Goal: Task Accomplishment & Management: Complete application form

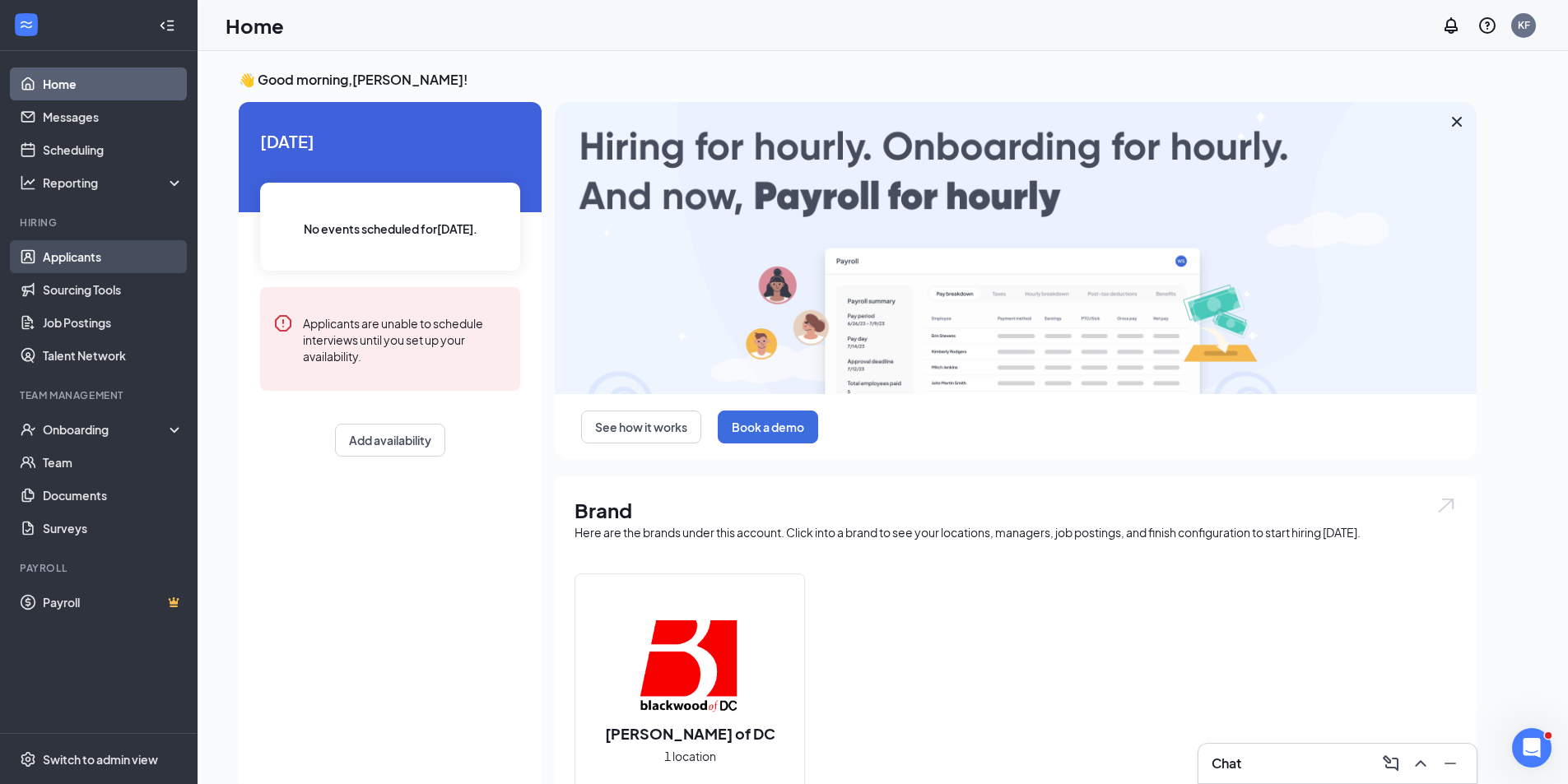
click at [88, 262] on link "Applicants" at bounding box center [113, 256] width 140 height 33
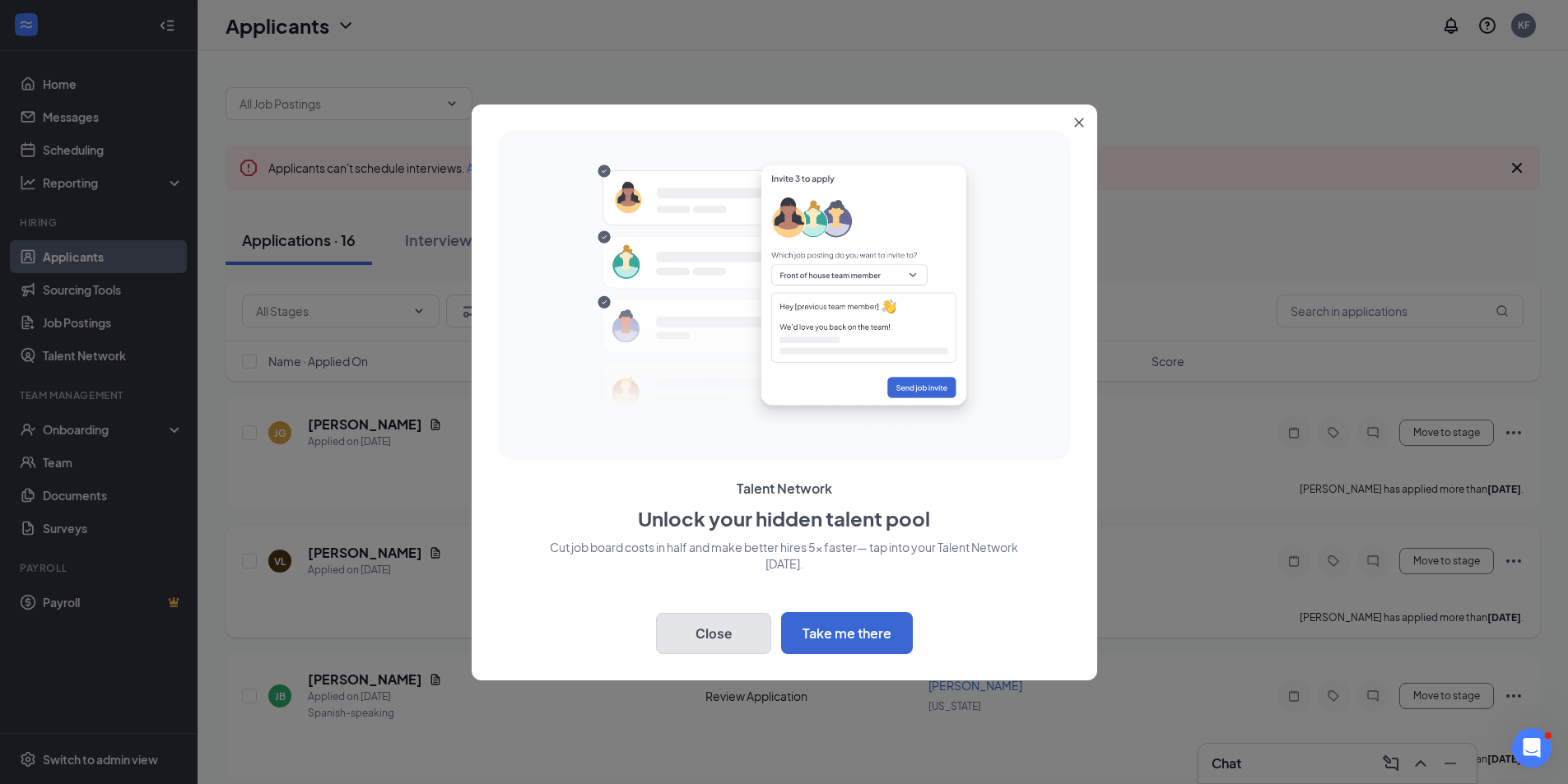
click at [718, 632] on button "Close" at bounding box center [714, 633] width 115 height 41
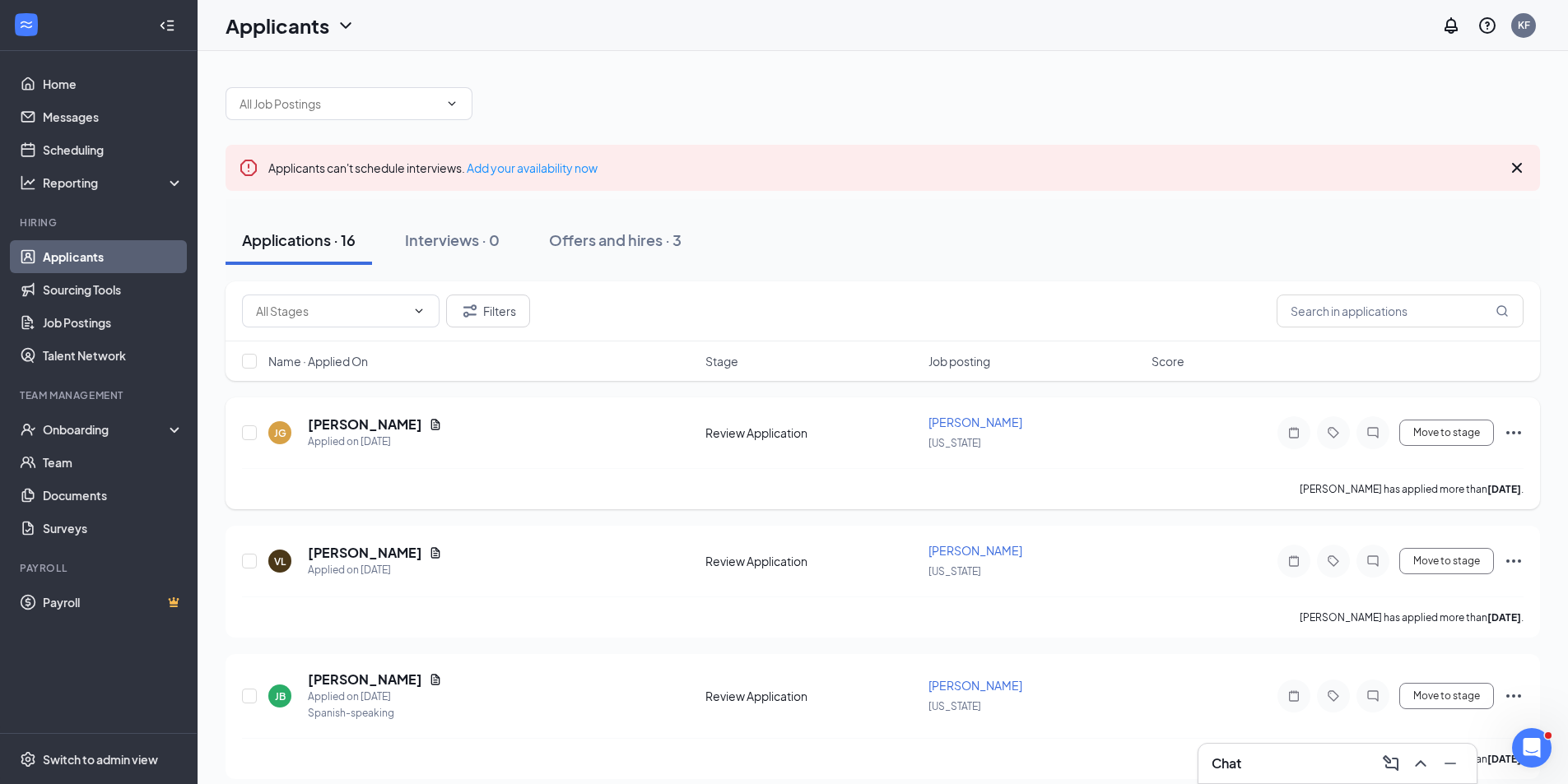
click at [955, 427] on span "[PERSON_NAME]" at bounding box center [976, 421] width 94 height 15
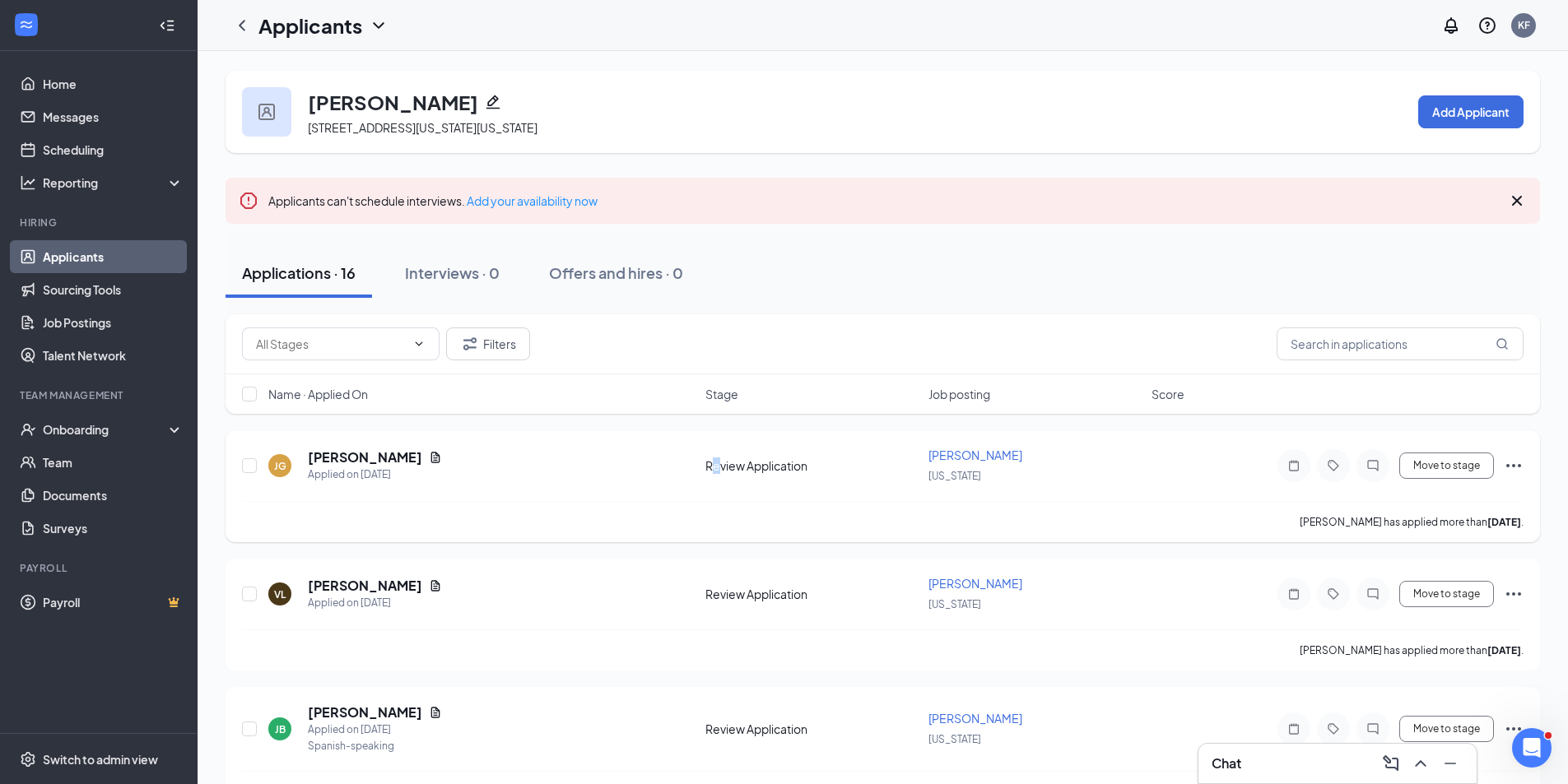
drag, startPoint x: 715, startPoint y: 461, endPoint x: 725, endPoint y: 460, distance: 10.0
click at [725, 460] on div "Review Application" at bounding box center [811, 466] width 213 height 17
click at [371, 449] on h5 "[PERSON_NAME]" at bounding box center [365, 457] width 114 height 18
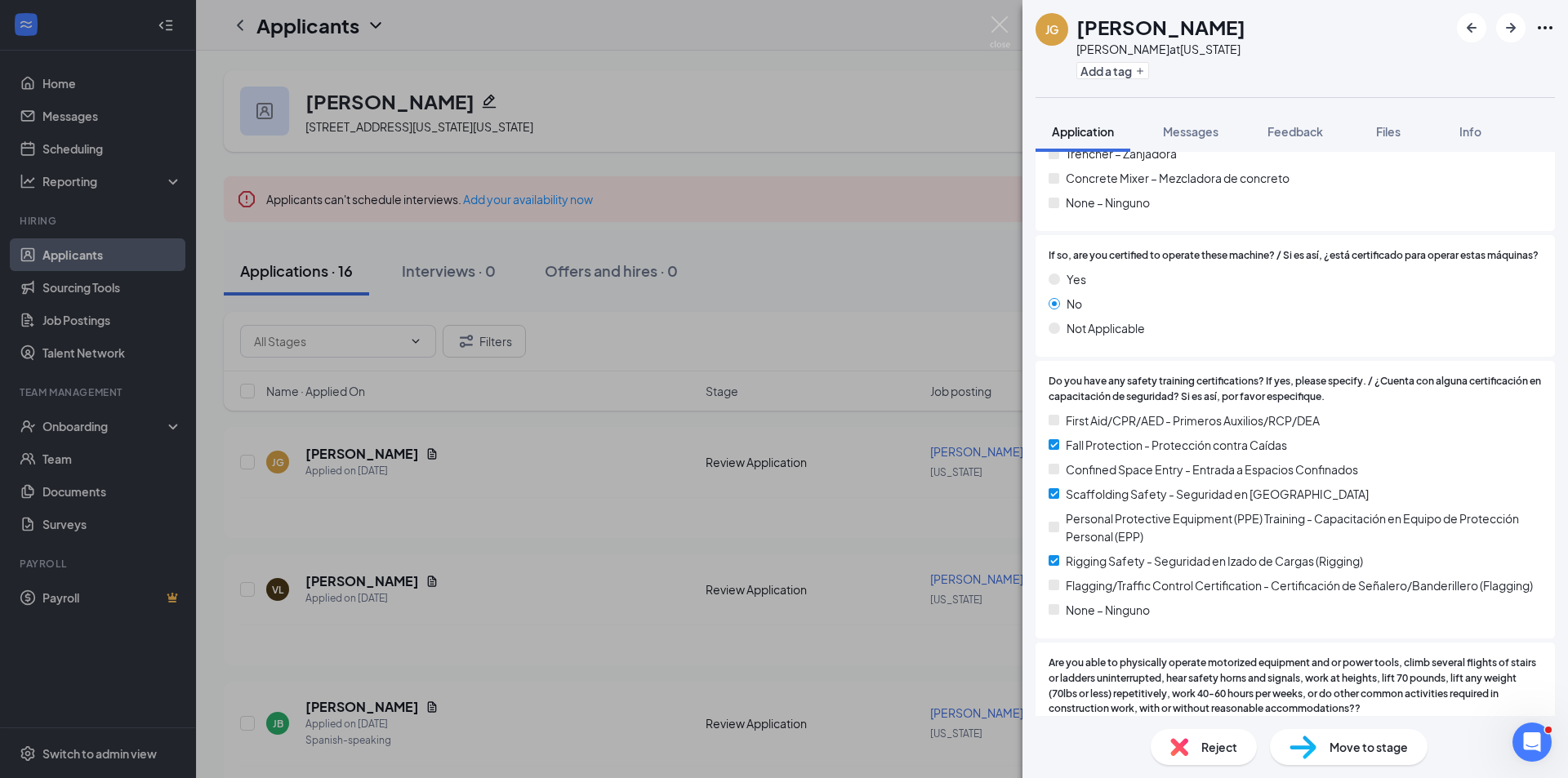
scroll to position [2318, 0]
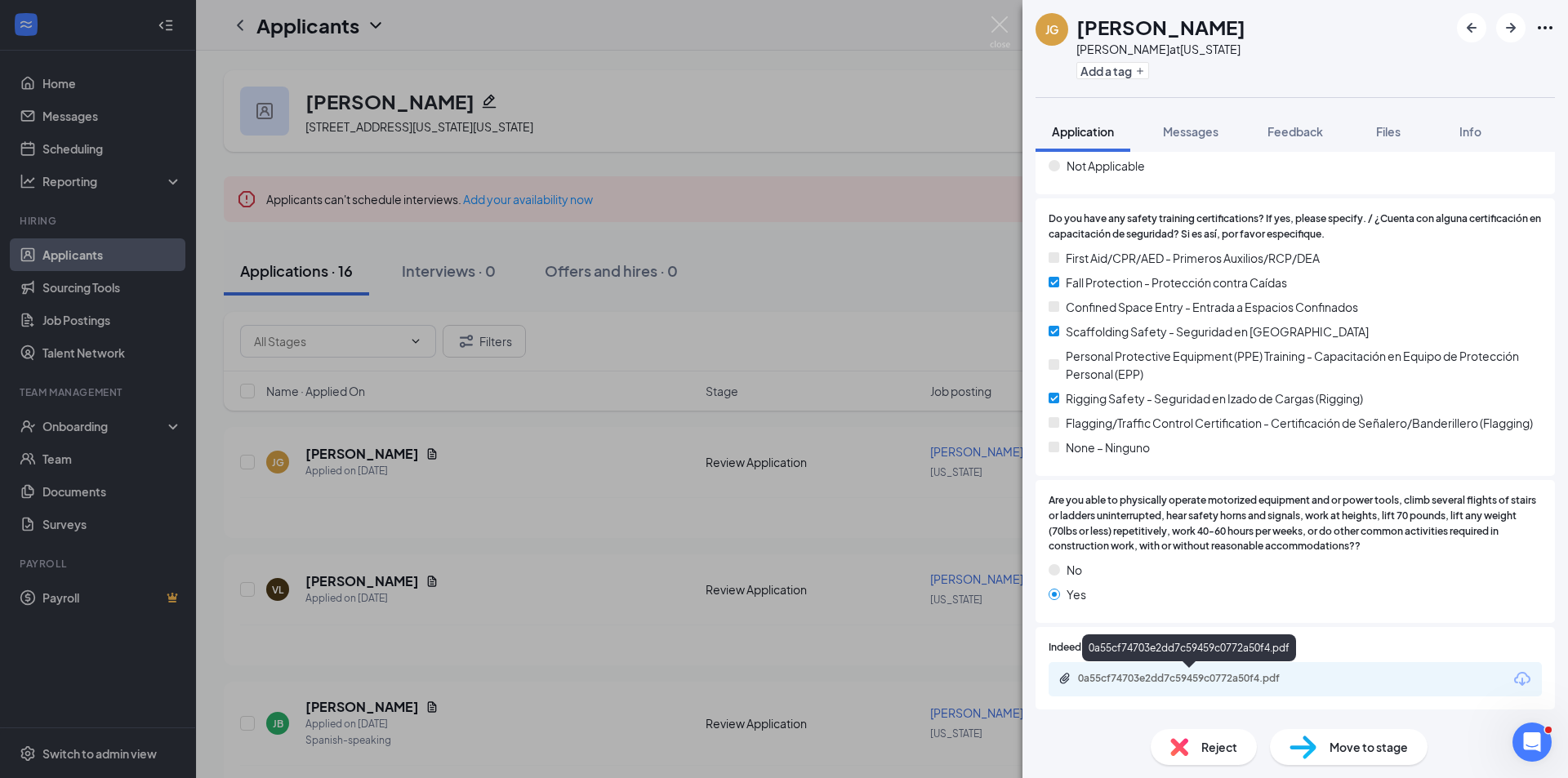
click at [1257, 675] on div "0a55cf74703e2dd7c59459c0772a50f4.pdf" at bounding box center [1192, 678] width 229 height 13
click at [994, 30] on img at bounding box center [1000, 32] width 21 height 32
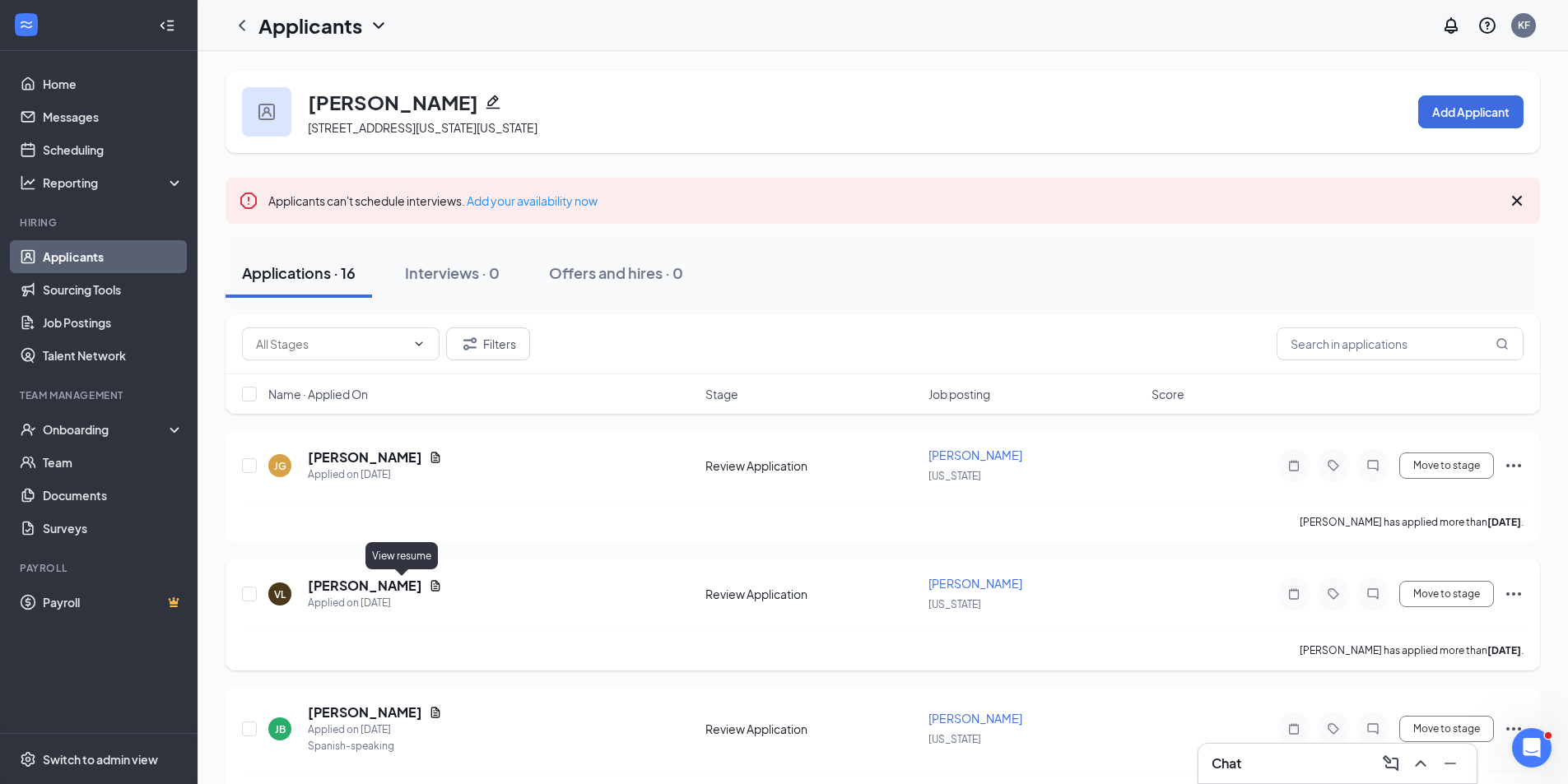
click at [431, 587] on icon "Document" at bounding box center [435, 585] width 9 height 10
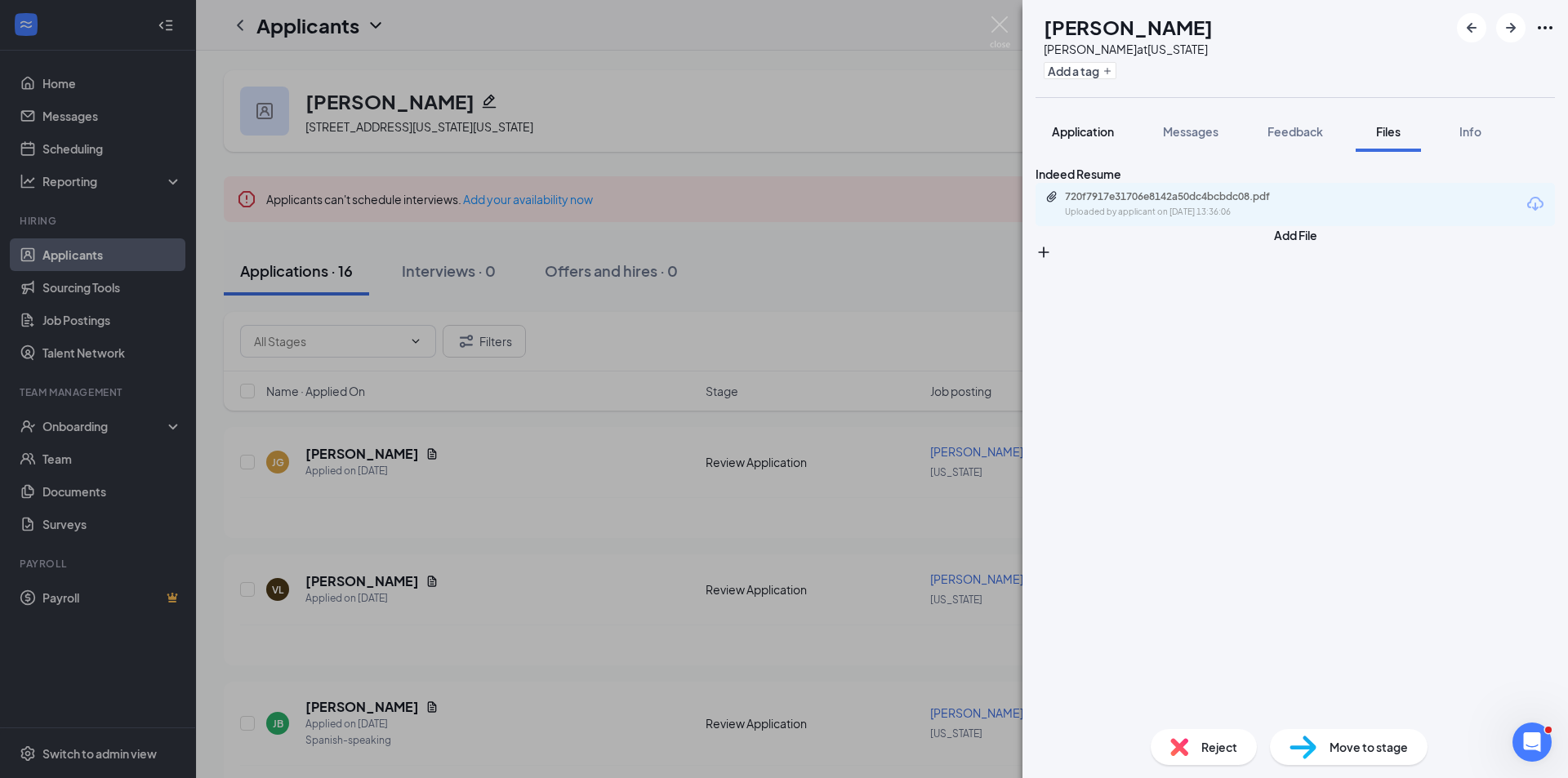
click at [1099, 135] on span "Application" at bounding box center [1083, 131] width 62 height 15
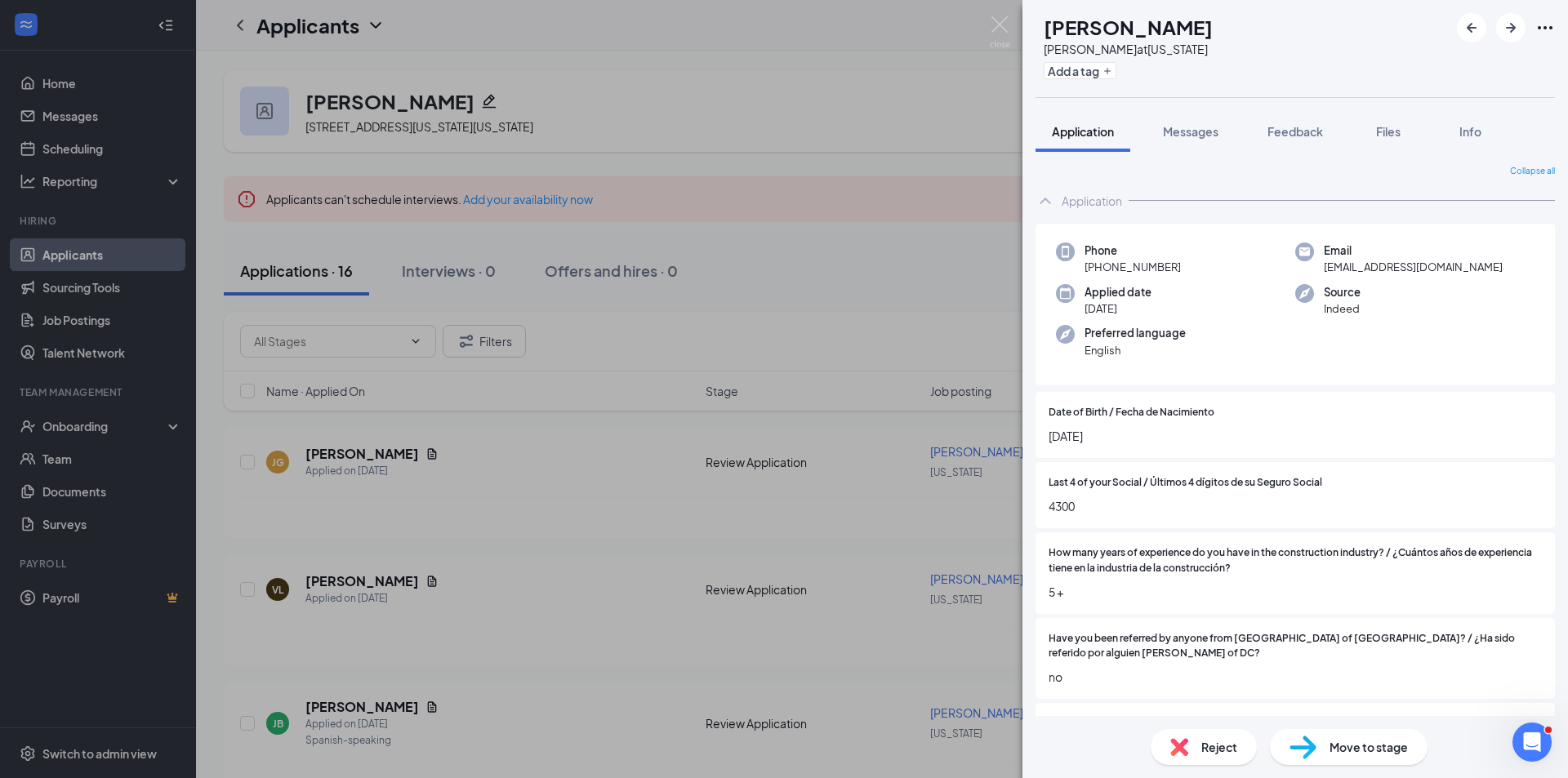
click at [1539, 27] on icon "Ellipses" at bounding box center [1545, 28] width 15 height 3
click at [1466, 65] on link "View full application" at bounding box center [1422, 57] width 106 height 18
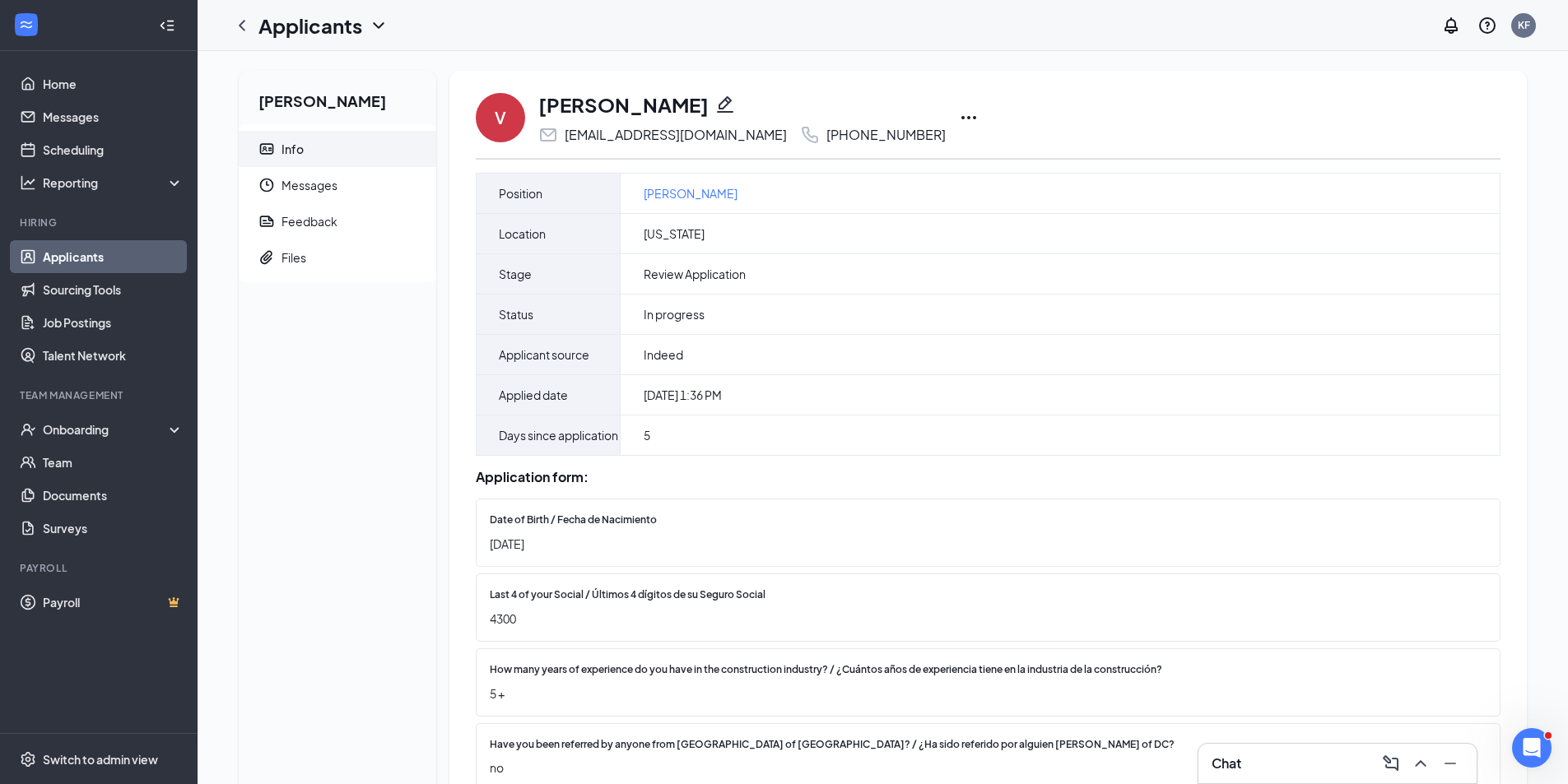
click at [917, 117] on div "V Victor Lopez victor2013lpz@gmail.com +1 (919) 906-5861" at bounding box center [988, 118] width 1024 height 54
click at [959, 118] on icon "Ellipses" at bounding box center [969, 118] width 20 height 20
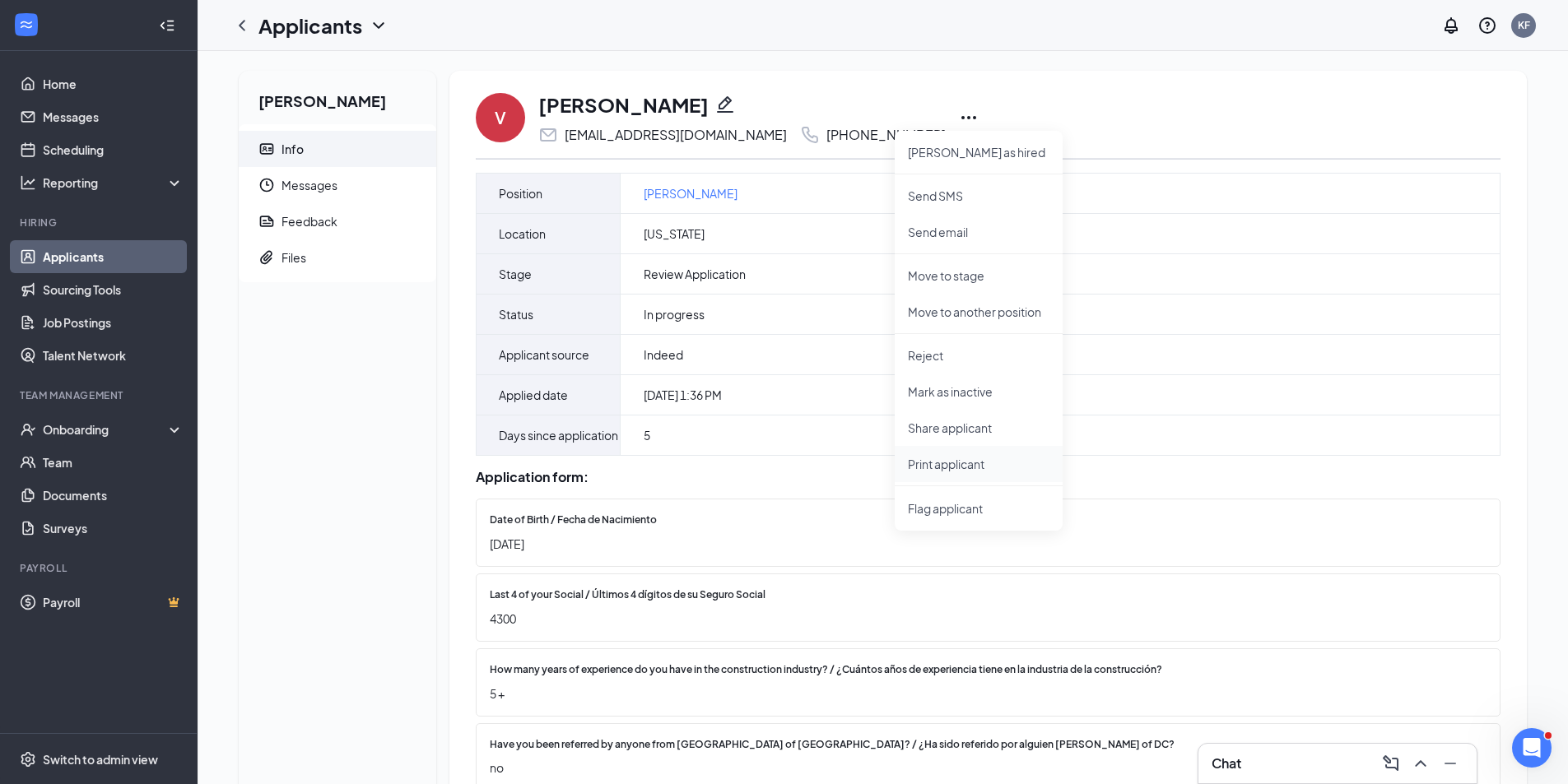
click at [975, 467] on p "Print applicant" at bounding box center [979, 464] width 141 height 17
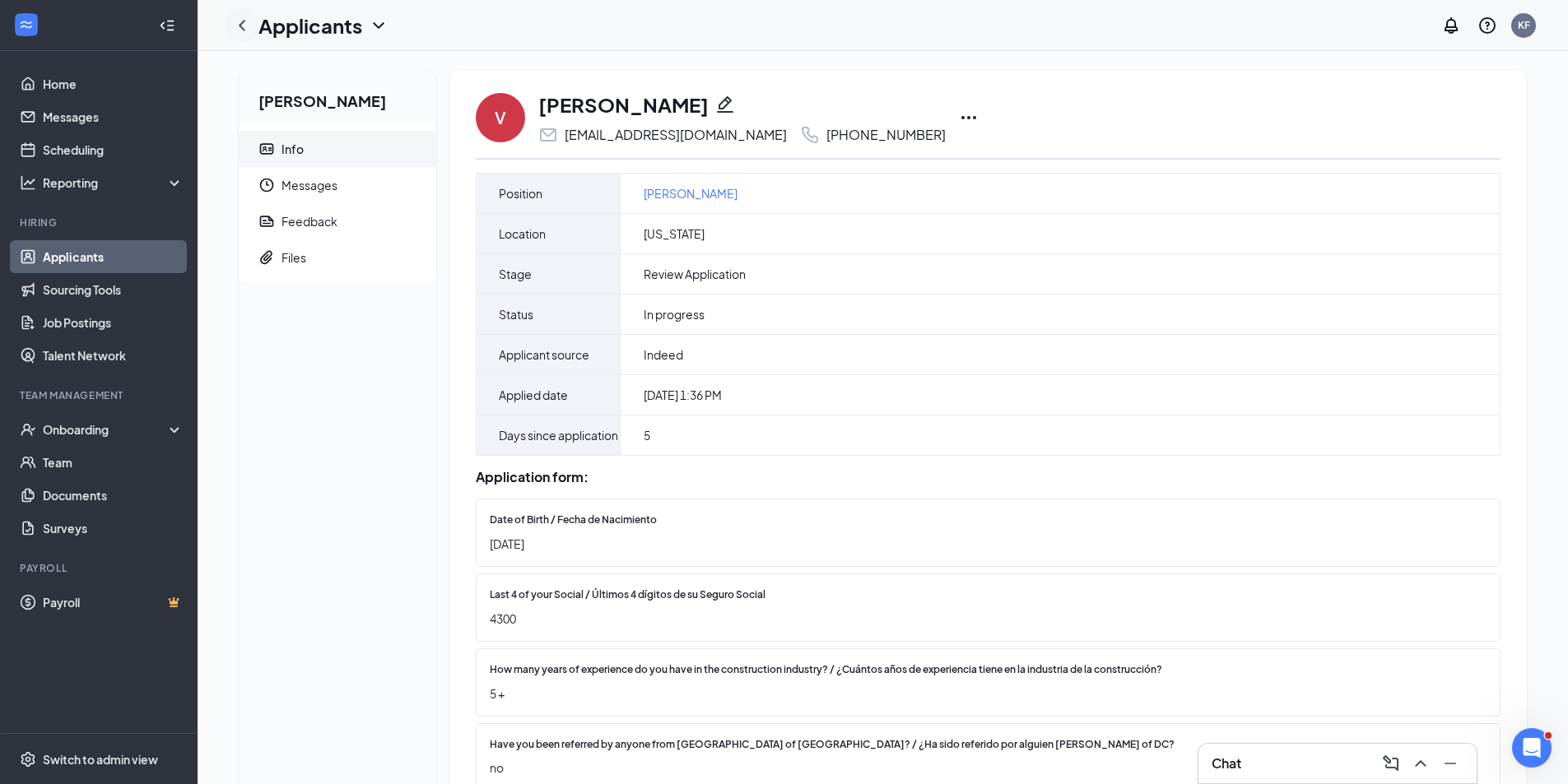
click at [241, 23] on icon "ChevronLeft" at bounding box center [243, 25] width 7 height 10
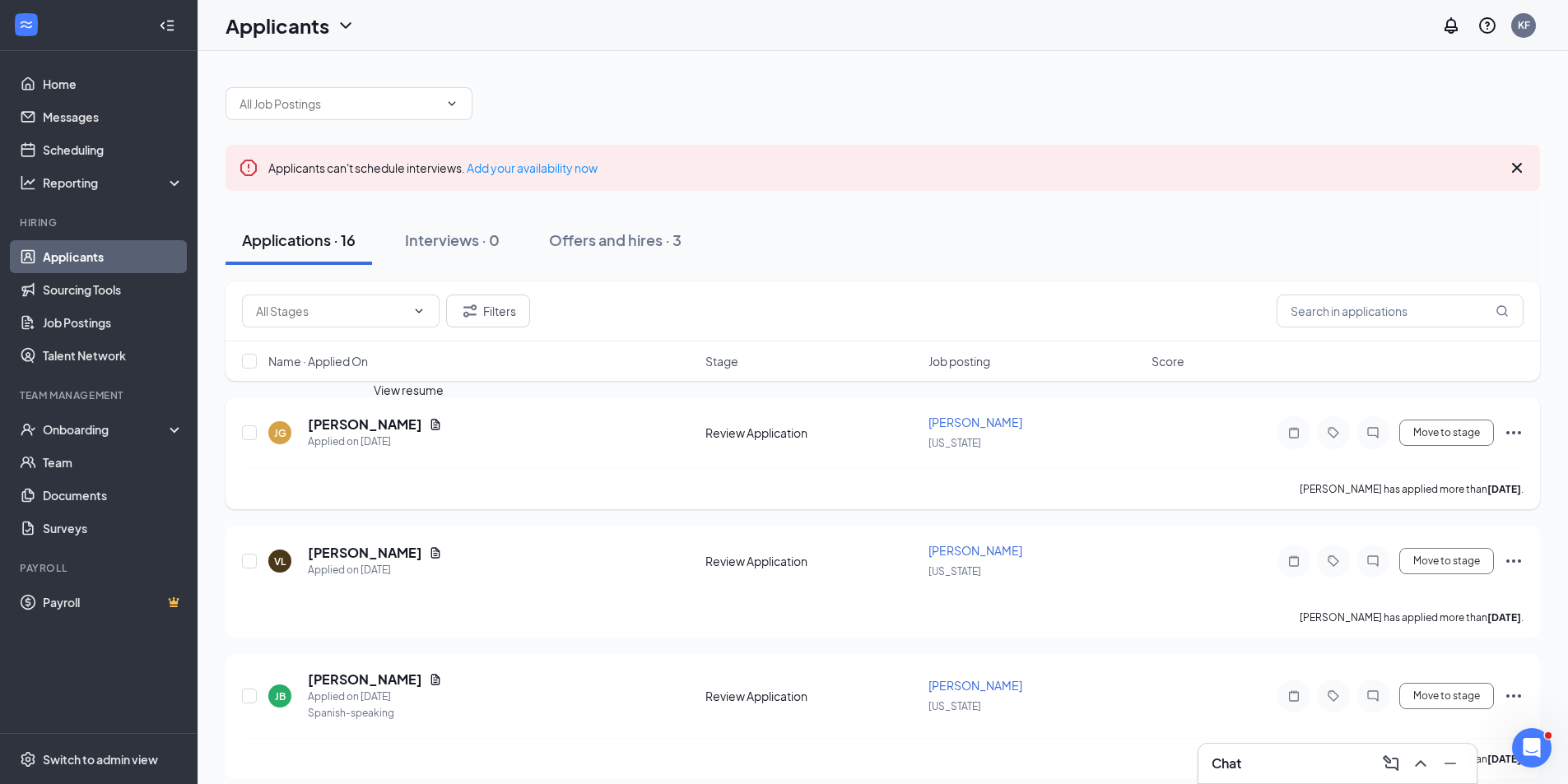
click at [428, 426] on icon "Document" at bounding box center [435, 424] width 13 height 13
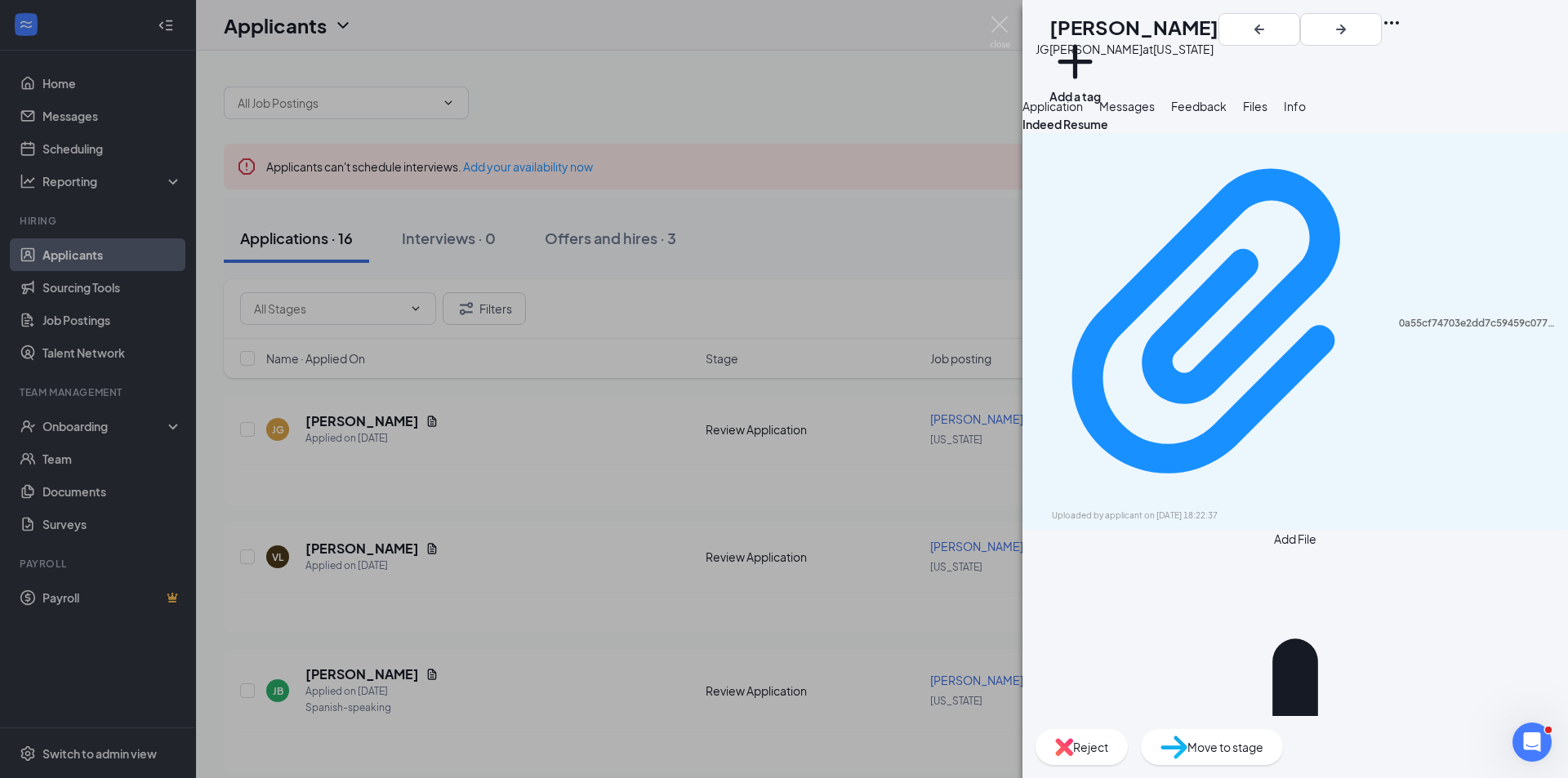
click at [1402, 31] on icon "Ellipses" at bounding box center [1391, 23] width 20 height 20
click at [1398, 72] on link "View full application" at bounding box center [1457, 65] width 177 height 16
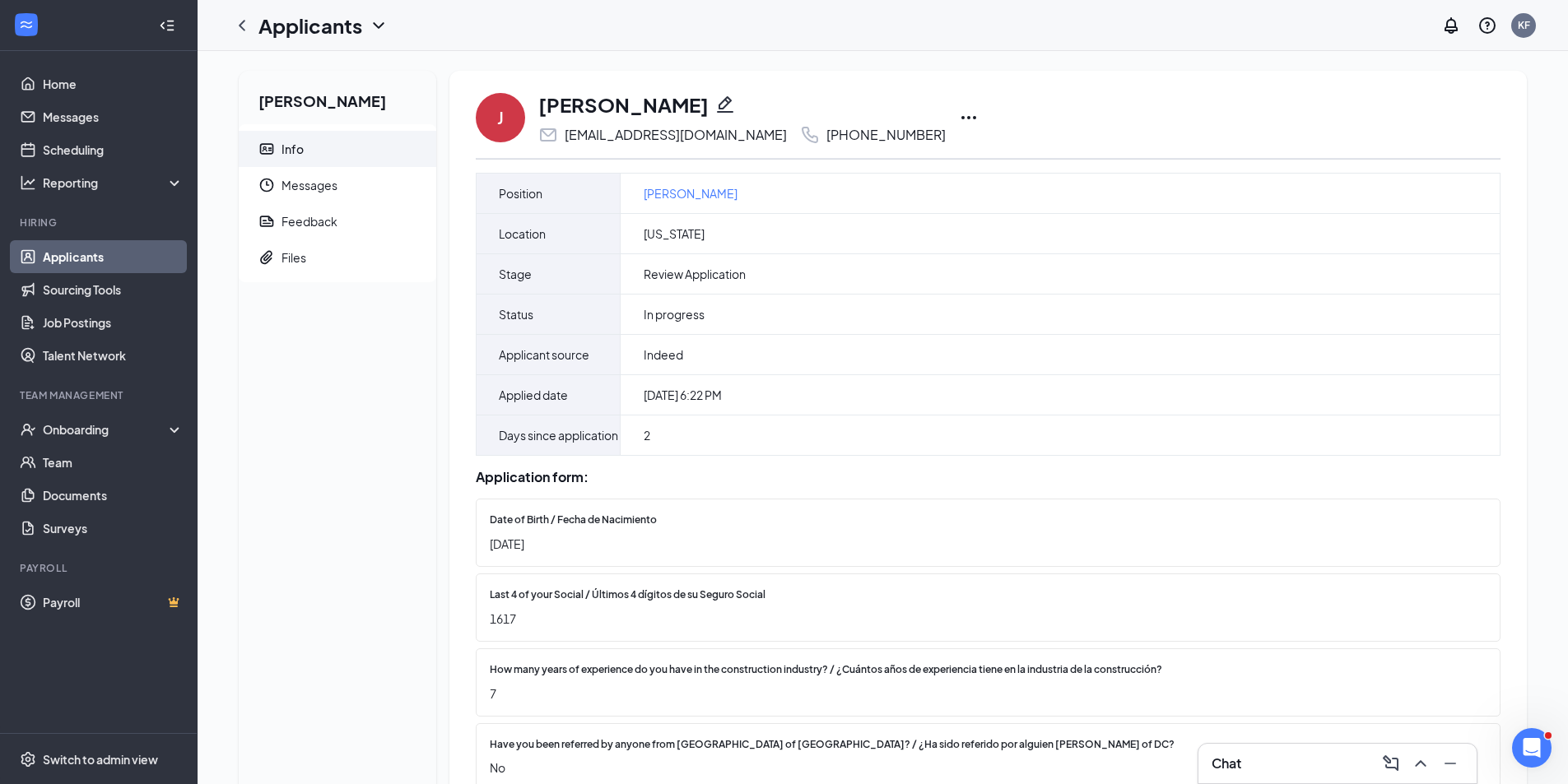
click at [959, 116] on icon "Ellipses" at bounding box center [969, 118] width 20 height 20
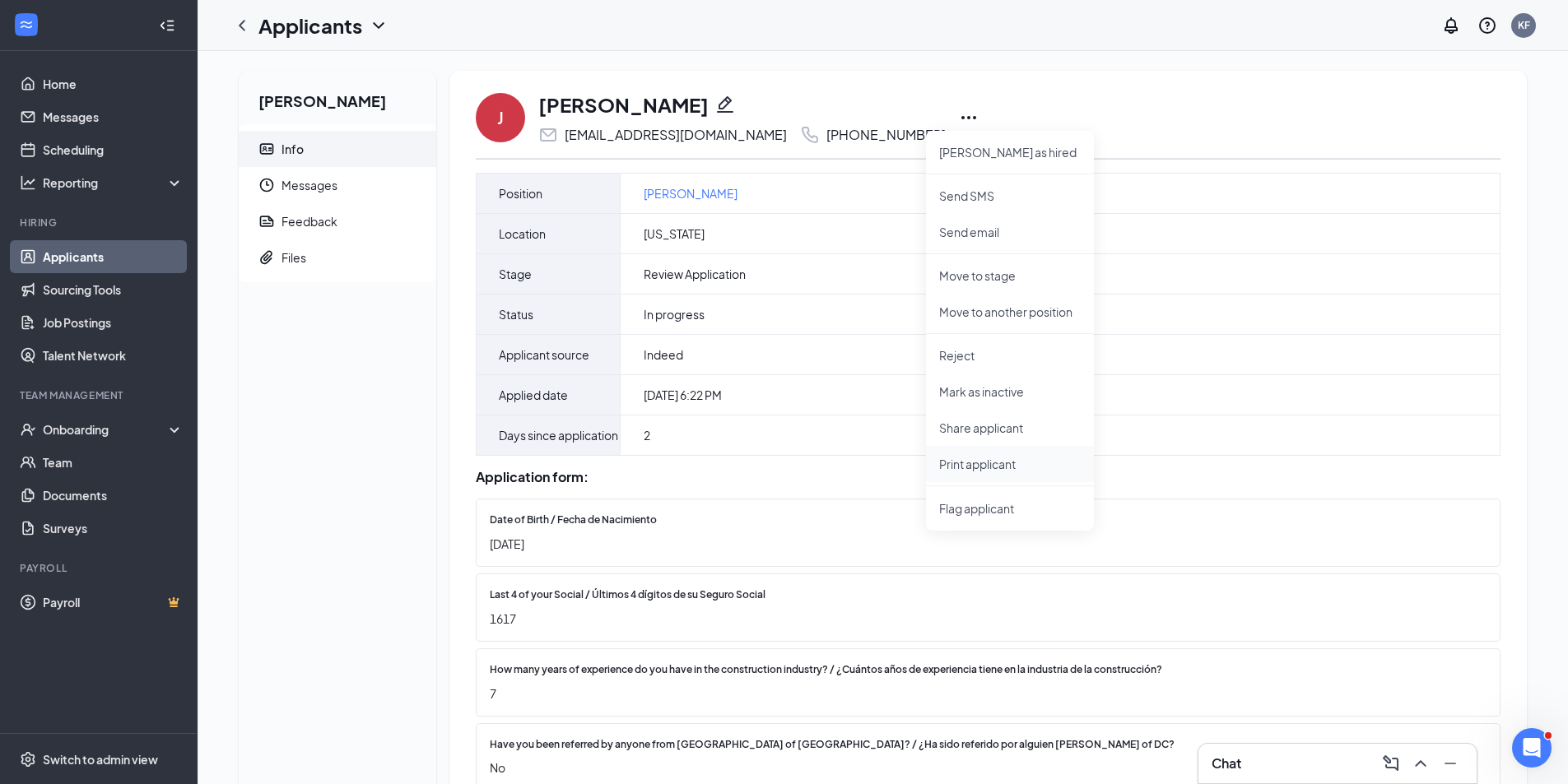
click at [961, 472] on li "Print applicant" at bounding box center [1010, 464] width 168 height 37
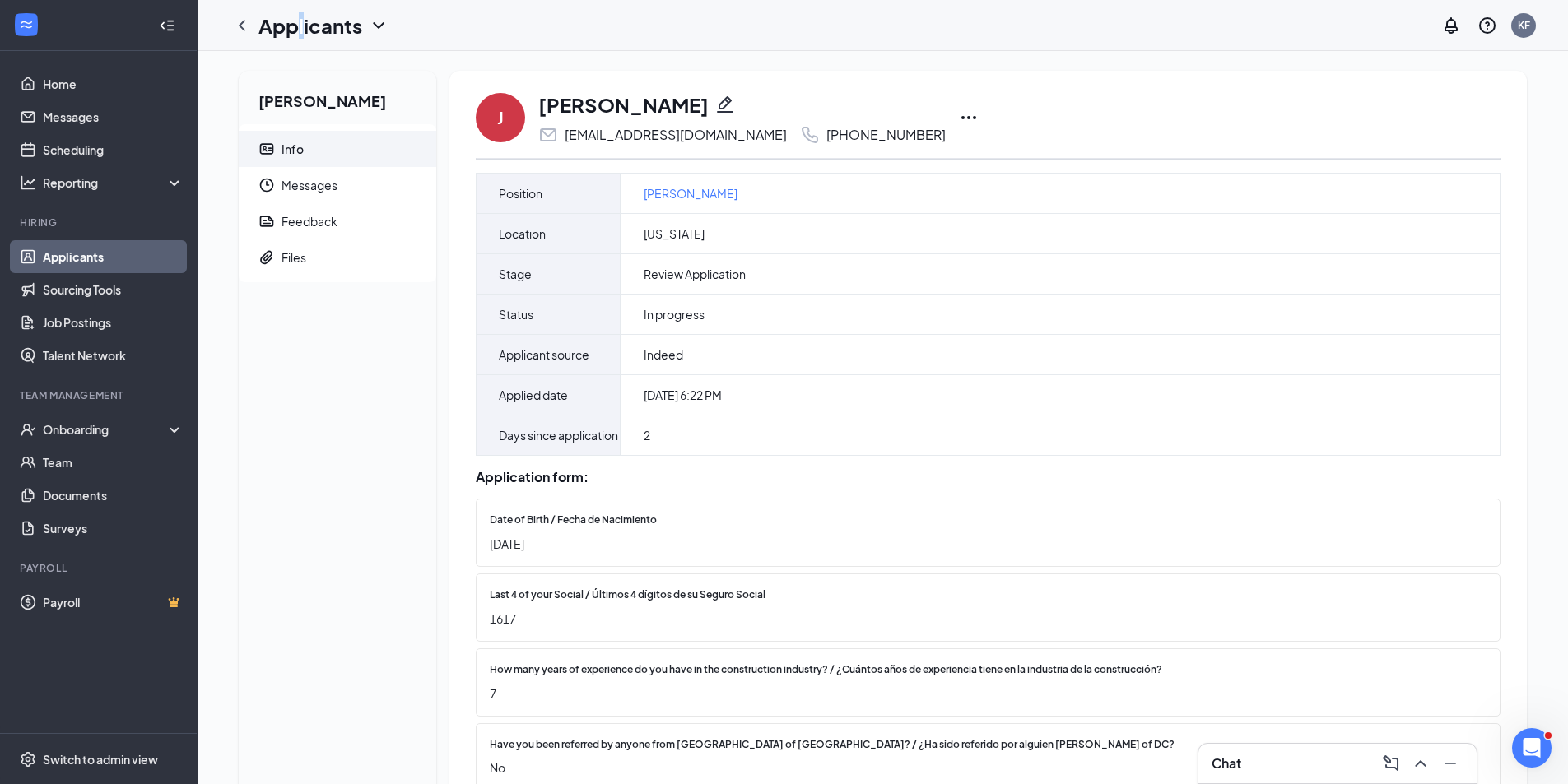
click at [303, 34] on h1 "Applicants" at bounding box center [310, 25] width 104 height 28
click at [244, 26] on icon "ChevronLeft" at bounding box center [242, 25] width 20 height 20
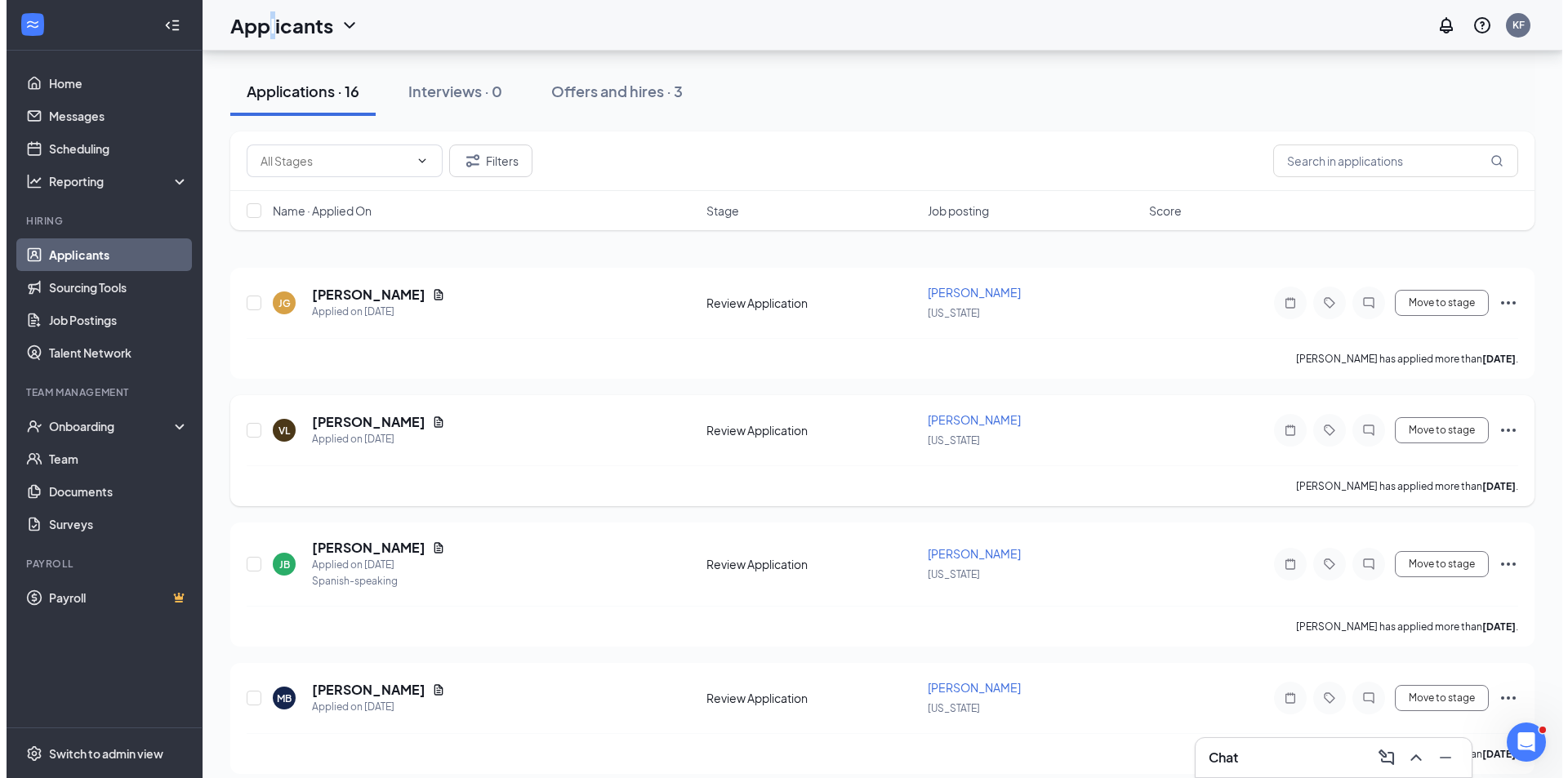
scroll to position [245, 0]
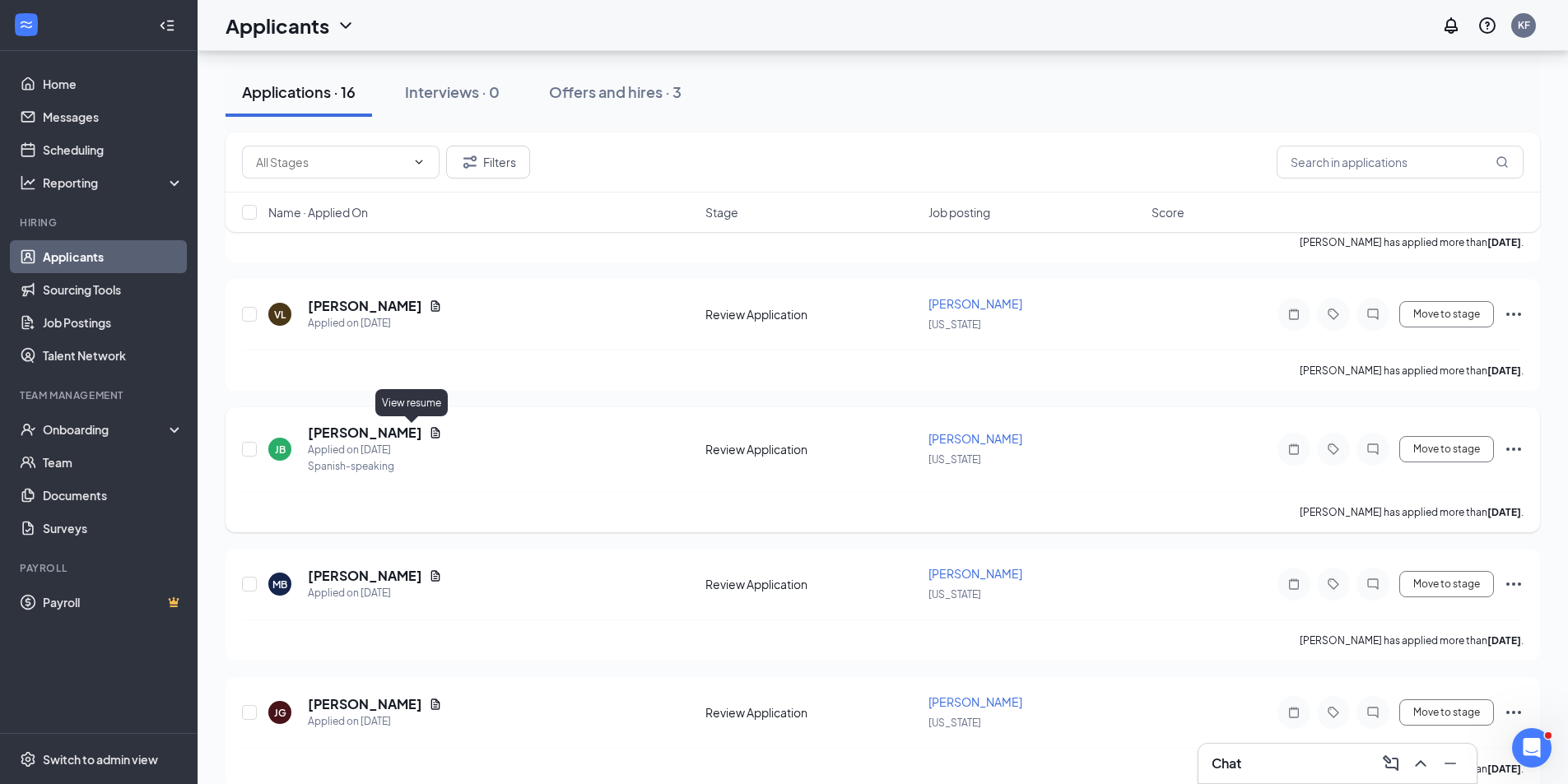
click at [428, 432] on icon "Document" at bounding box center [435, 433] width 13 height 13
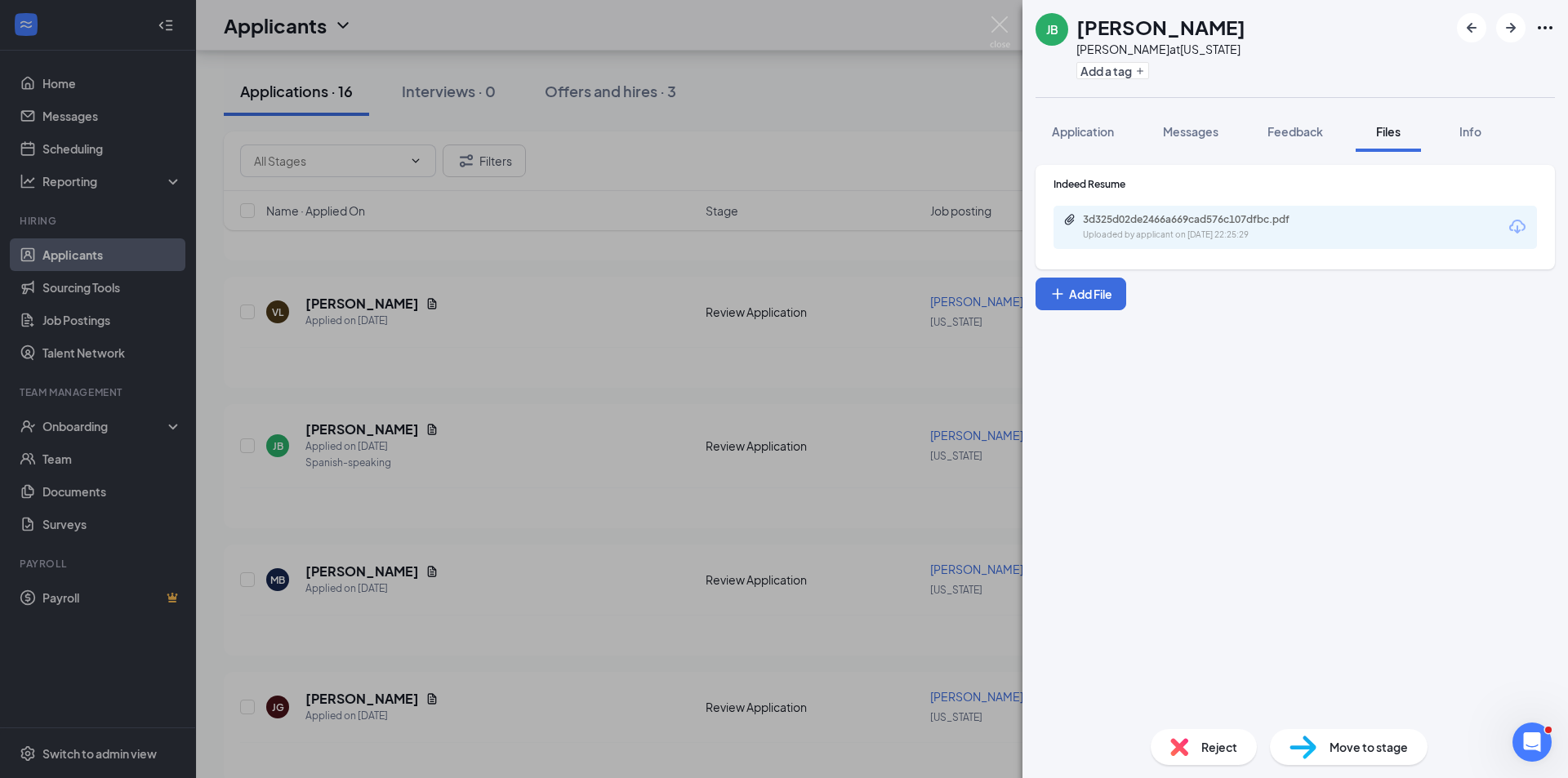
click at [1550, 30] on icon "Ellipses" at bounding box center [1545, 28] width 20 height 20
click at [1420, 65] on link "View full application" at bounding box center [1457, 65] width 177 height 16
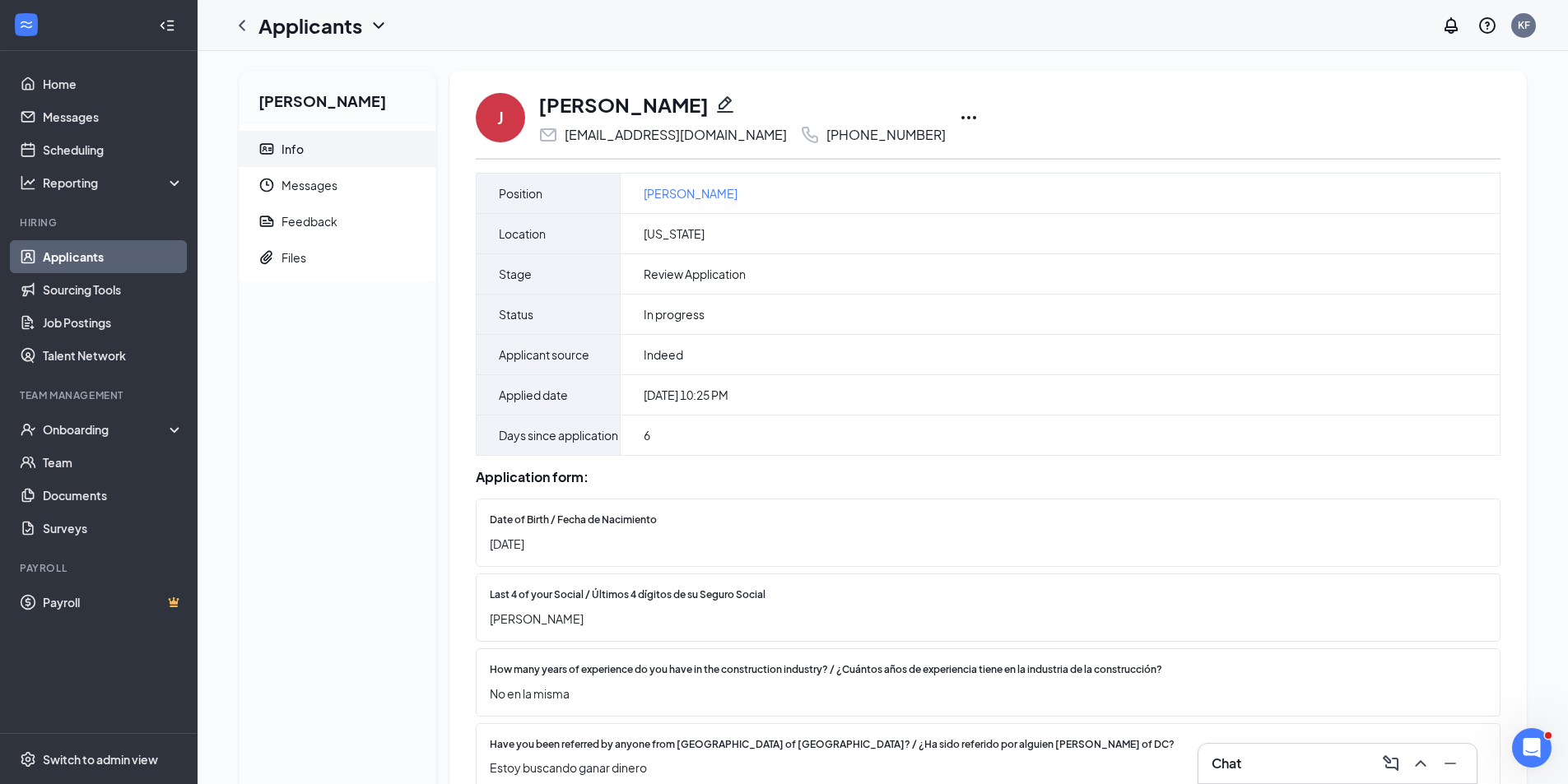
click at [959, 117] on icon "Ellipses" at bounding box center [969, 118] width 20 height 20
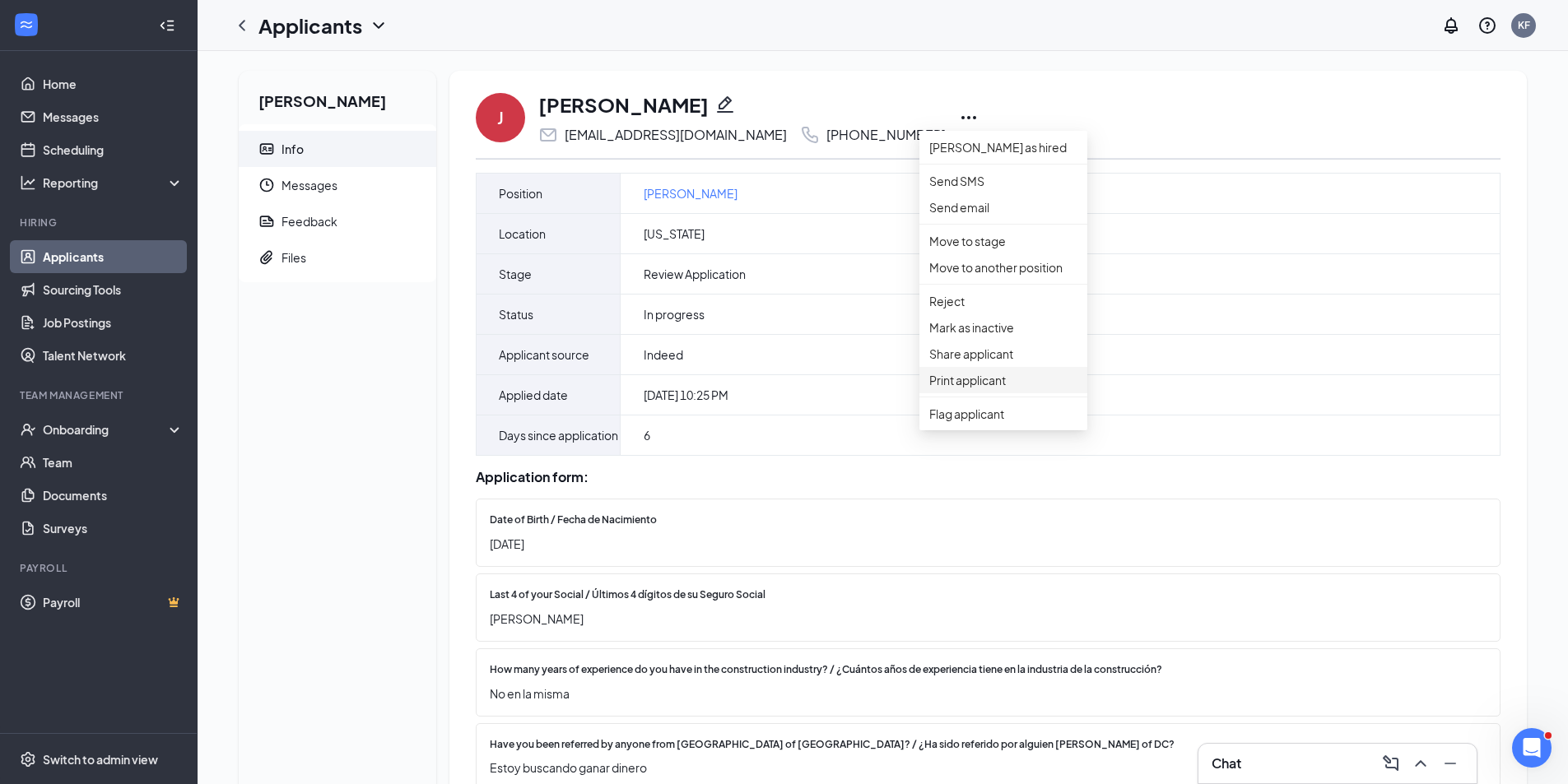
click at [945, 389] on p "Print applicant" at bounding box center [1003, 379] width 148 height 18
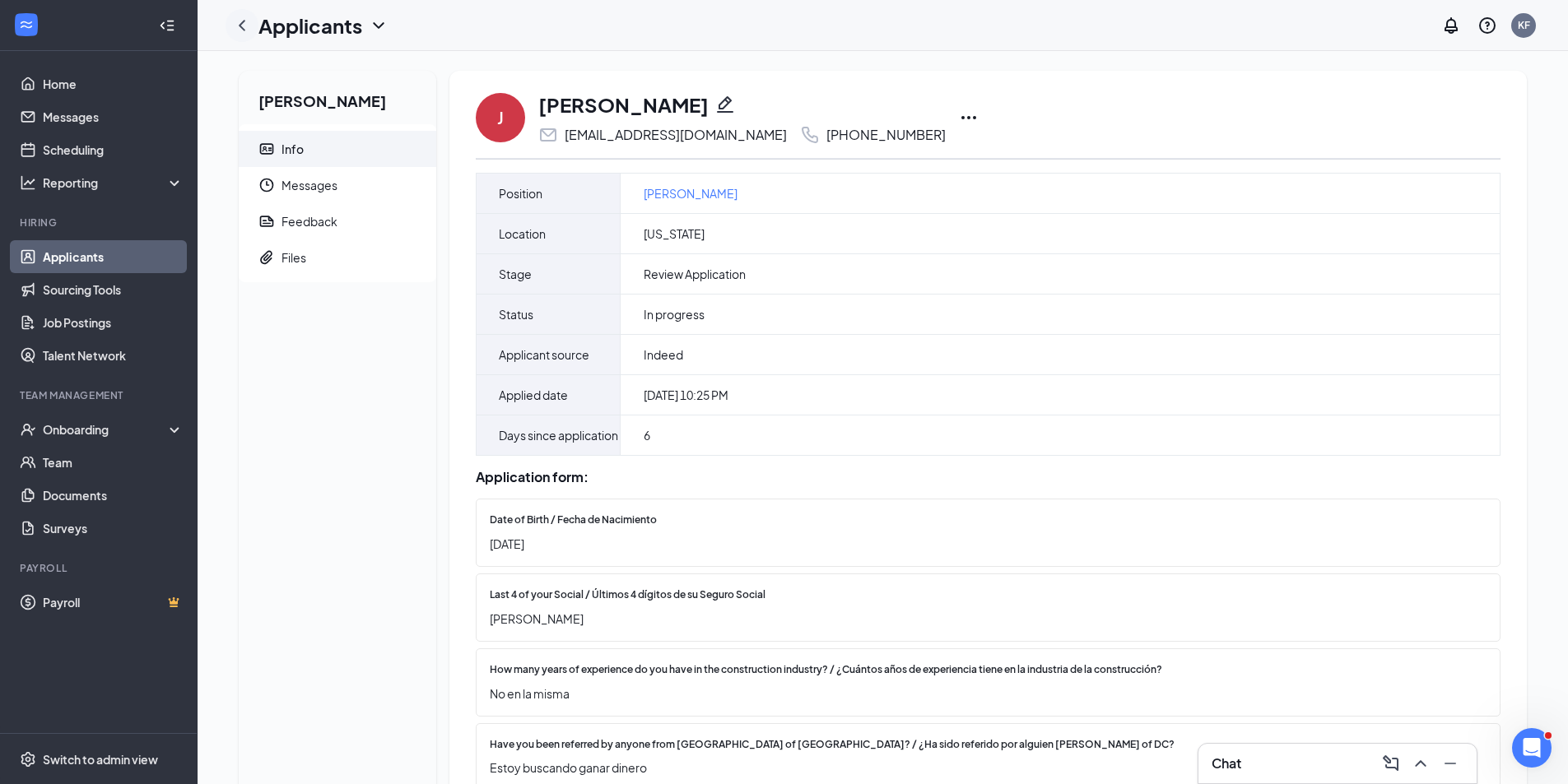
click at [245, 27] on icon "ChevronLeft" at bounding box center [242, 25] width 20 height 20
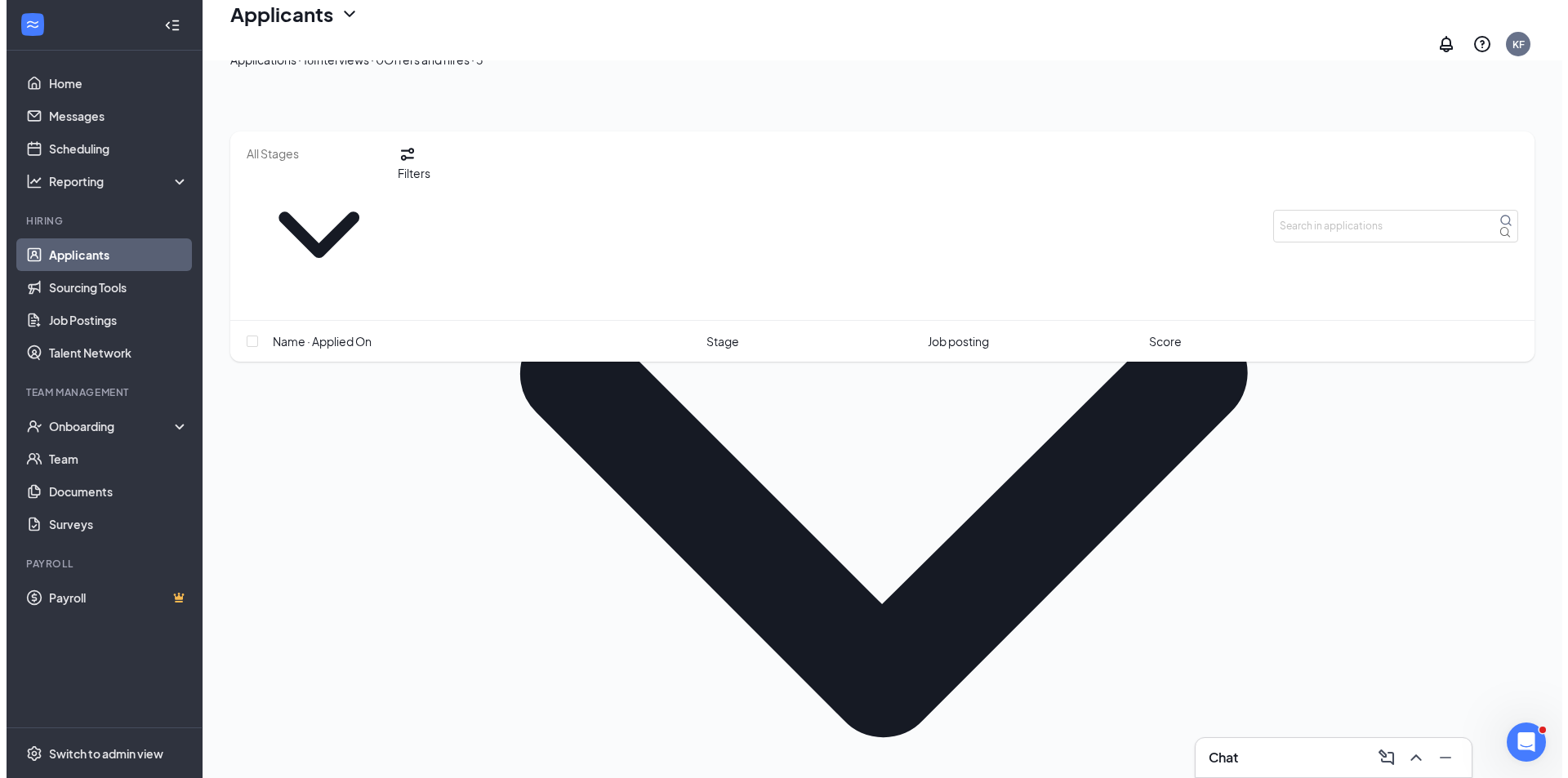
scroll to position [245, 0]
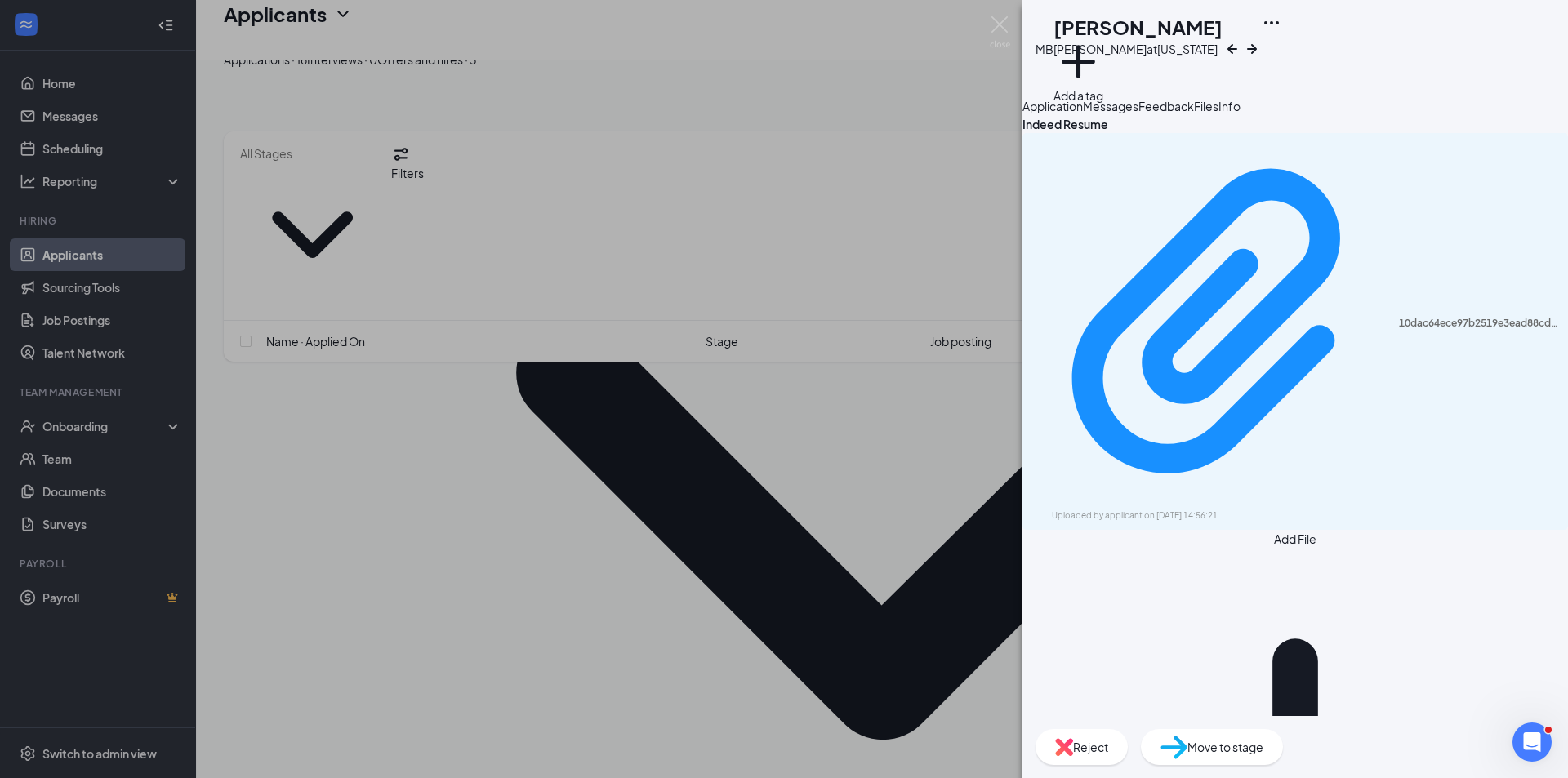
click at [1083, 113] on span "Application" at bounding box center [1053, 106] width 61 height 15
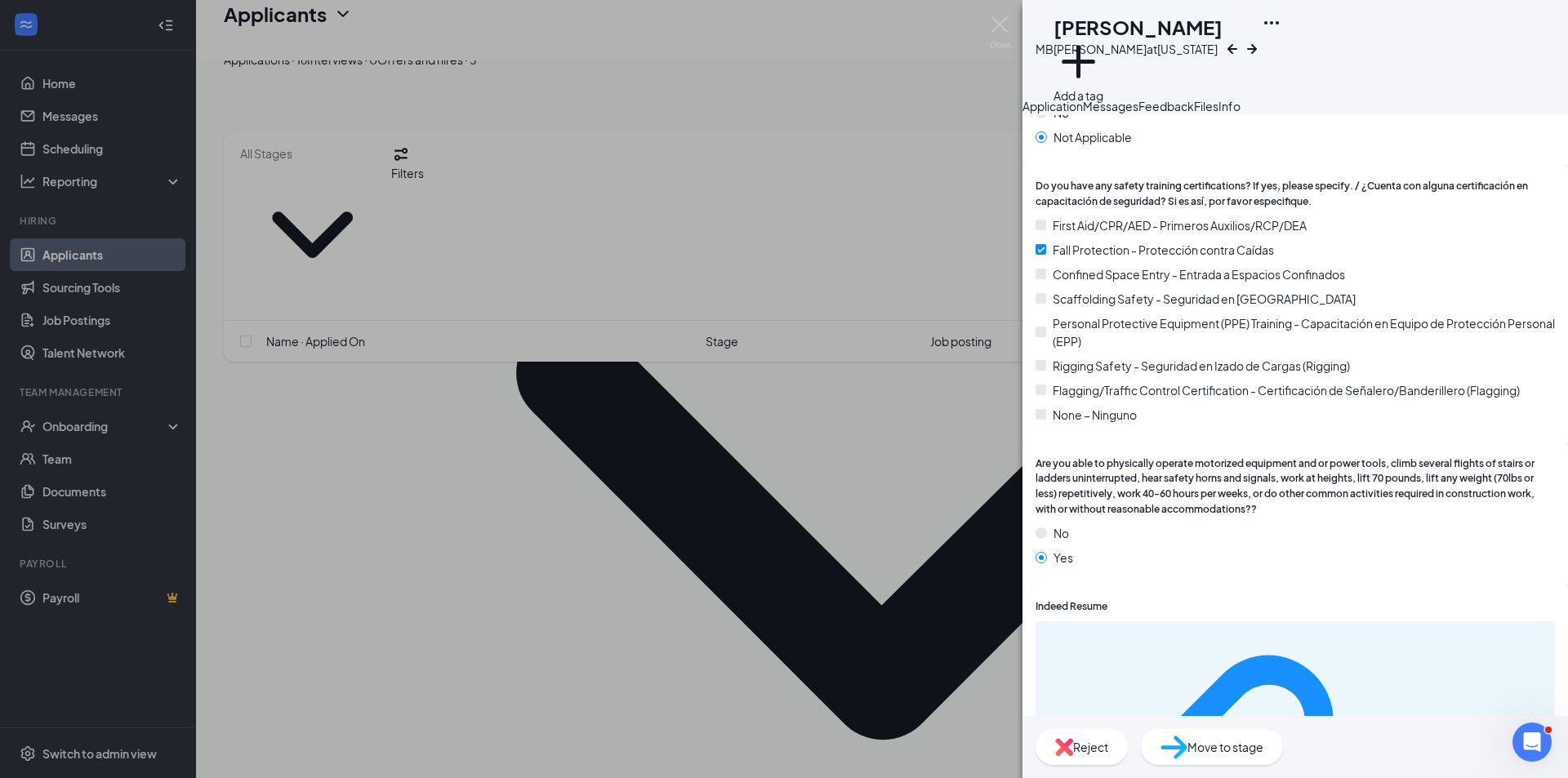
scroll to position [2318, 0]
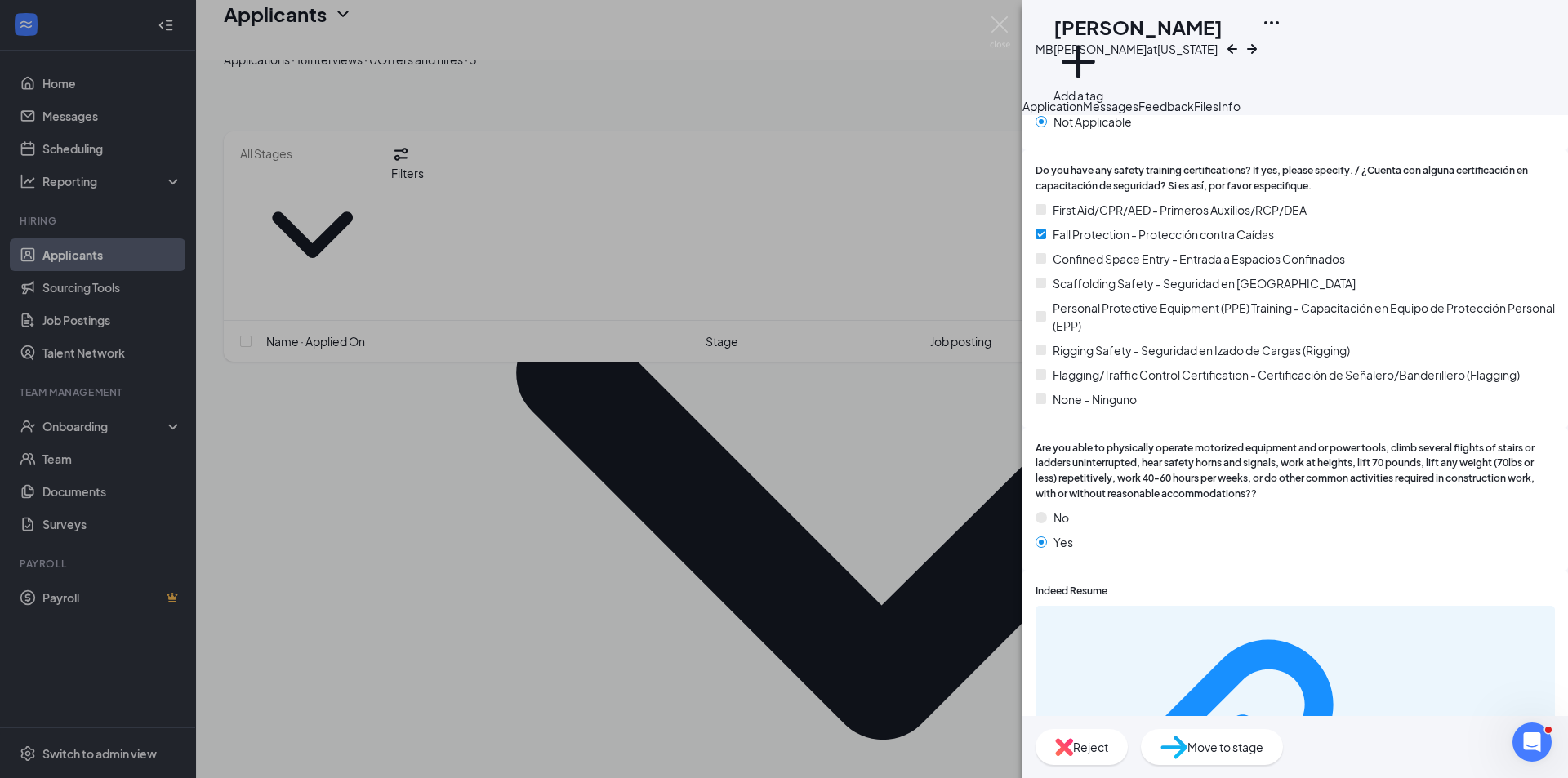
click at [1281, 25] on icon "Ellipses" at bounding box center [1271, 23] width 20 height 20
click at [1442, 70] on link "View full application" at bounding box center [1457, 65] width 177 height 16
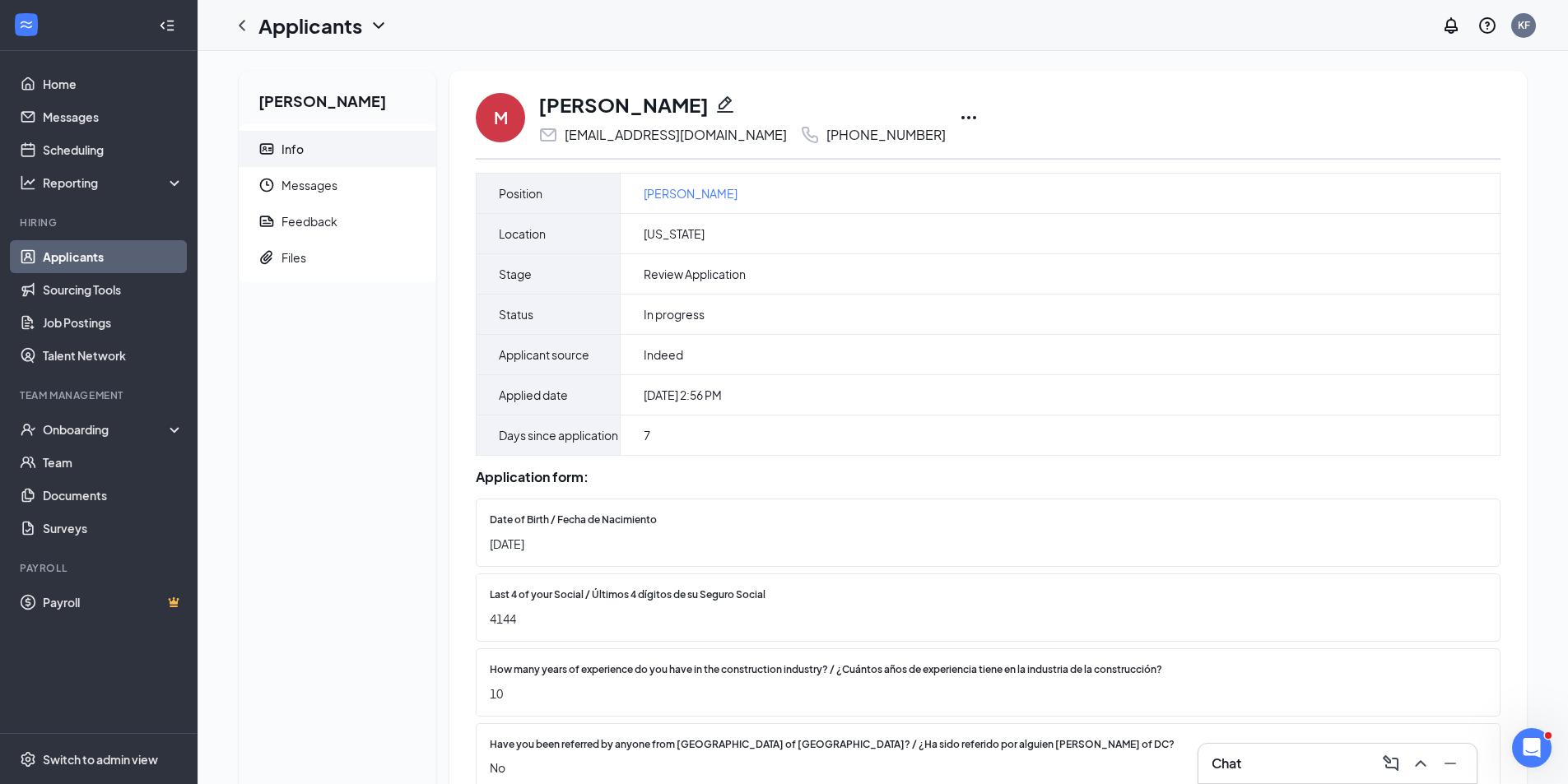
click at [959, 119] on icon "Ellipses" at bounding box center [969, 118] width 20 height 20
click at [964, 467] on p "Print applicant" at bounding box center [1016, 464] width 141 height 17
click at [282, 34] on h1 "Applicants" at bounding box center [310, 25] width 104 height 28
click at [246, 23] on icon "ChevronLeft" at bounding box center [242, 25] width 20 height 20
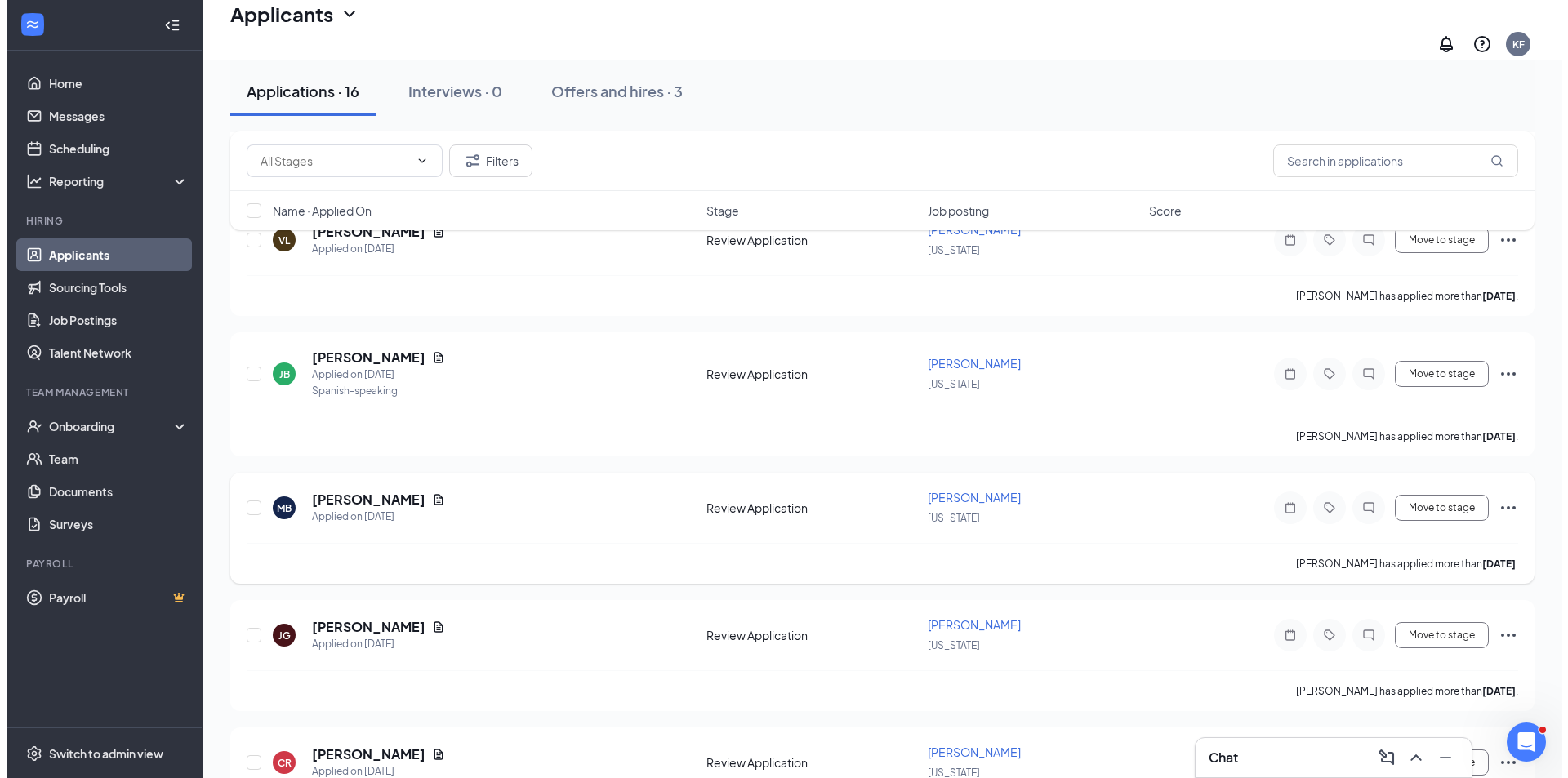
scroll to position [408, 0]
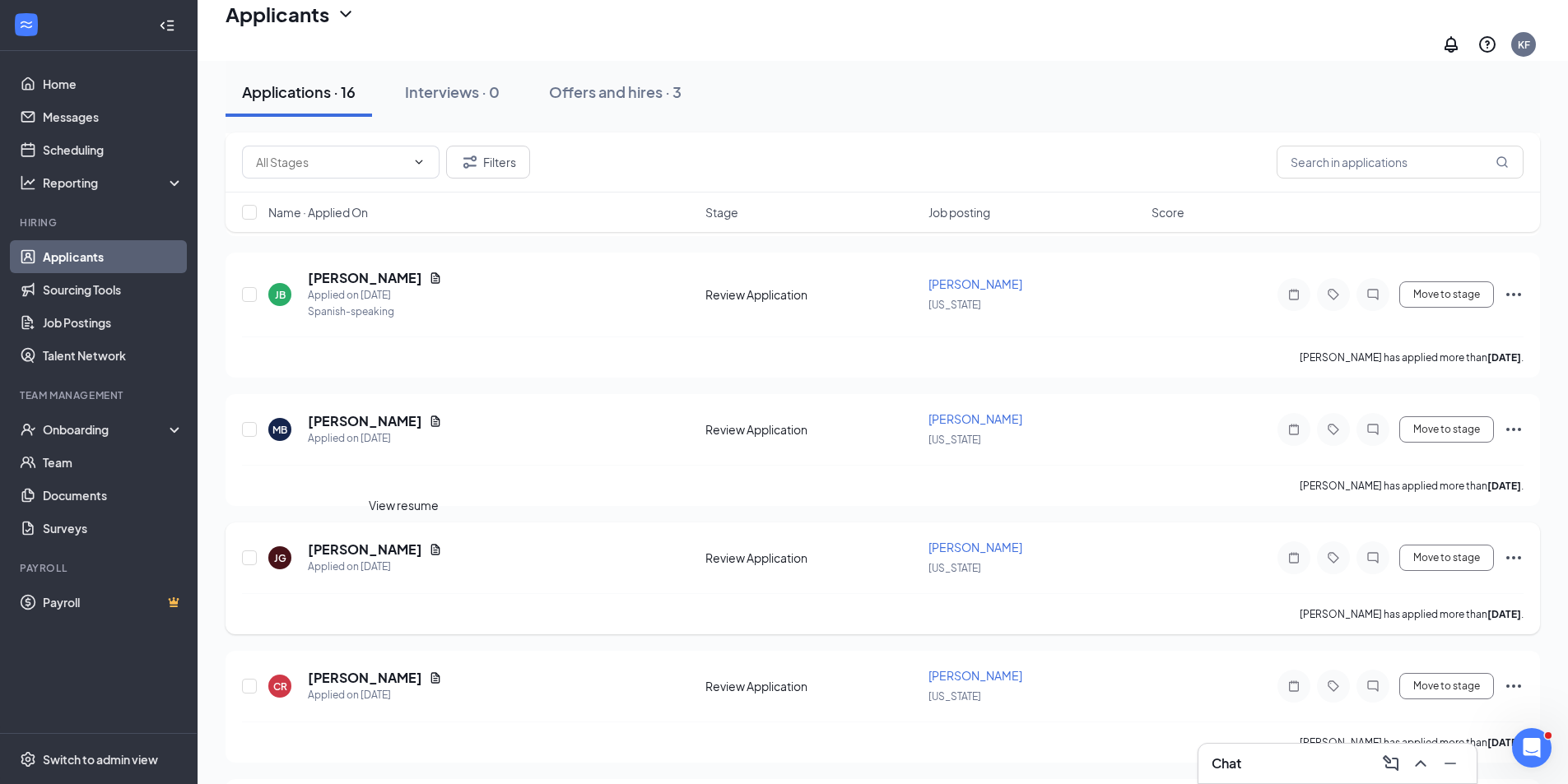
click at [428, 543] on icon "Document" at bounding box center [435, 549] width 13 height 13
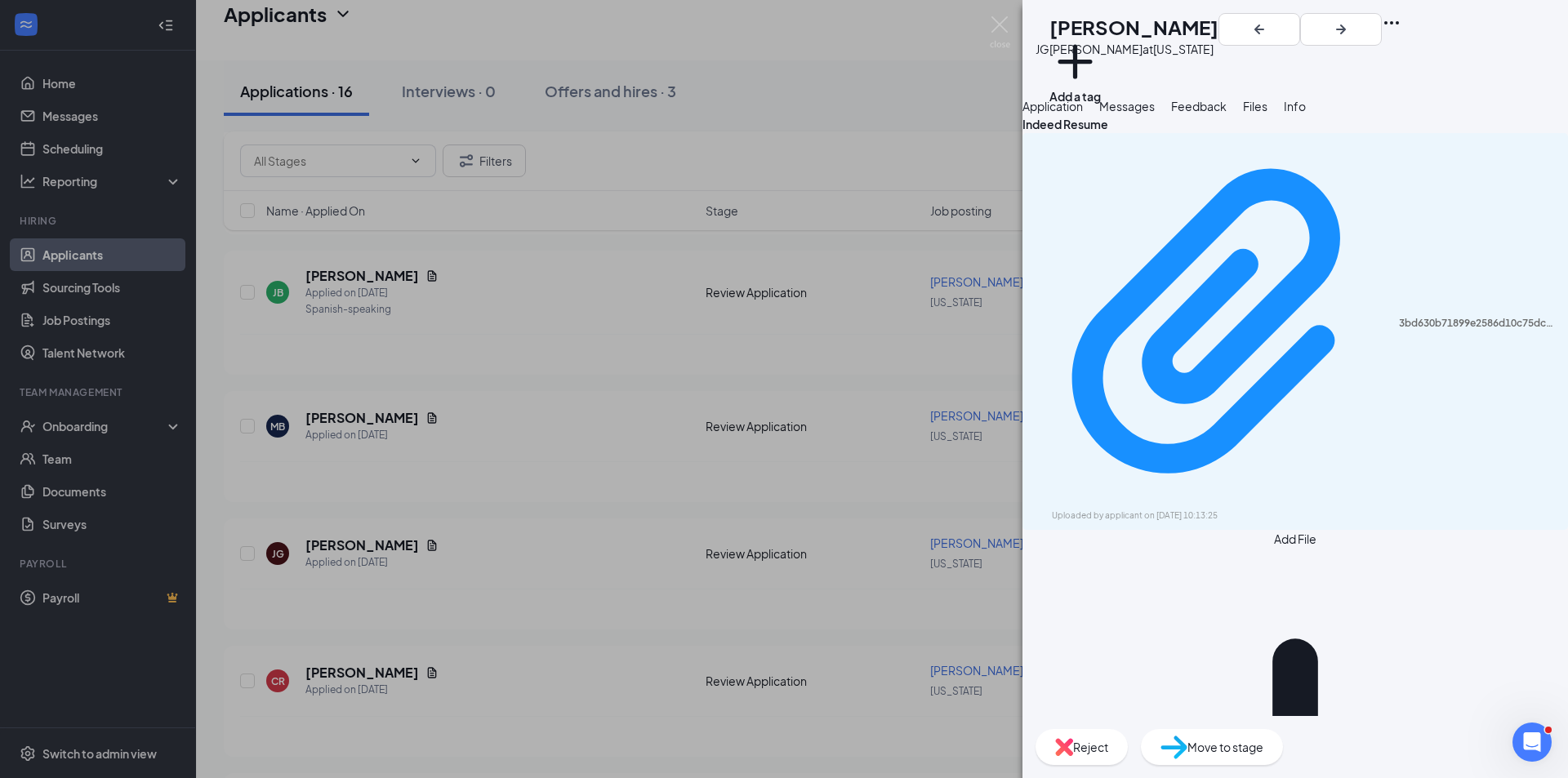
click at [1083, 113] on span "Application" at bounding box center [1053, 106] width 61 height 15
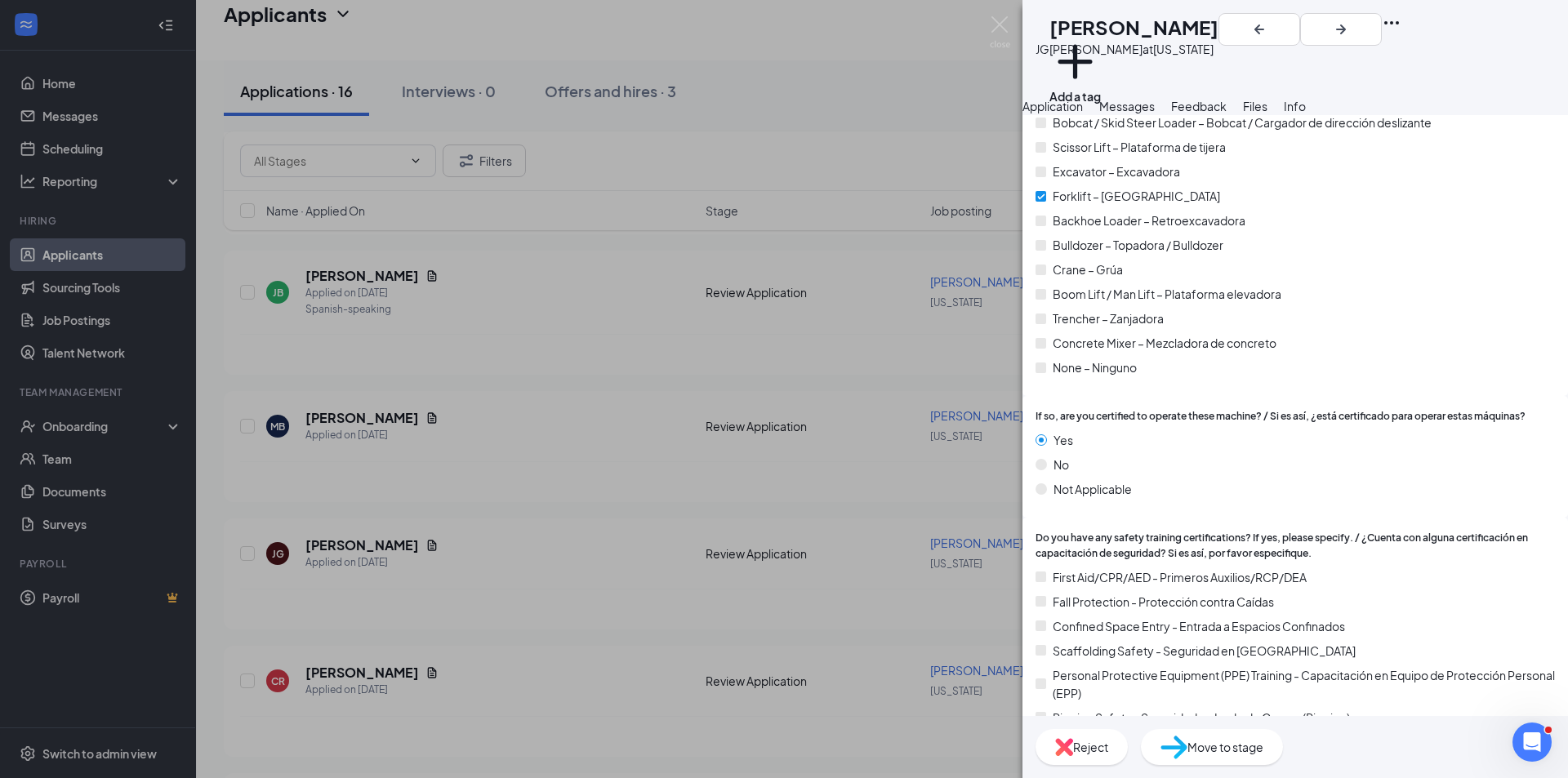
scroll to position [1910, 0]
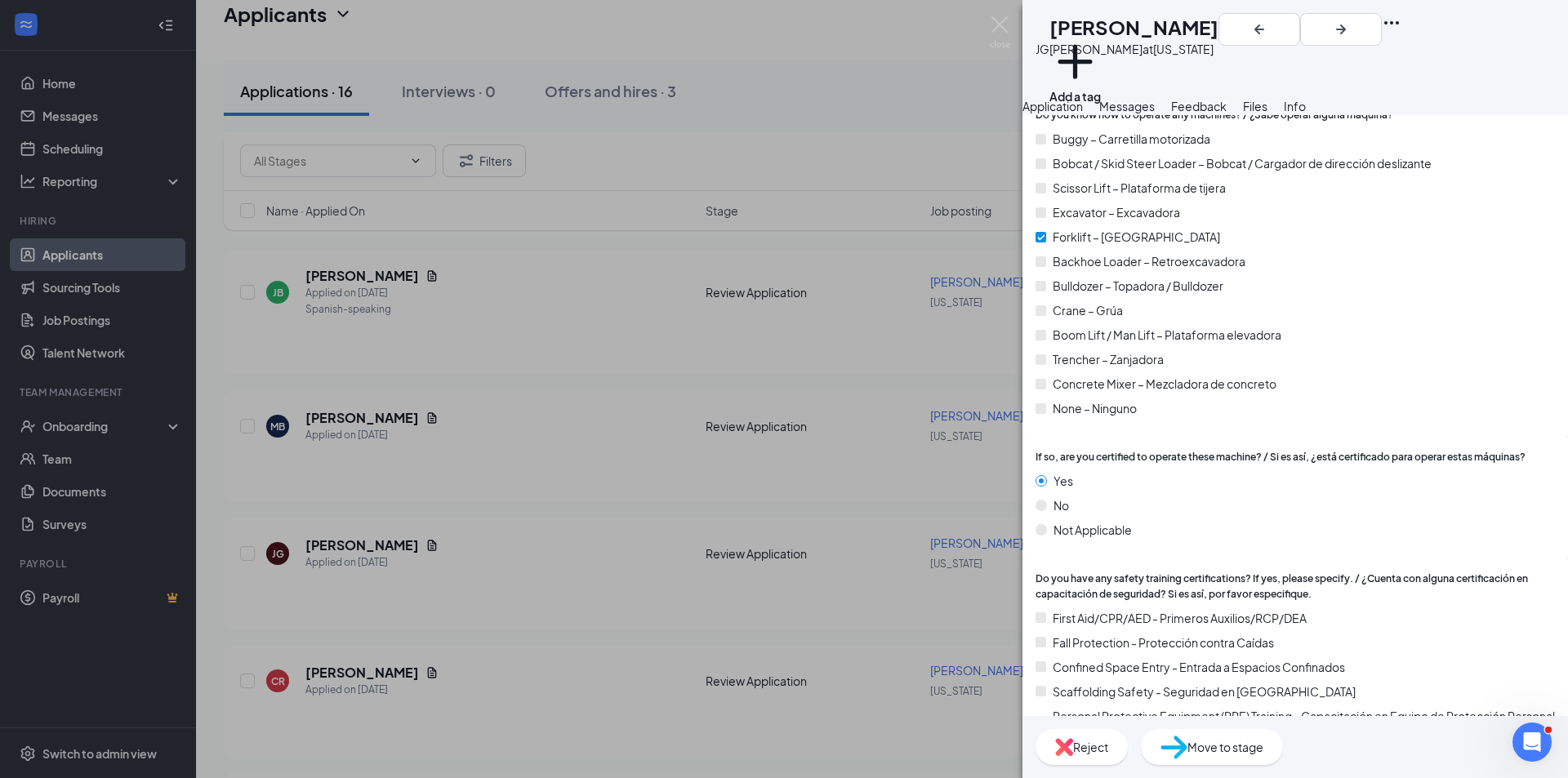
click at [1402, 31] on icon "Ellipses" at bounding box center [1391, 23] width 20 height 20
click at [1406, 68] on link "View full application" at bounding box center [1457, 65] width 177 height 16
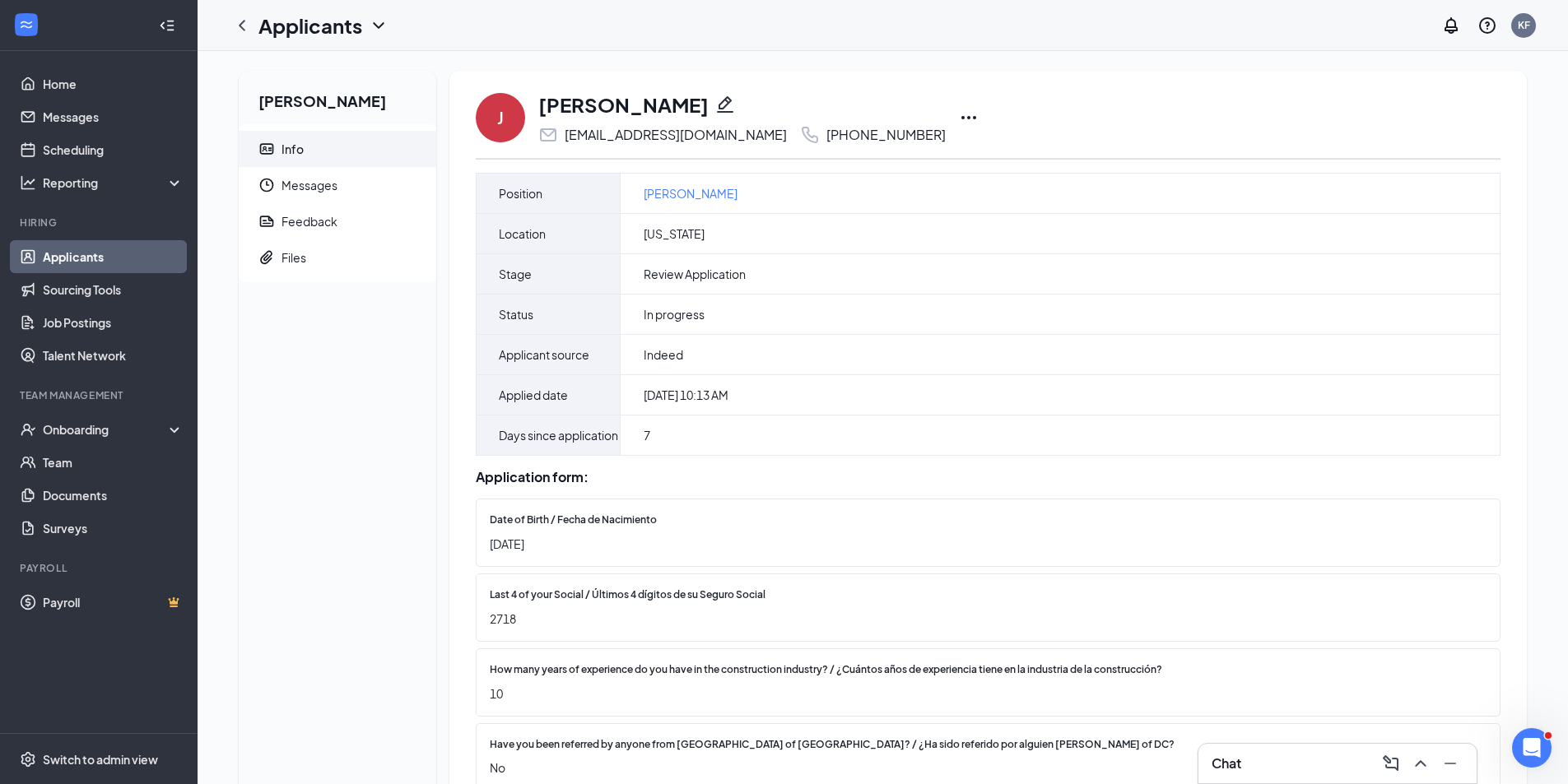
click at [959, 119] on icon "Ellipses" at bounding box center [969, 118] width 20 height 20
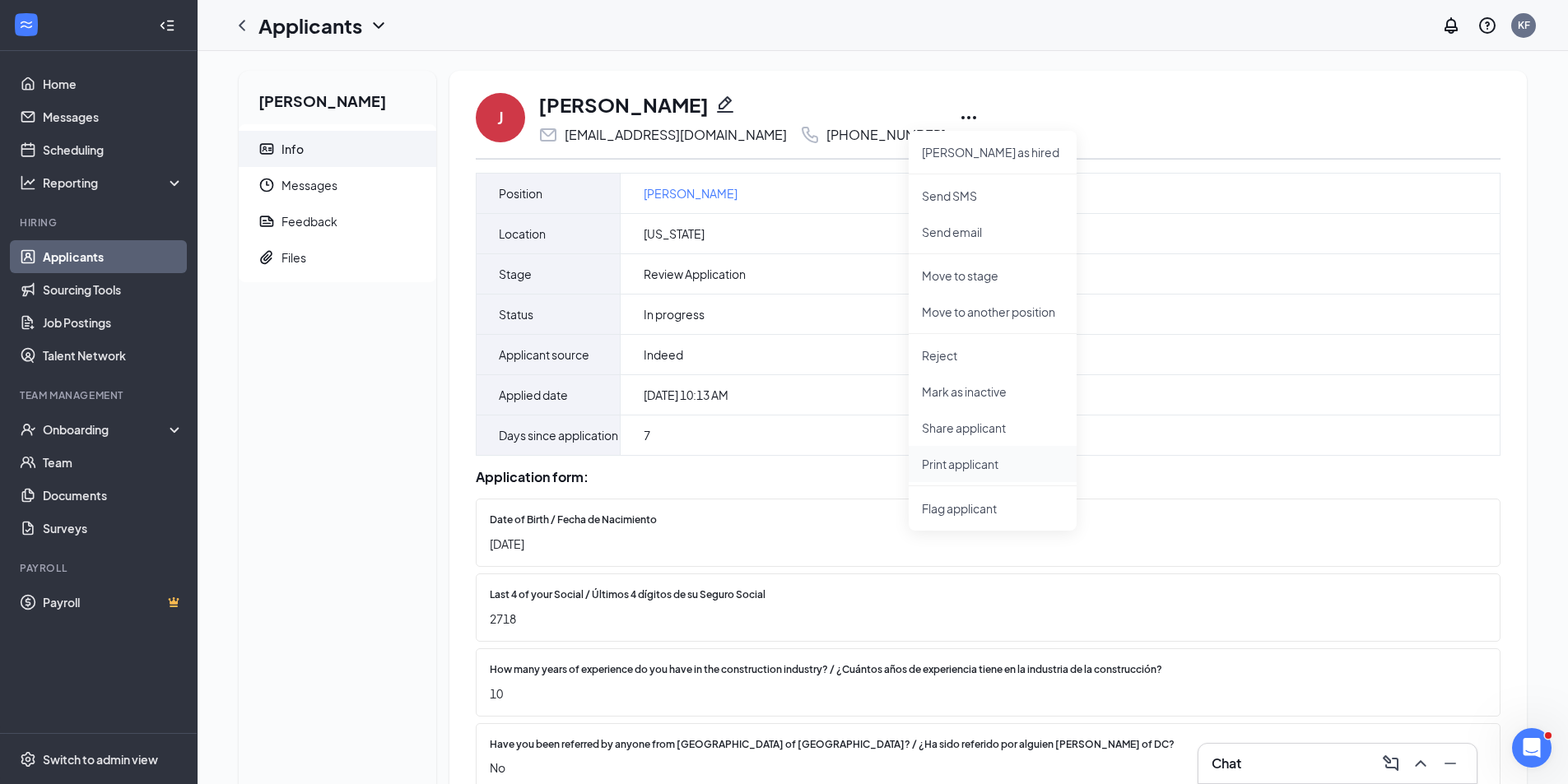
click at [948, 467] on p "Print applicant" at bounding box center [993, 464] width 141 height 17
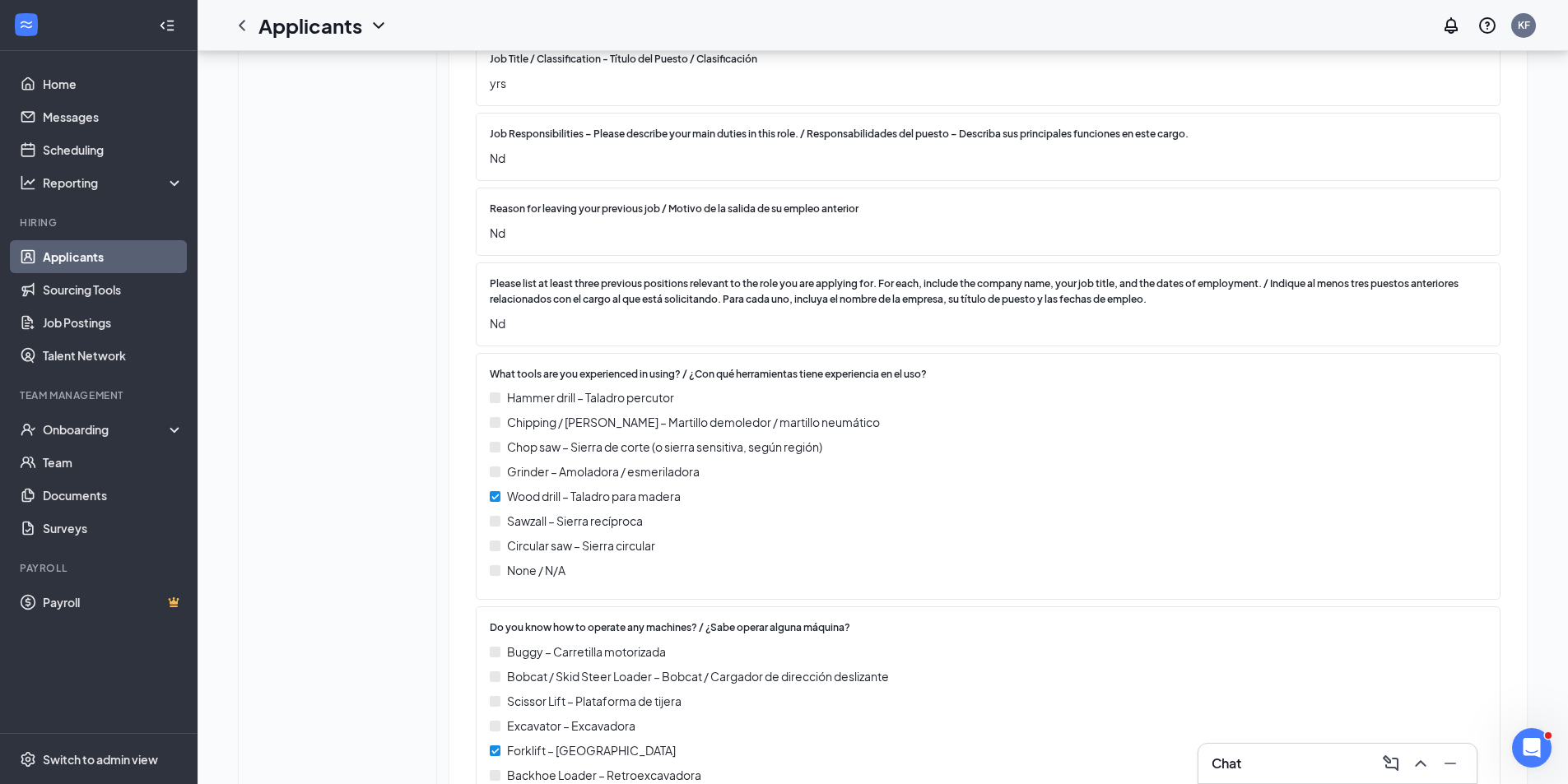
scroll to position [1249, 0]
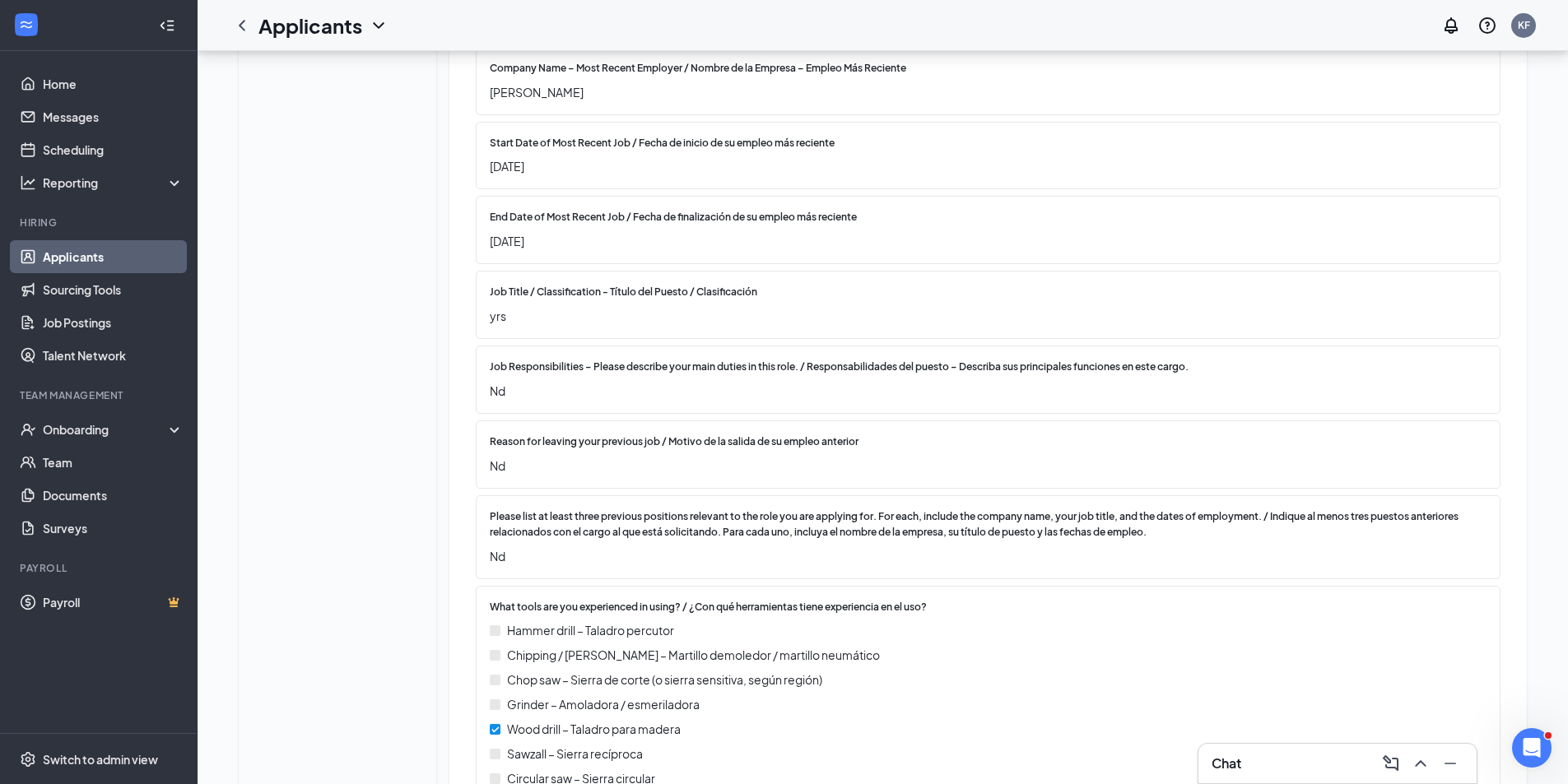
drag, startPoint x: 243, startPoint y: 25, endPoint x: 303, endPoint y: 13, distance: 61.2
click at [243, 24] on icon "ChevronLeft" at bounding box center [242, 25] width 20 height 20
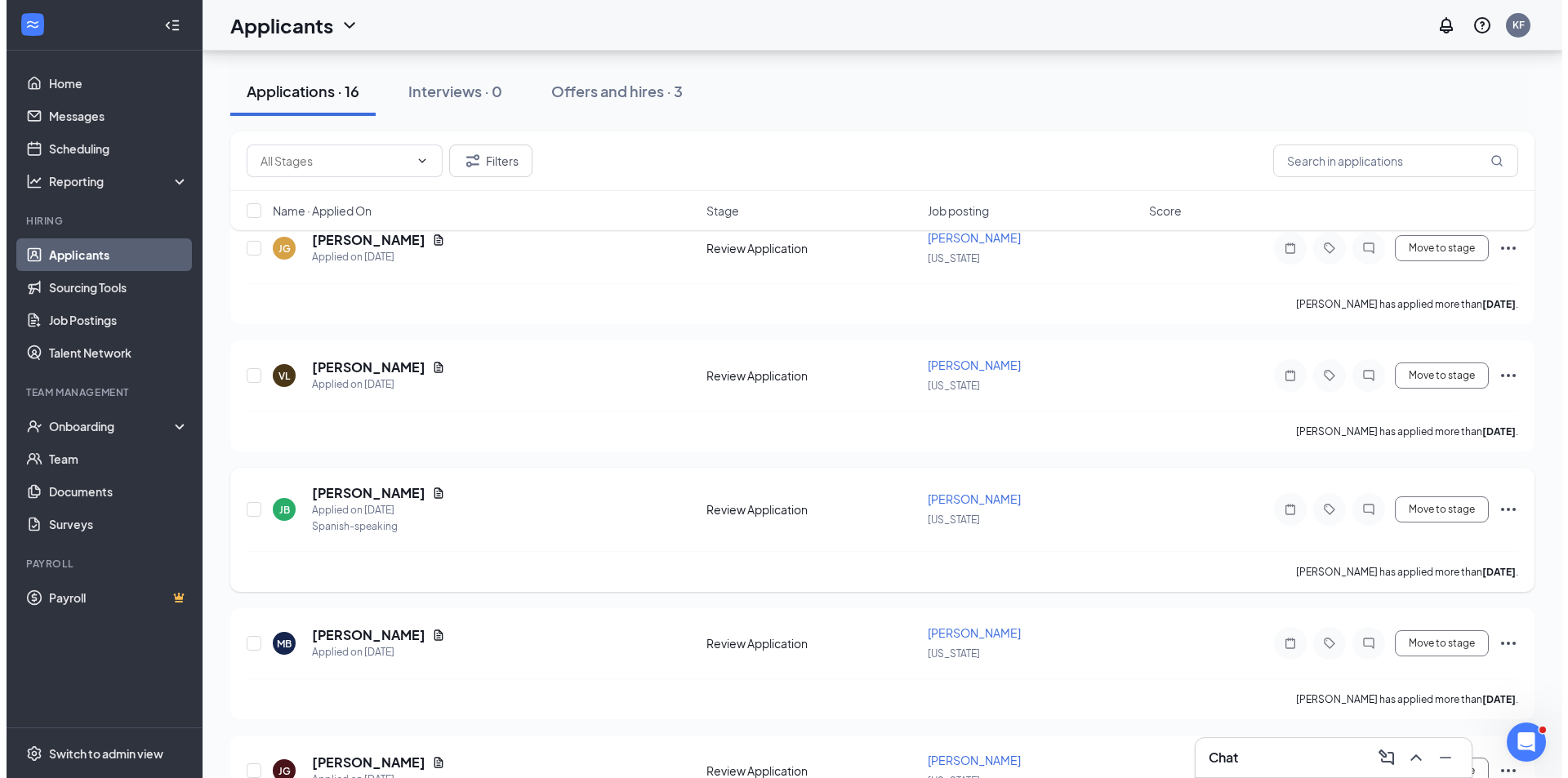
scroll to position [408, 0]
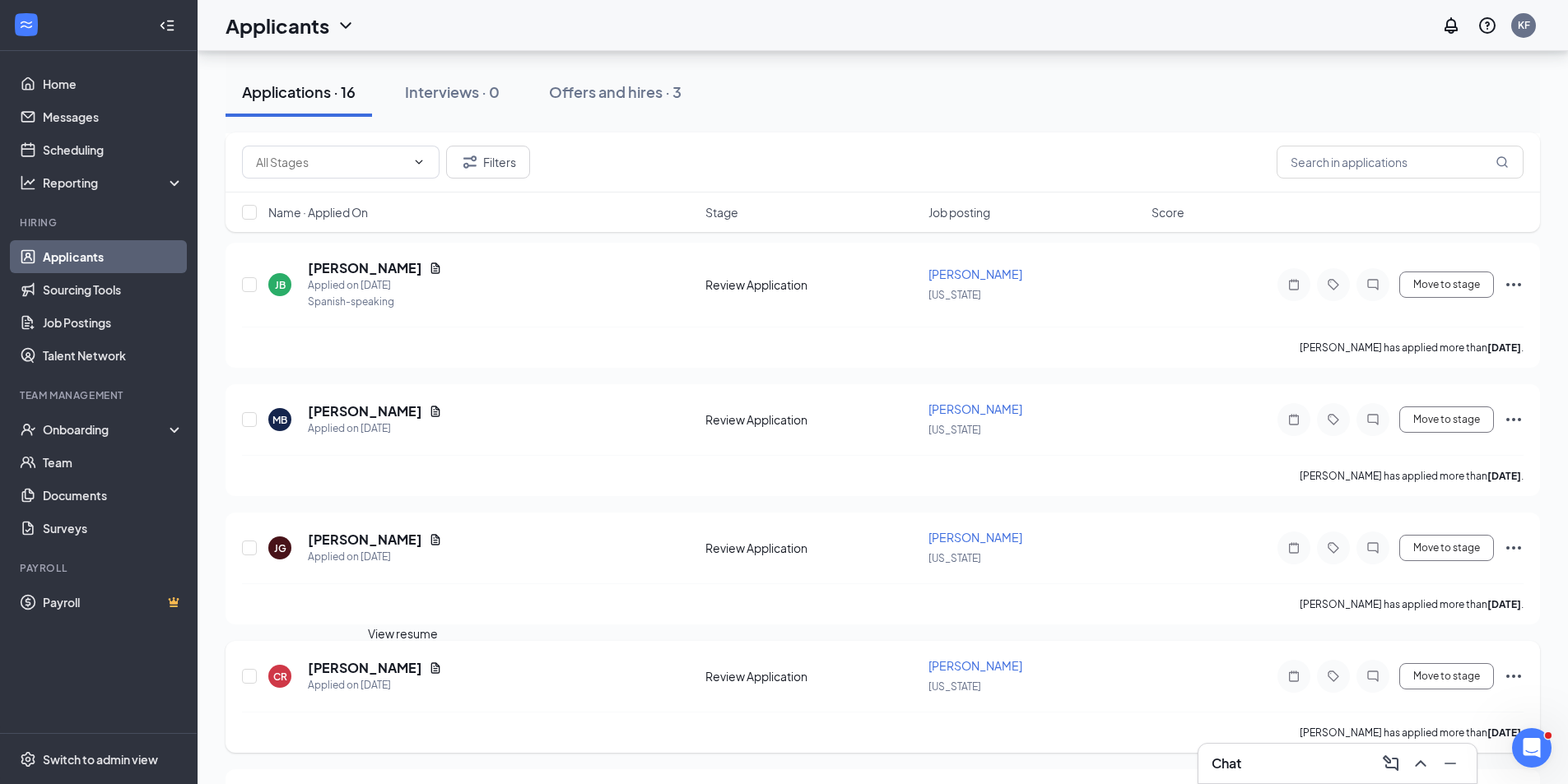
click at [431, 669] on icon "Document" at bounding box center [435, 667] width 9 height 10
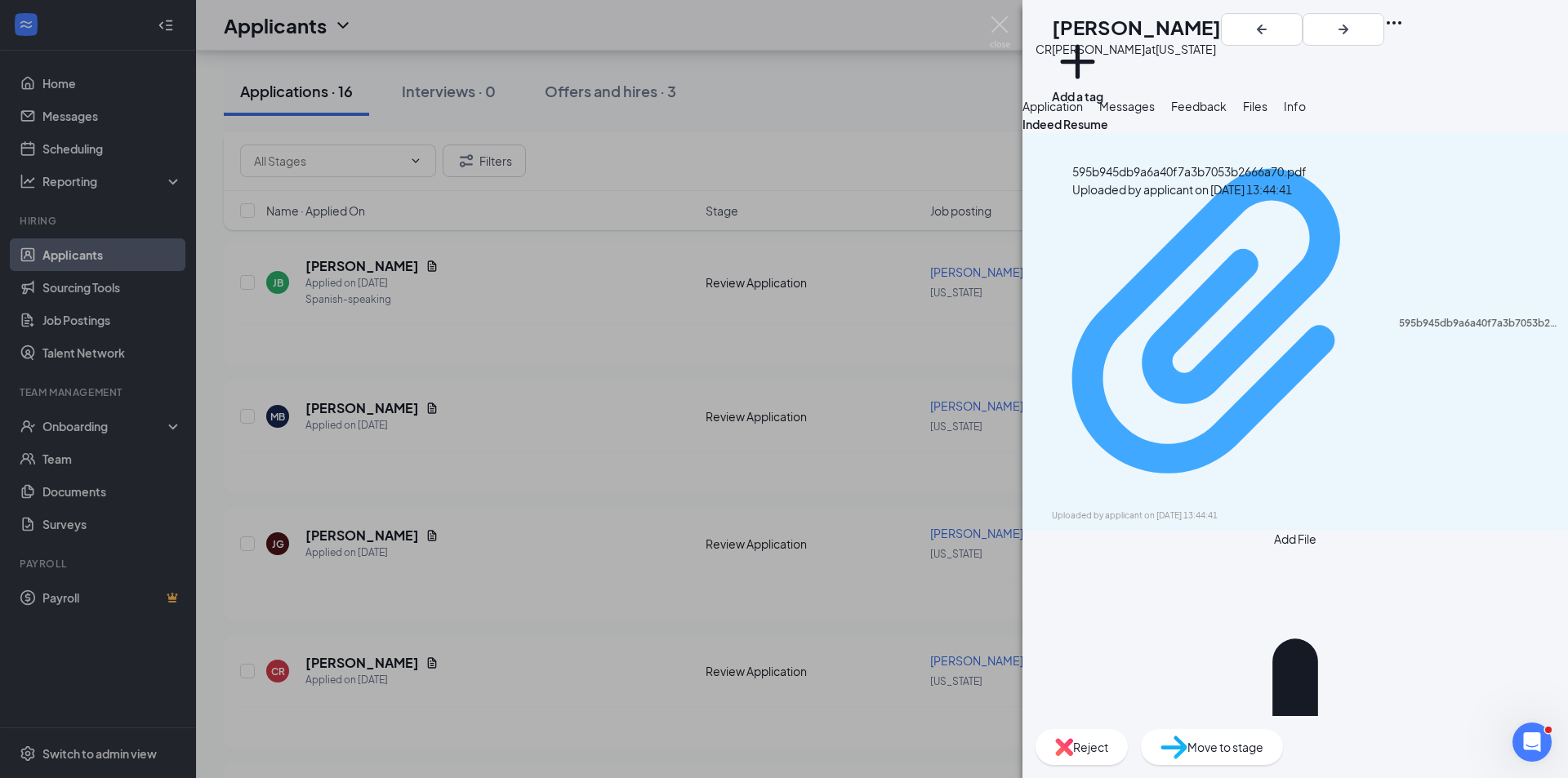
click at [1399, 317] on div "595b945db9a6a40f7a3b7053b2666a70.pdf" at bounding box center [1479, 323] width 159 height 13
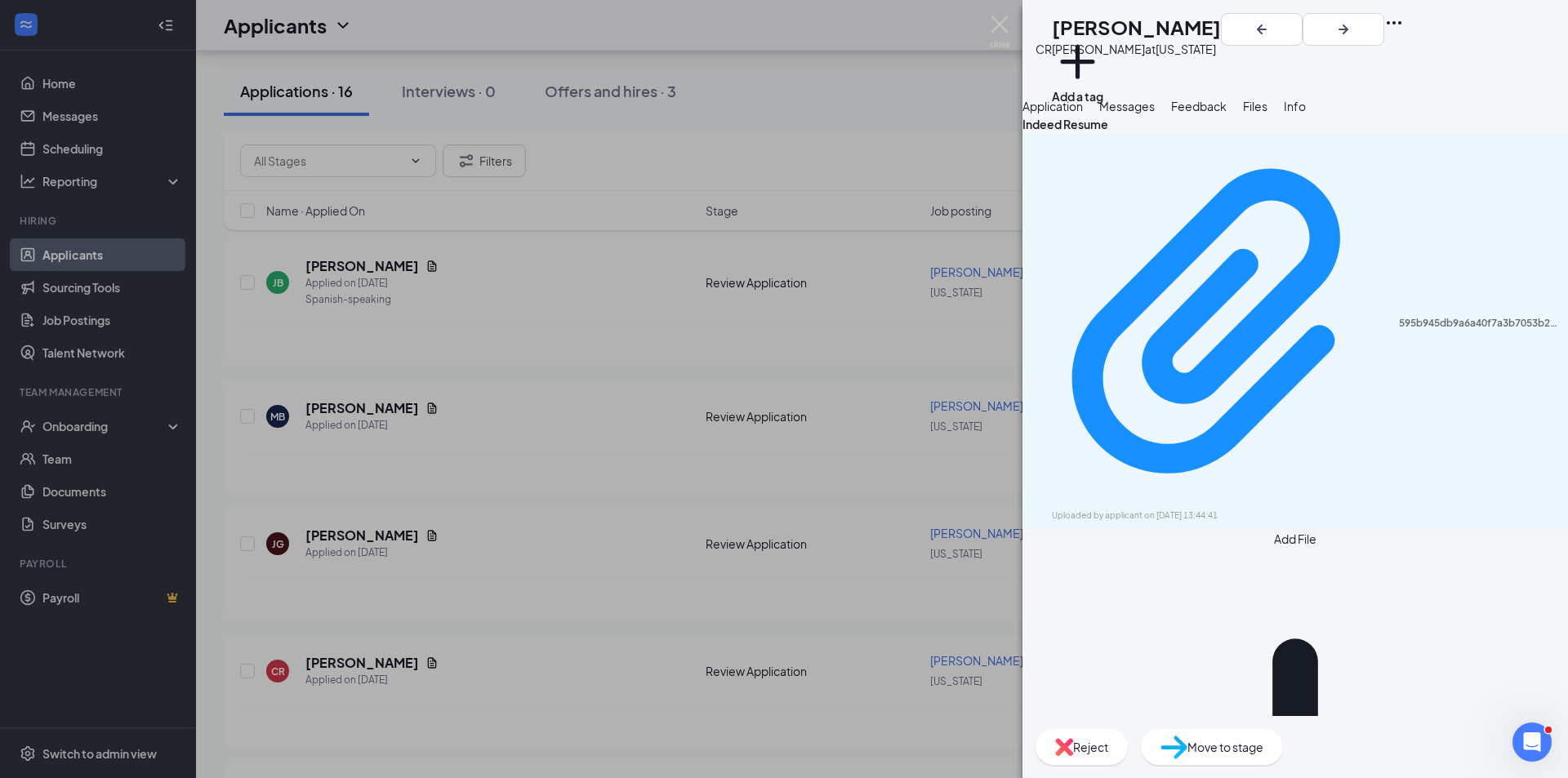
click at [1083, 113] on span "Application" at bounding box center [1053, 106] width 61 height 15
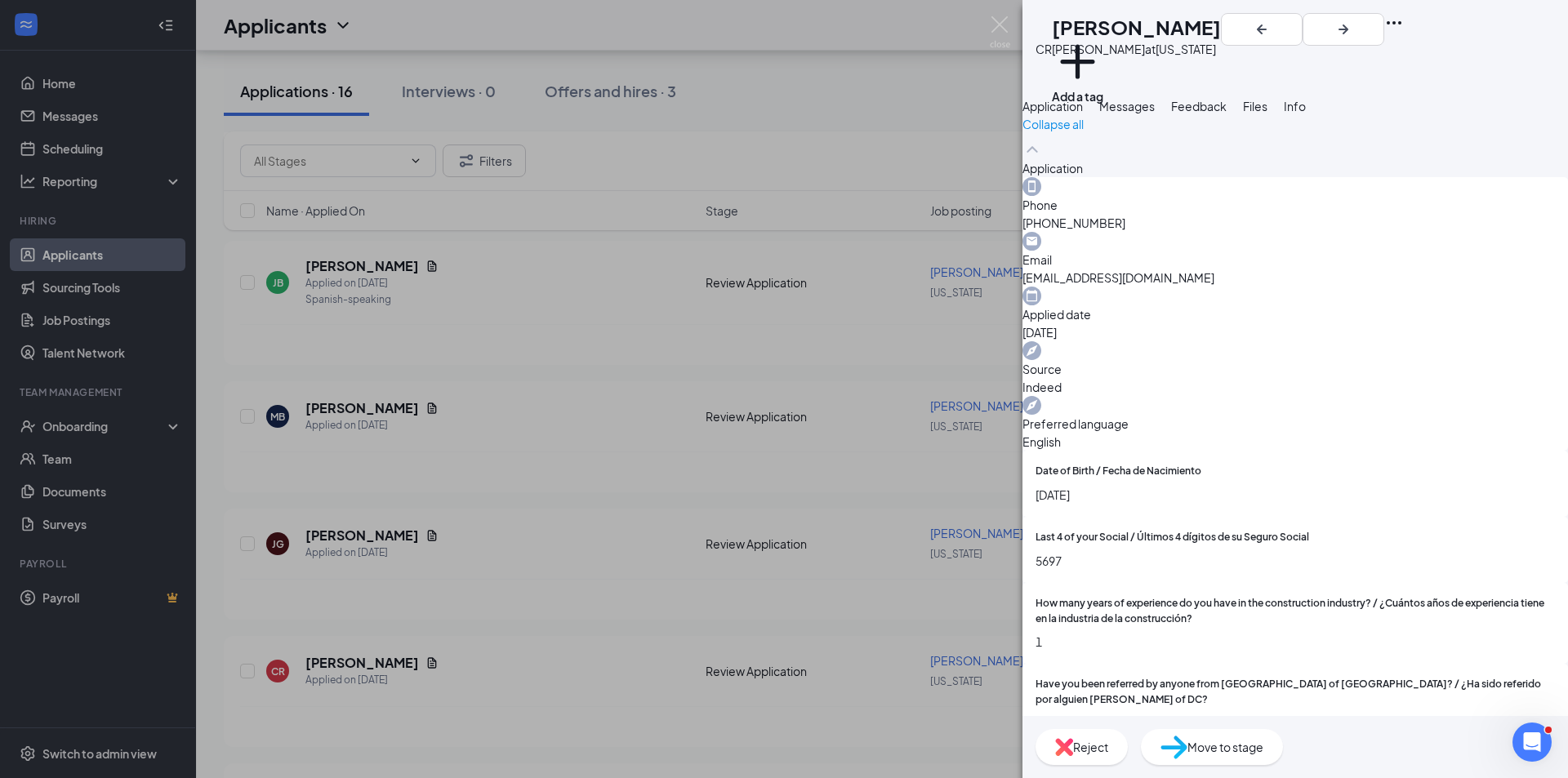
click at [1404, 28] on icon "Ellipses" at bounding box center [1394, 23] width 20 height 20
click at [1404, 31] on icon "Ellipses" at bounding box center [1394, 23] width 20 height 20
click at [1418, 63] on link "View full application" at bounding box center [1457, 65] width 177 height 16
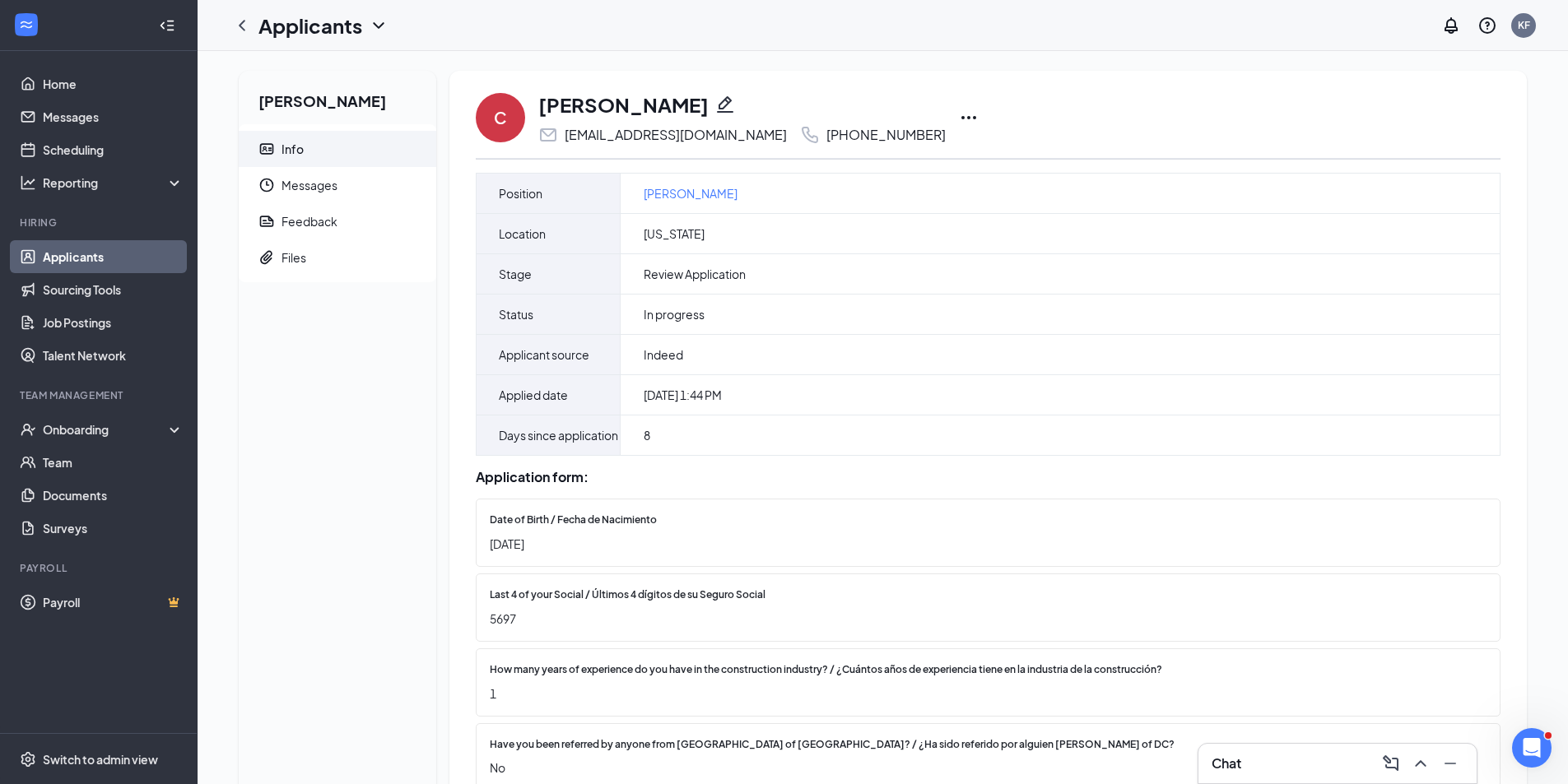
click at [959, 122] on icon "Ellipses" at bounding box center [969, 118] width 20 height 20
click at [934, 467] on p "Print applicant" at bounding box center [983, 464] width 141 height 17
click at [243, 24] on icon "ChevronLeft" at bounding box center [242, 25] width 20 height 20
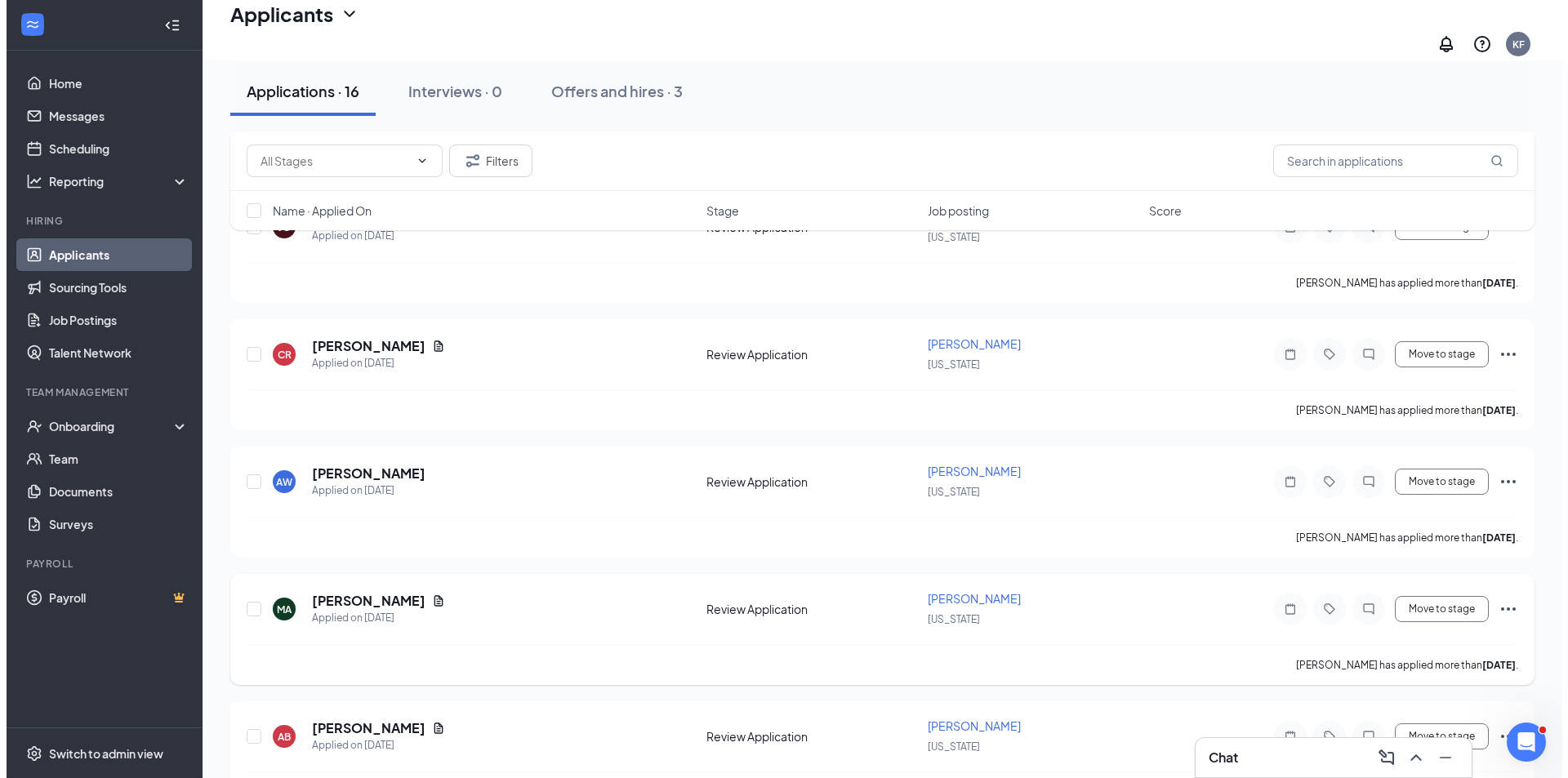
scroll to position [816, 0]
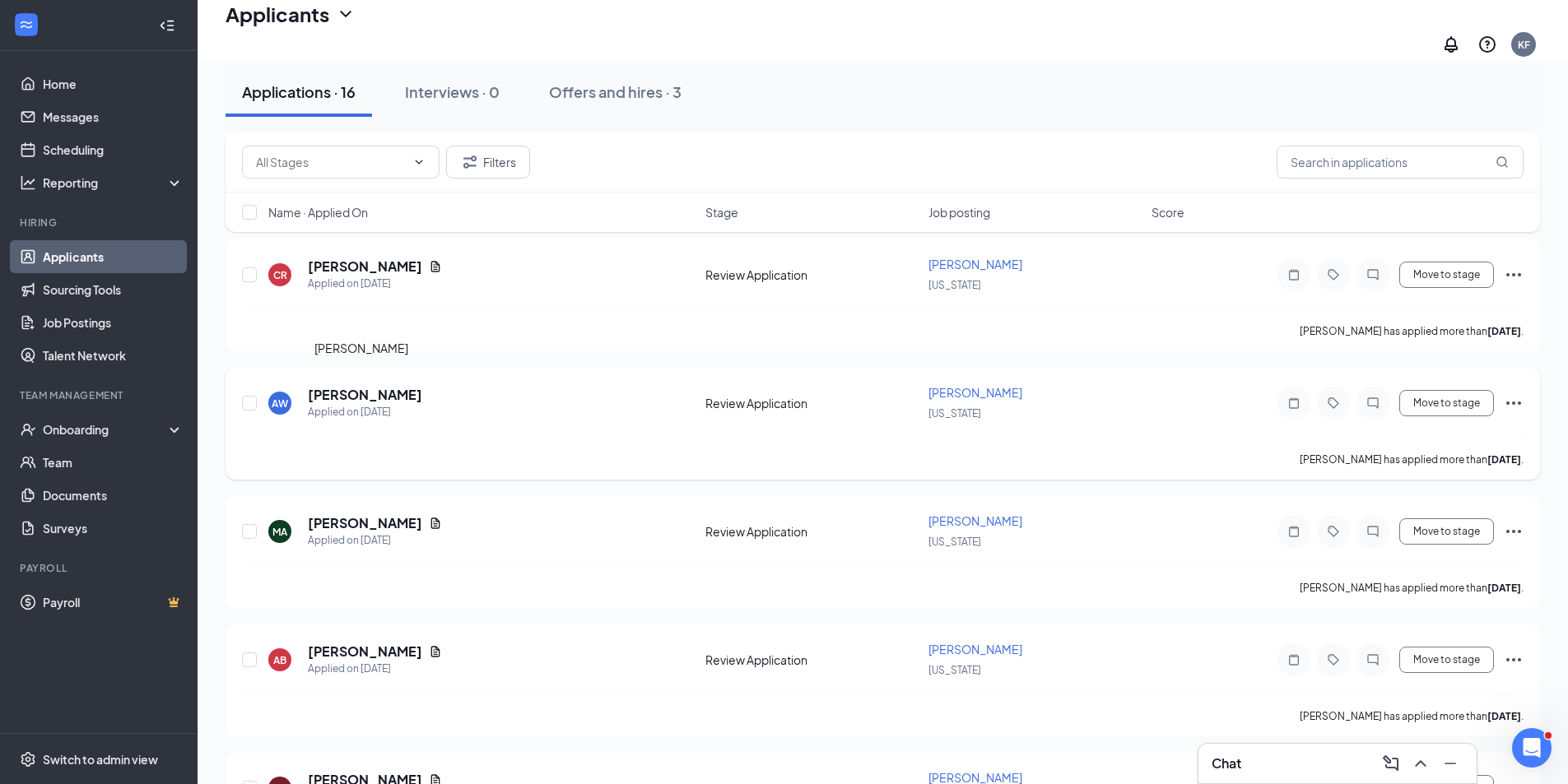
click at [394, 385] on h5 "[PERSON_NAME]" at bounding box center [365, 394] width 114 height 18
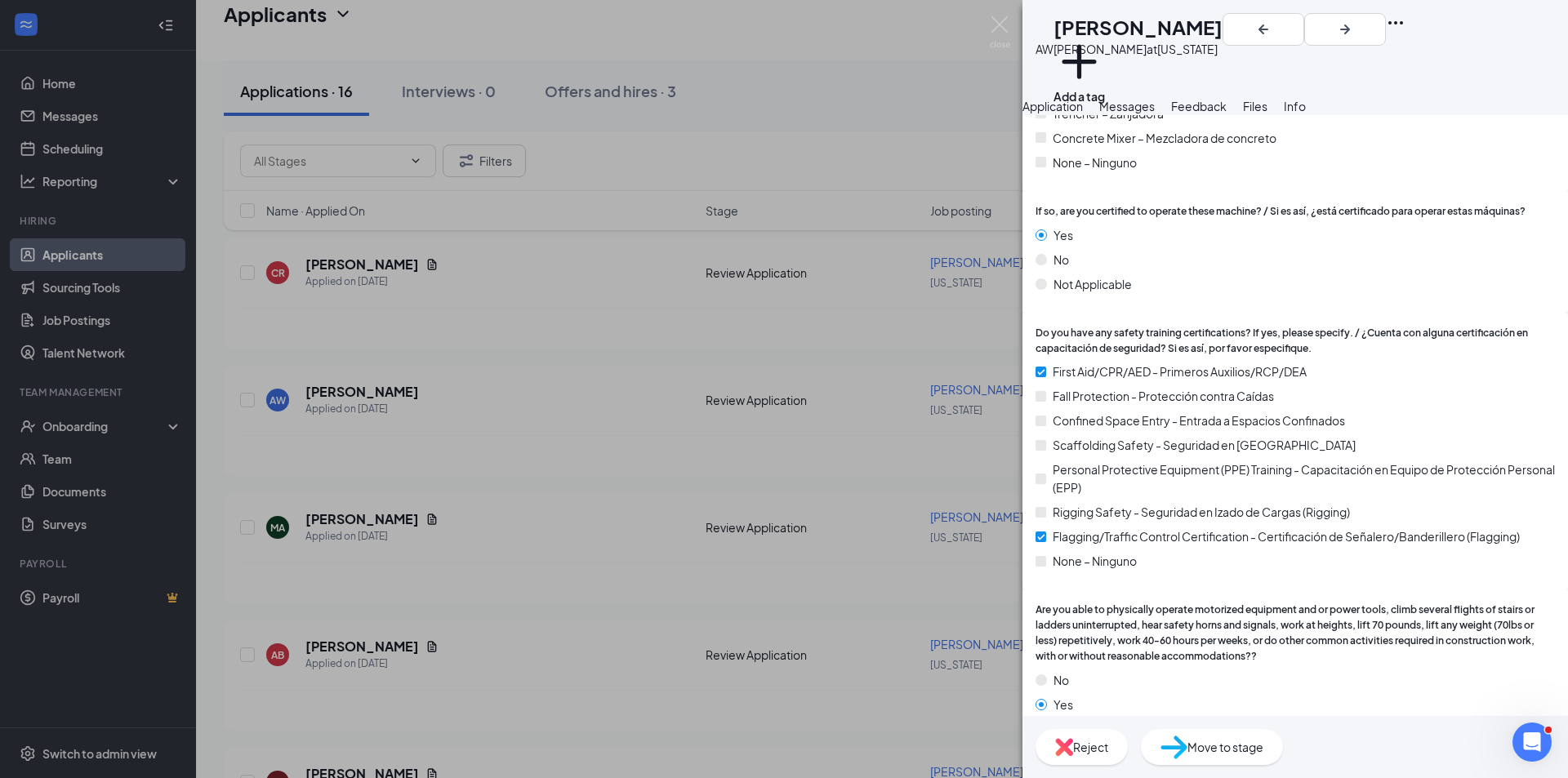
scroll to position [2282, 0]
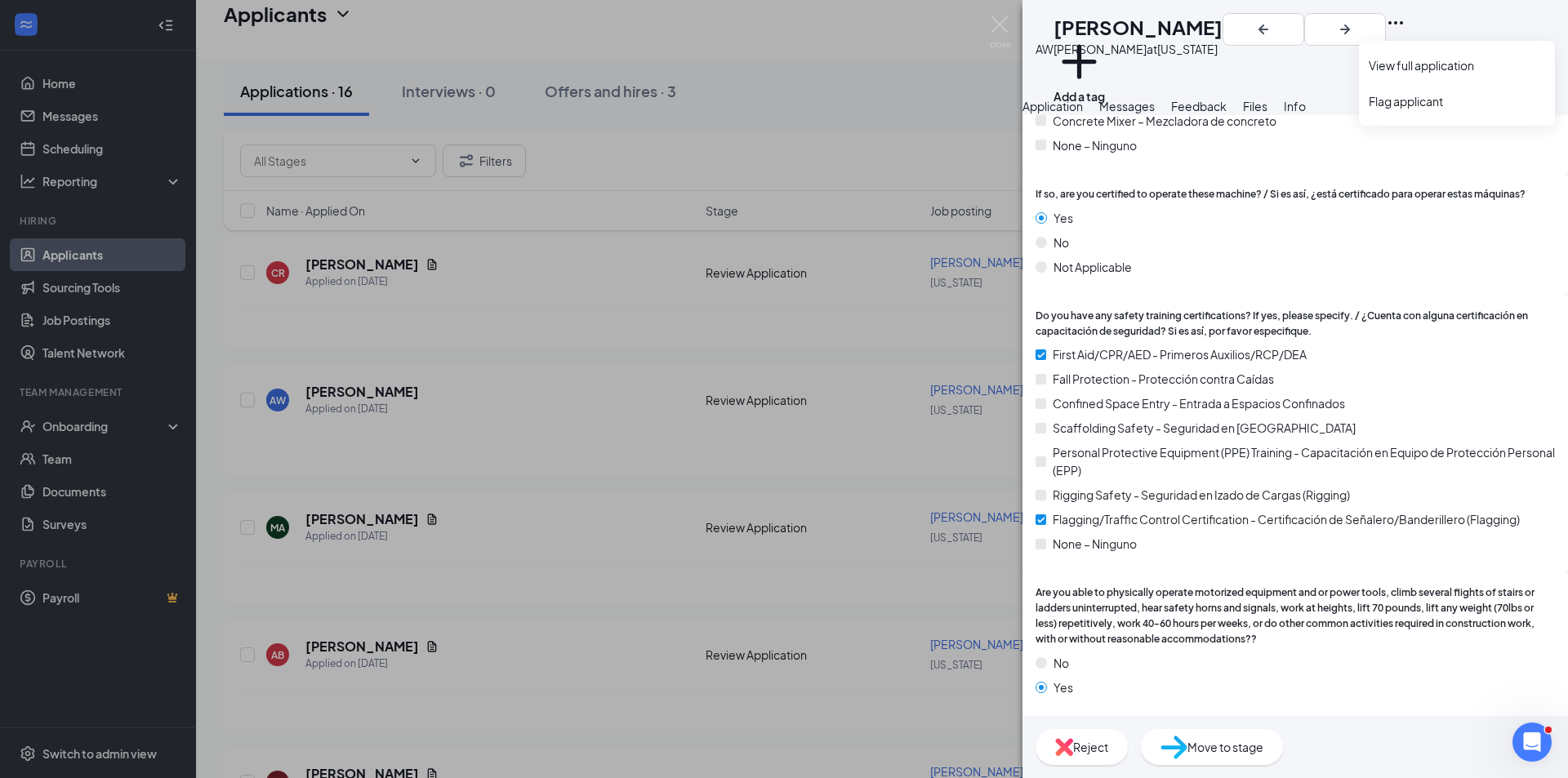
click at [1406, 25] on icon "Ellipses" at bounding box center [1396, 23] width 20 height 20
click at [1432, 62] on link "View full application" at bounding box center [1457, 65] width 177 height 16
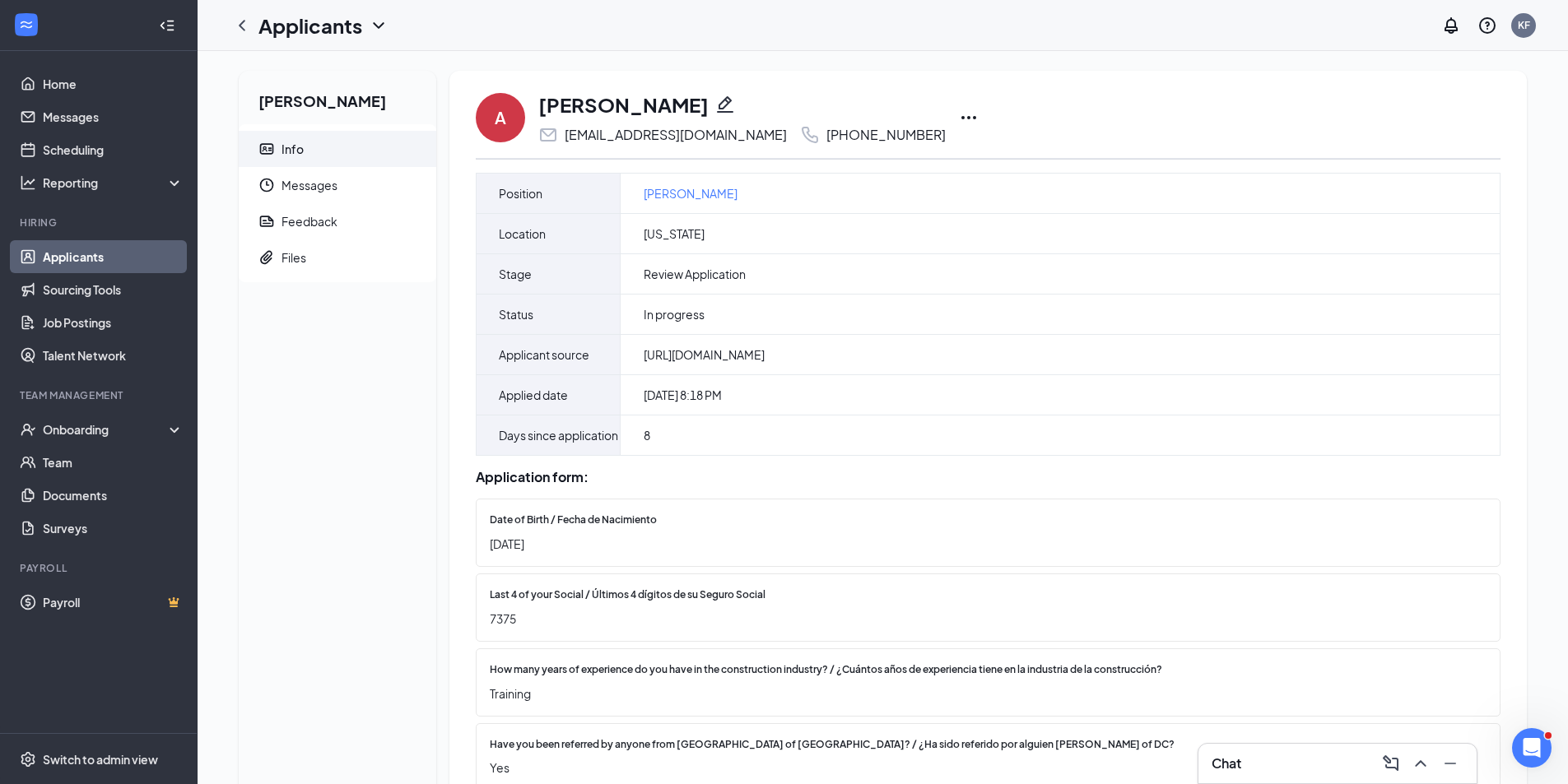
click at [959, 110] on icon "Ellipses" at bounding box center [969, 118] width 20 height 20
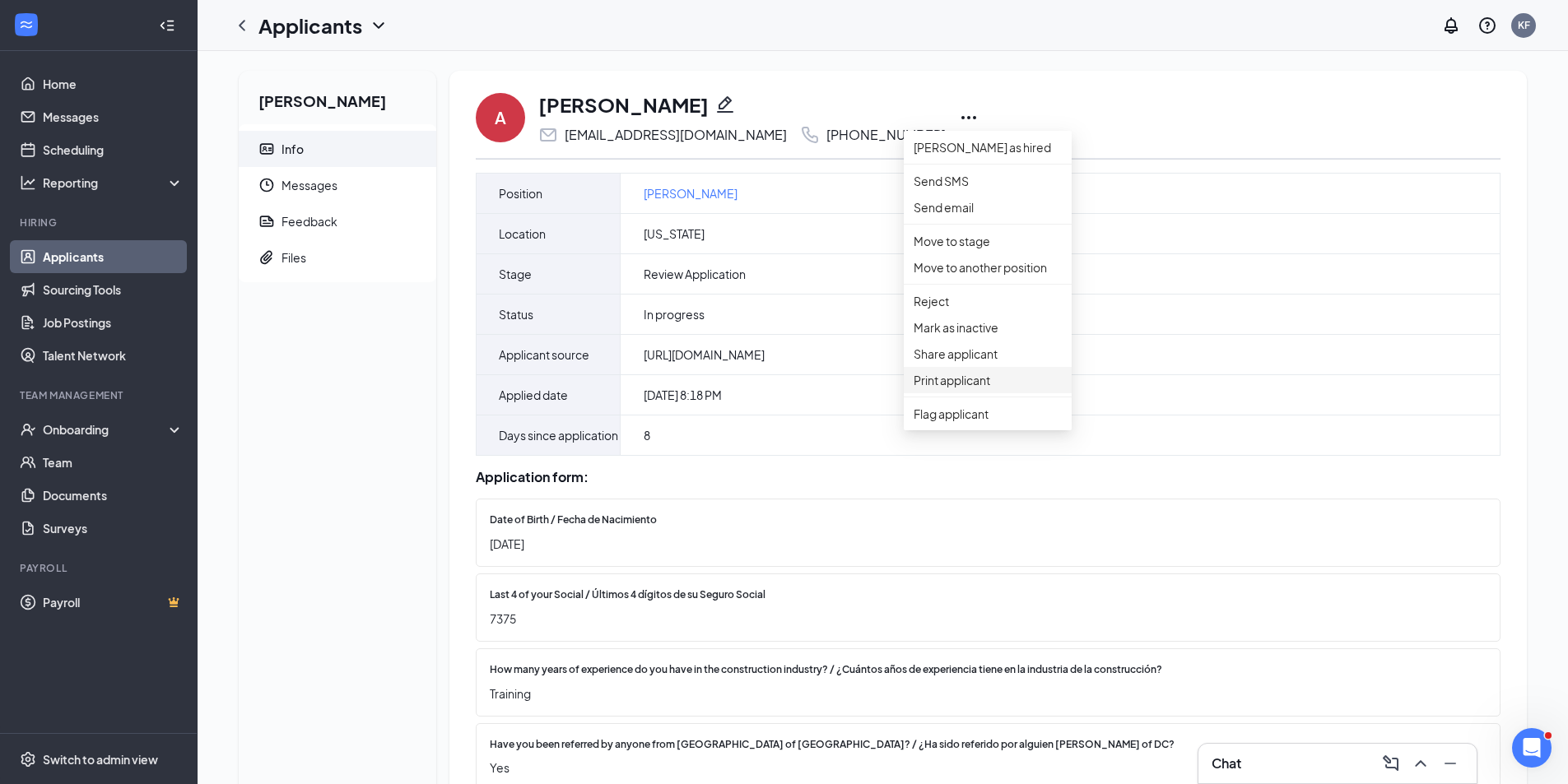
click at [959, 389] on p "Print applicant" at bounding box center [988, 379] width 148 height 18
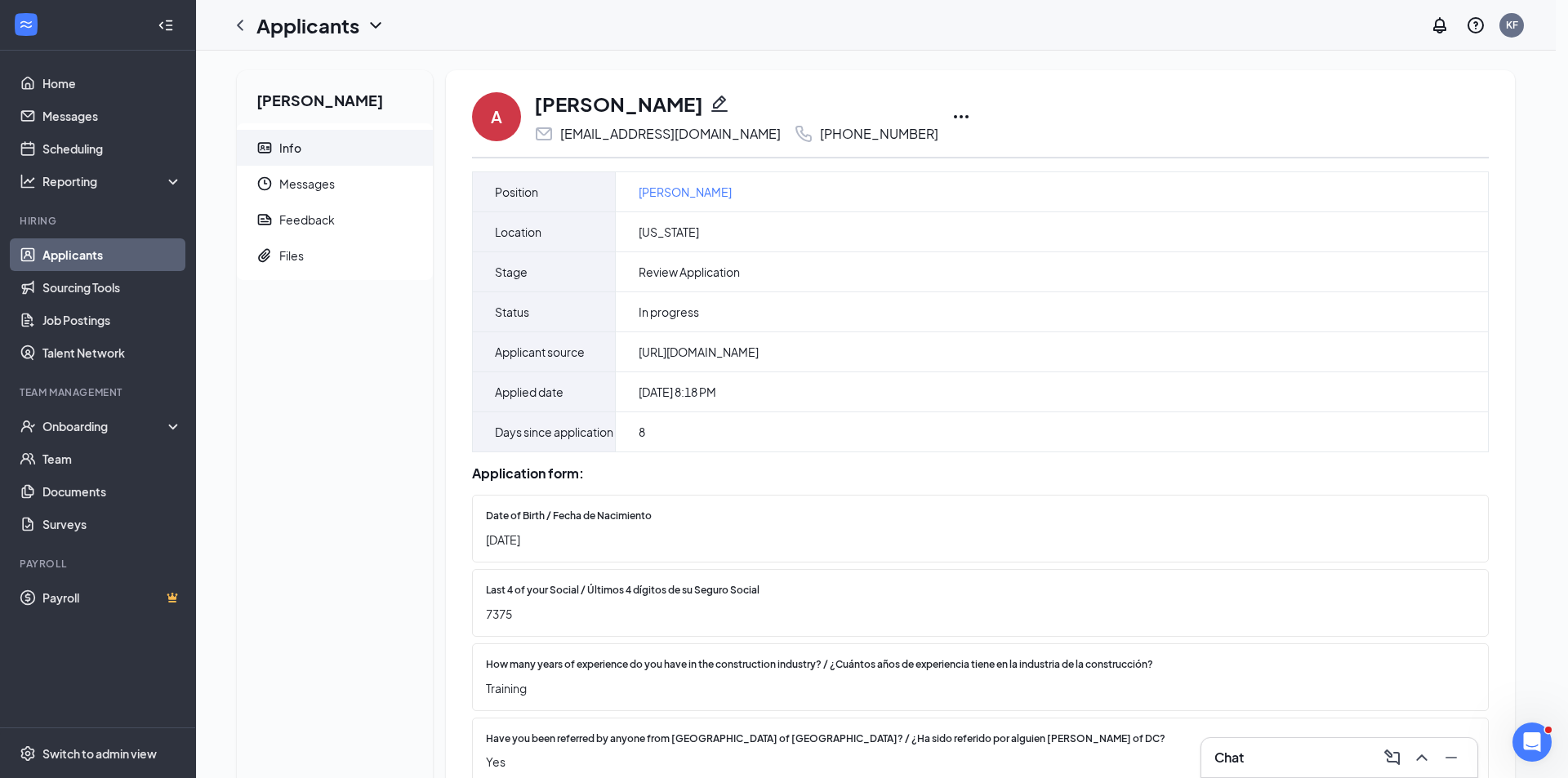
drag, startPoint x: 875, startPoint y: 208, endPoint x: 707, endPoint y: 309, distance: 196.0
click at [750, 326] on div "Please wait a moment... If it takes too long, please click the button to send t…" at bounding box center [784, 389] width 1568 height 778
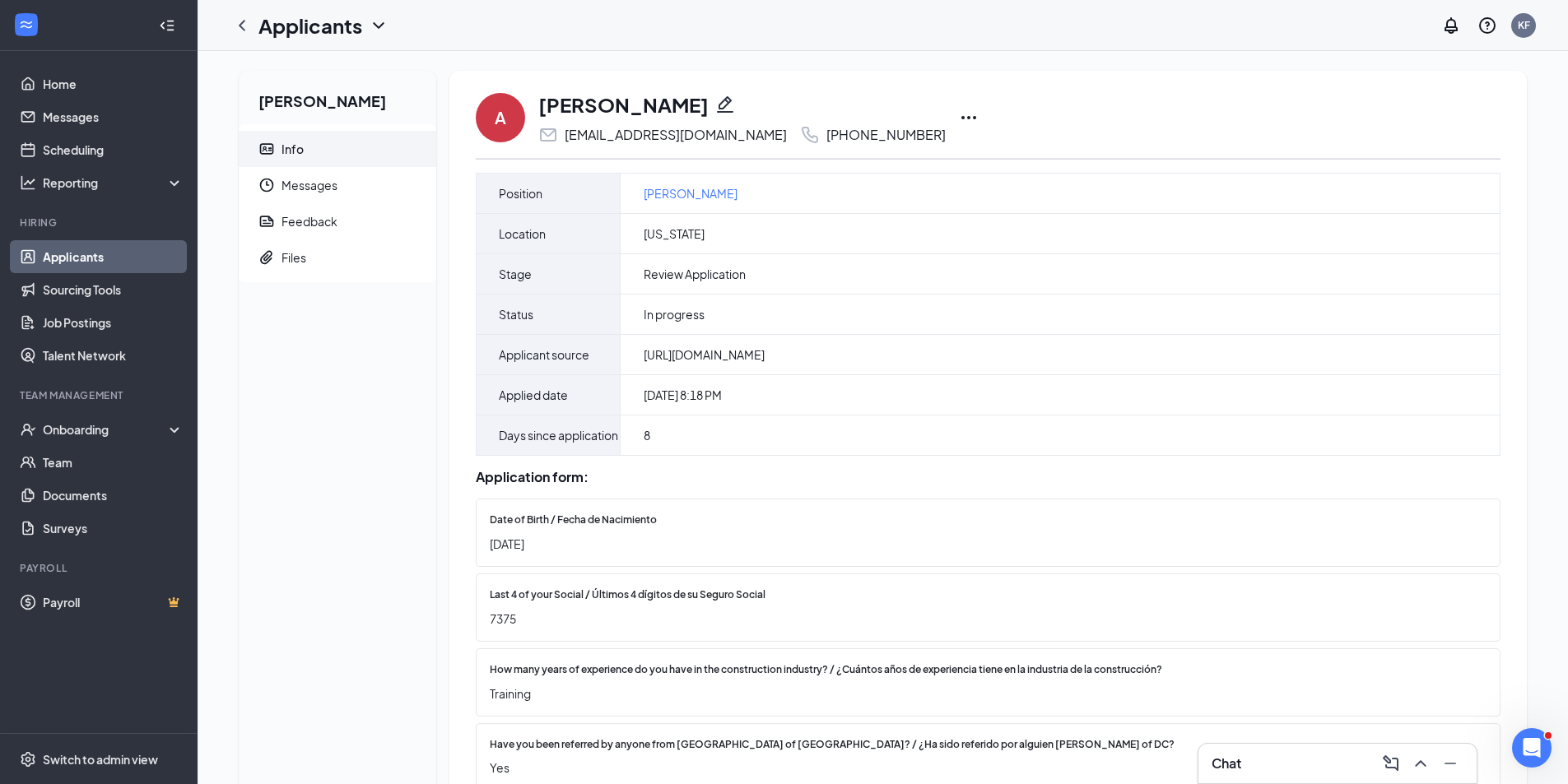
drag, startPoint x: 255, startPoint y: 28, endPoint x: 269, endPoint y: 14, distance: 19.8
click at [255, 28] on div at bounding box center [242, 25] width 33 height 33
click at [99, 760] on div "Switch to admin view" at bounding box center [100, 759] width 115 height 17
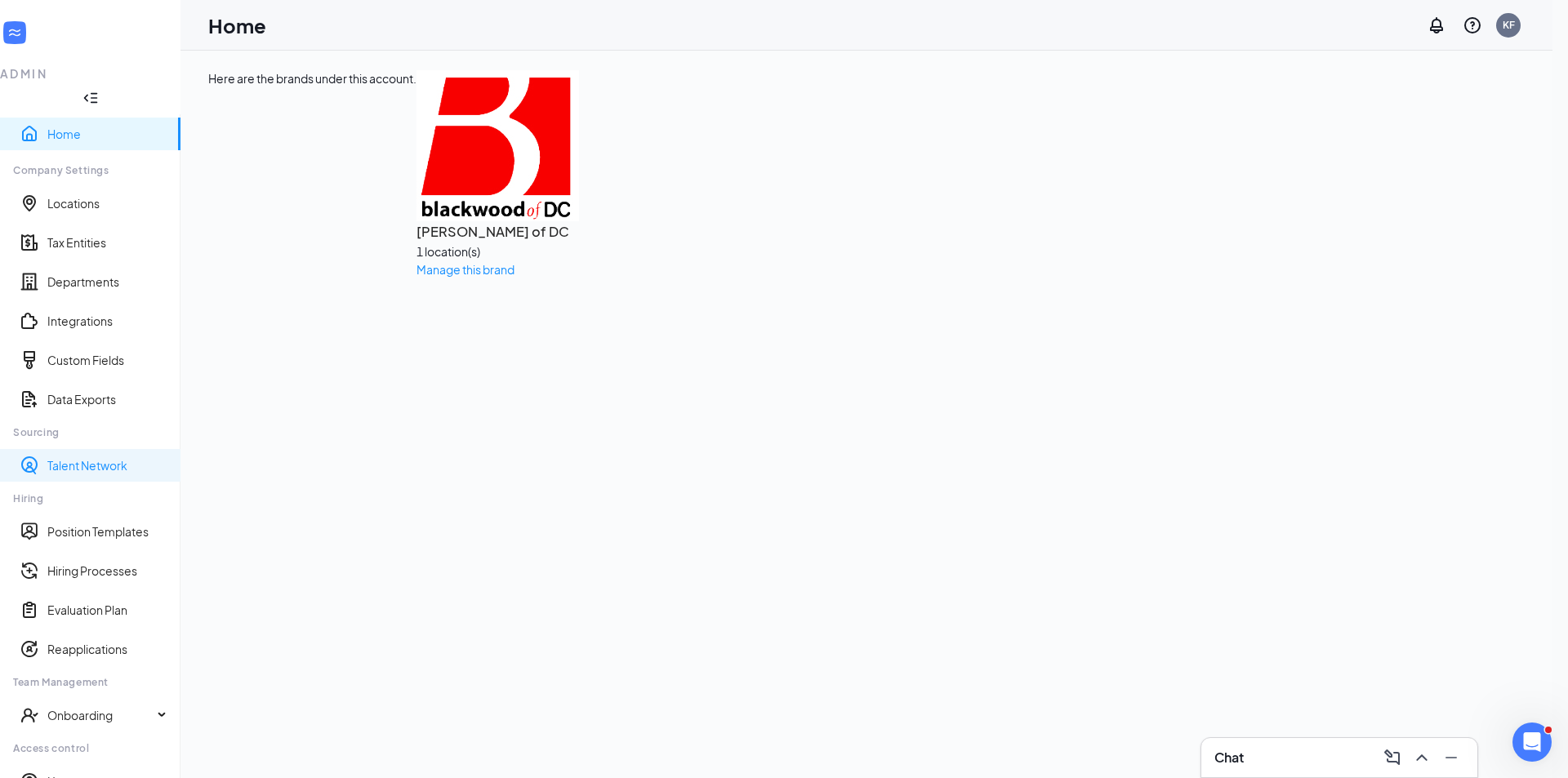
click at [89, 457] on link "Talent Network" at bounding box center [107, 465] width 120 height 16
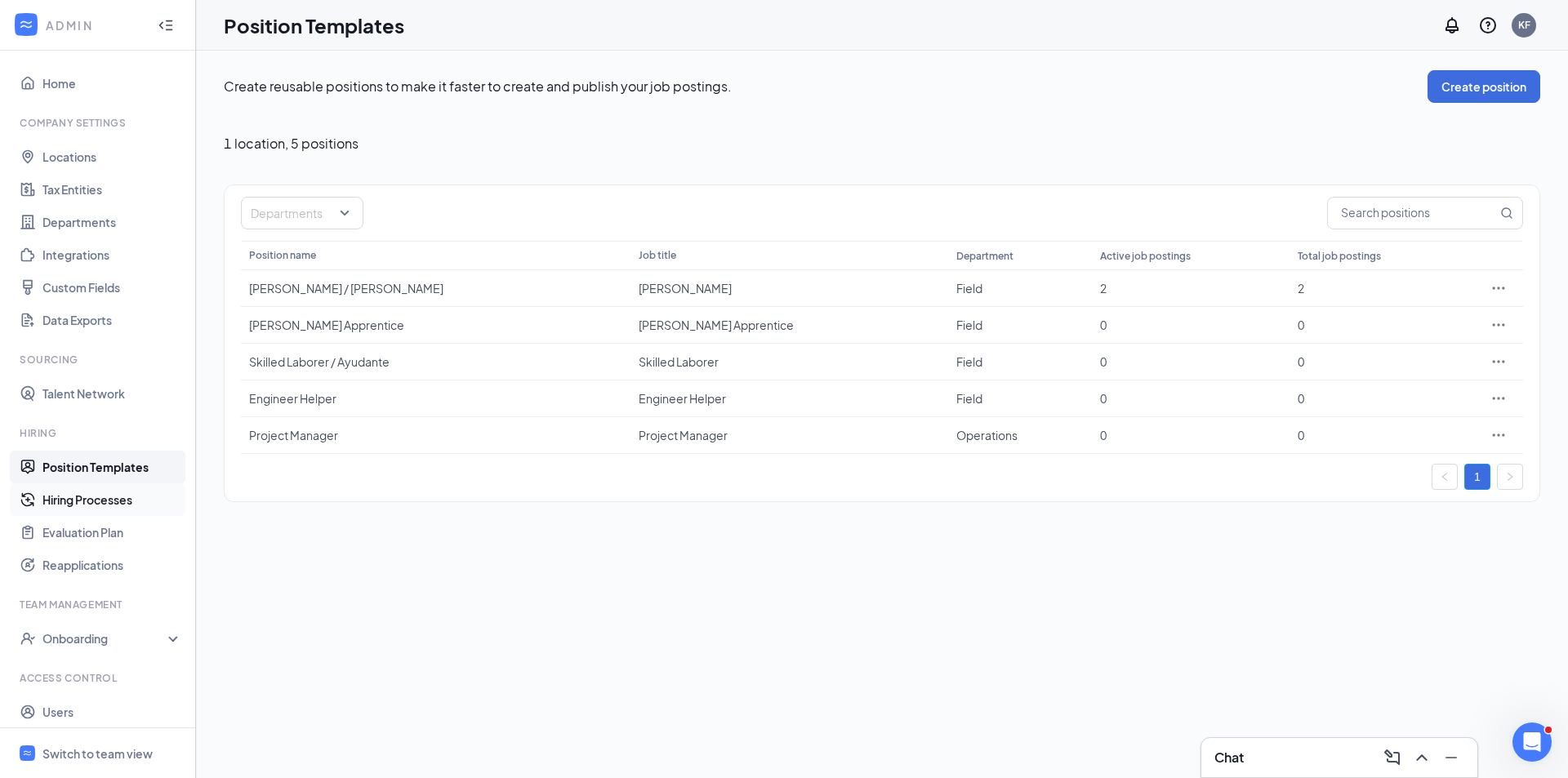
click at [86, 503] on link "Hiring Processes" at bounding box center [112, 499] width 139 height 33
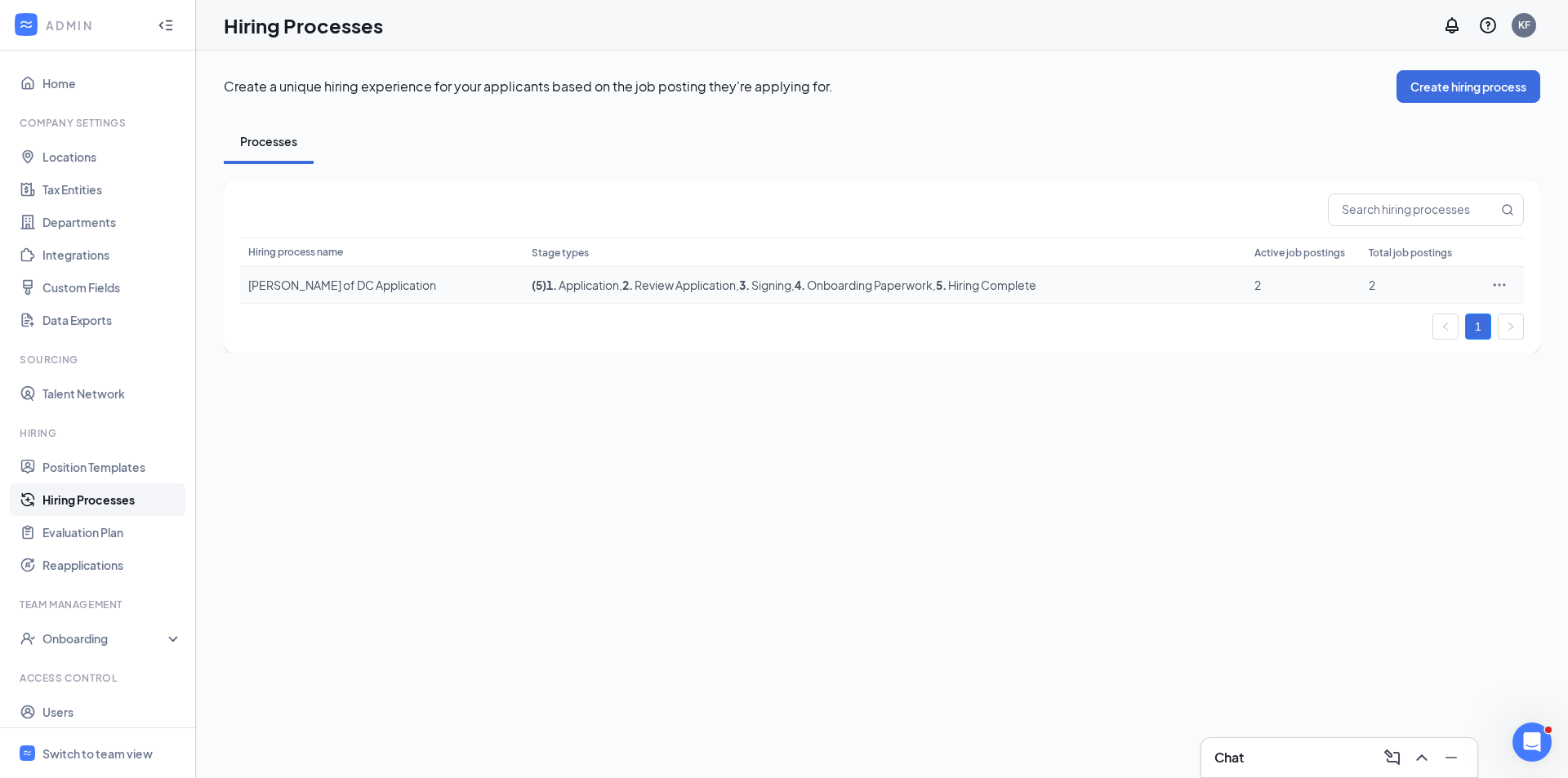
click at [1503, 283] on icon "Ellipses" at bounding box center [1500, 285] width 16 height 16
click at [1361, 318] on span "Edit" at bounding box center [1365, 318] width 22 height 15
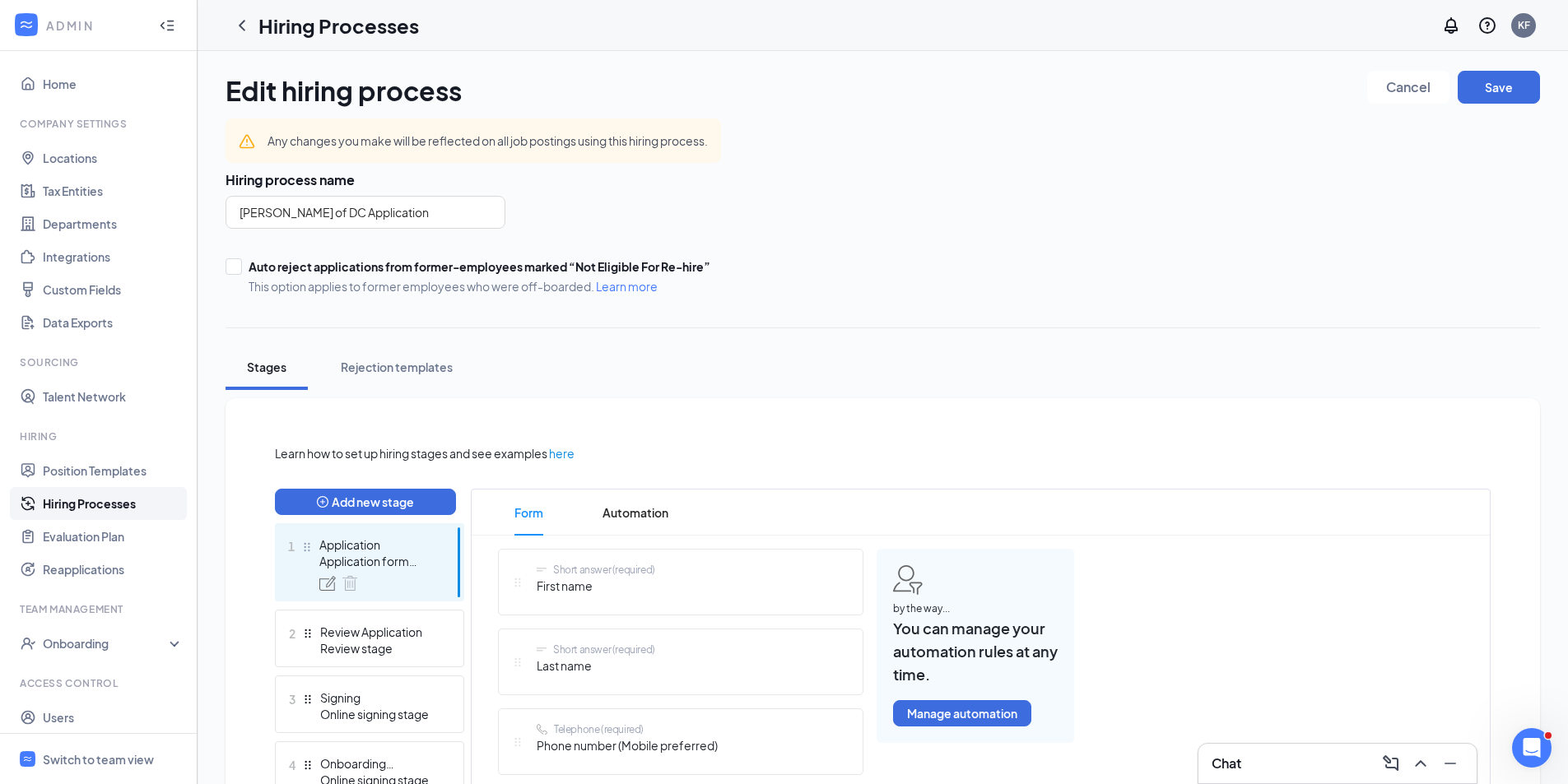
click at [390, 562] on div "Application form stage" at bounding box center [380, 561] width 120 height 17
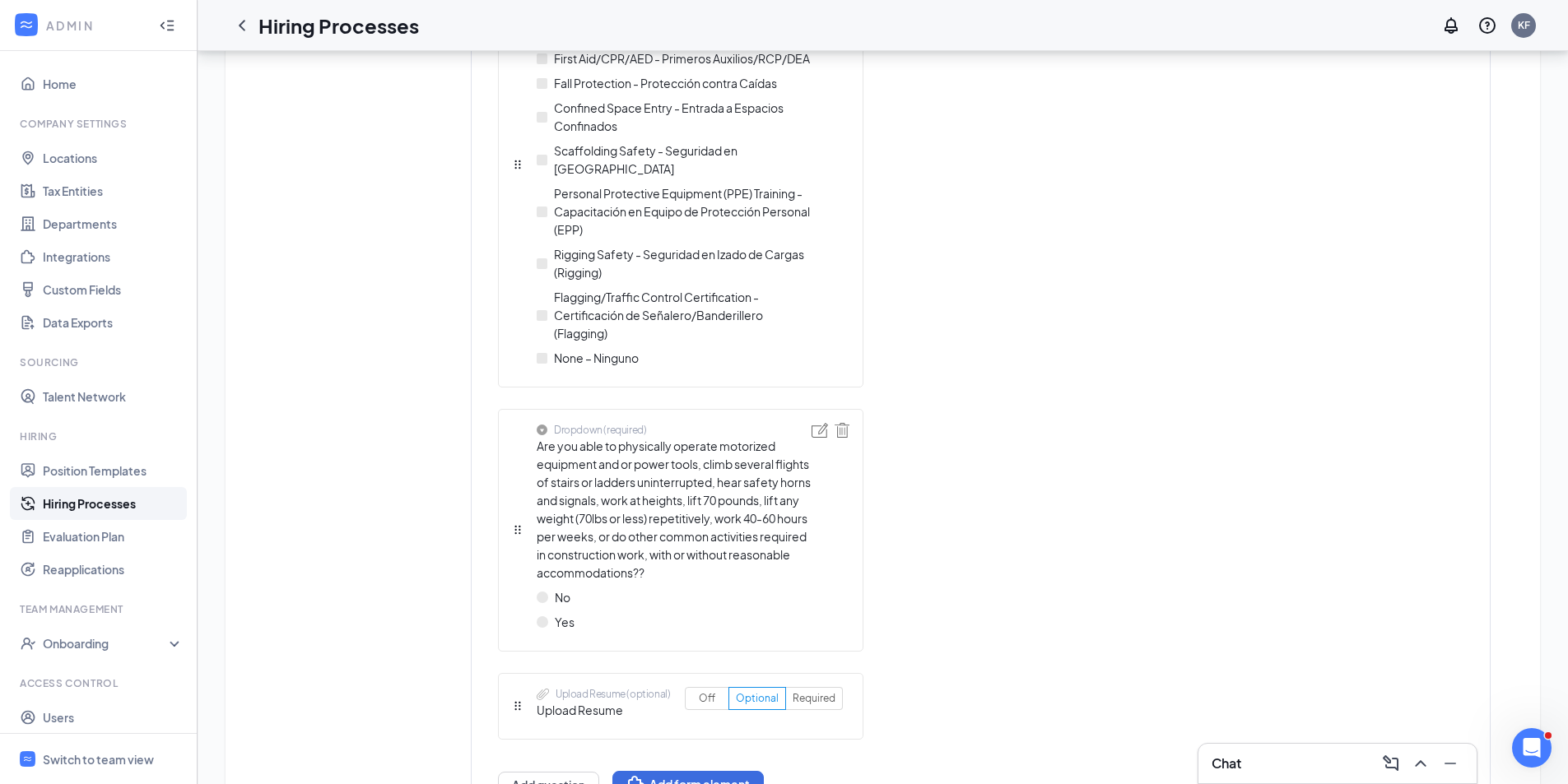
scroll to position [4177, 0]
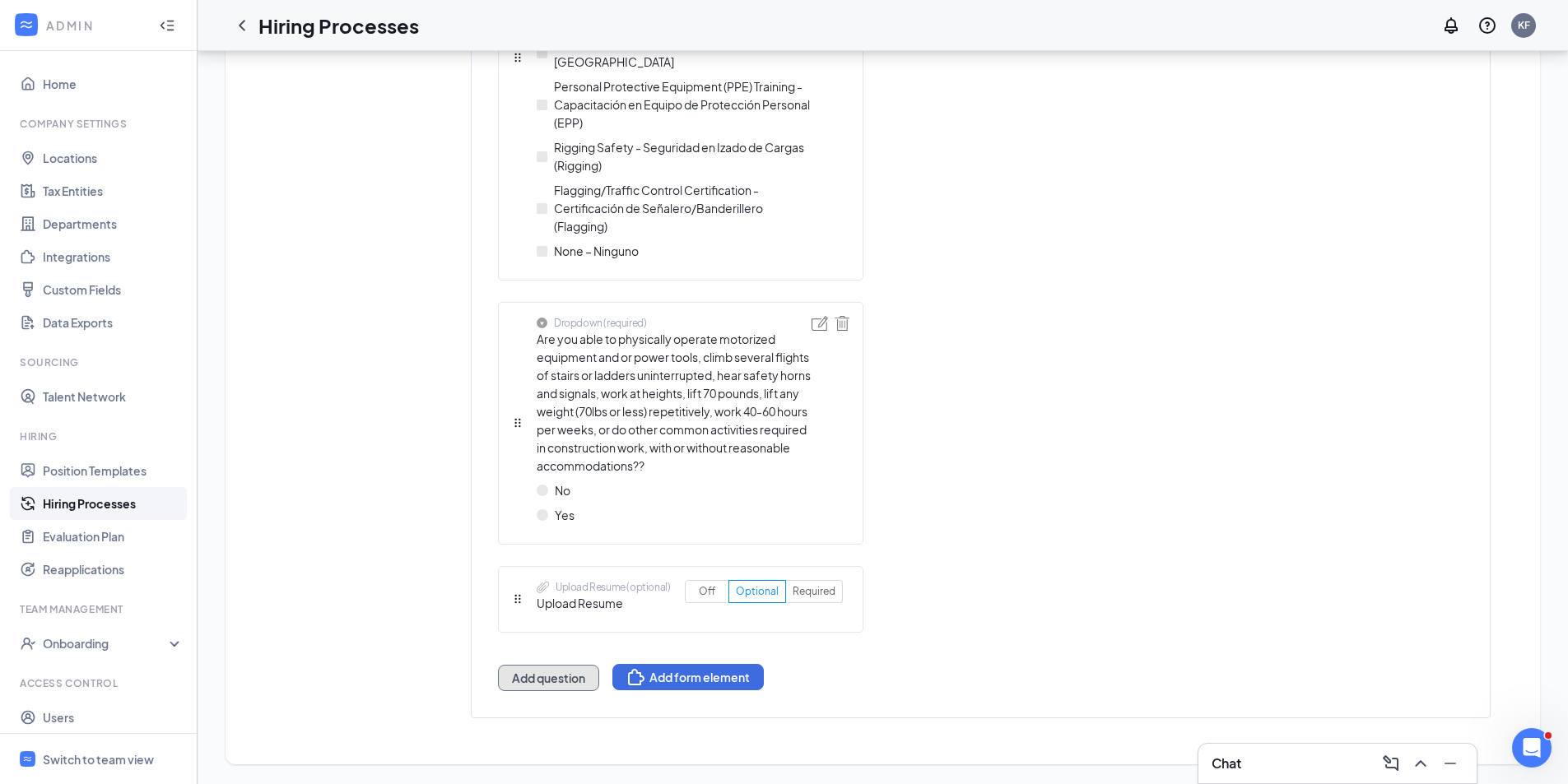
click at [570, 682] on button "Add question" at bounding box center [549, 678] width 101 height 26
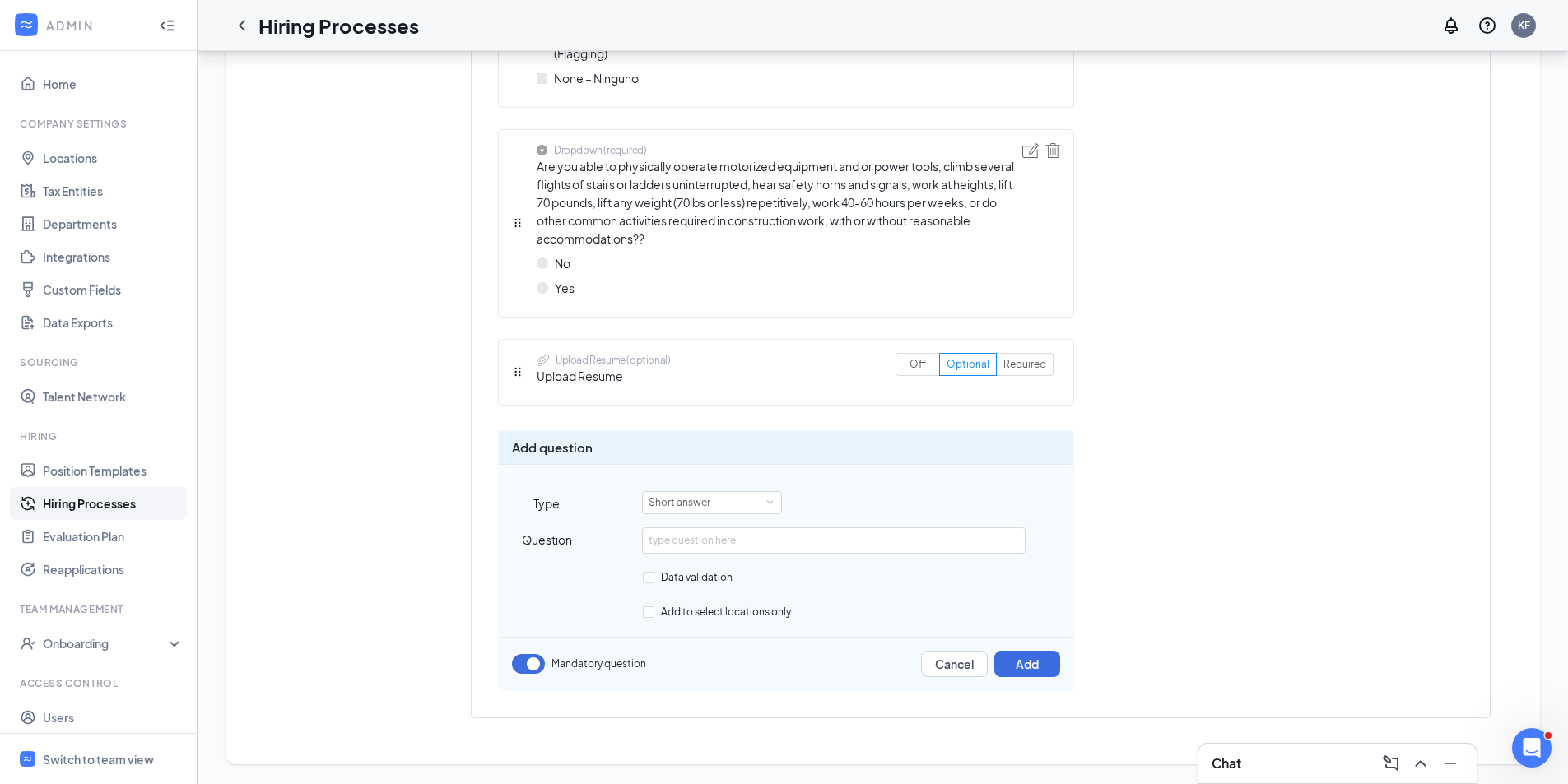
scroll to position [3771, 0]
type input "H"
type input "Address / Direccion"
click at [734, 503] on div "Short answer" at bounding box center [711, 502] width 127 height 22
click at [687, 582] on li "Paragraph answer" at bounding box center [712, 584] width 140 height 27
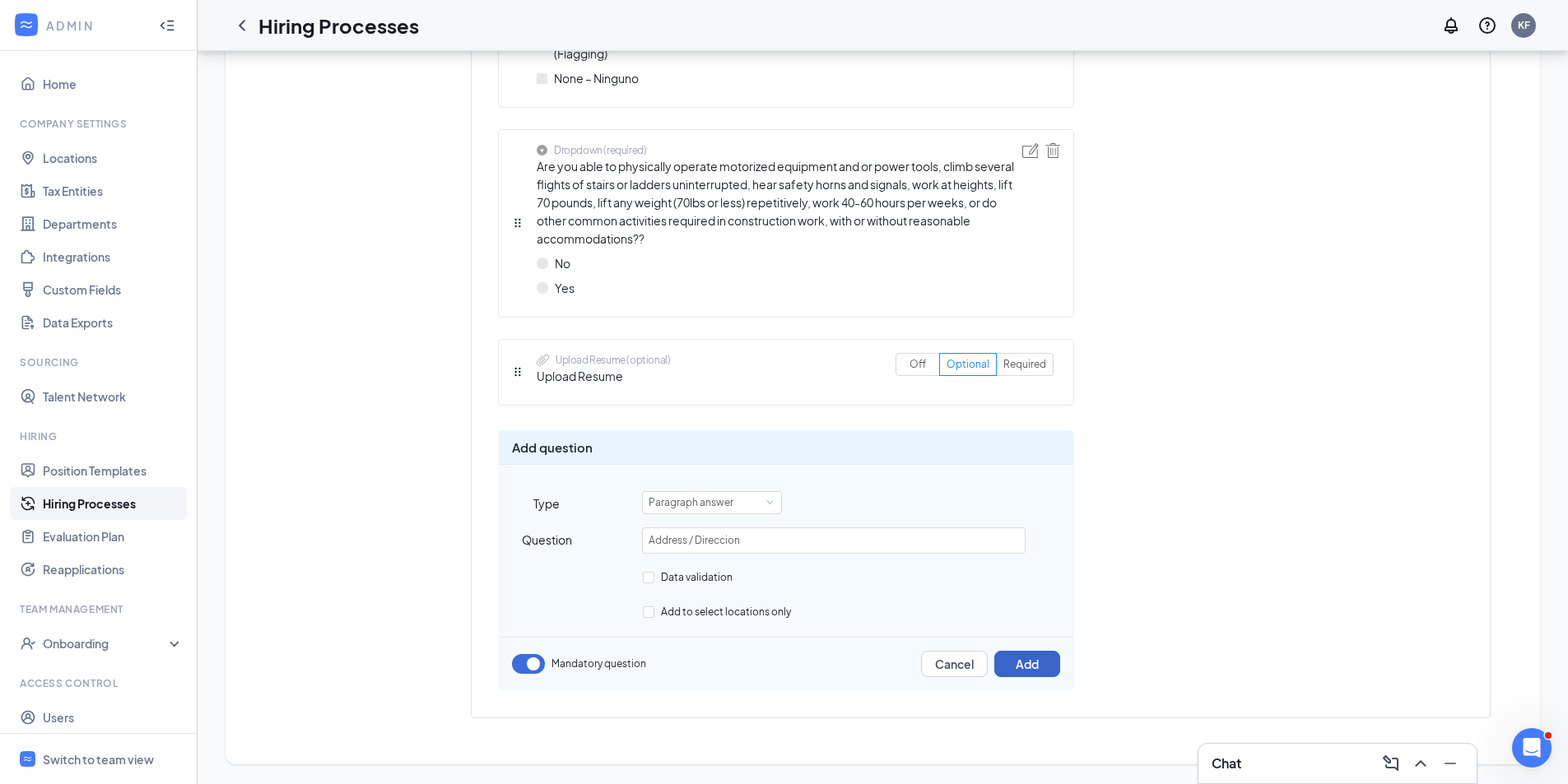
click at [1030, 671] on button "Add" at bounding box center [1027, 664] width 65 height 26
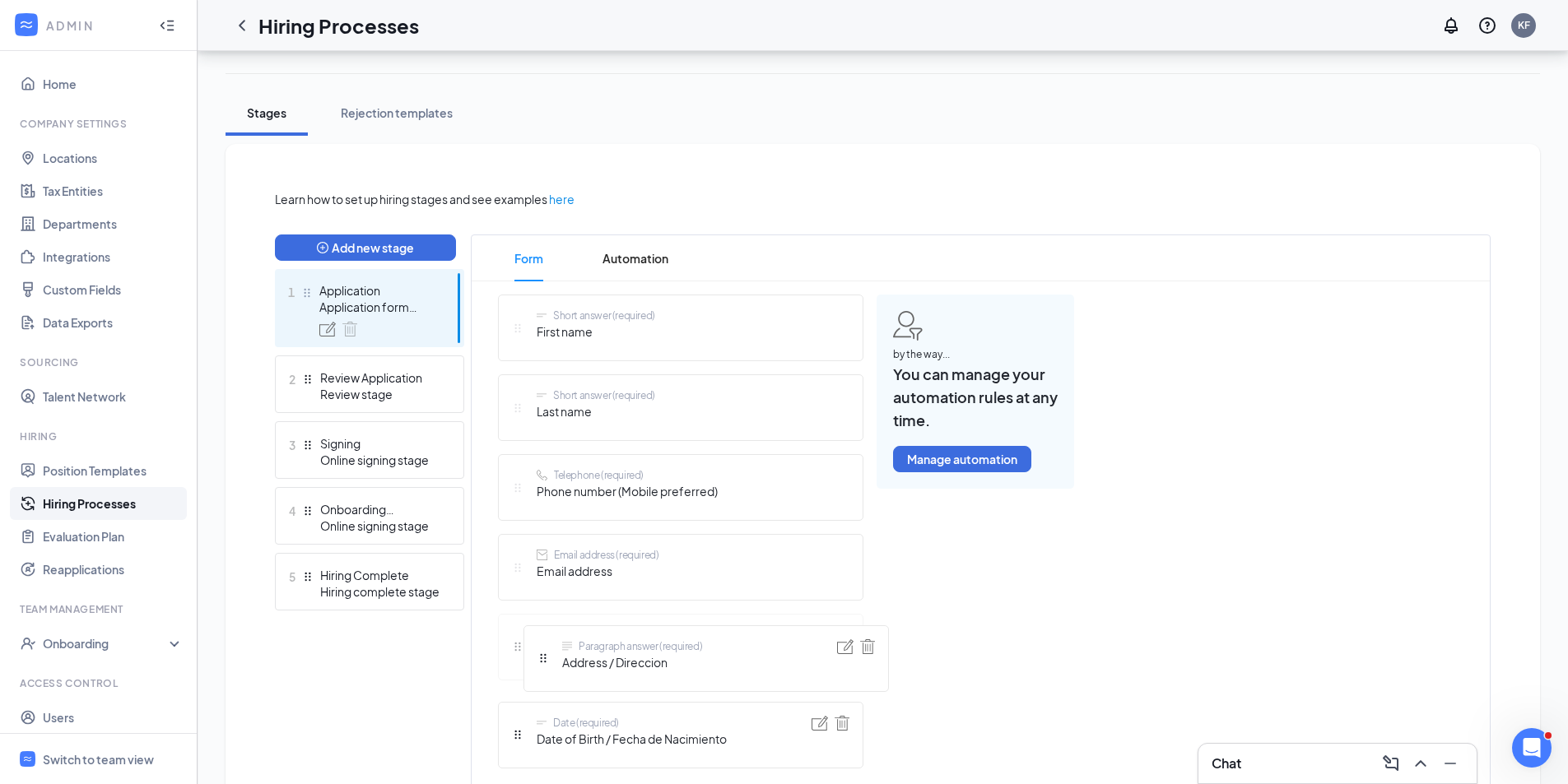
scroll to position [292, 0]
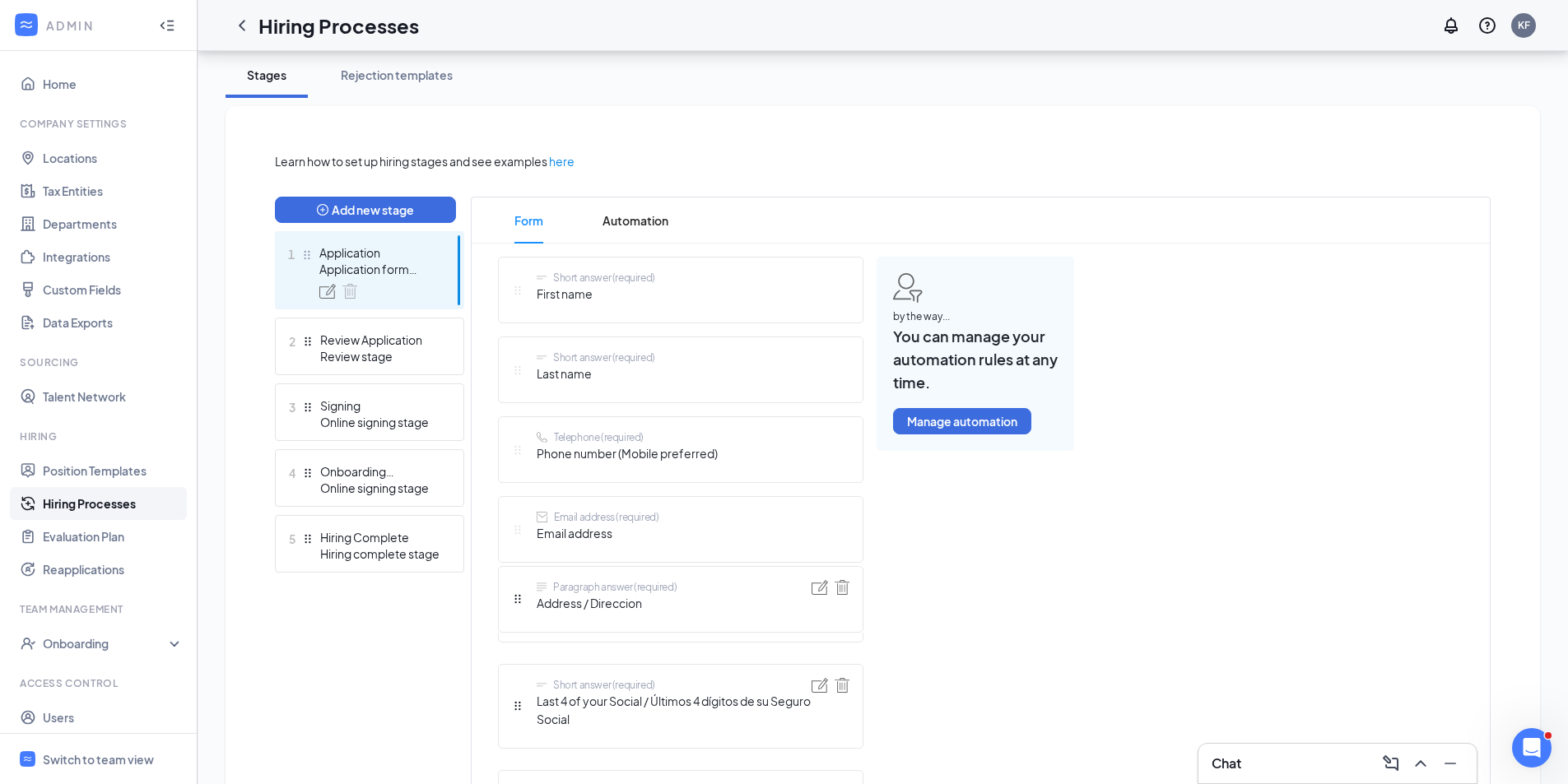
drag, startPoint x: 516, startPoint y: 600, endPoint x: 531, endPoint y: 501, distance: 100.1
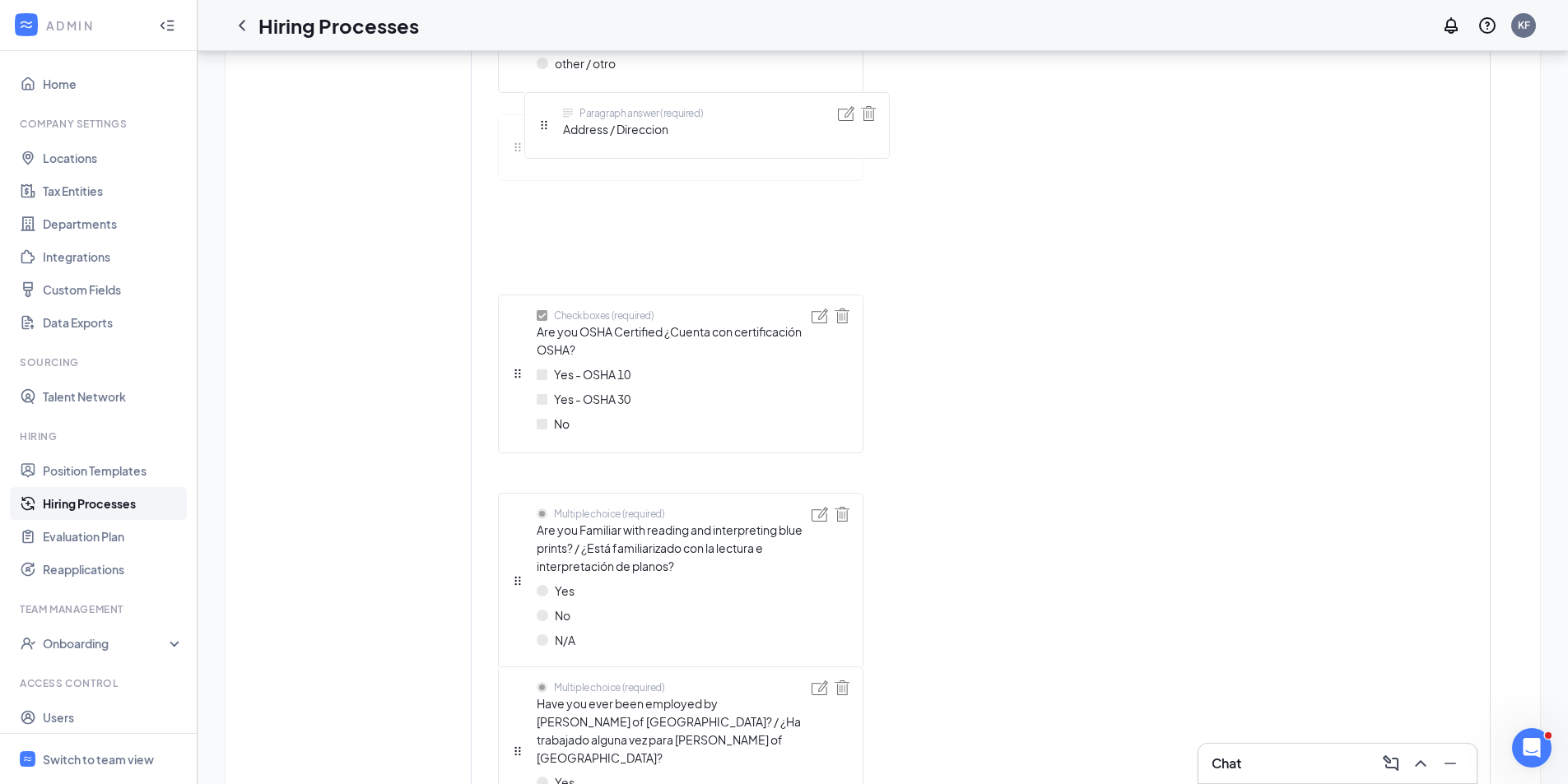
scroll to position [1385, 0]
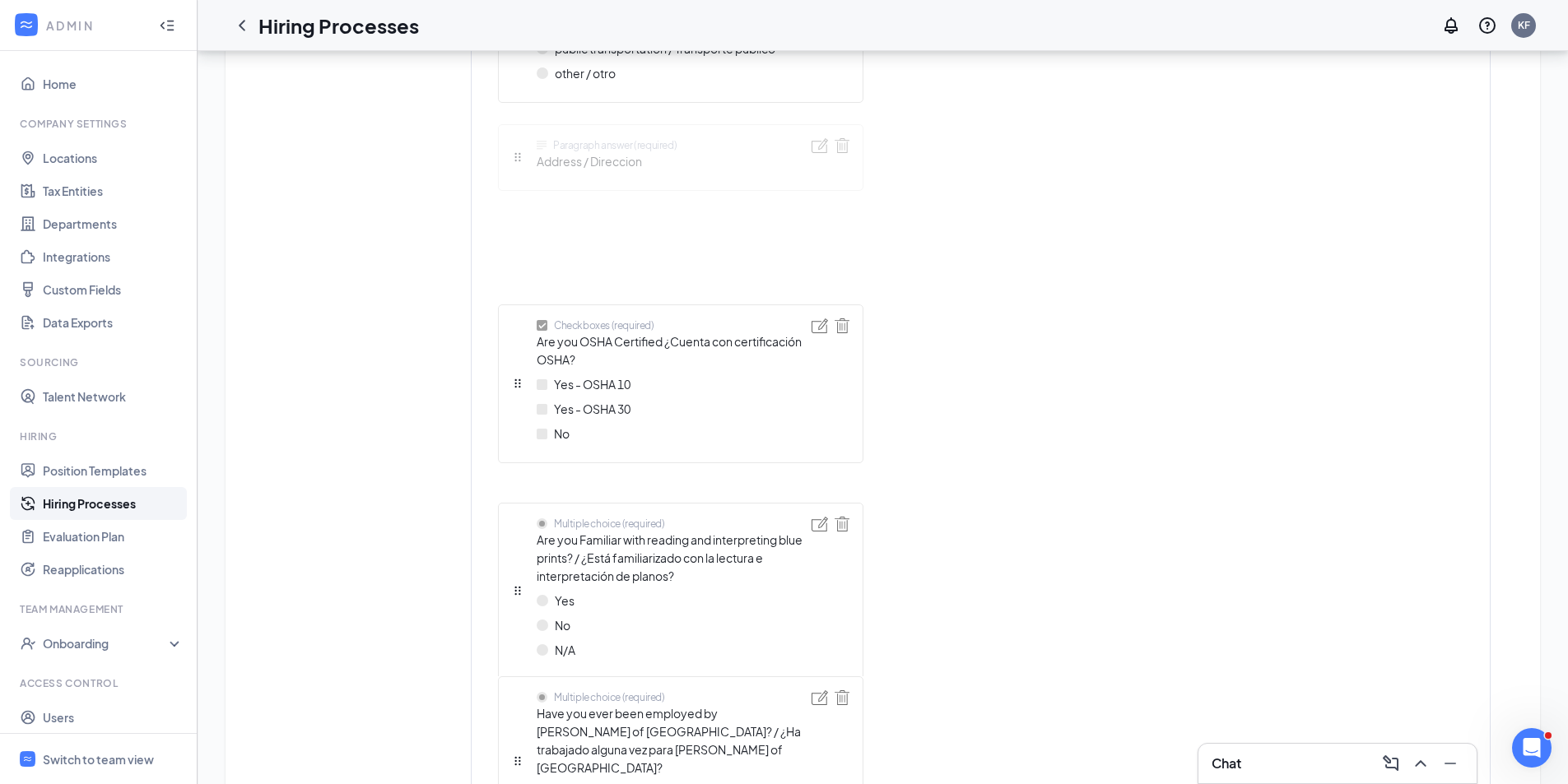
drag, startPoint x: 516, startPoint y: 598, endPoint x: 549, endPoint y: 270, distance: 329.7
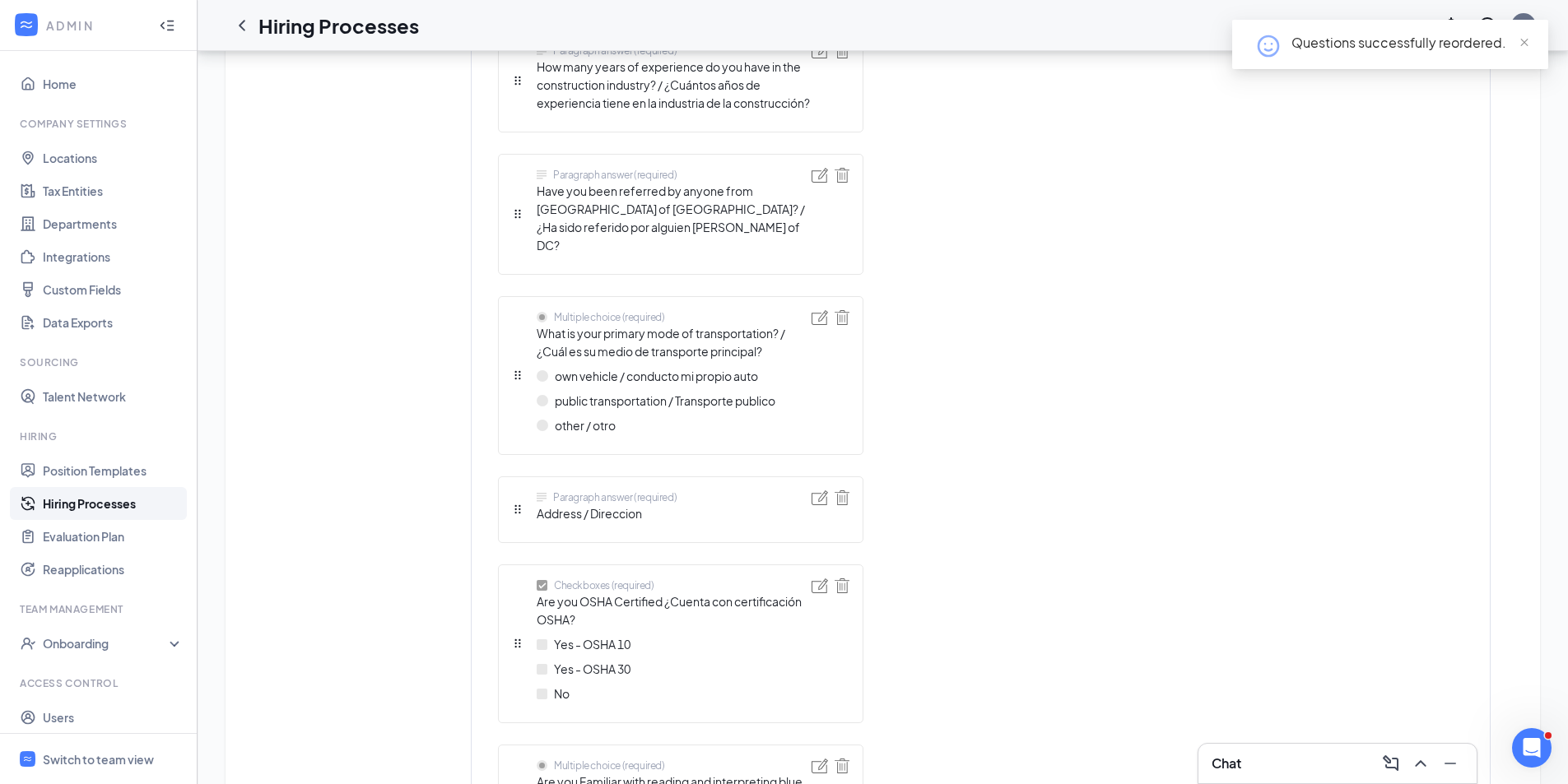
scroll to position [992, 0]
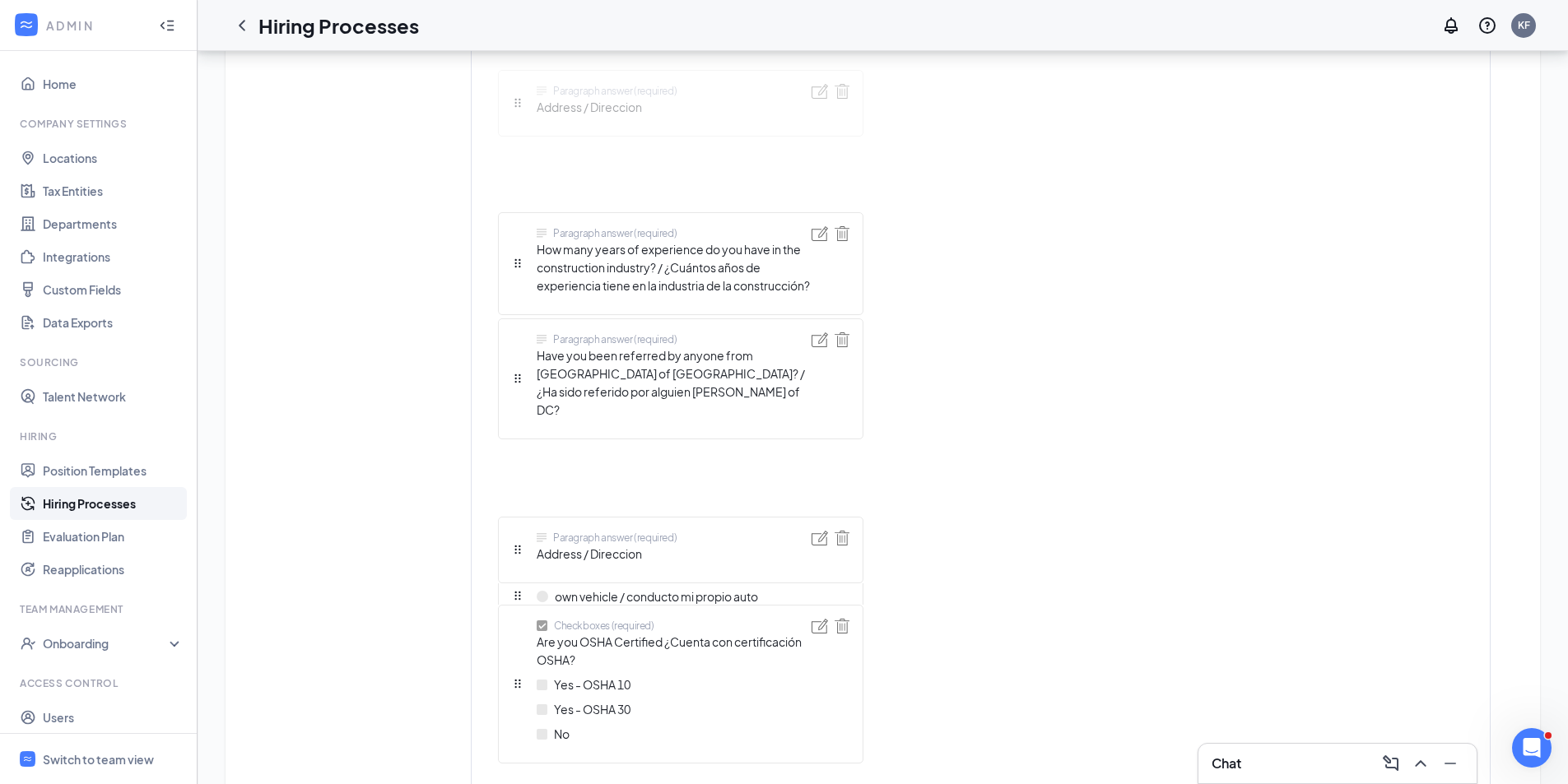
drag, startPoint x: 520, startPoint y: 549, endPoint x: 531, endPoint y: 150, distance: 399.2
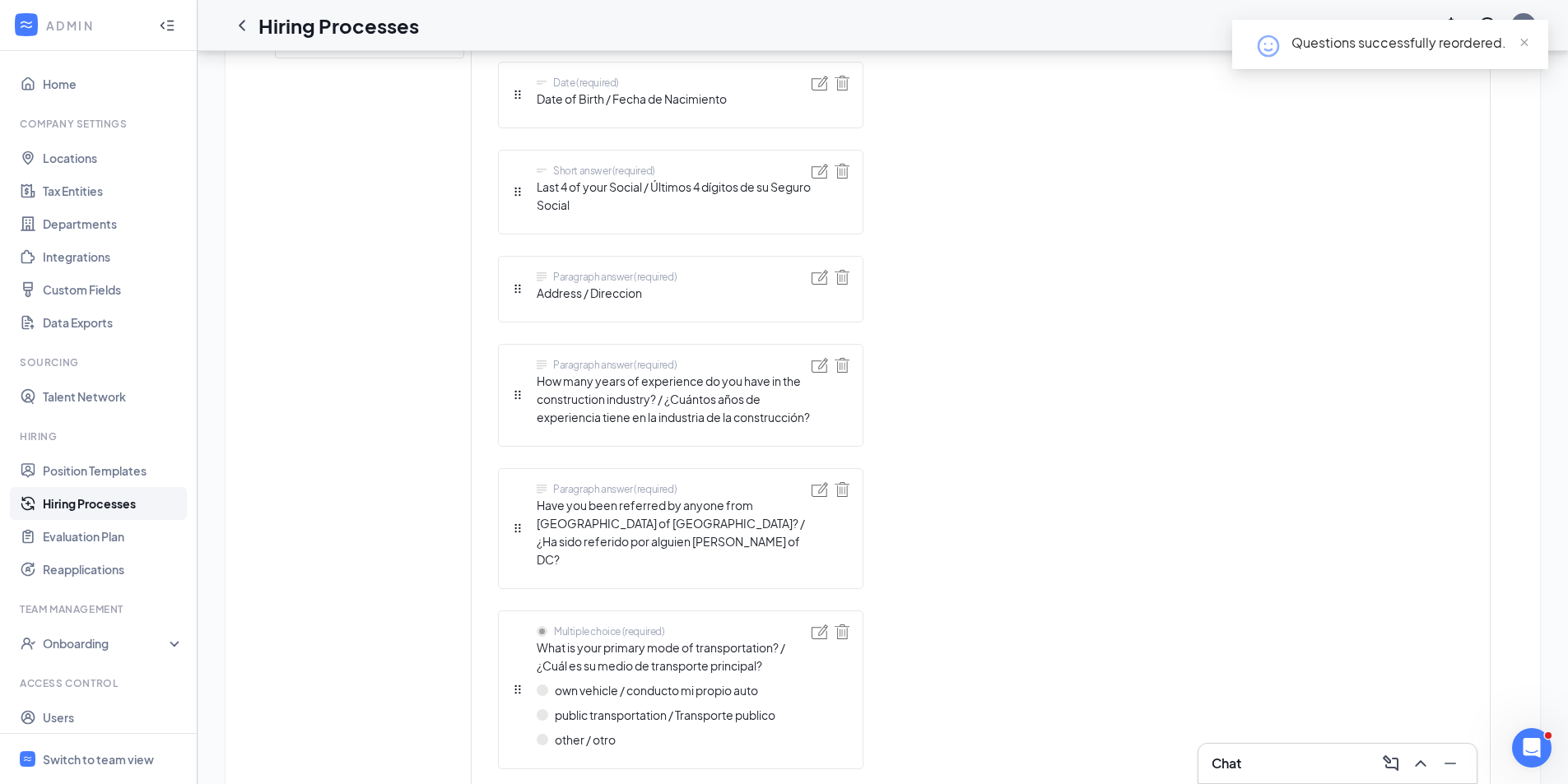
scroll to position [746, 0]
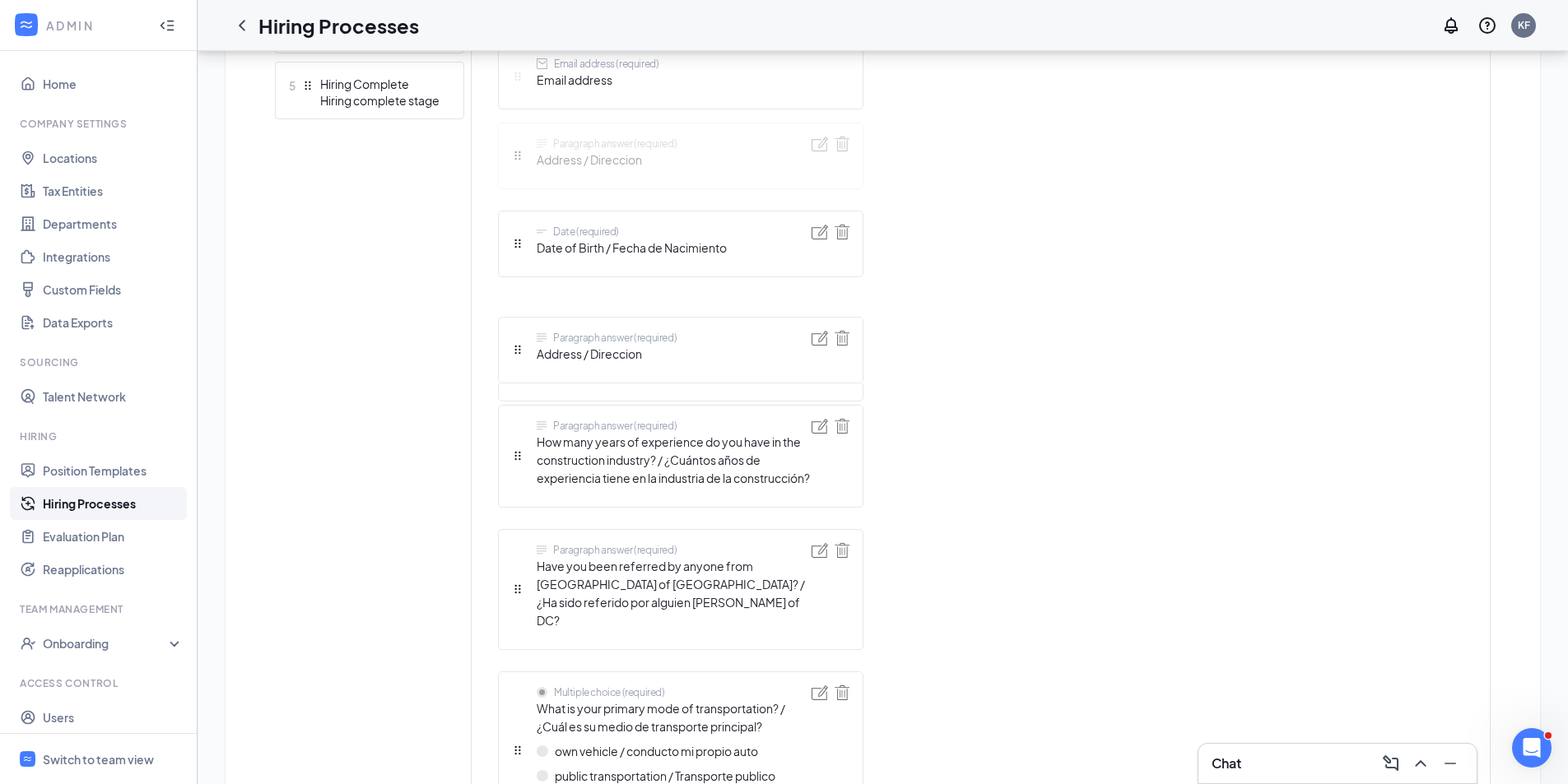
drag, startPoint x: 518, startPoint y: 352, endPoint x: 531, endPoint y: 169, distance: 183.5
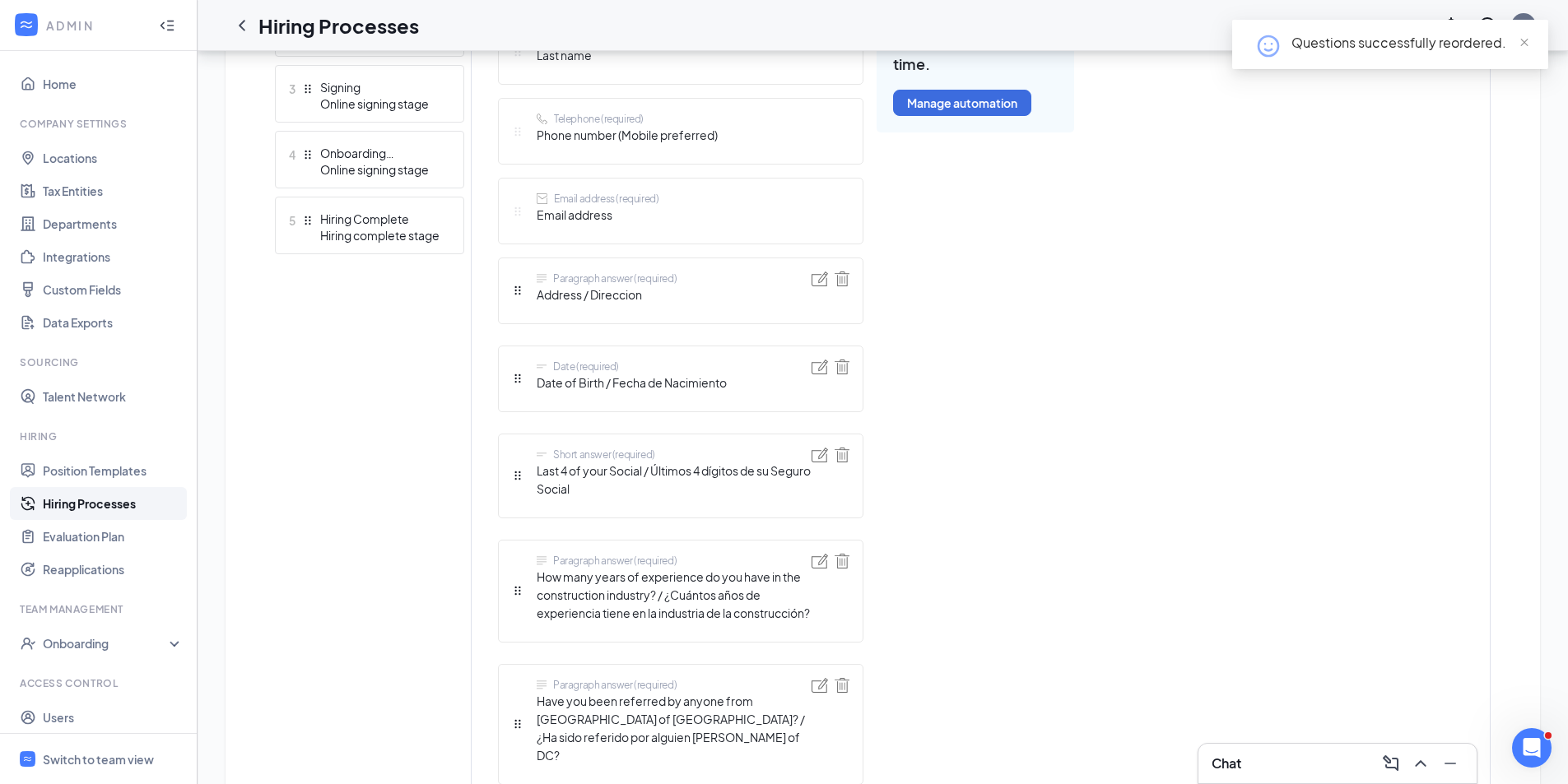
scroll to position [581, 0]
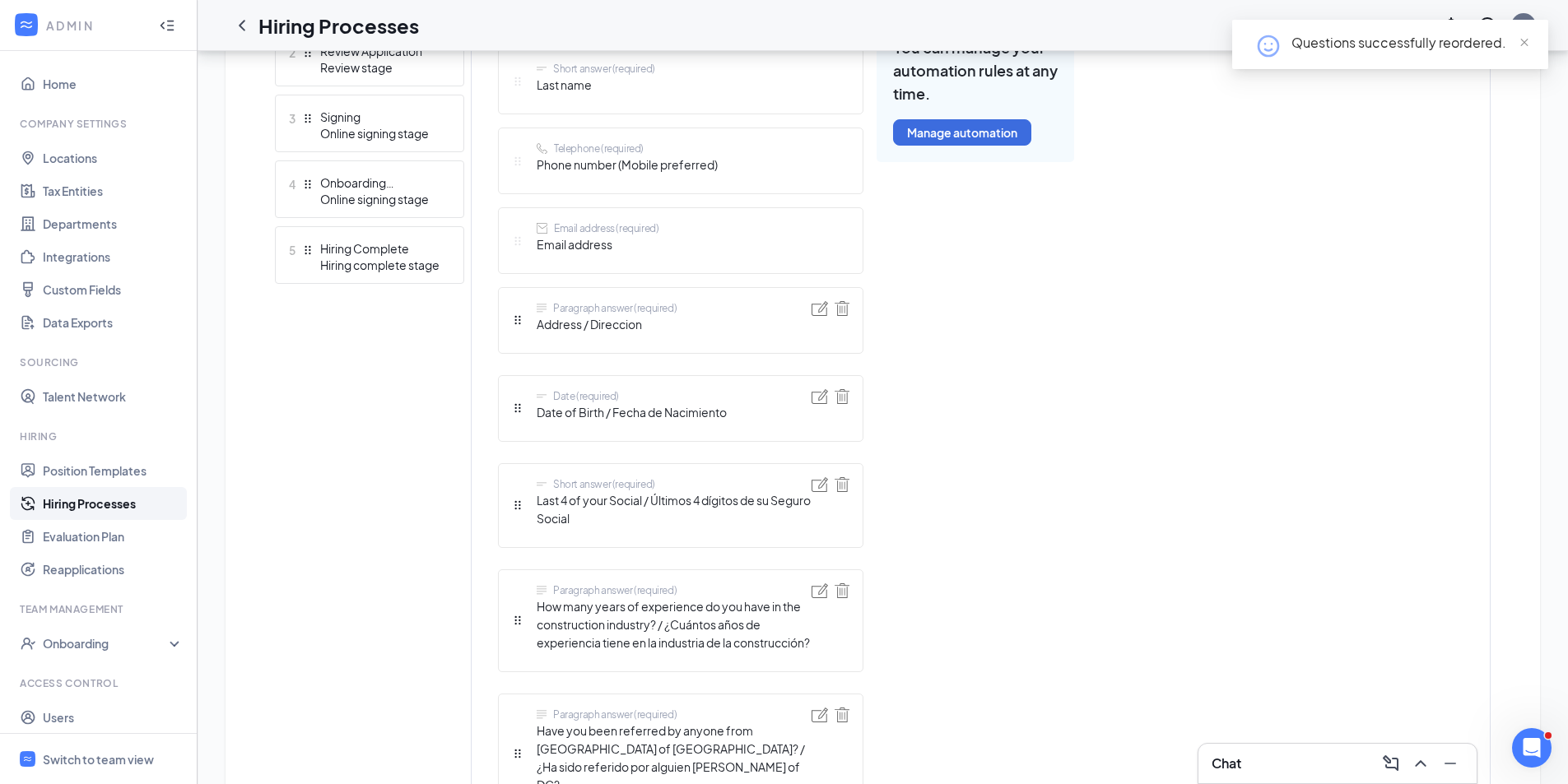
drag, startPoint x: 518, startPoint y: 316, endPoint x: 538, endPoint y: 209, distance: 108.9
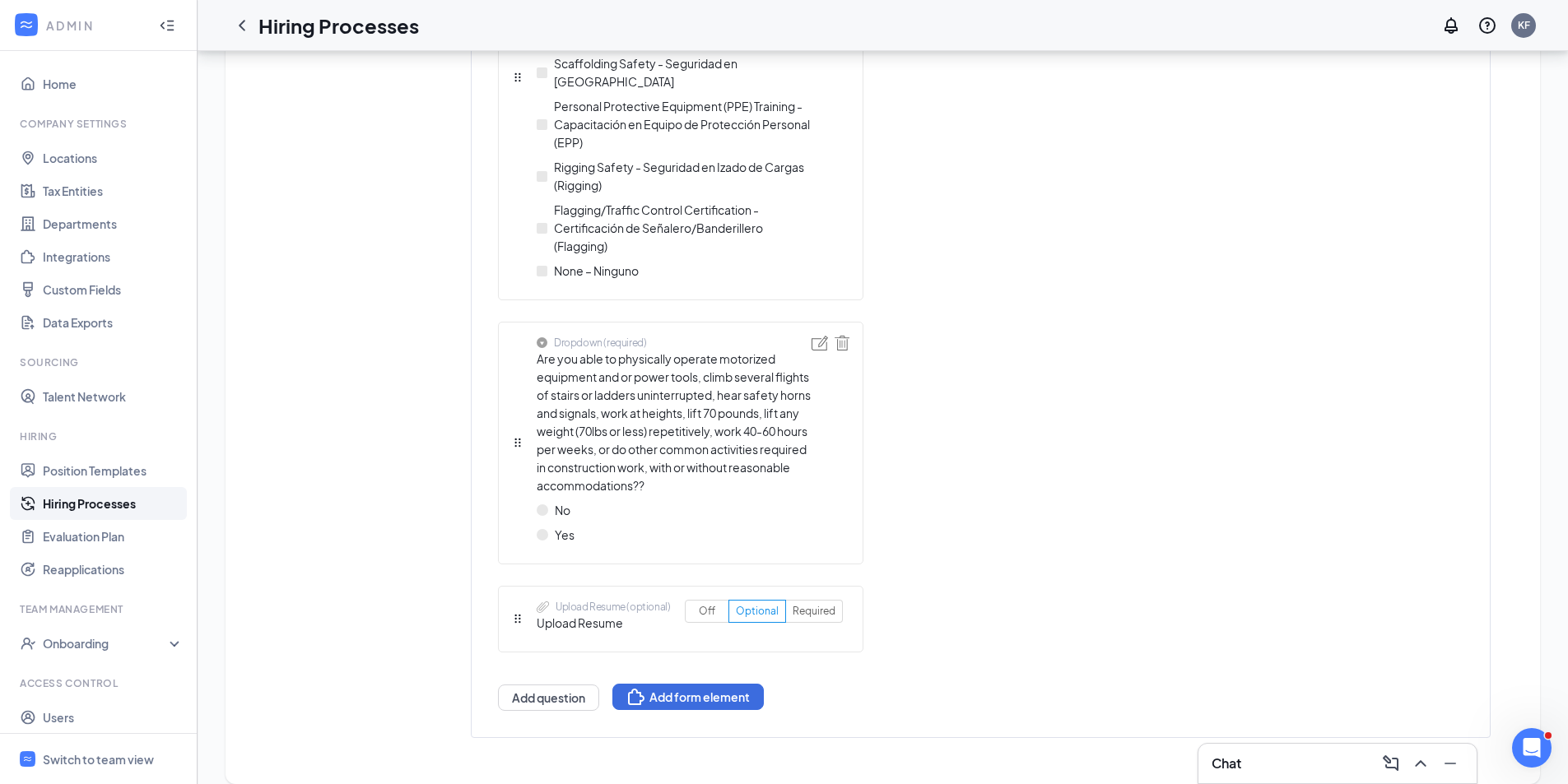
scroll to position [4265, 0]
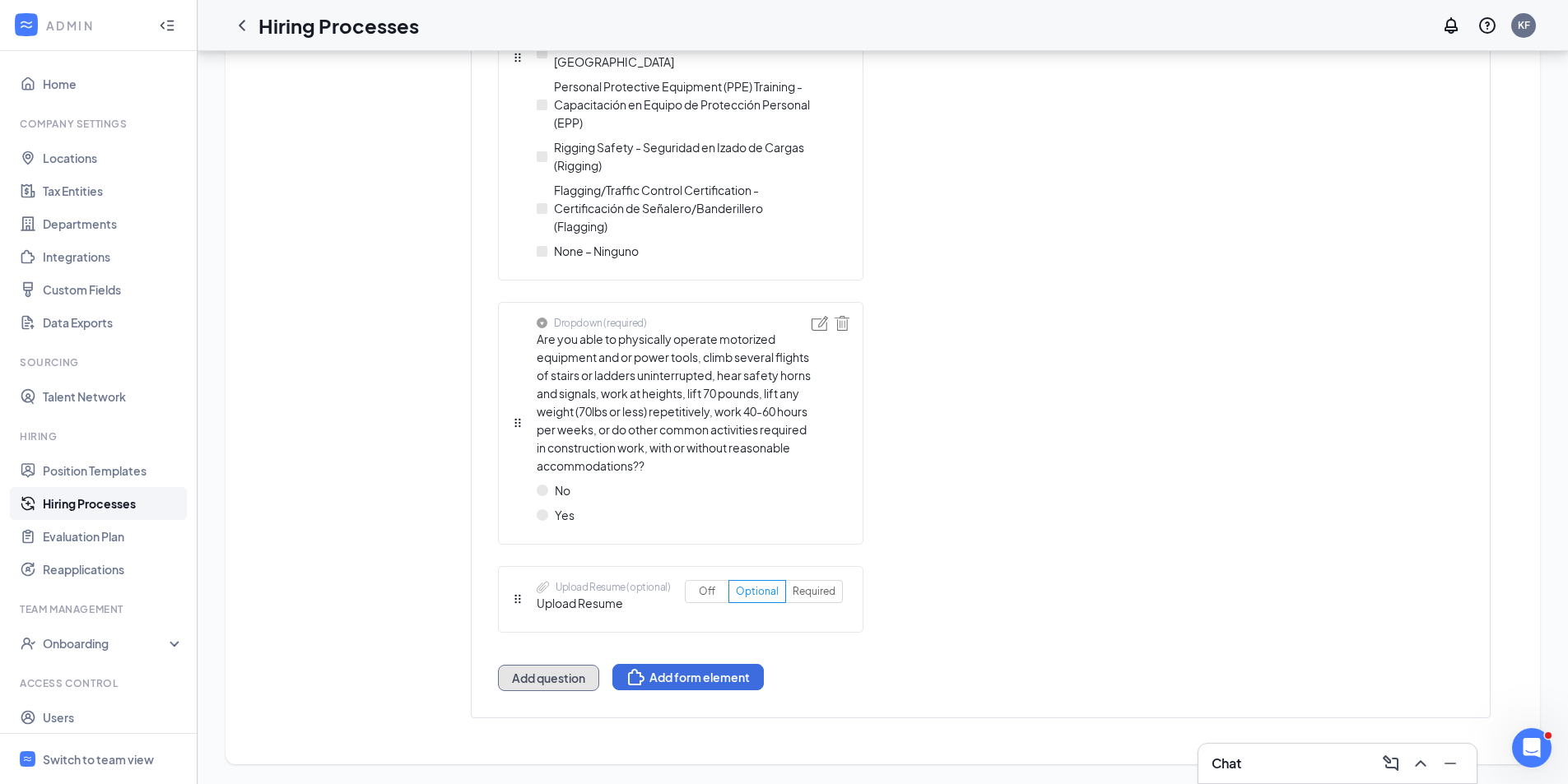
click at [560, 685] on button "Add question" at bounding box center [549, 678] width 101 height 26
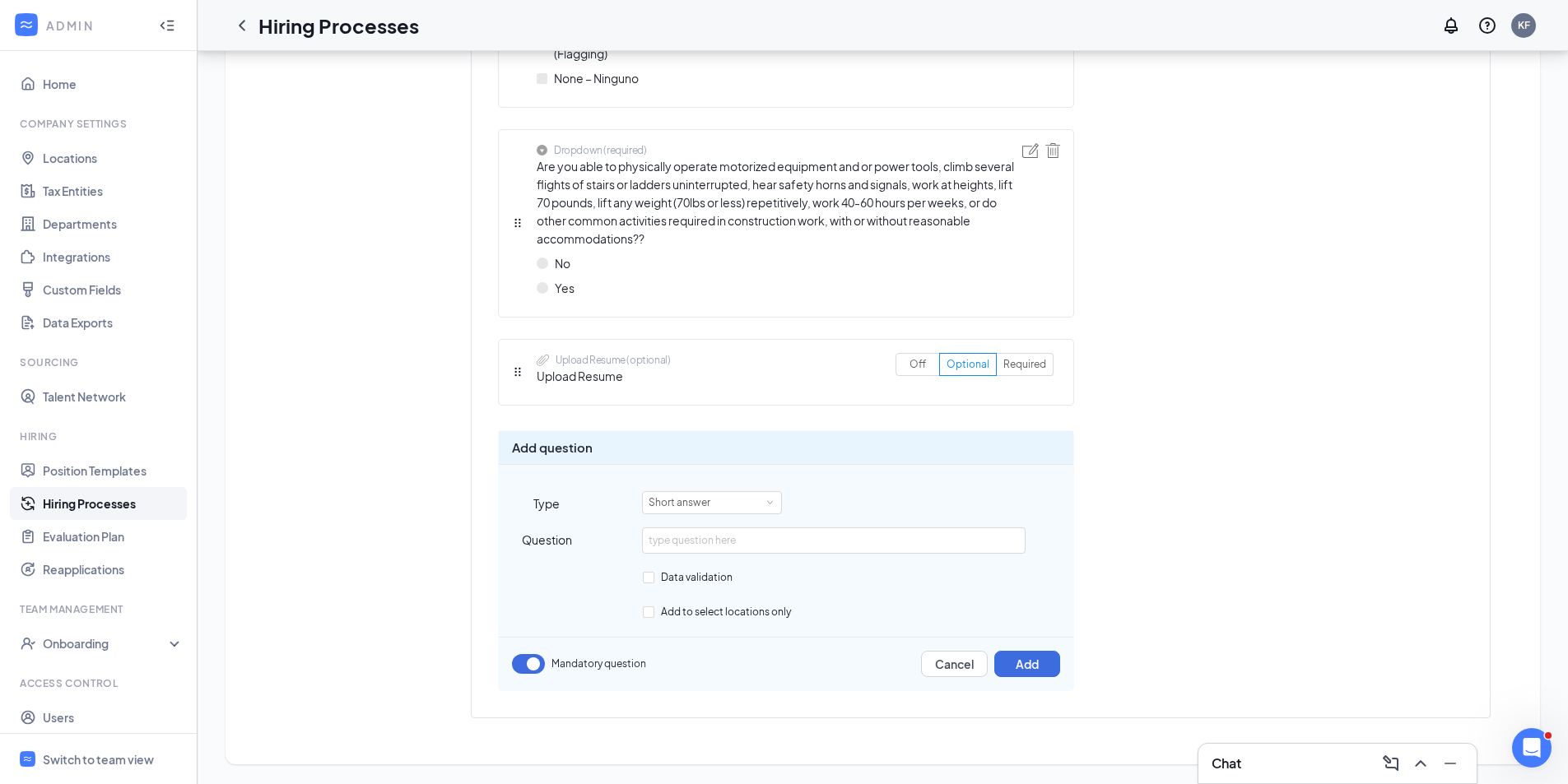
scroll to position [3859, 0]
click at [661, 540] on input "text" at bounding box center [833, 541] width 383 height 26
paste input "Current/Most Recent Pay Rate (optional)"
type input "Current/Most Recent Pay Rate (optional)"
click at [1053, 670] on button "Add" at bounding box center [1027, 664] width 65 height 26
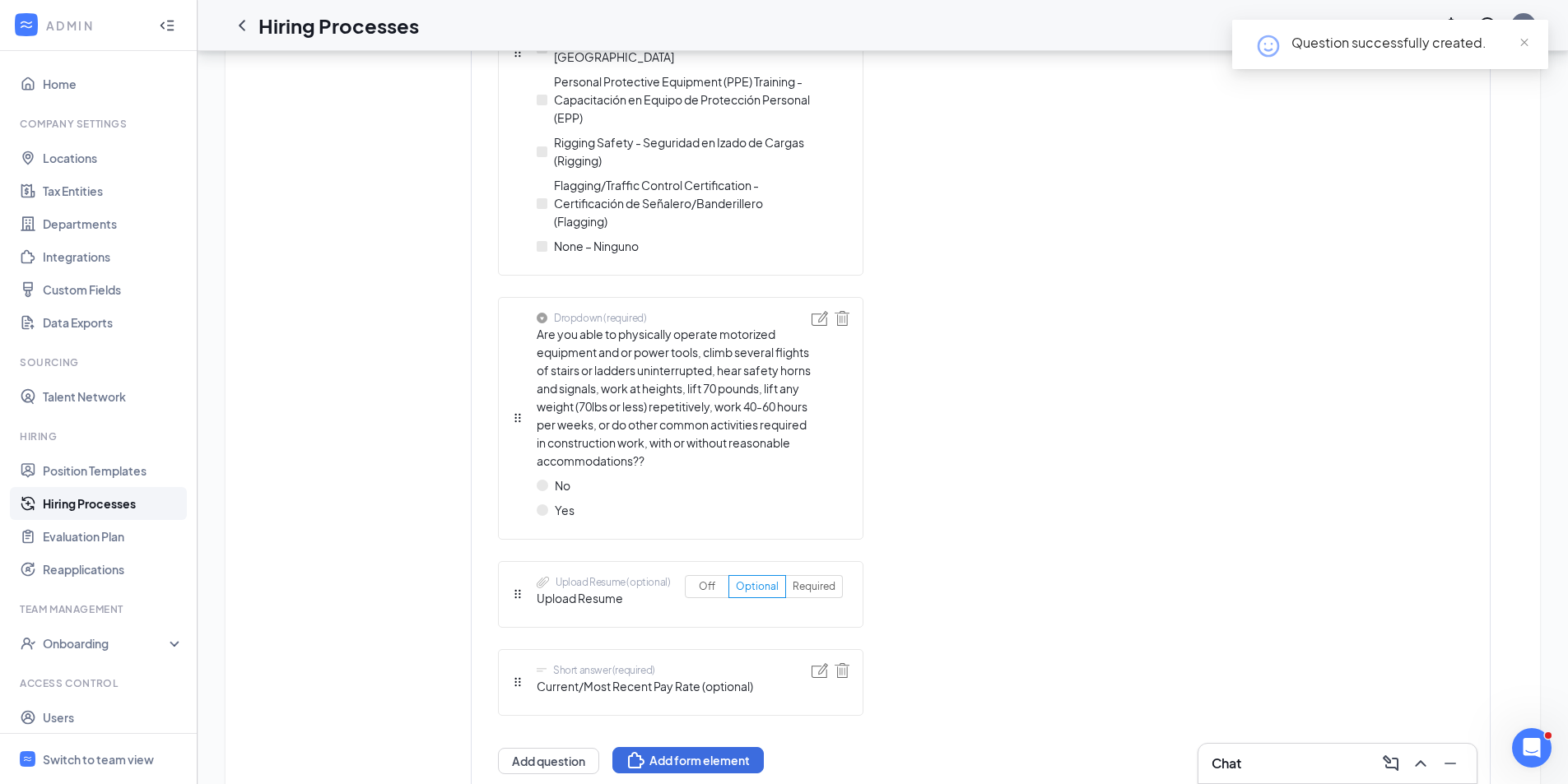
scroll to position [4353, 0]
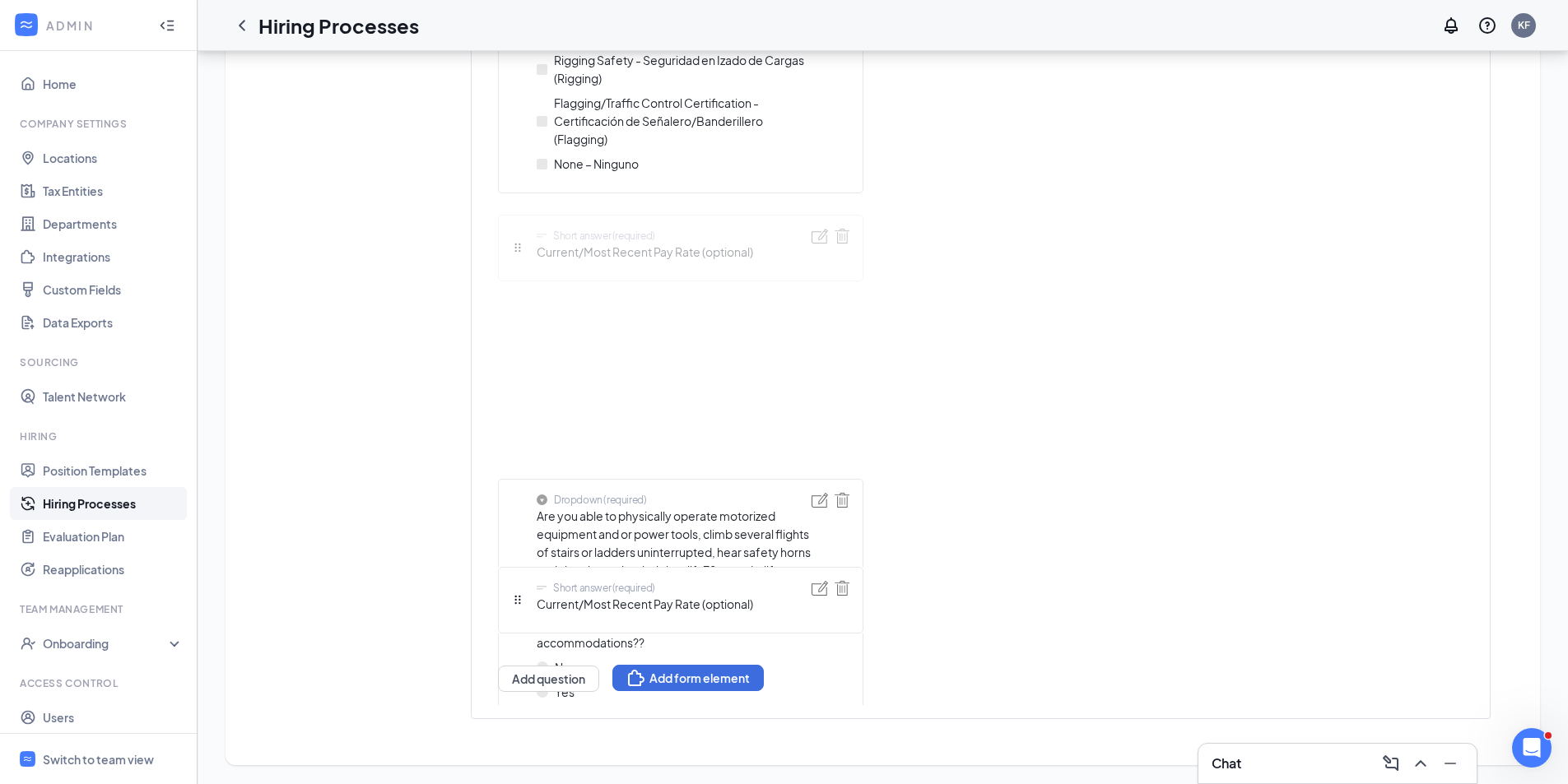
drag, startPoint x: 518, startPoint y: 599, endPoint x: 520, endPoint y: 224, distance: 375.0
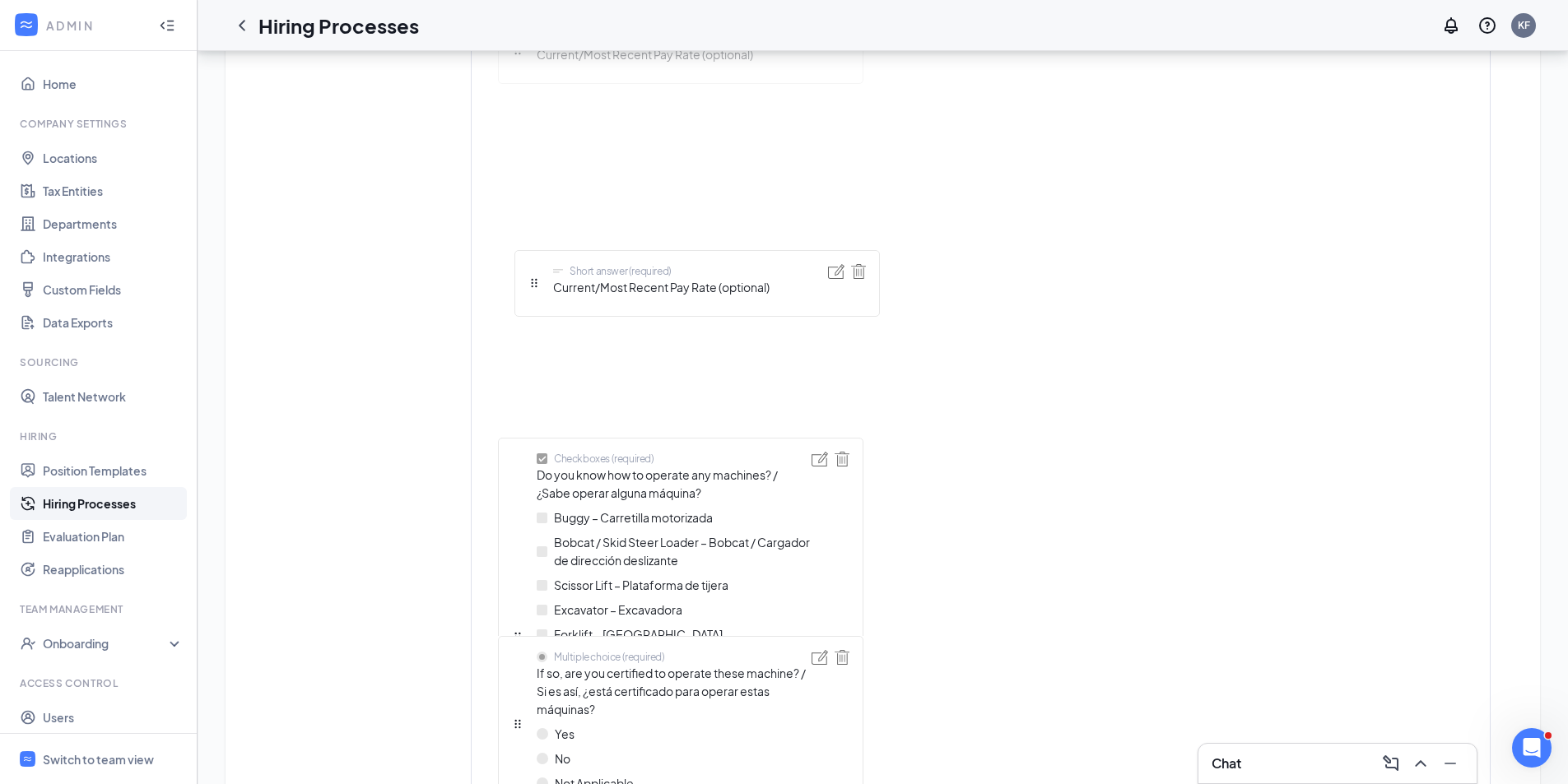
scroll to position [3448, 0]
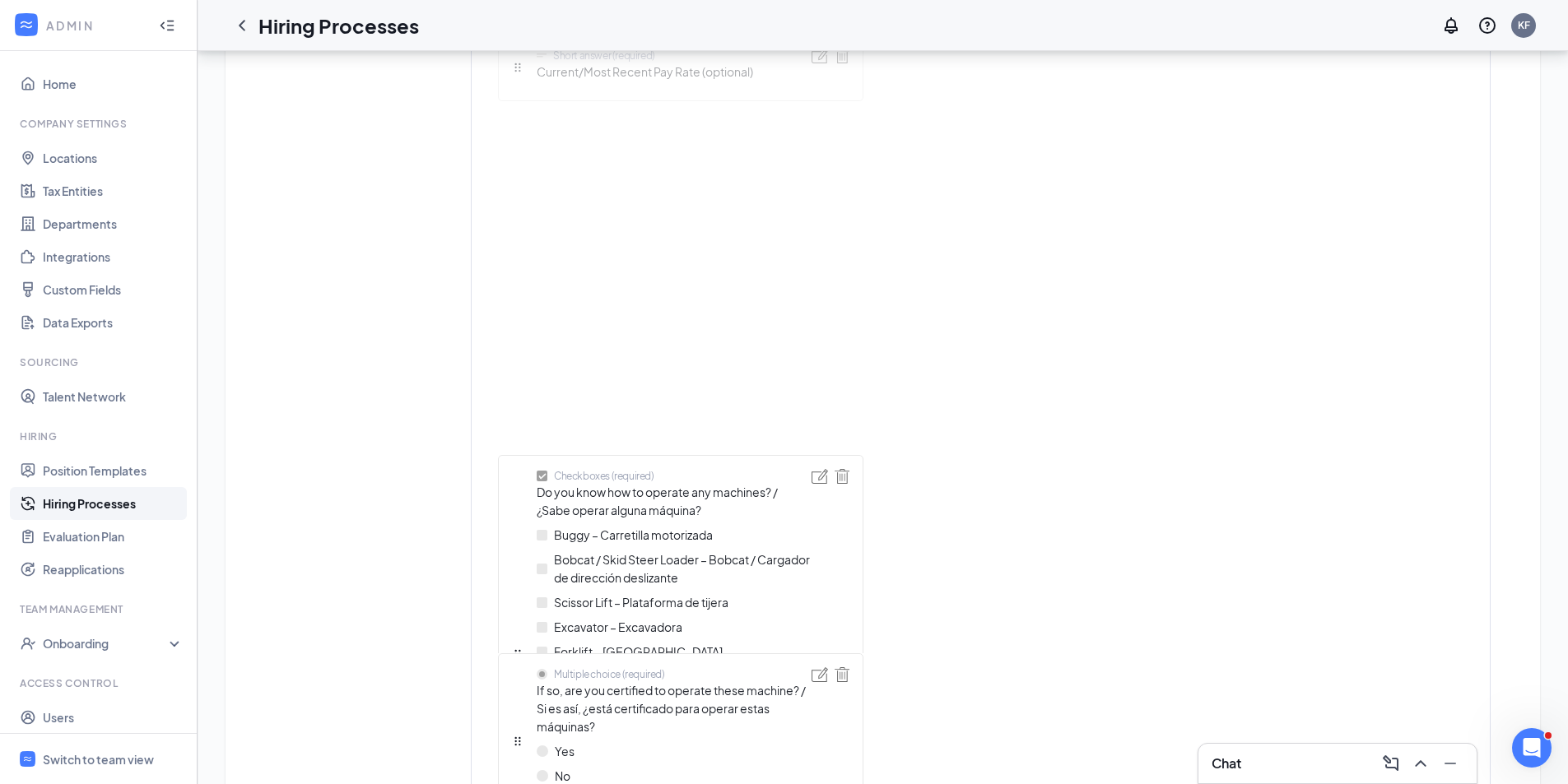
drag, startPoint x: 516, startPoint y: 489, endPoint x: 547, endPoint y: 331, distance: 161.0
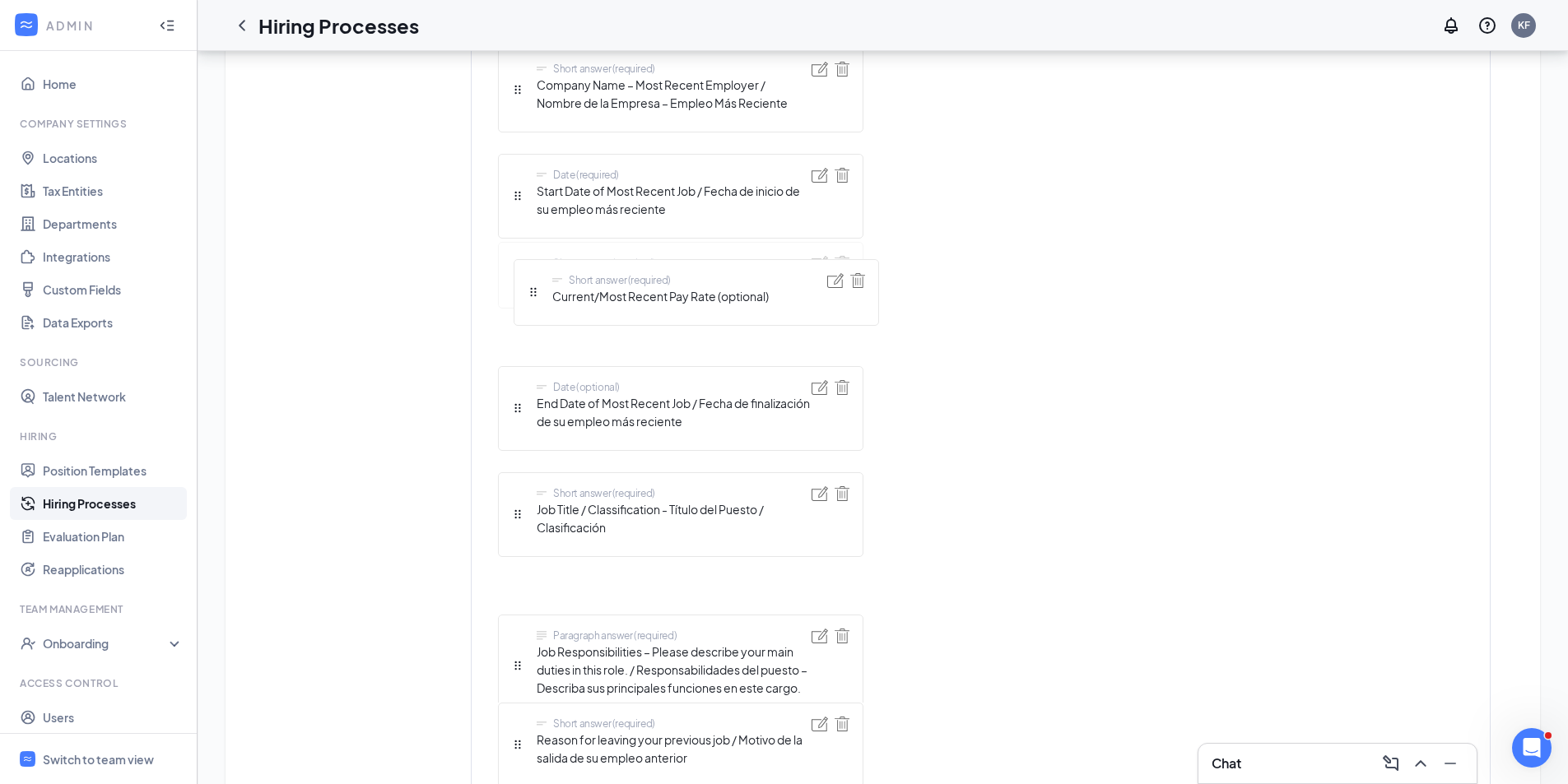
scroll to position [2143, 0]
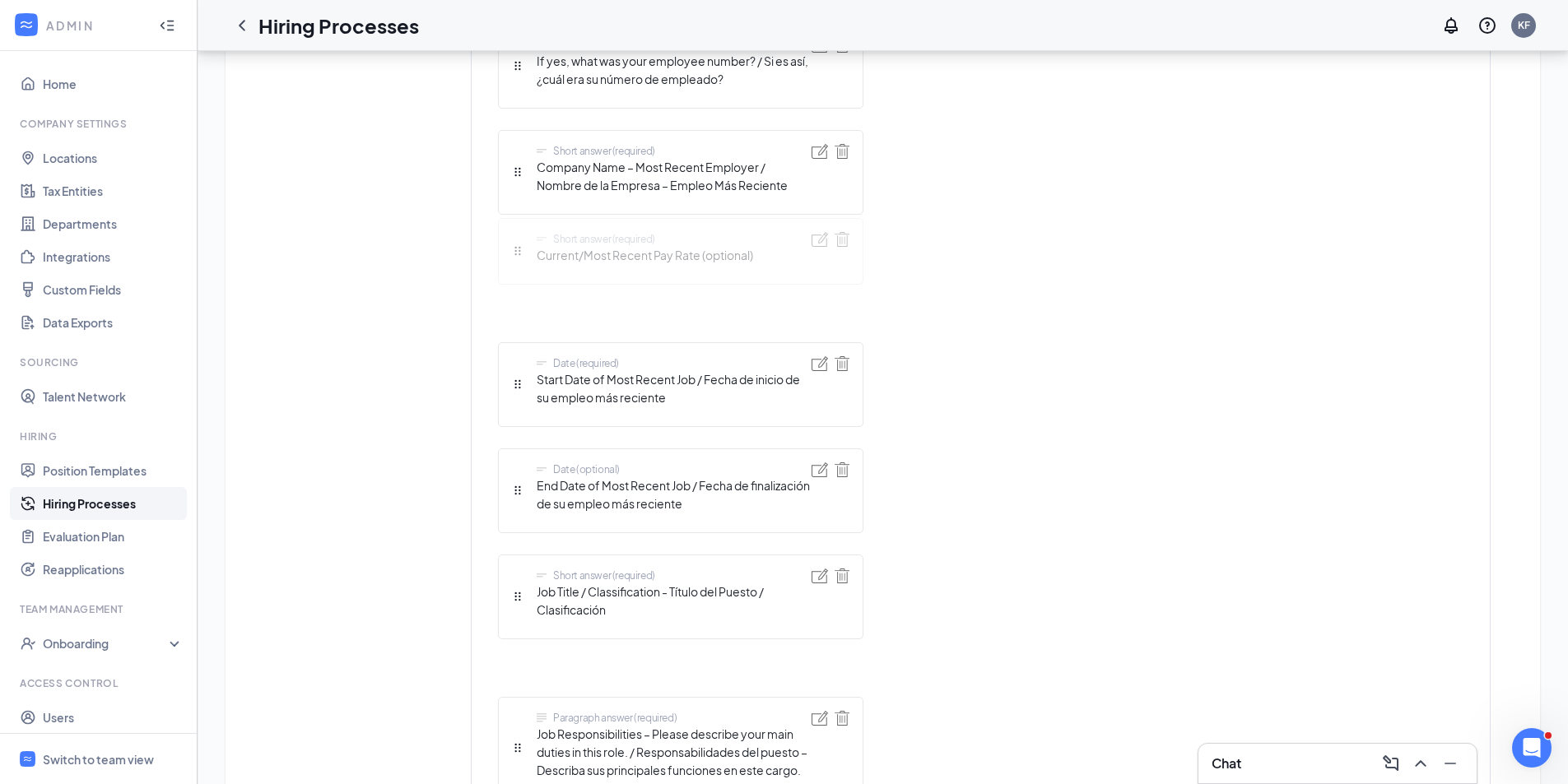
drag, startPoint x: 517, startPoint y: 631, endPoint x: 532, endPoint y: 240, distance: 391.3
click at [532, 240] on div "Short answer (required) First name Short answer (required) Last name Telephone …" at bounding box center [681, 653] width 366 height 4496
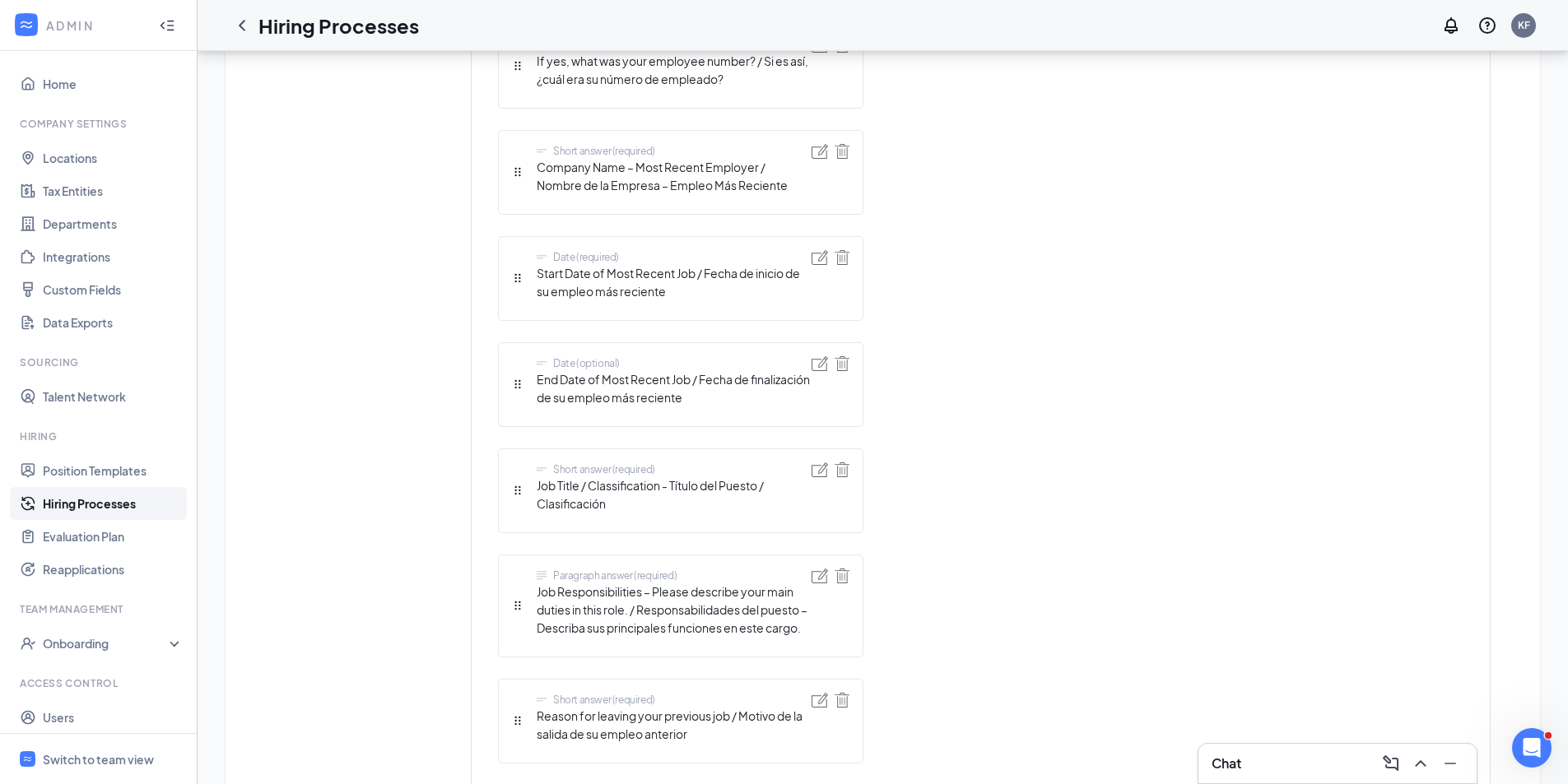
scroll to position [2009, 0]
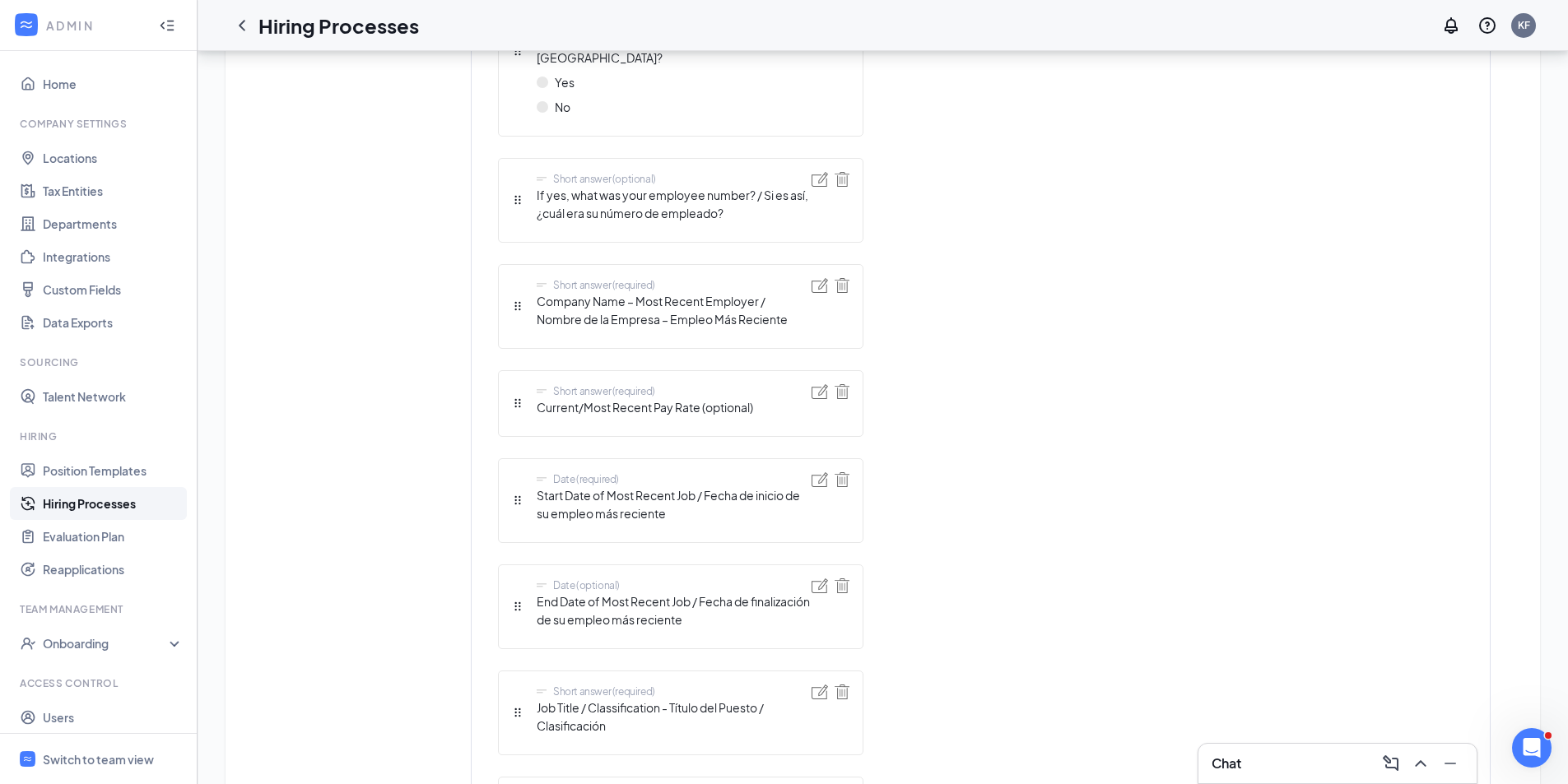
click at [625, 783] on div "Paragraph answer (required)" at bounding box center [615, 798] width 124 height 14
click at [821, 385] on img at bounding box center [819, 392] width 17 height 15
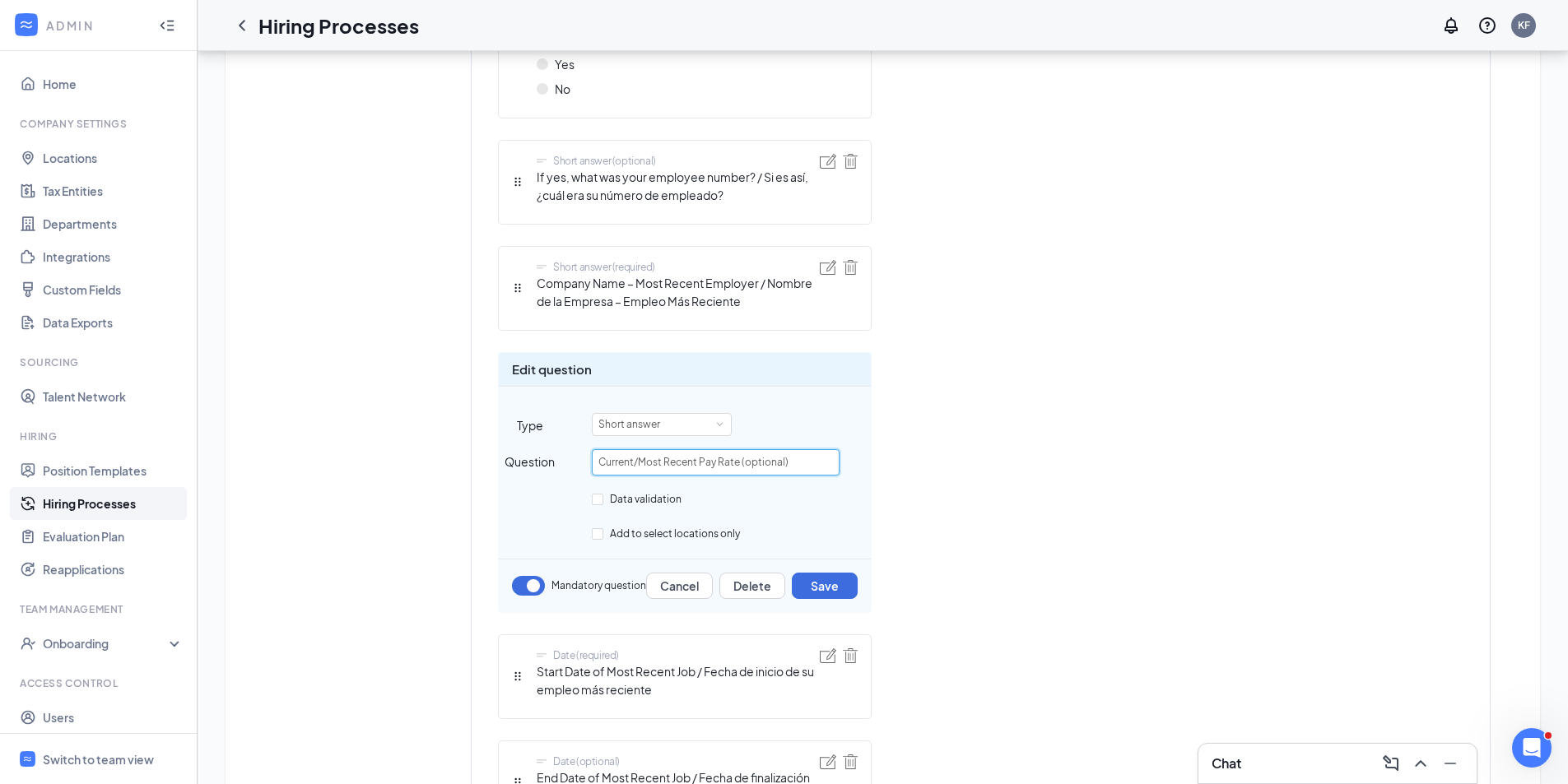
drag, startPoint x: 802, startPoint y: 447, endPoint x: 518, endPoint y: 443, distance: 284.0
click at [518, 449] on div "Question Current/Most Recent Pay Rate (optional)" at bounding box center [685, 462] width 372 height 26
paste input "Most recent base salary/hourly rate (optional): __________"
type input "Most recent base salary/hourly rate (optional): __________"
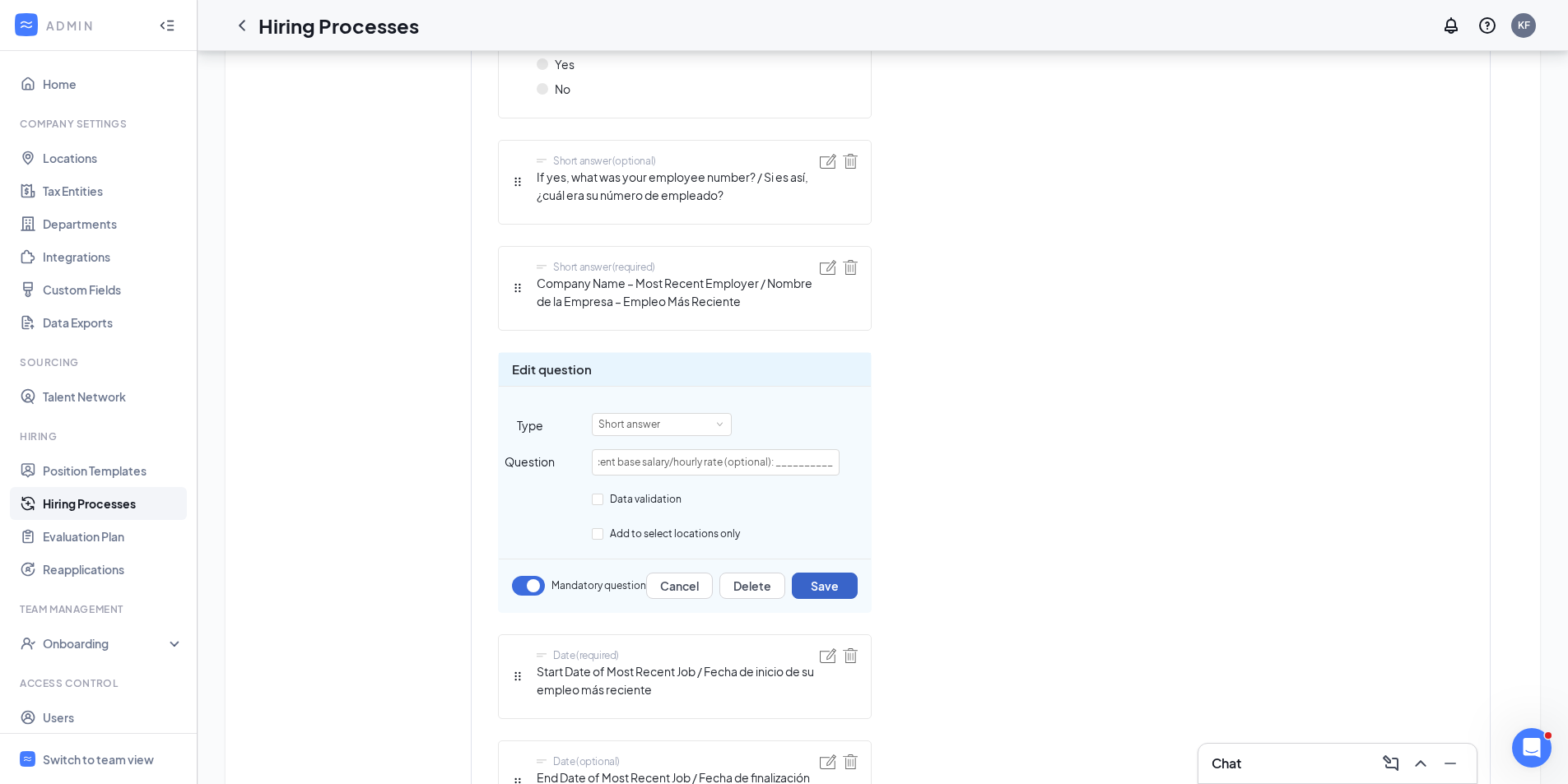
click at [823, 573] on button "Save" at bounding box center [825, 586] width 65 height 26
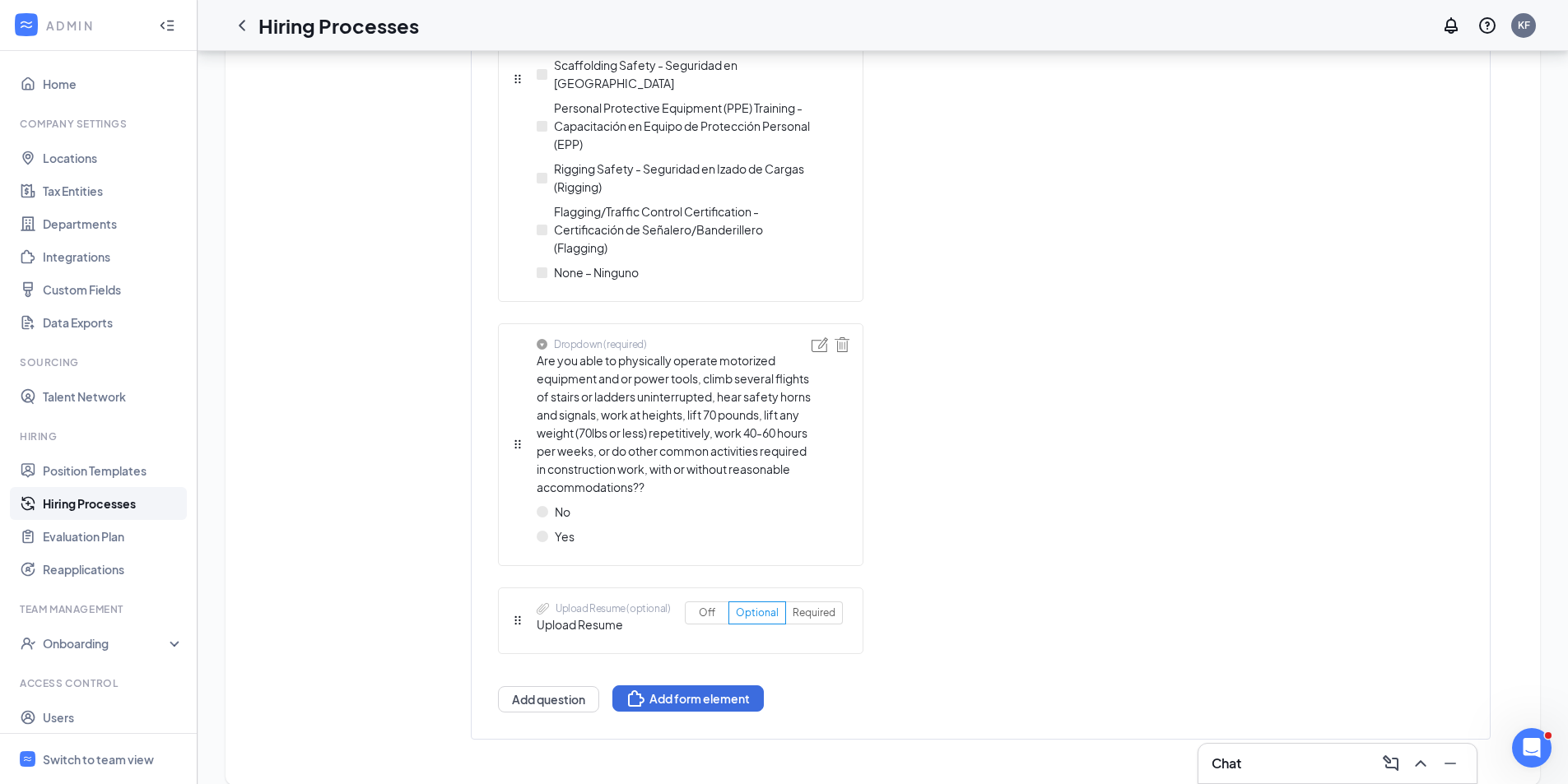
scroll to position [4372, 0]
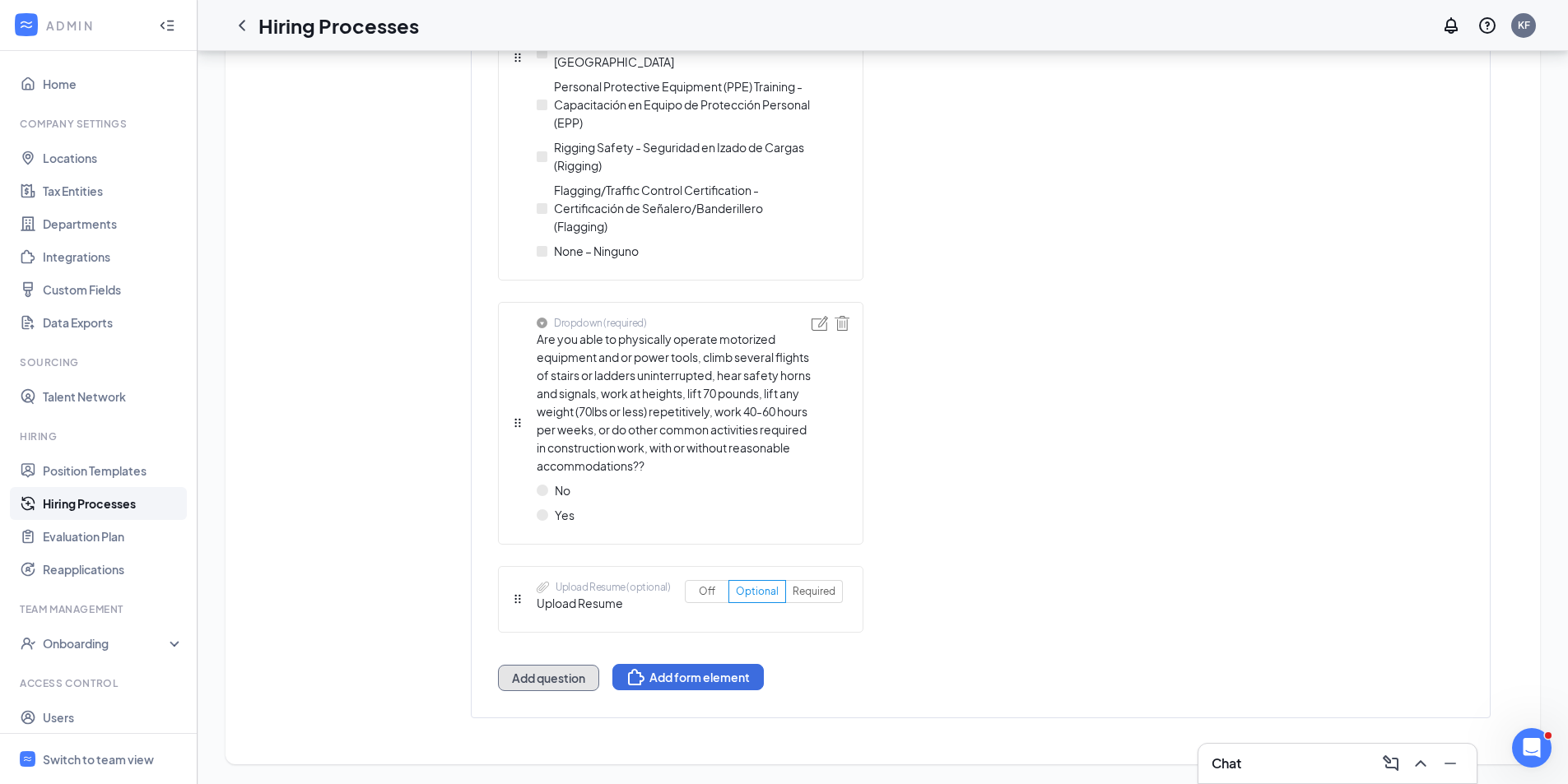
click at [583, 683] on button "Add question" at bounding box center [549, 678] width 101 height 26
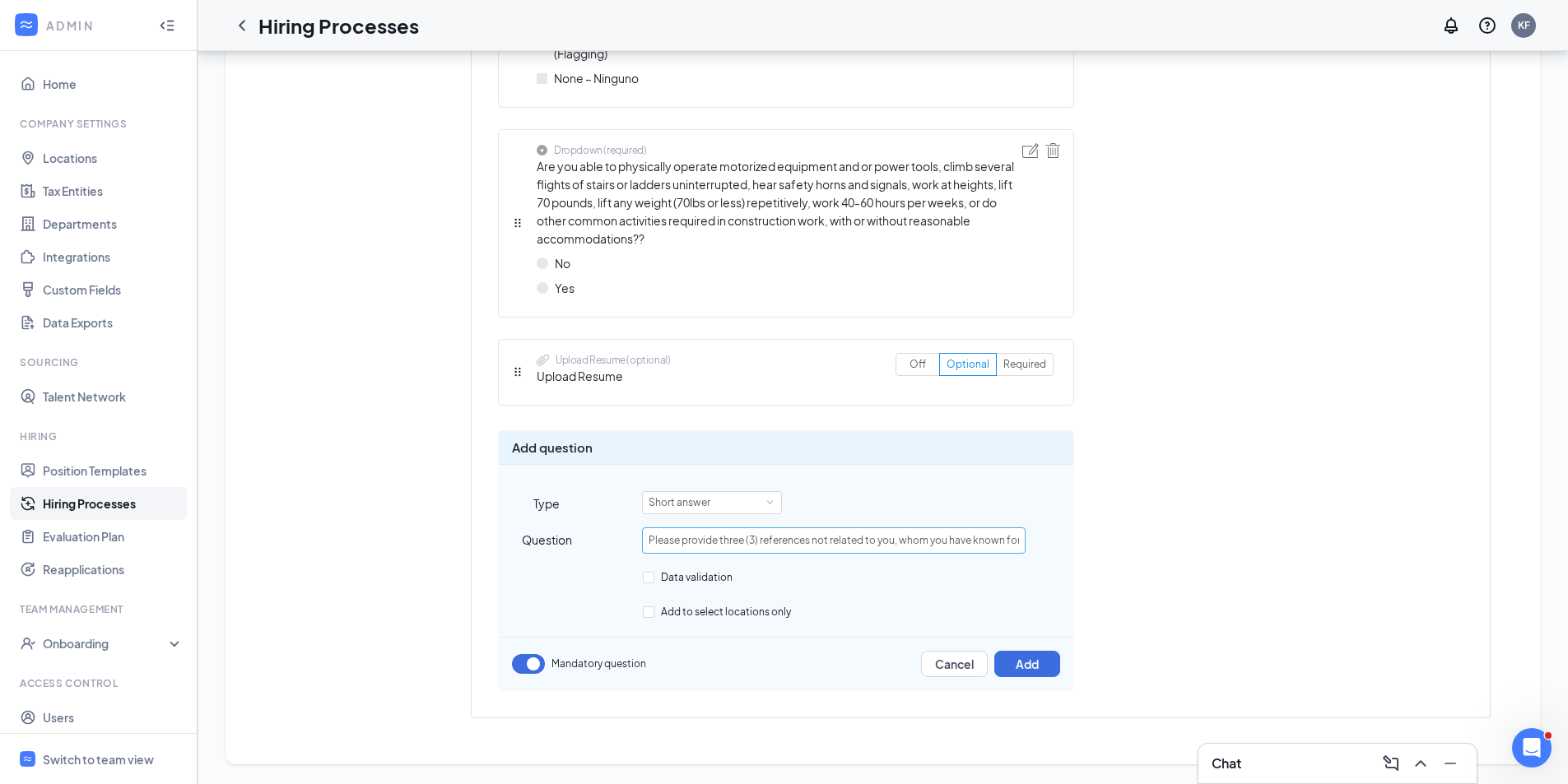
scroll to position [0, 438]
type input "Please provide three (3) references not related to you, whom you have known for…"
click at [763, 508] on div "Short answer" at bounding box center [711, 502] width 127 height 22
click at [705, 587] on li "Paragraph answer" at bounding box center [712, 584] width 140 height 27
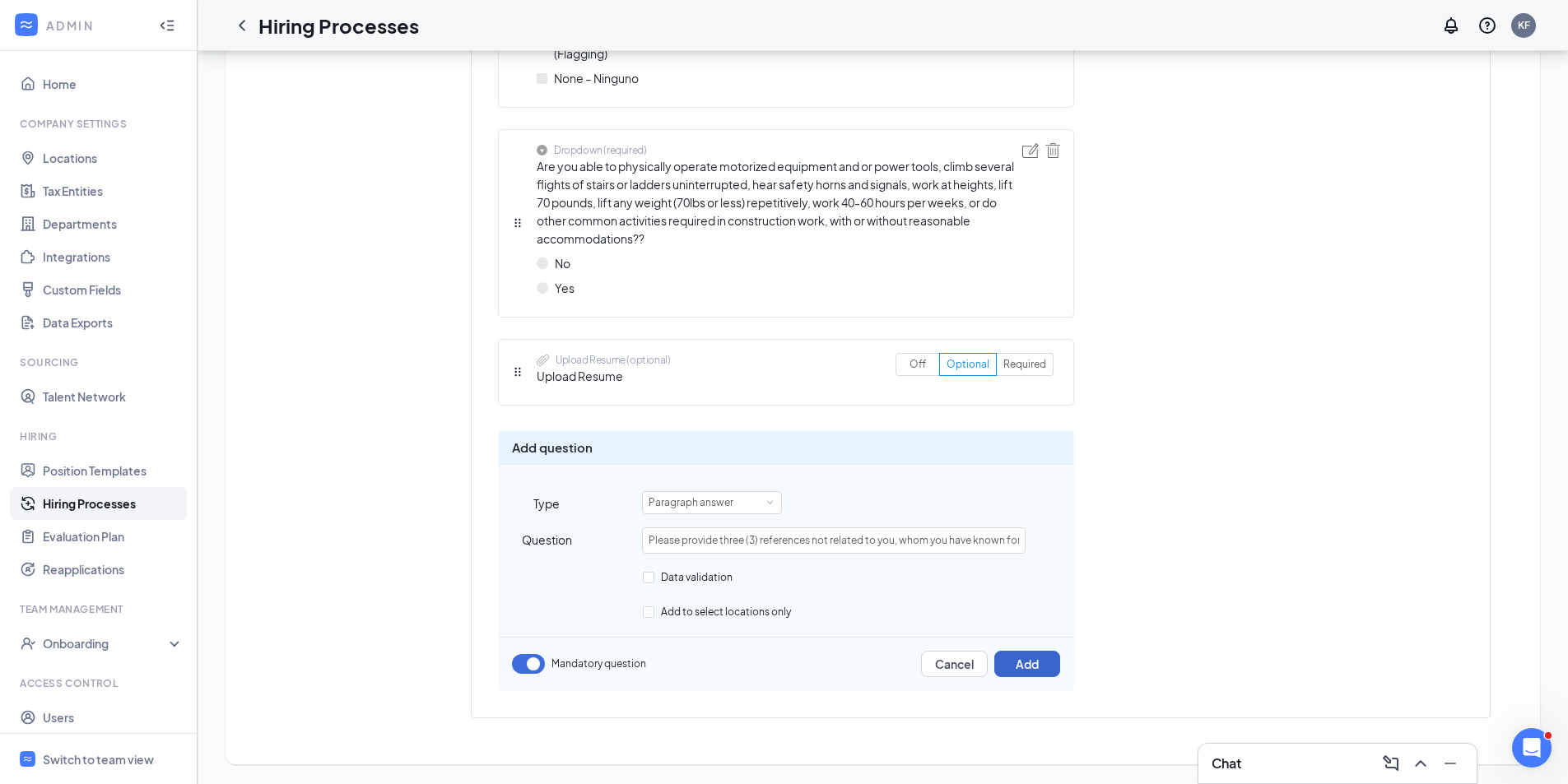
click at [1026, 668] on button "Add" at bounding box center [1027, 664] width 65 height 26
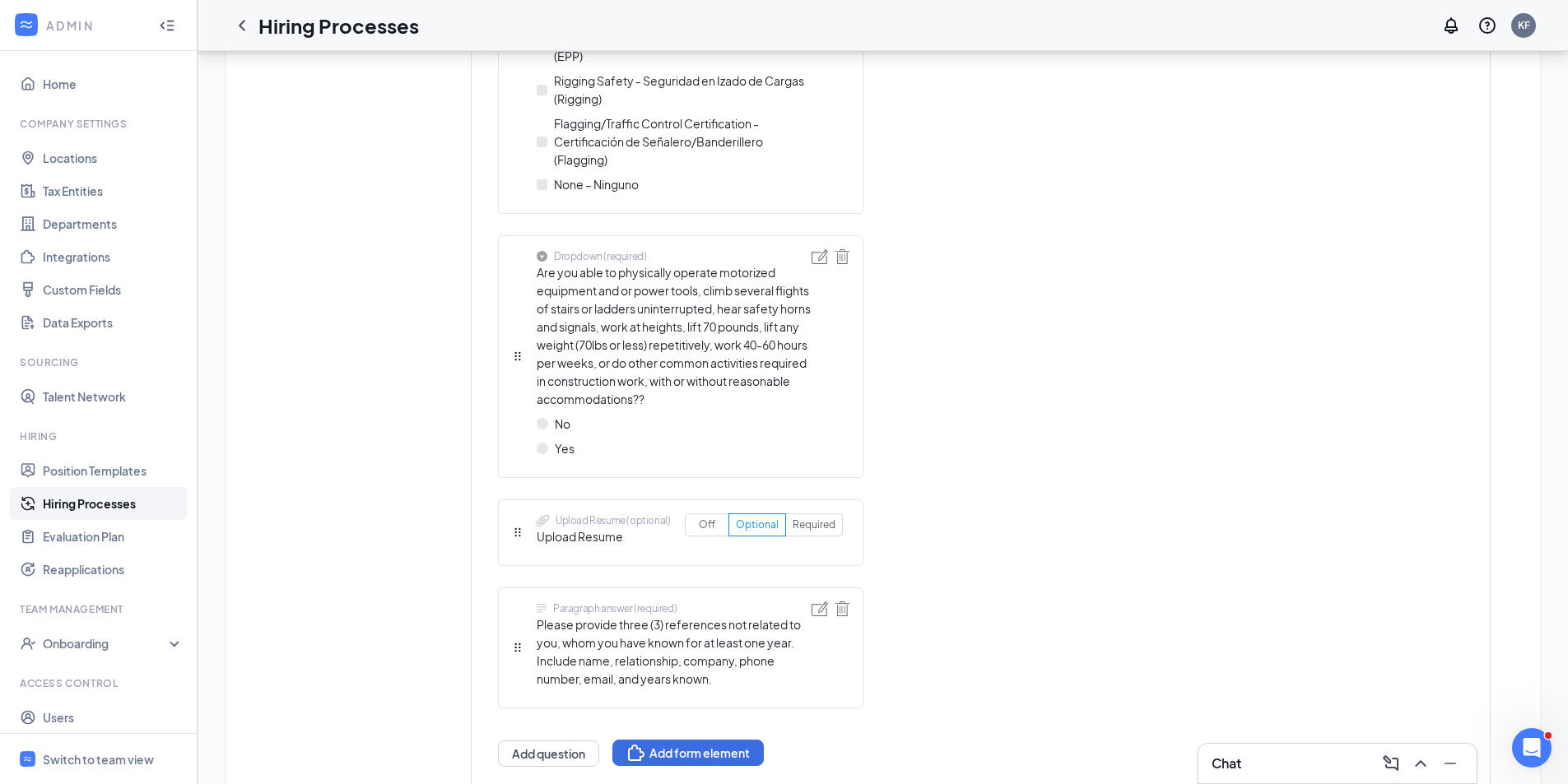
scroll to position [4514, 0]
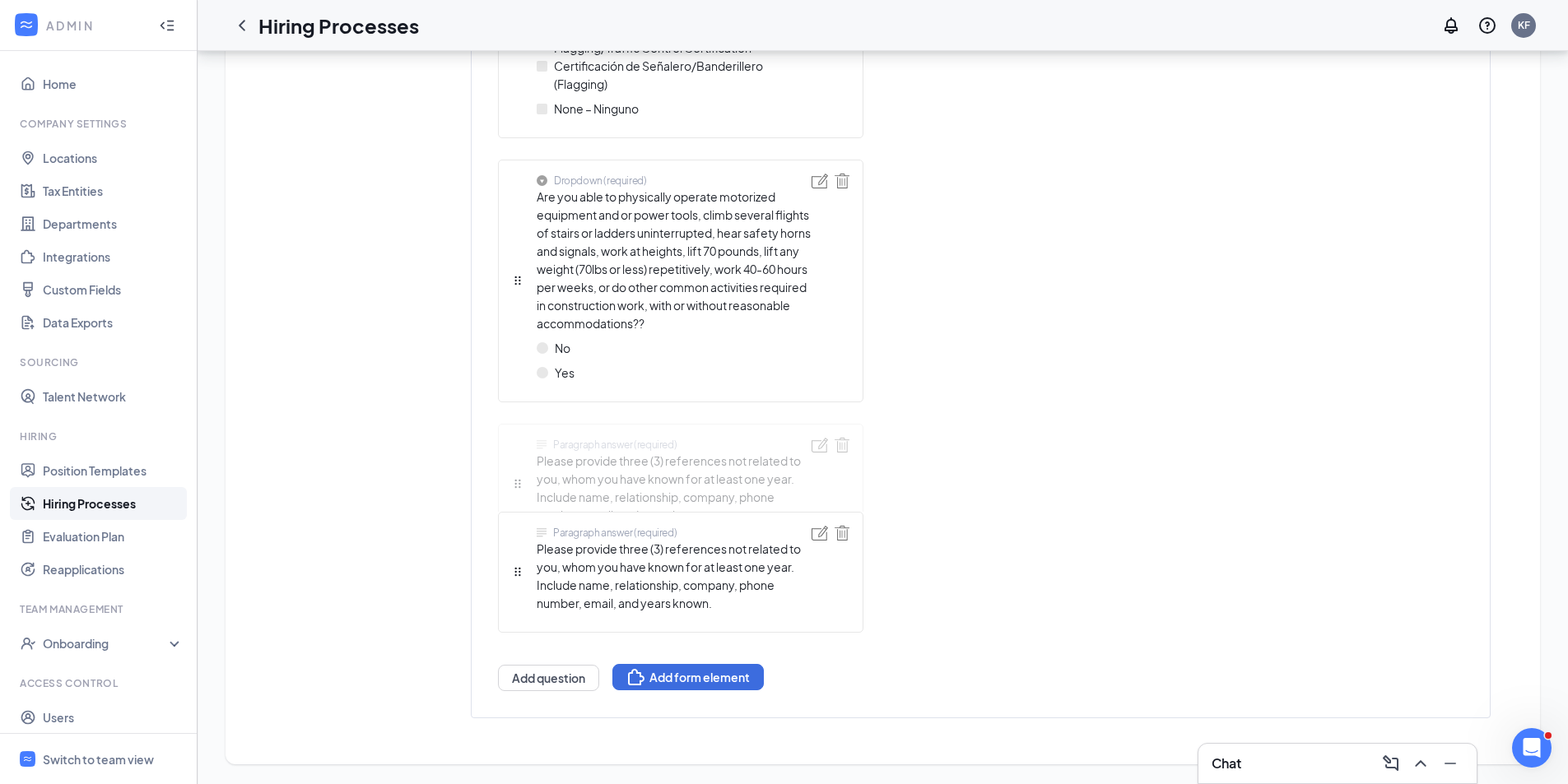
drag, startPoint x: 517, startPoint y: 570, endPoint x: 531, endPoint y: 461, distance: 109.9
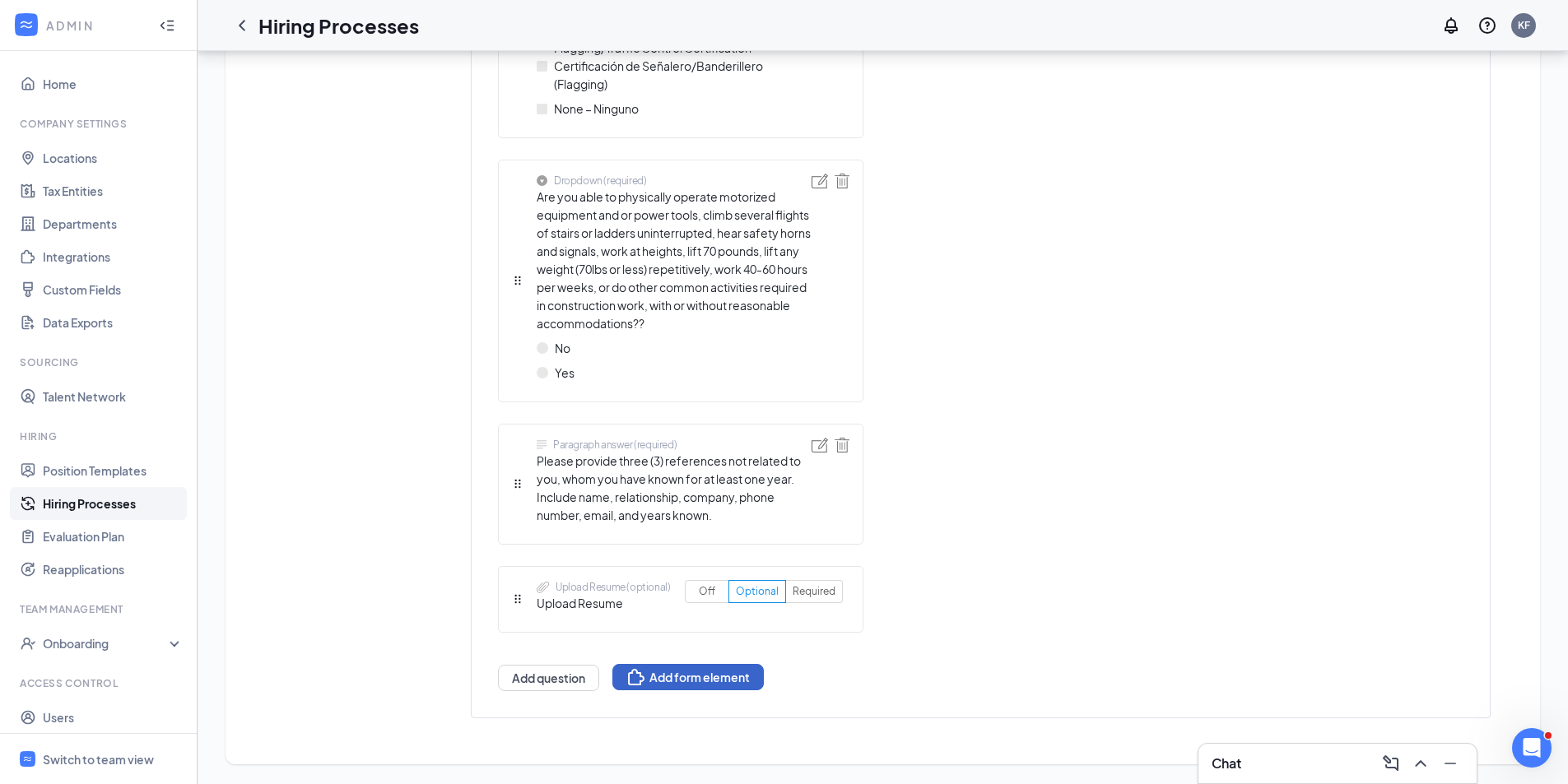
click at [705, 681] on button "Add form element" at bounding box center [688, 677] width 152 height 26
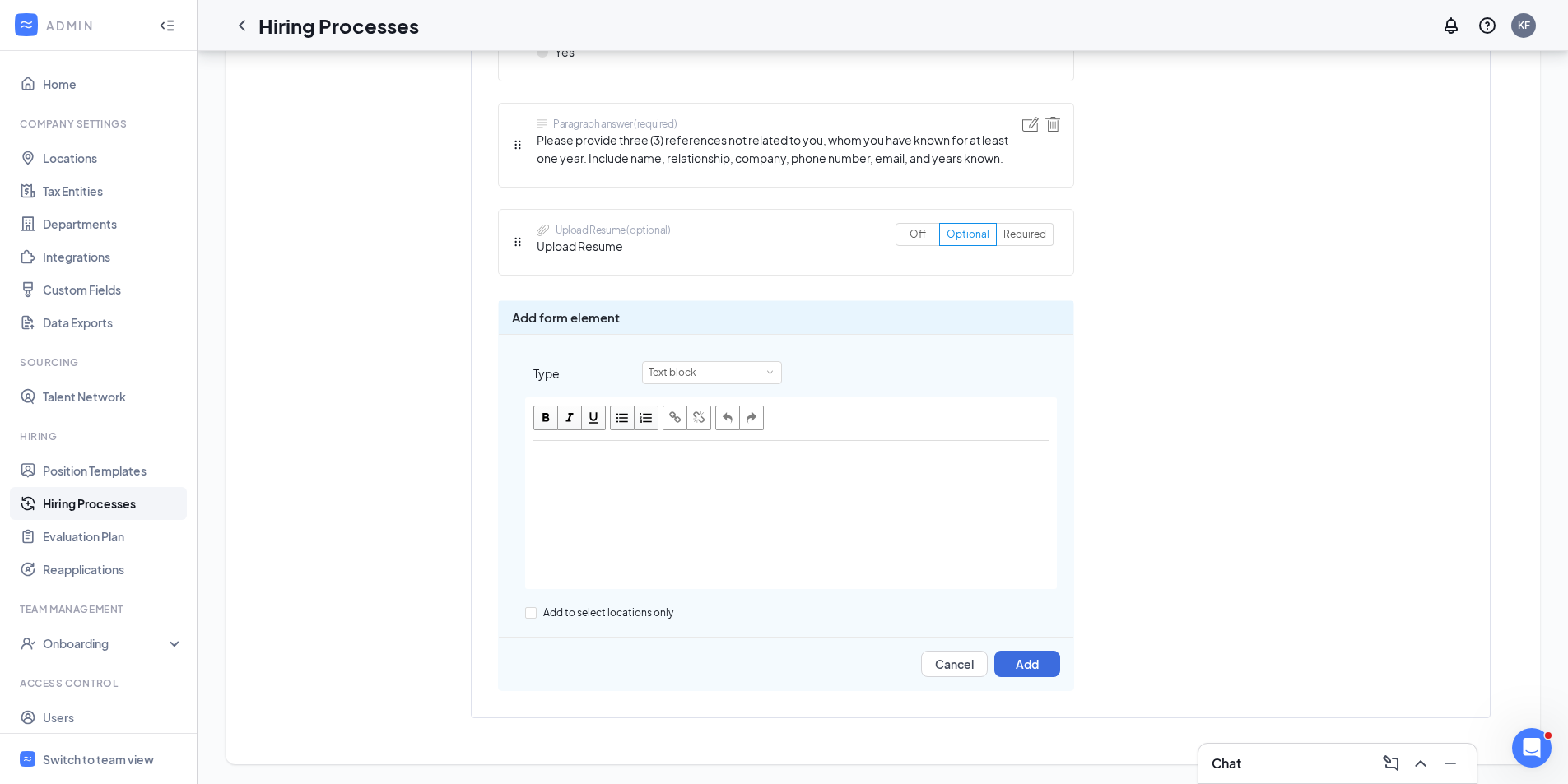
scroll to position [4183, 0]
click at [544, 487] on div "Edit text" at bounding box center [791, 516] width 531 height 148
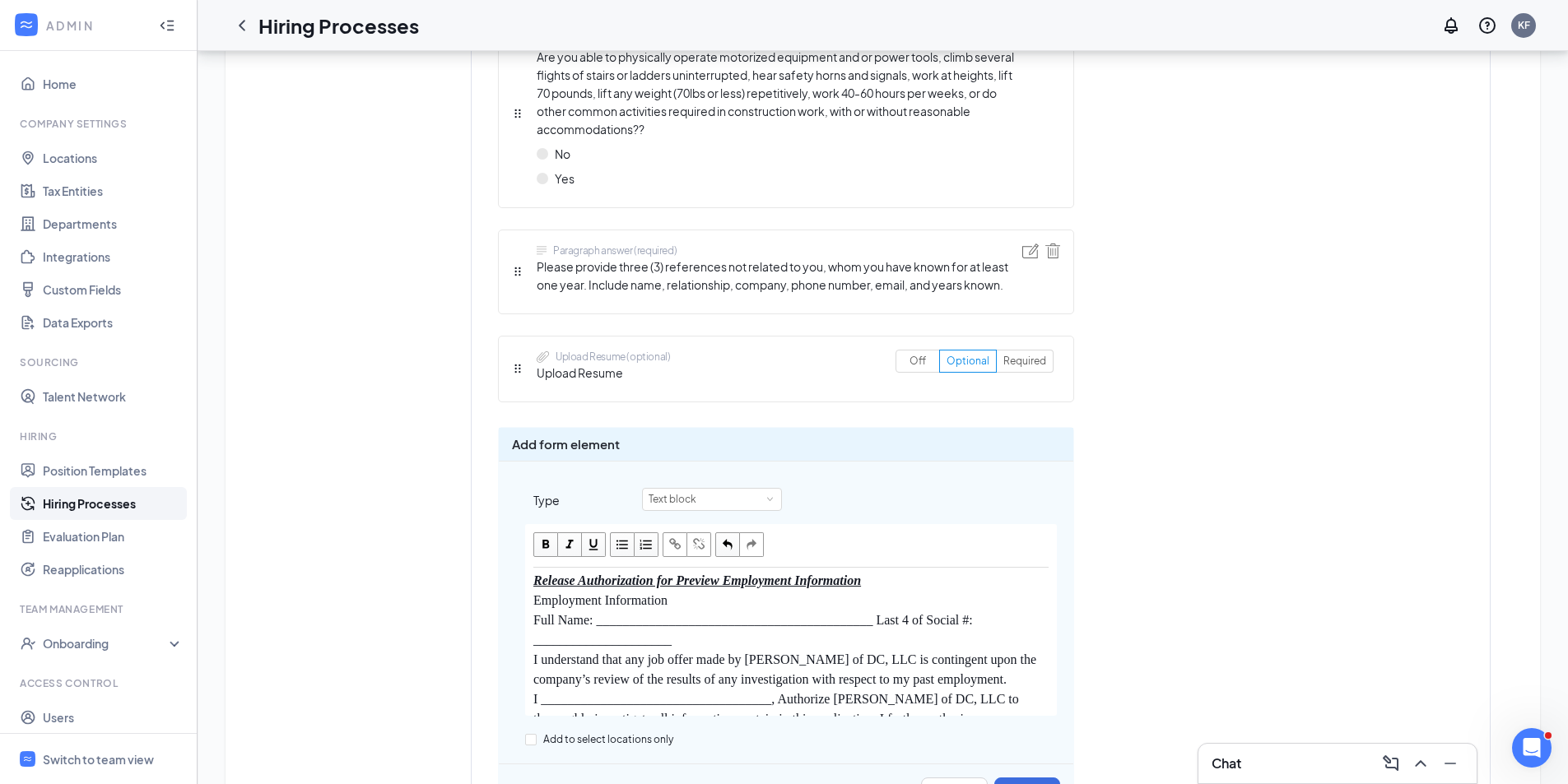
scroll to position [82, 0]
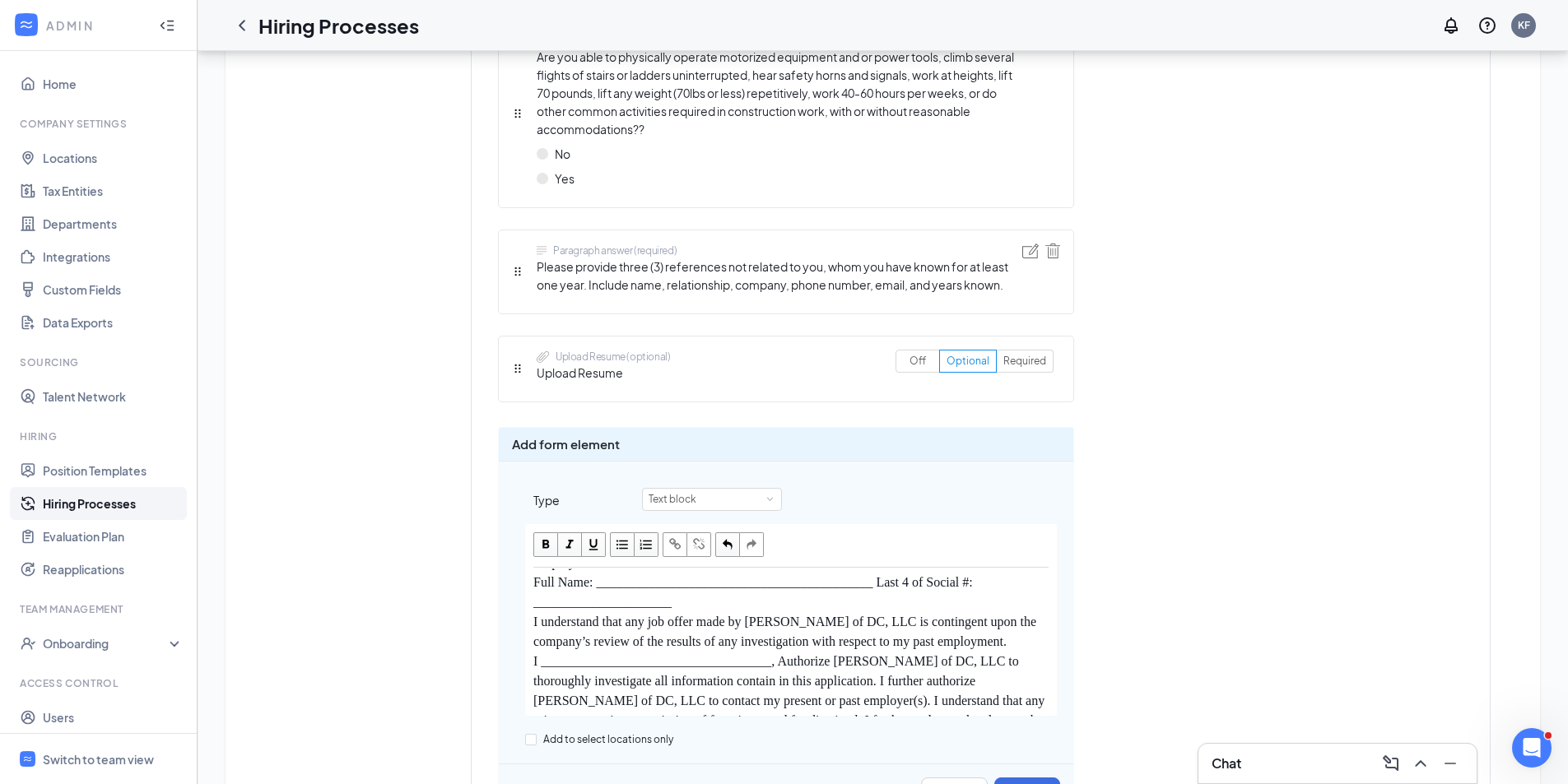
click at [767, 573] on div "Full Name: __________________________________________ Last 4 of Social #: _____…" at bounding box center [791, 592] width 516 height 39
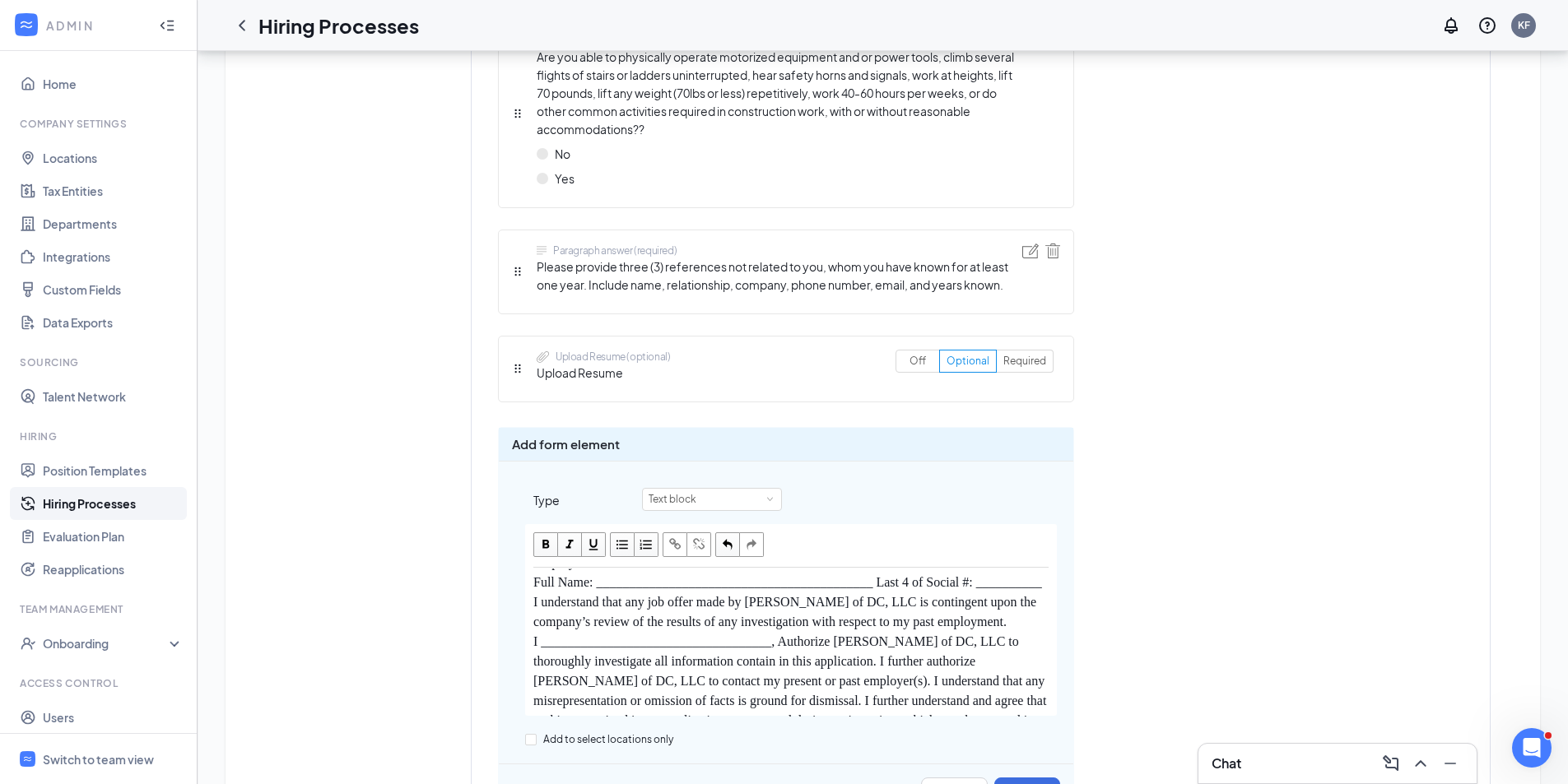
click at [535, 595] on span "I understand that any job offer made by Blackwood of DC, LLC is contingent upon…" at bounding box center [786, 611] width 506 height 34
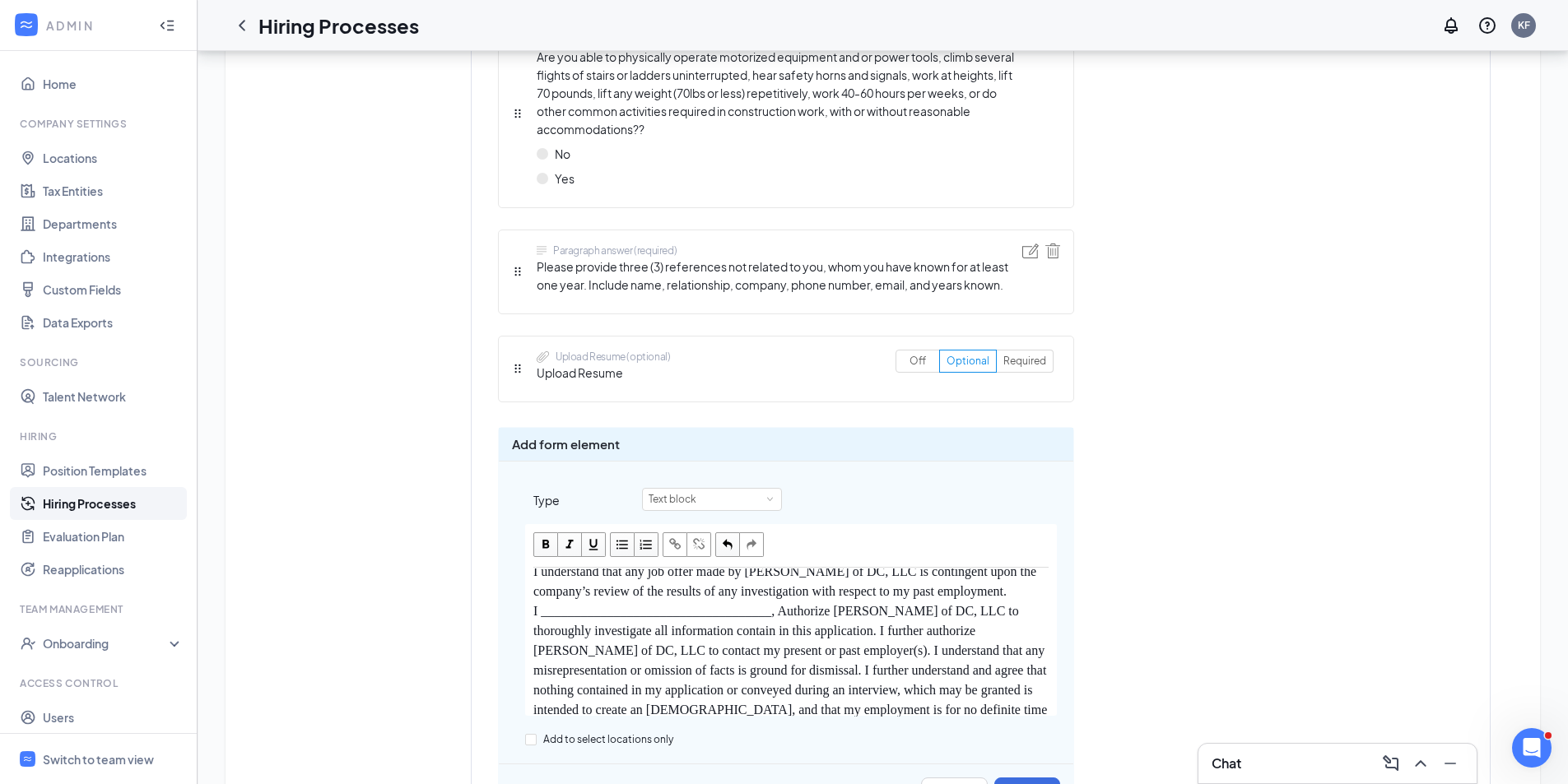
scroll to position [153, 0]
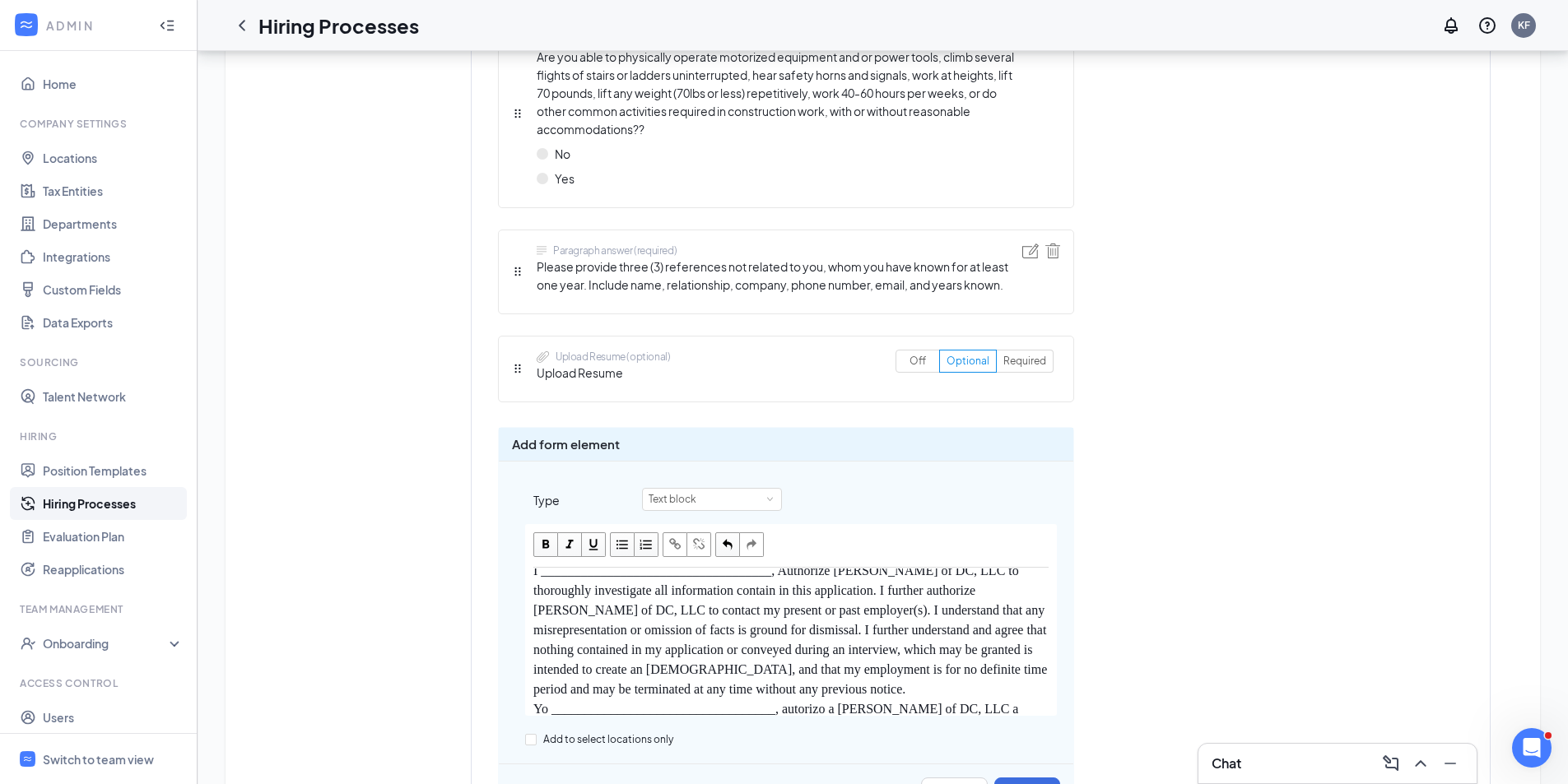
click at [531, 569] on div "Release Authorization for Preview Employment Information Employment Information…" at bounding box center [791, 643] width 531 height 148
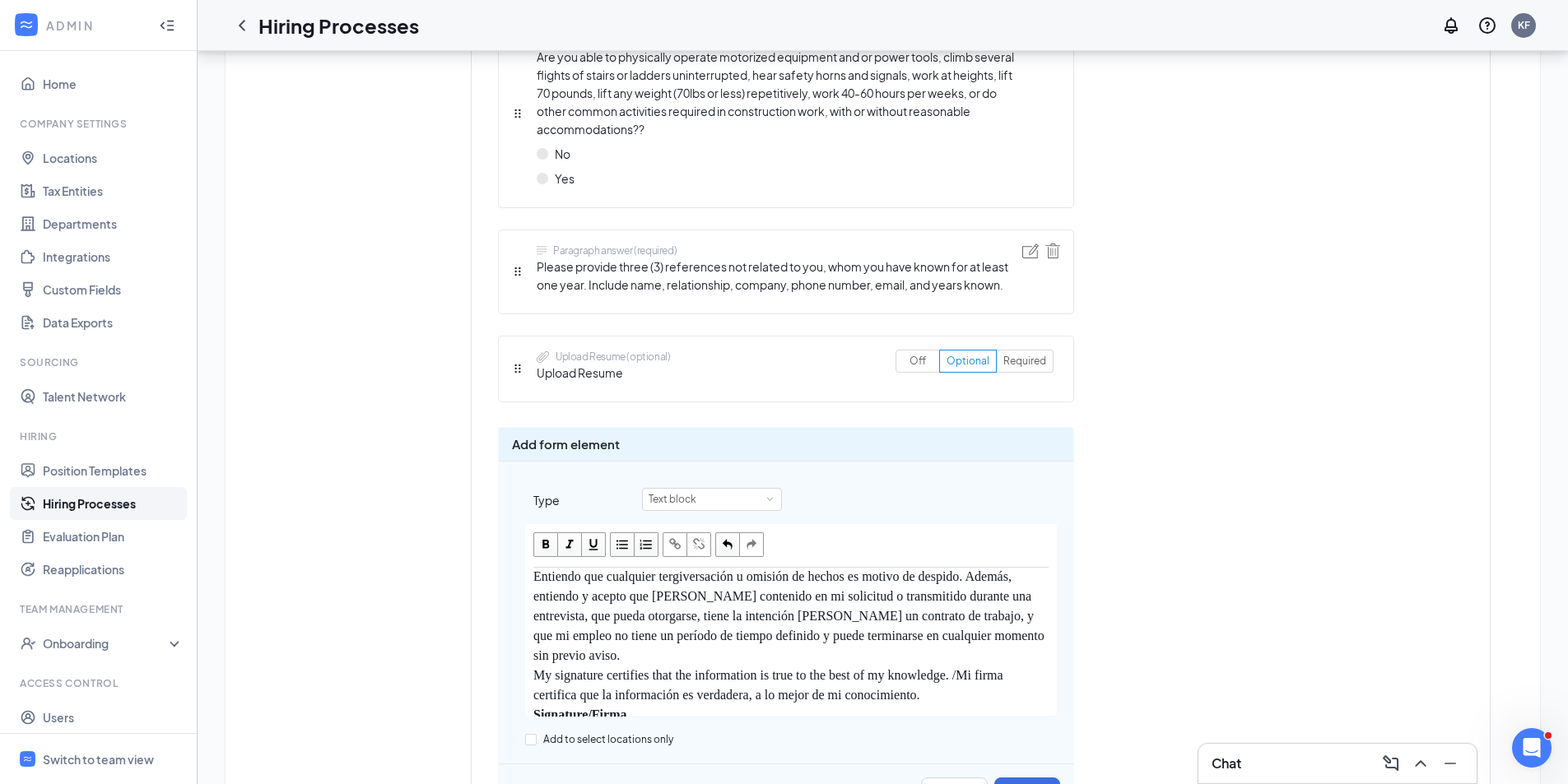
scroll to position [419, 0]
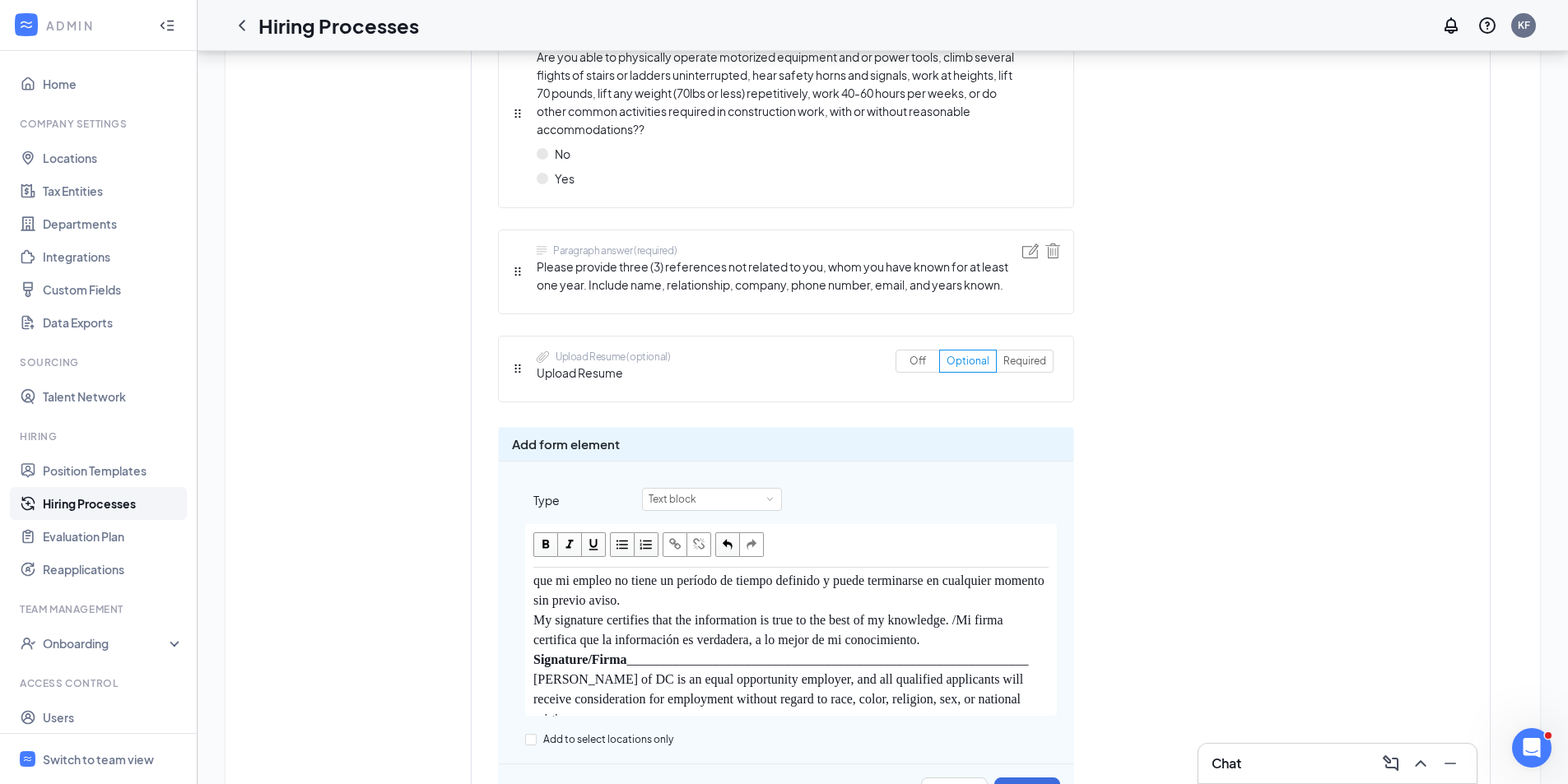
click at [537, 652] on span "Signature/Firma" at bounding box center [579, 659] width 93 height 14
click at [533, 613] on span "My signature certifies that the information is true to the best of my knowledge…" at bounding box center [770, 630] width 473 height 34
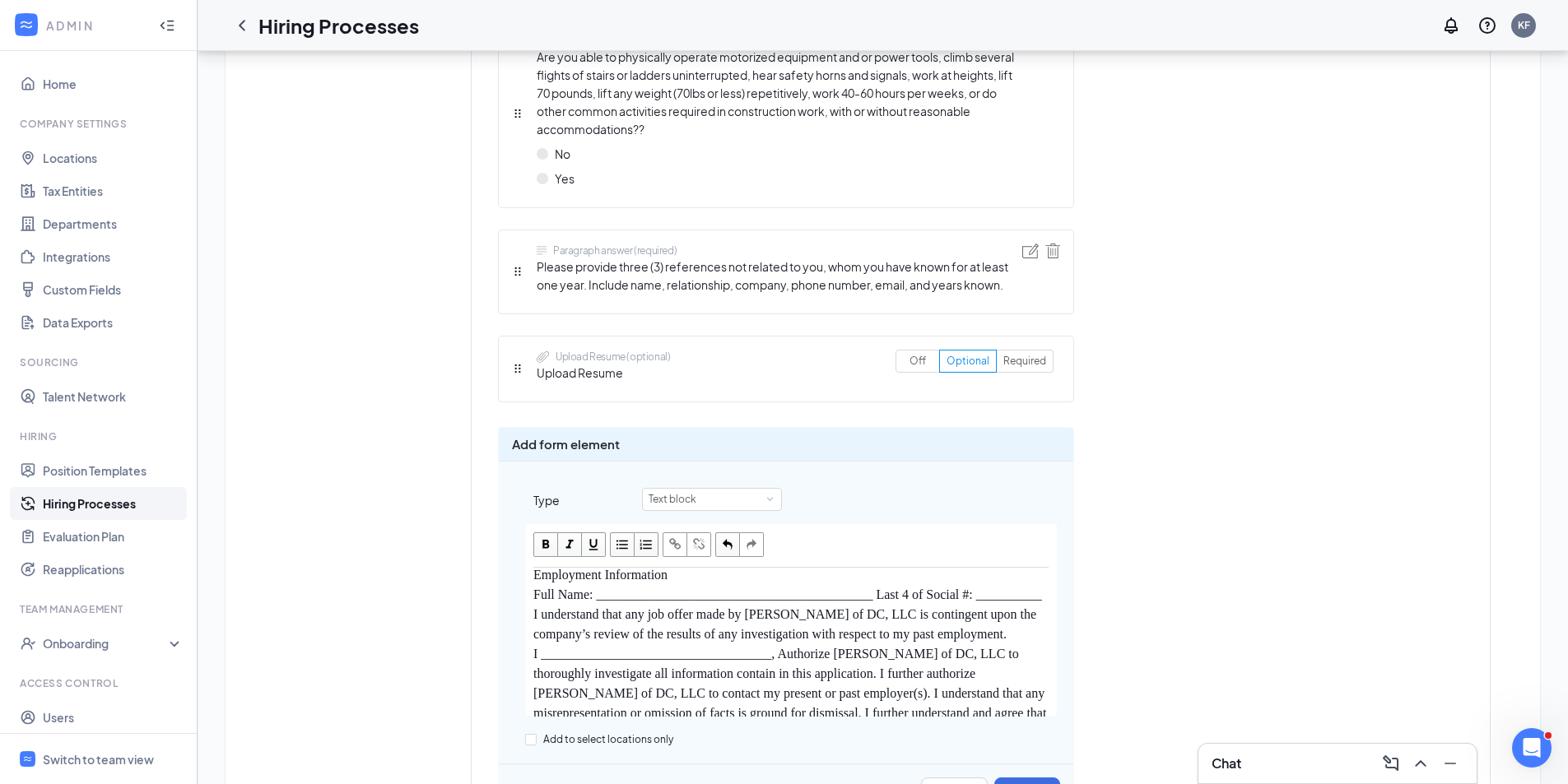
scroll to position [0, 0]
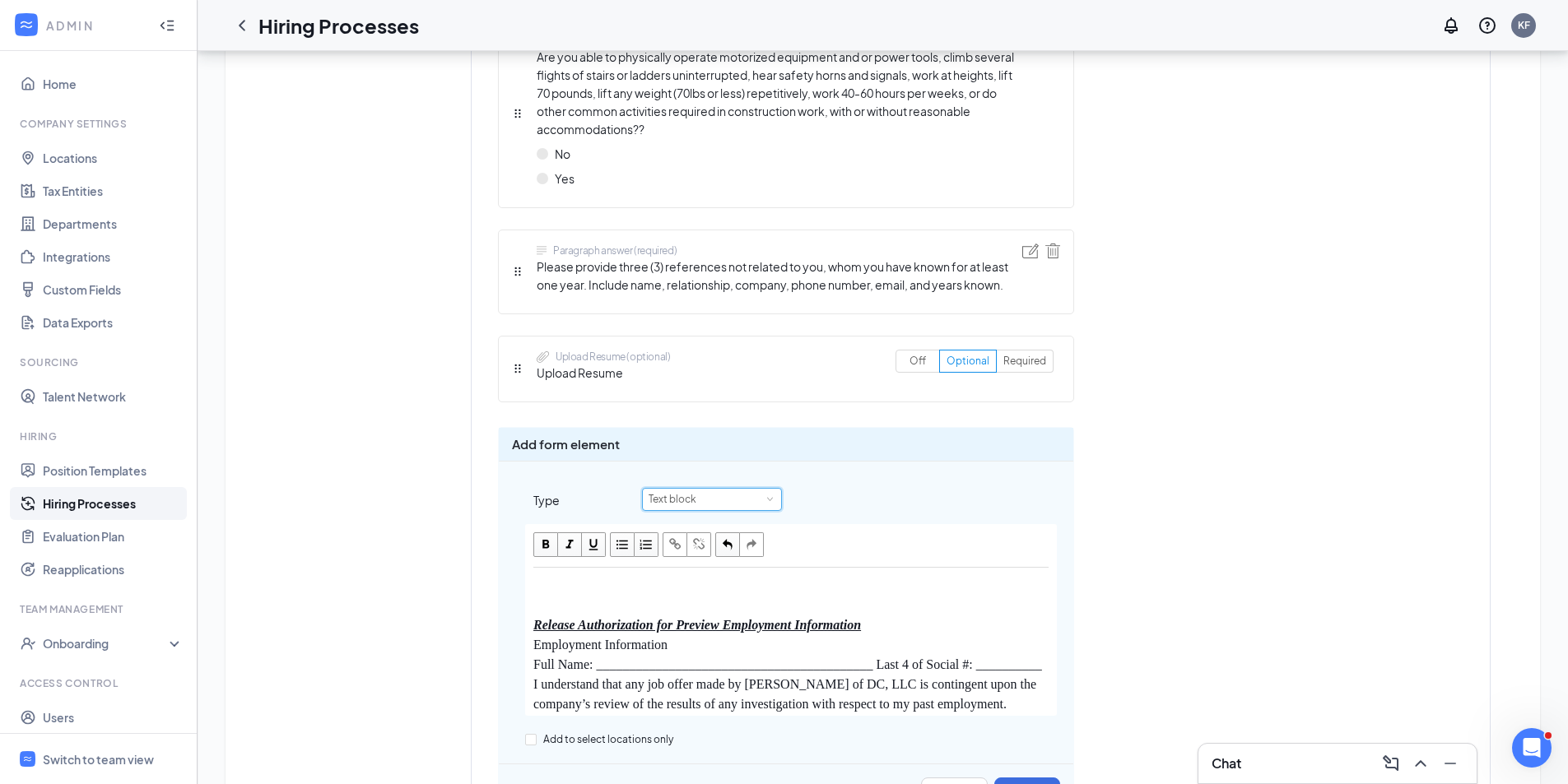
click at [776, 488] on div "Text block" at bounding box center [711, 499] width 127 height 22
click at [716, 454] on li "Embedded content" at bounding box center [744, 454] width 140 height 27
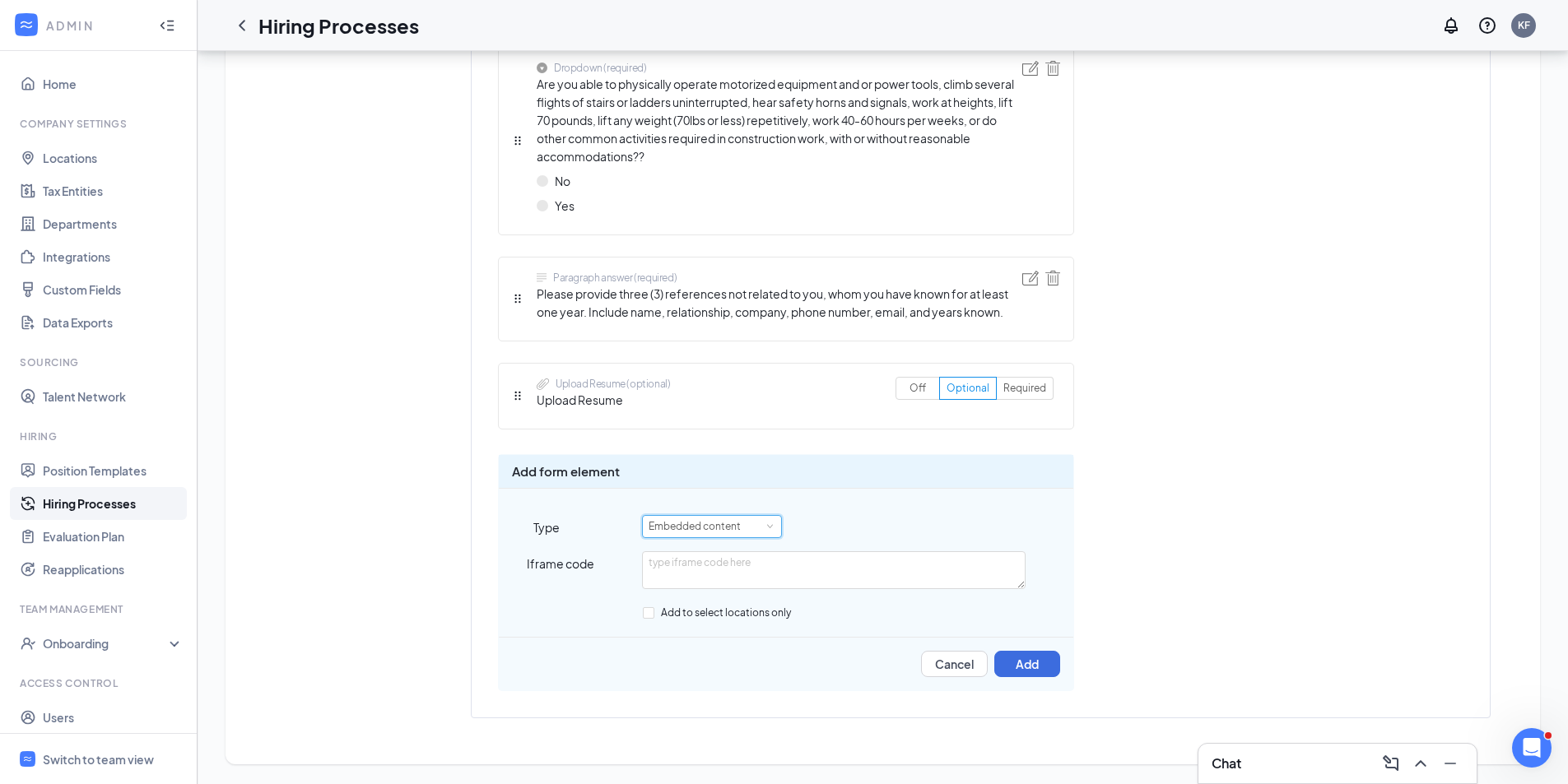
click at [770, 524] on span at bounding box center [770, 526] width 7 height 7
click at [701, 551] on li "Text block" at bounding box center [712, 554] width 140 height 27
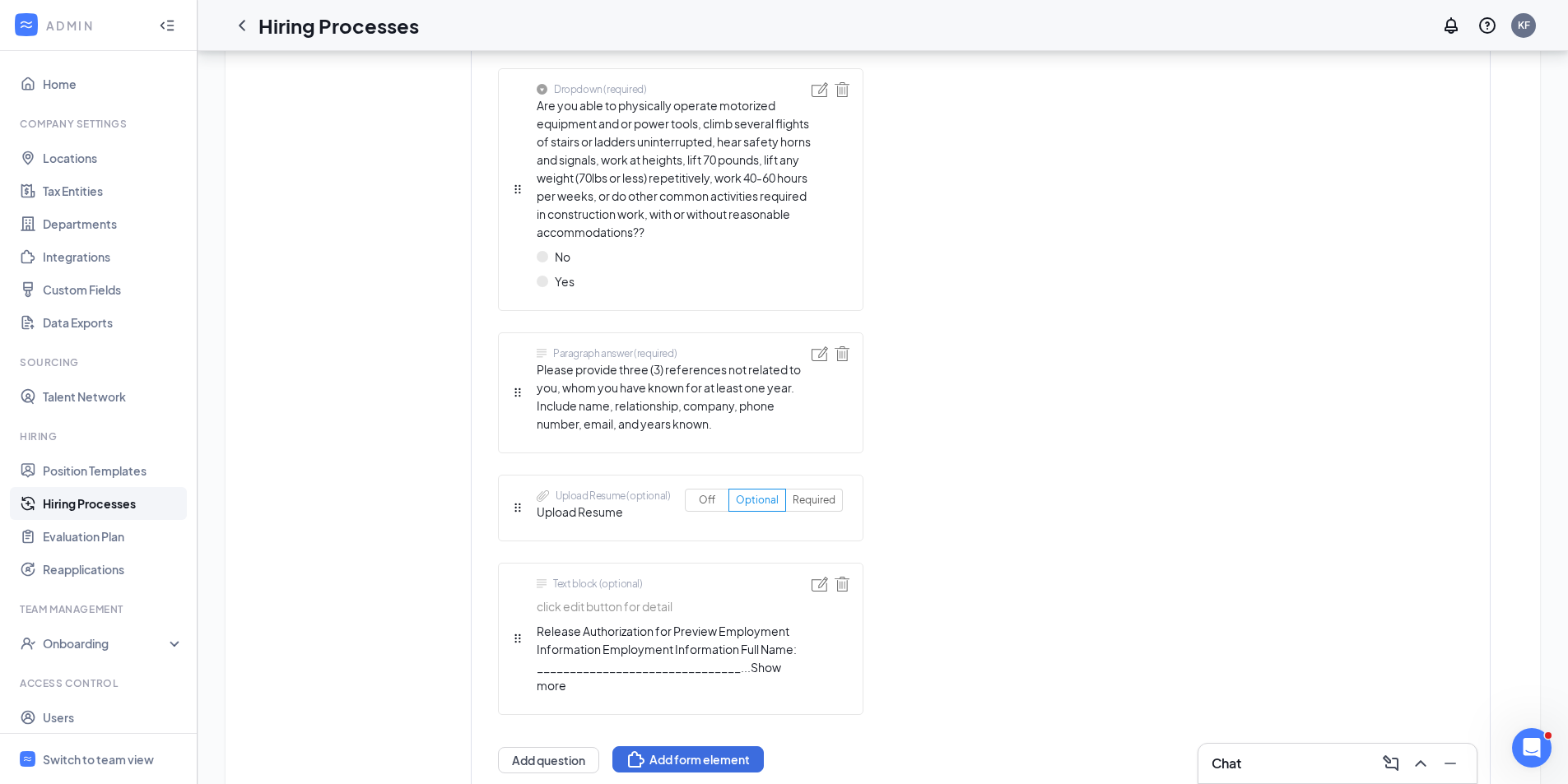
scroll to position [4687, 0]
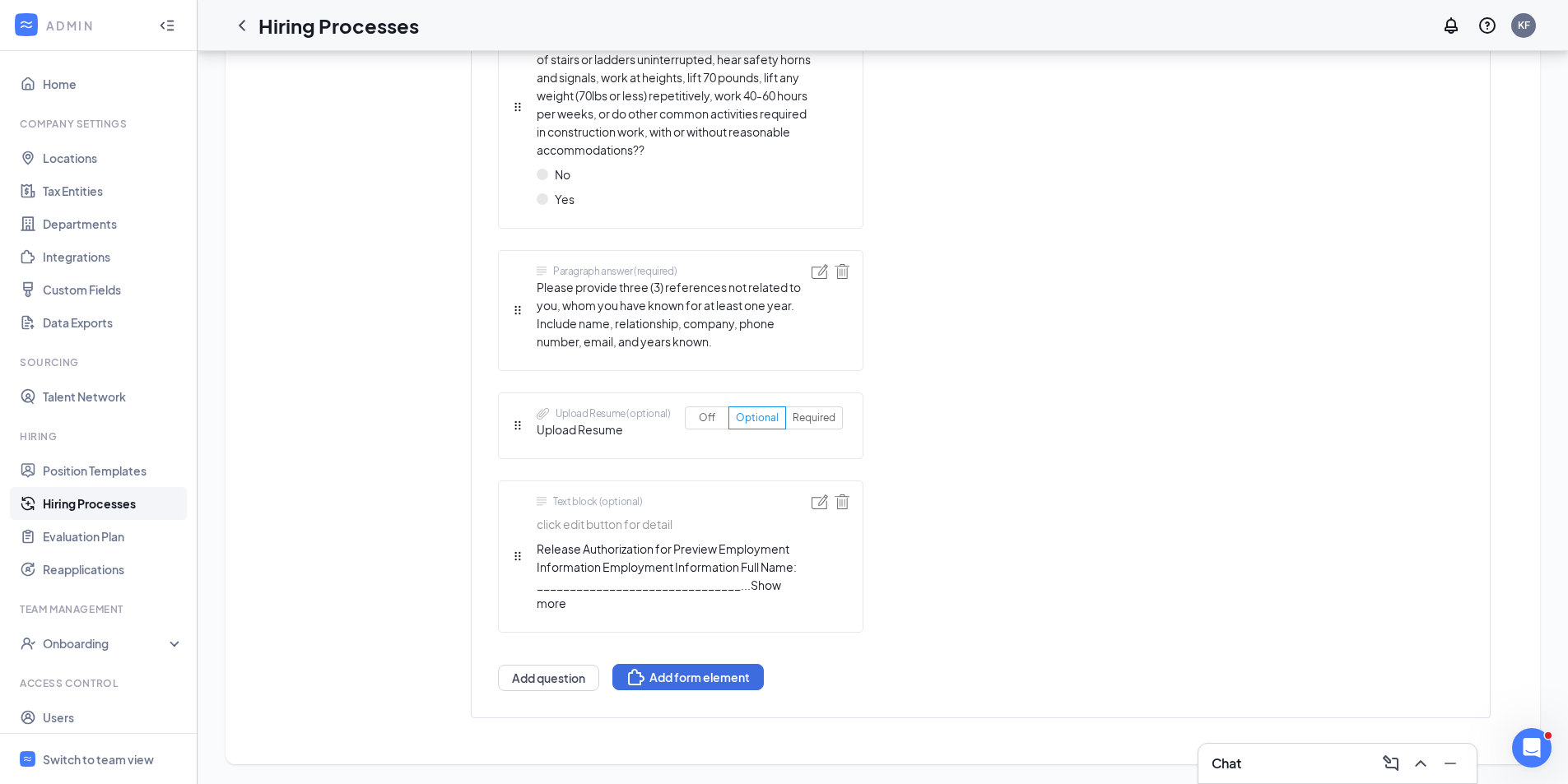
click at [600, 582] on span "_______________________________" at bounding box center [639, 584] width 204 height 15
click at [550, 585] on span "_______________________________" at bounding box center [639, 584] width 204 height 15
click at [704, 681] on button "Add form element" at bounding box center [688, 677] width 152 height 26
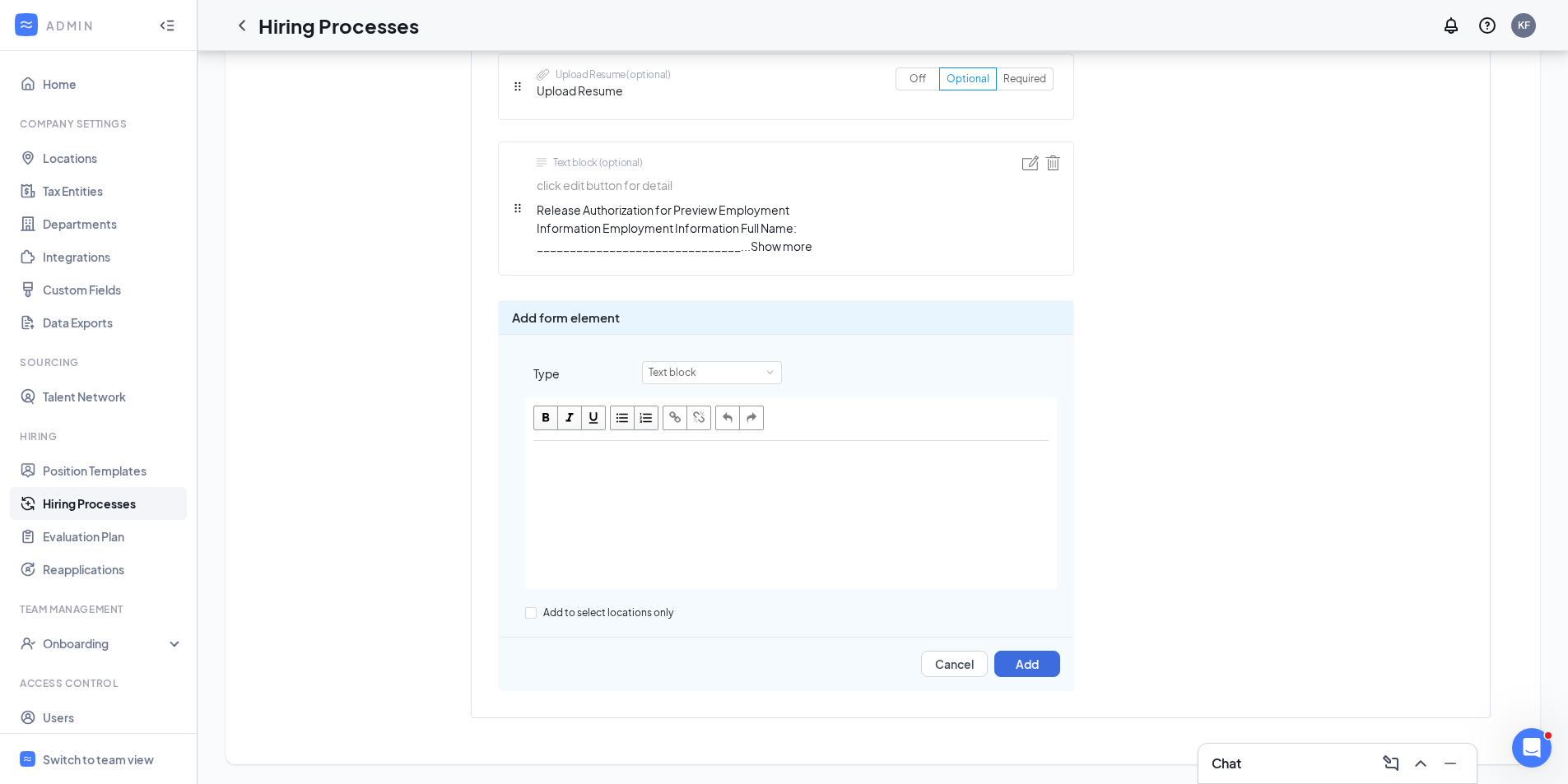
scroll to position [4339, 0]
click at [675, 384] on div "Text block" at bounding box center [712, 372] width 140 height 23
drag, startPoint x: 675, startPoint y: 397, endPoint x: 675, endPoint y: 424, distance: 27.0
click at [675, 424] on ul "Text block Image Embedded content Embed YouTube video" at bounding box center [712, 440] width 140 height 108
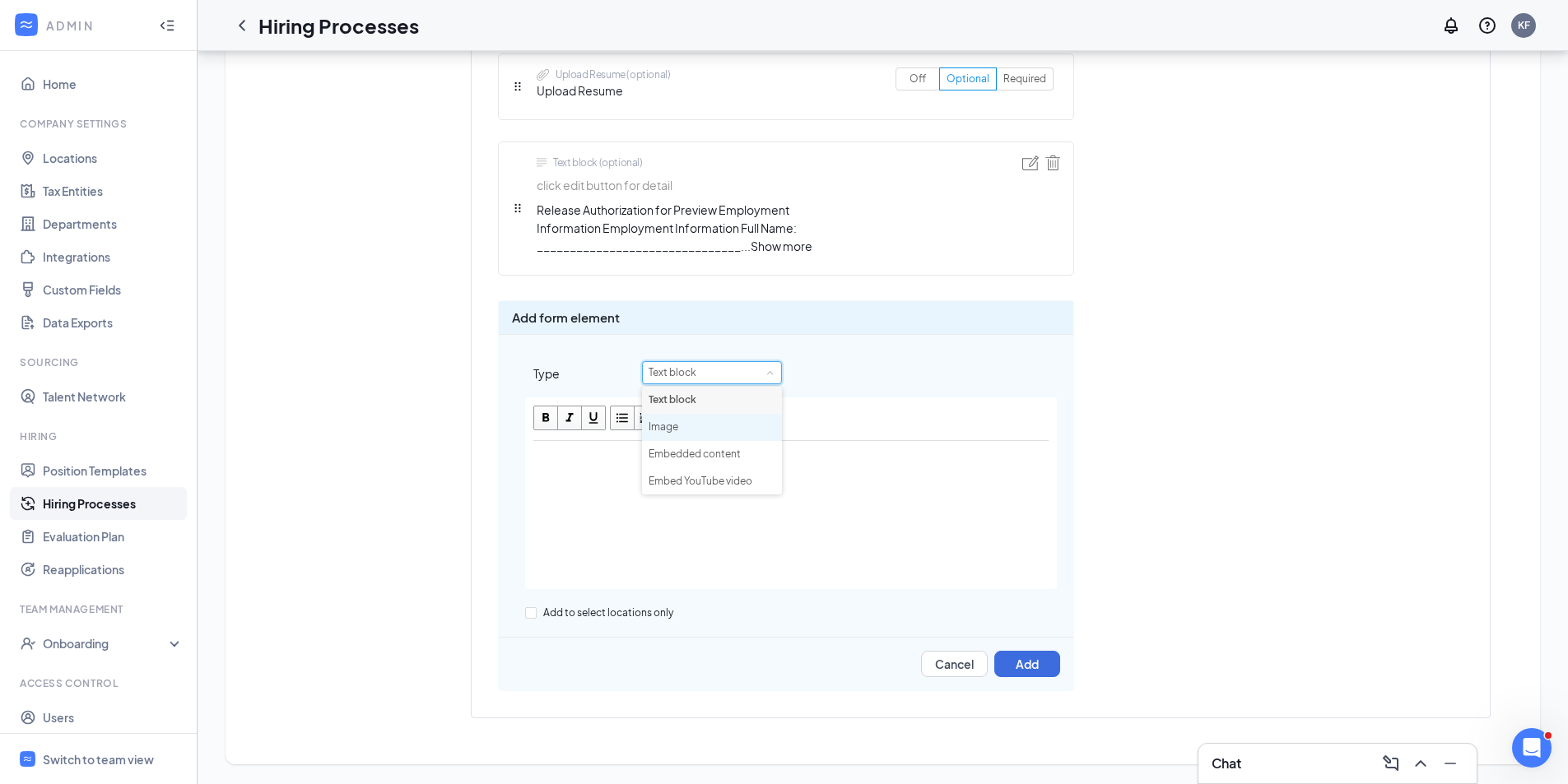
click at [674, 425] on li "Image" at bounding box center [712, 427] width 140 height 27
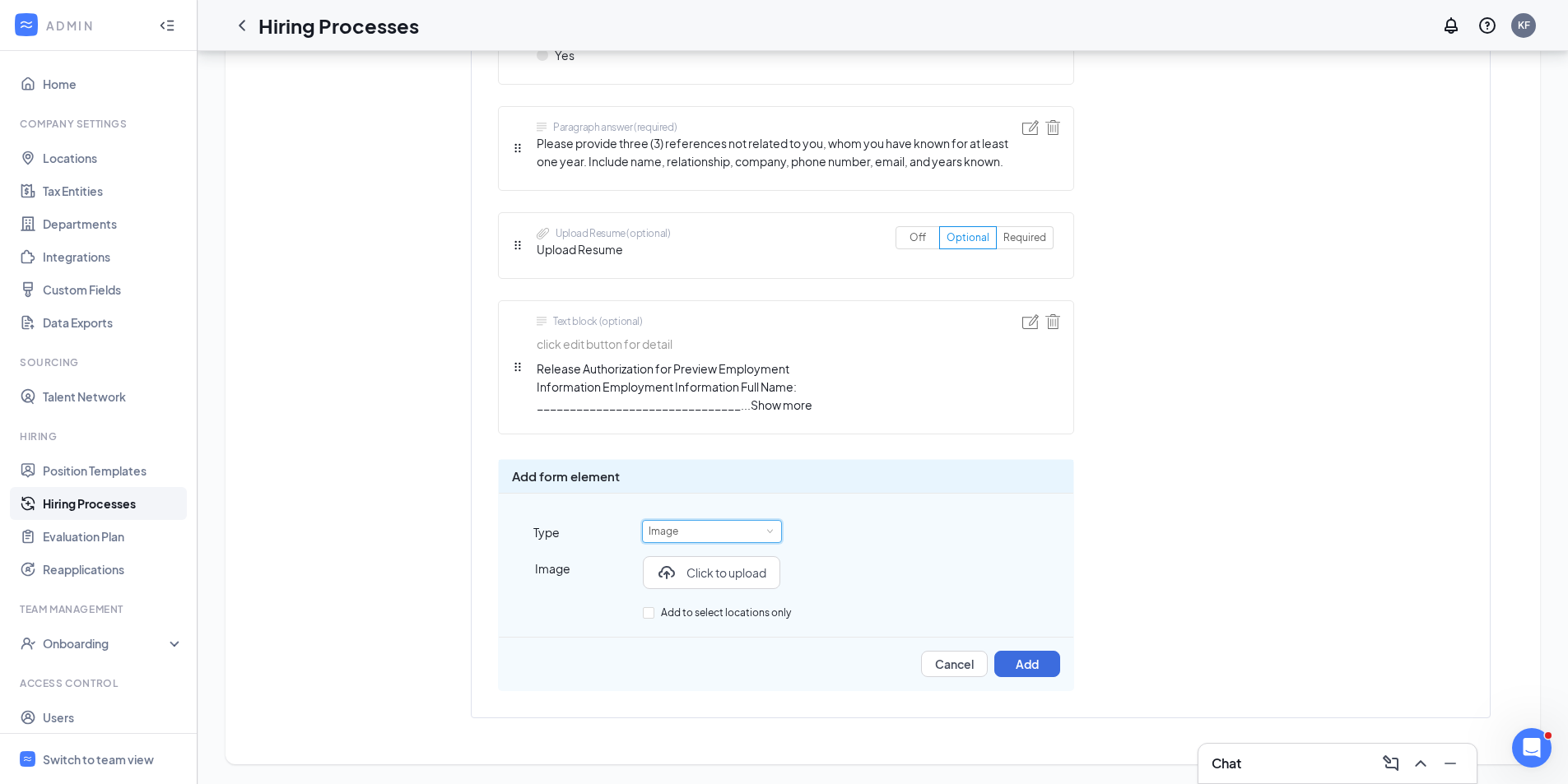
scroll to position [4180, 0]
click at [809, 597] on div "Image Click to upload" at bounding box center [786, 579] width 574 height 46
click at [727, 576] on span "Click to upload" at bounding box center [727, 572] width 80 height 17
click at [806, 410] on span "Show more" at bounding box center [781, 405] width 62 height 15
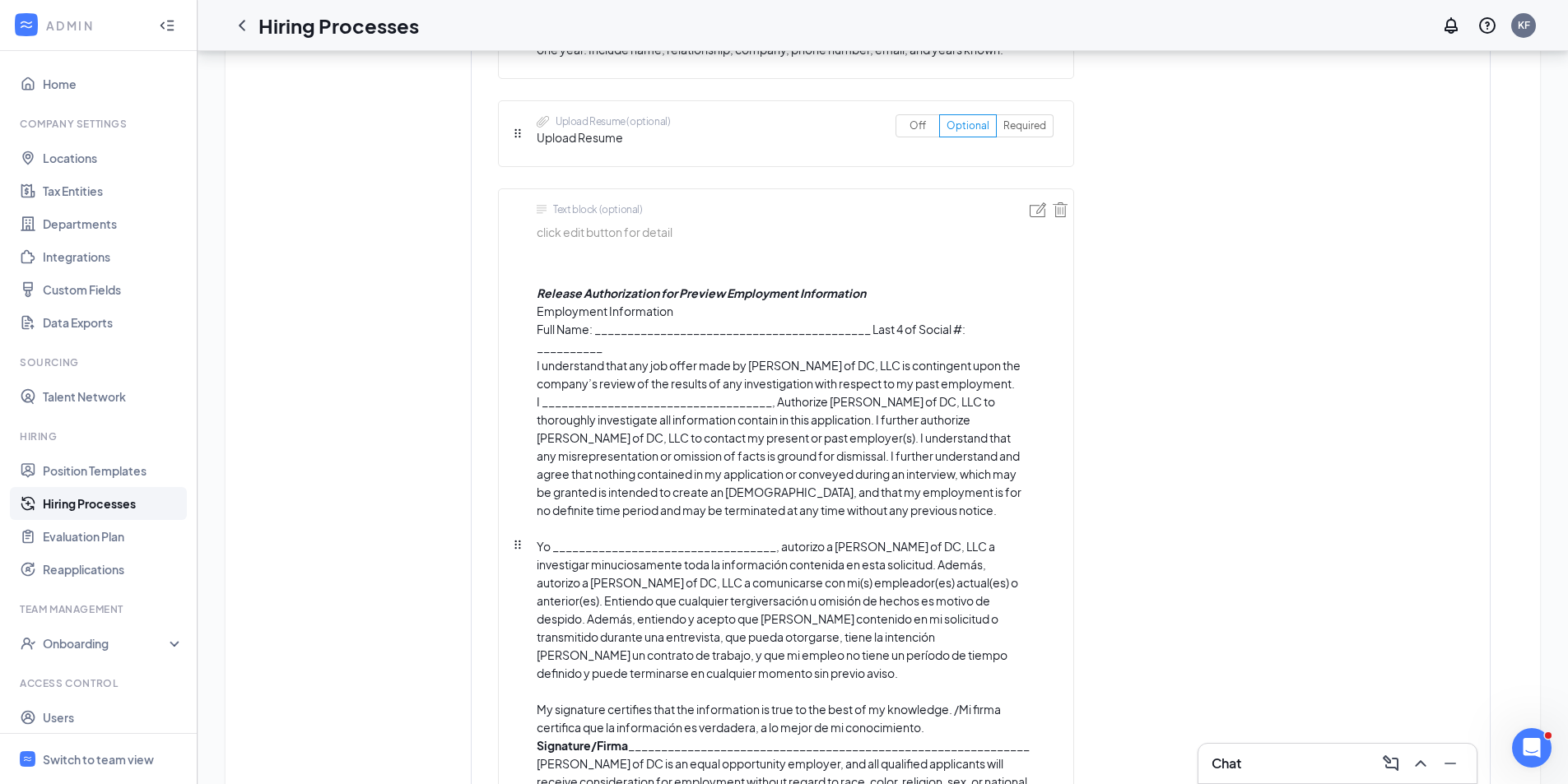
scroll to position [4263, 0]
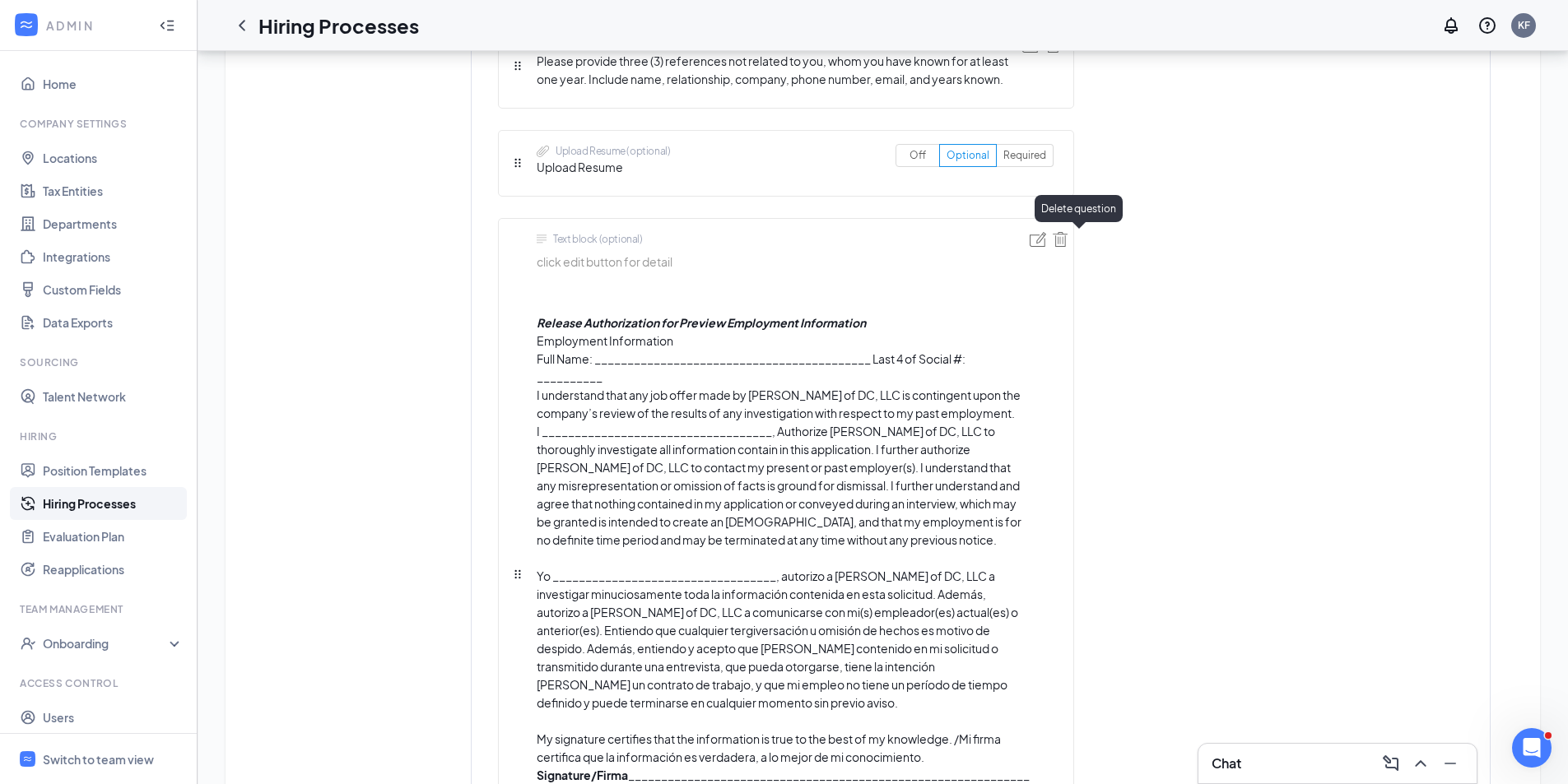
click at [1068, 238] on img at bounding box center [1060, 239] width 15 height 15
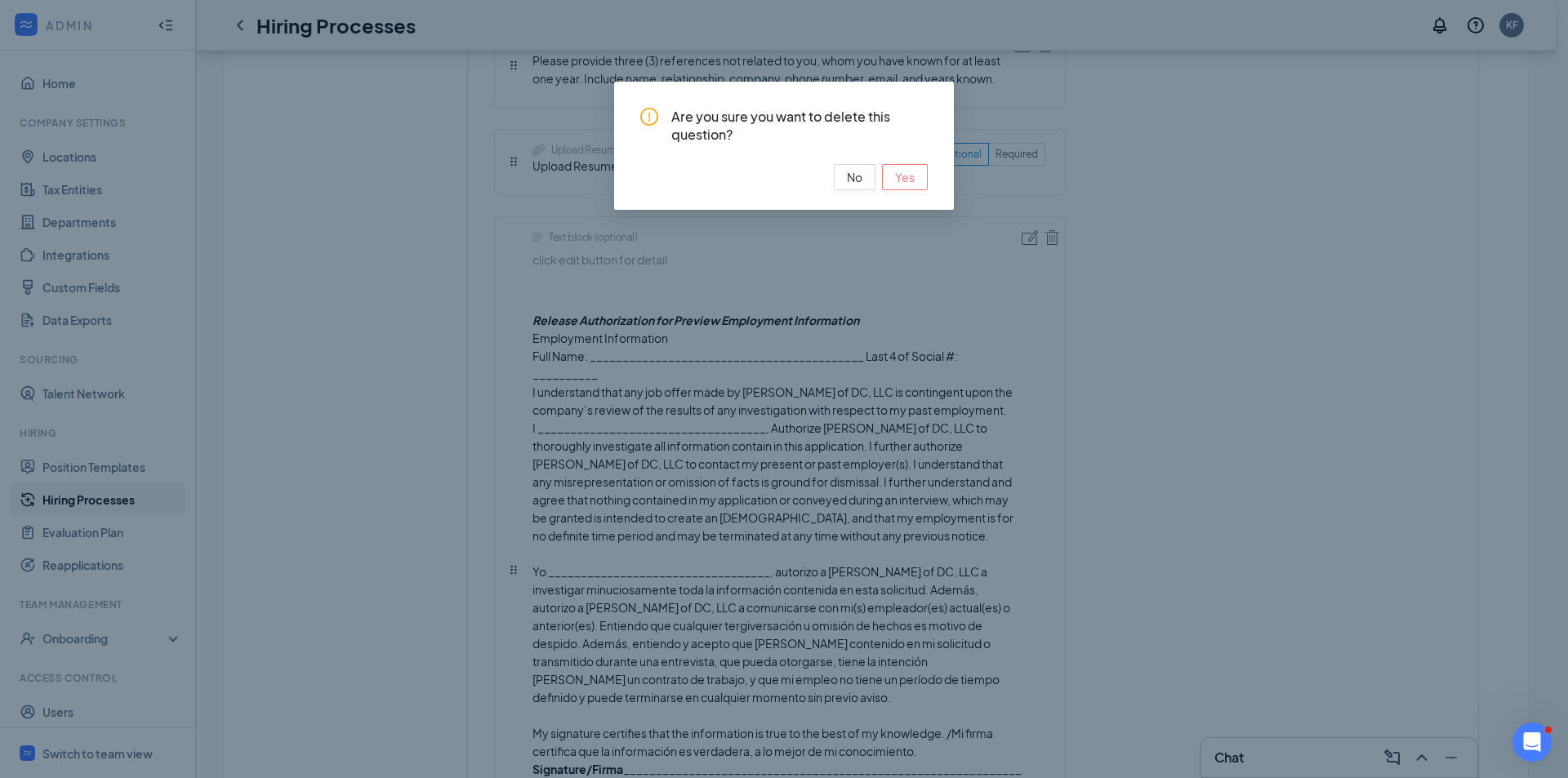
click at [897, 182] on span "Yes" at bounding box center [905, 177] width 20 height 18
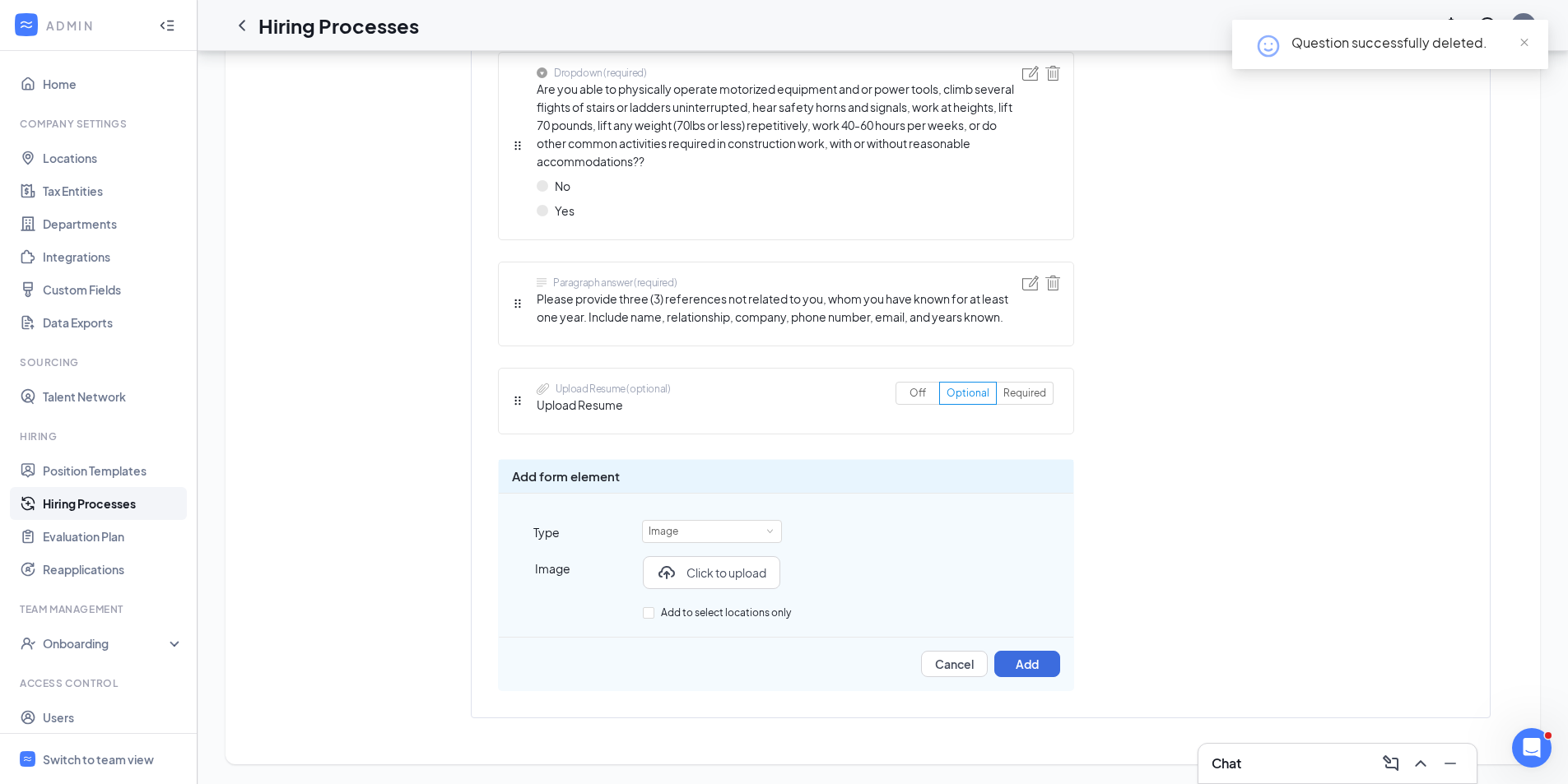
scroll to position [4025, 0]
click at [972, 661] on button "Cancel" at bounding box center [955, 664] width 66 height 26
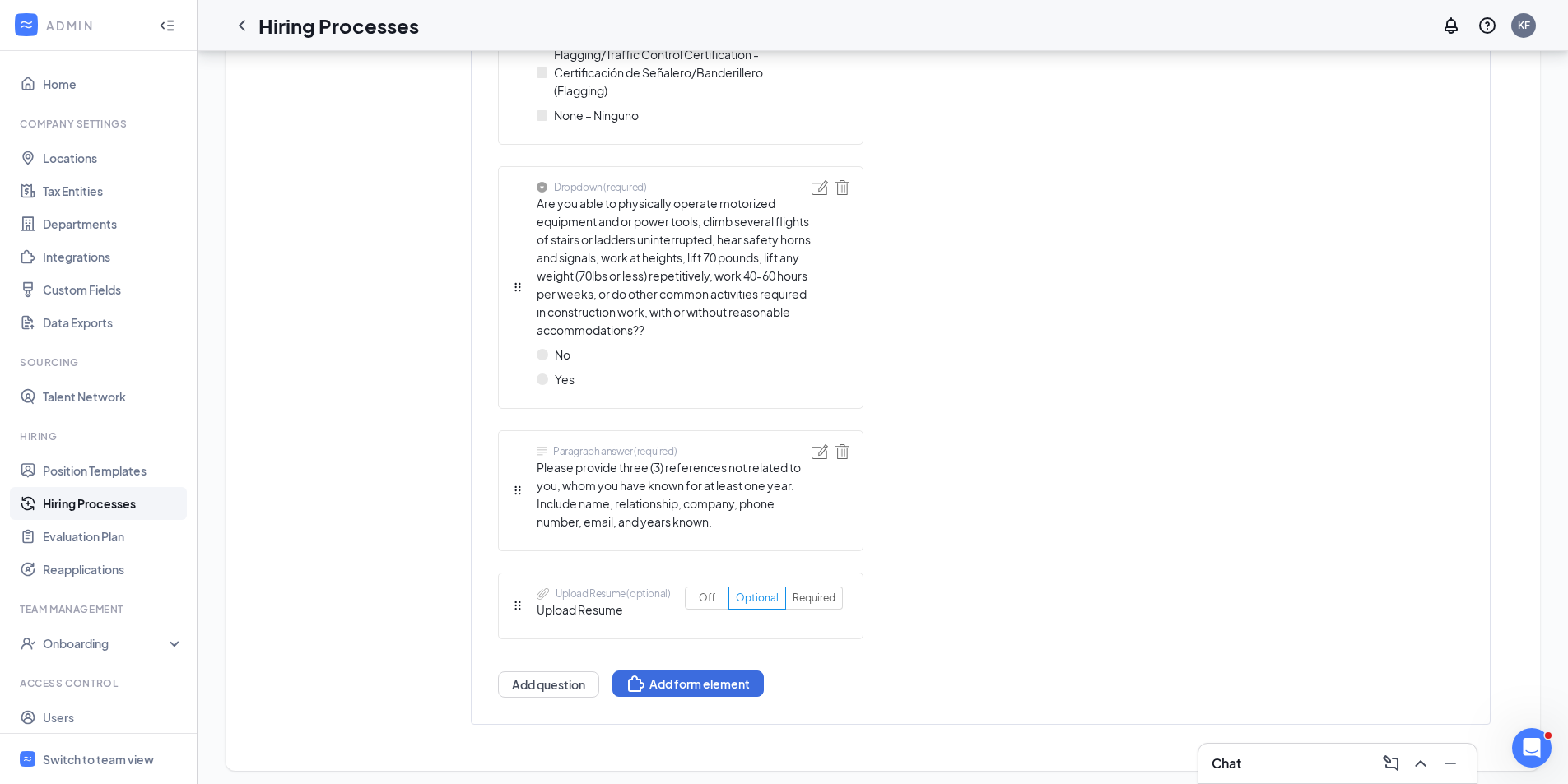
scroll to position [4514, 0]
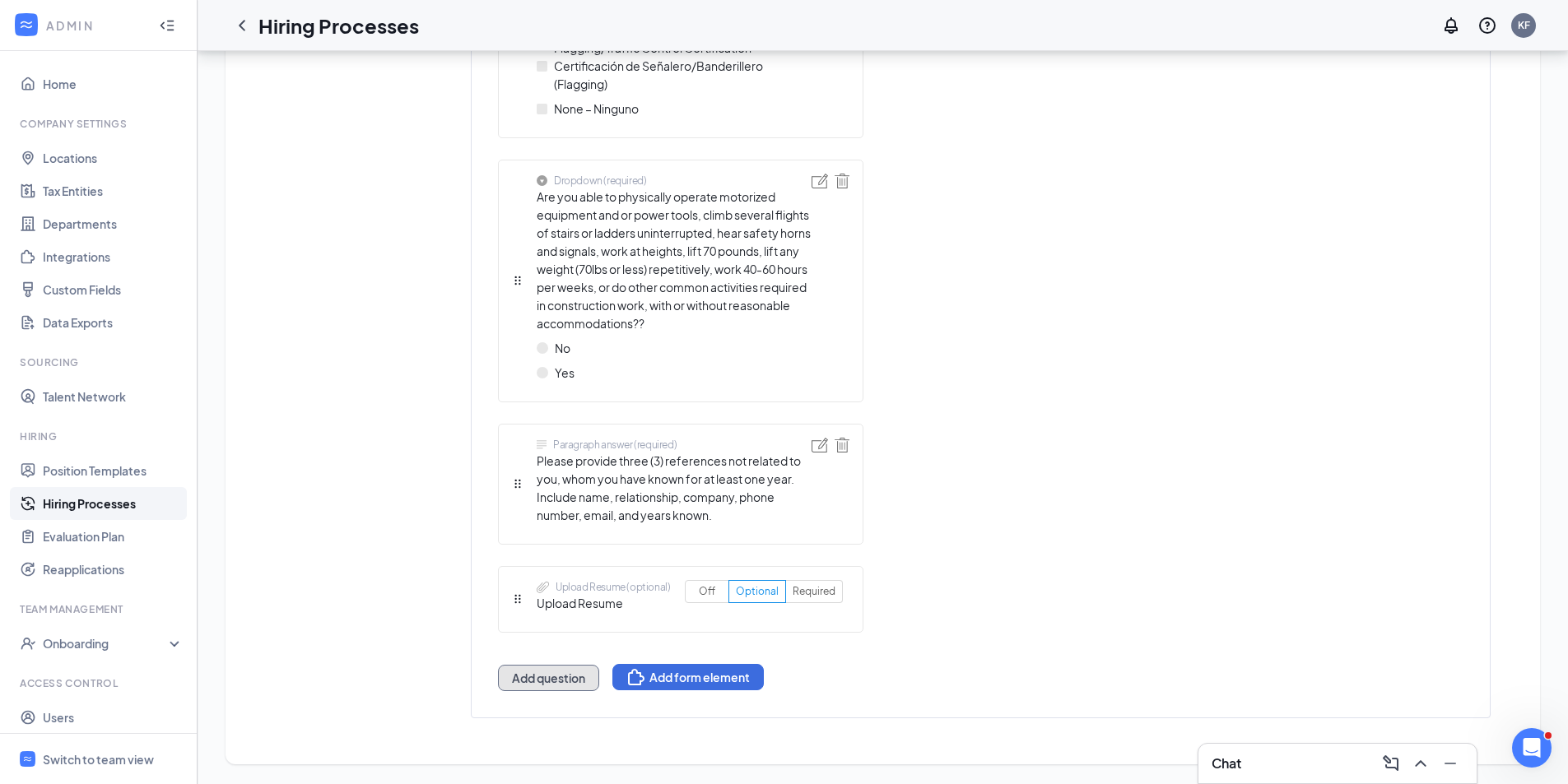
click at [565, 682] on button "Add question" at bounding box center [549, 678] width 101 height 26
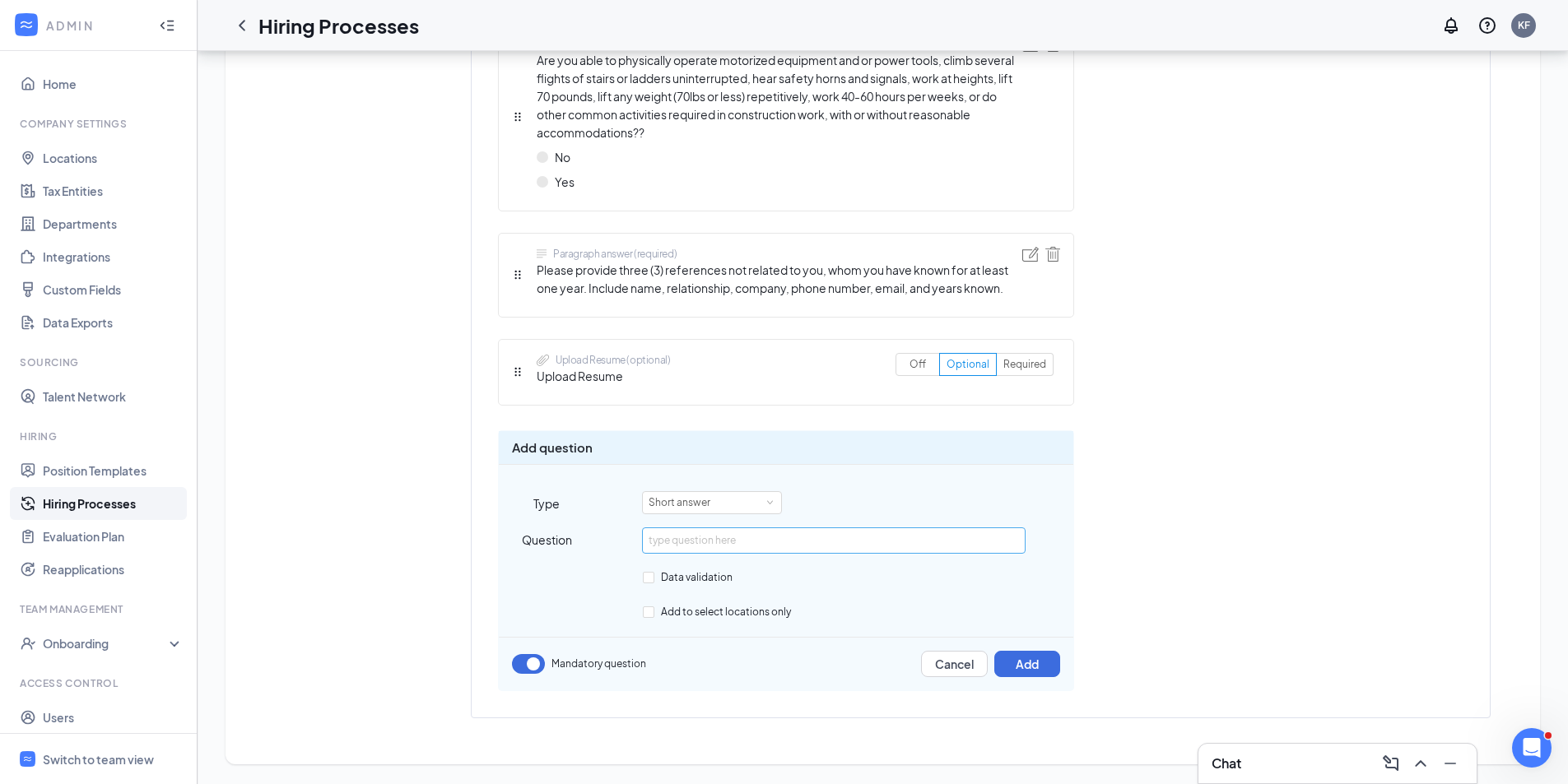
click at [670, 538] on input "text" at bounding box center [833, 541] width 383 height 26
type input "Authorization & Release I hereby authorize BLACKWOOD OF DC, L.L.C. to thoroughl…"
click at [752, 504] on div "Short answer" at bounding box center [711, 502] width 127 height 22
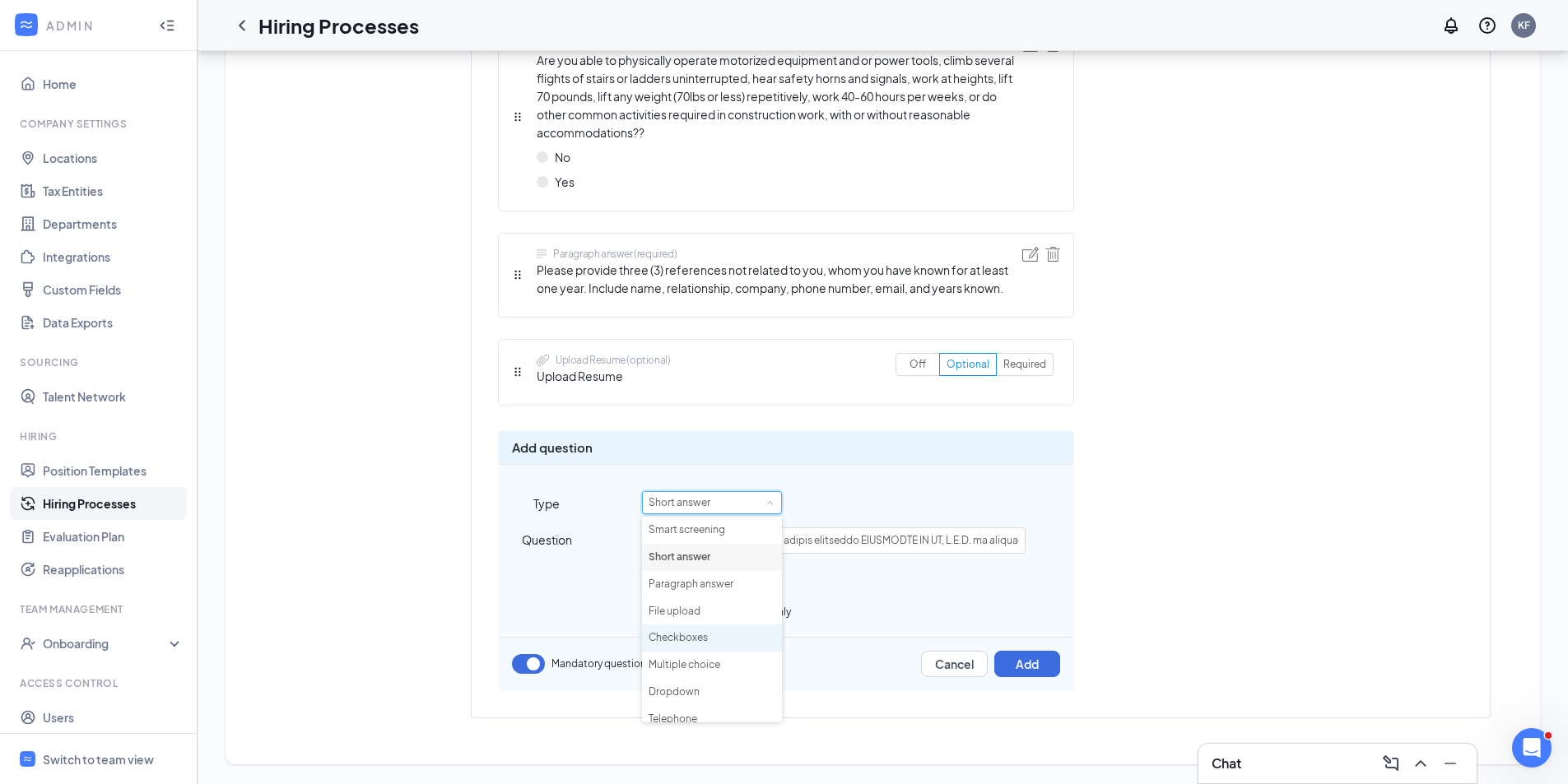
click at [679, 636] on li "Checkboxes" at bounding box center [712, 637] width 140 height 27
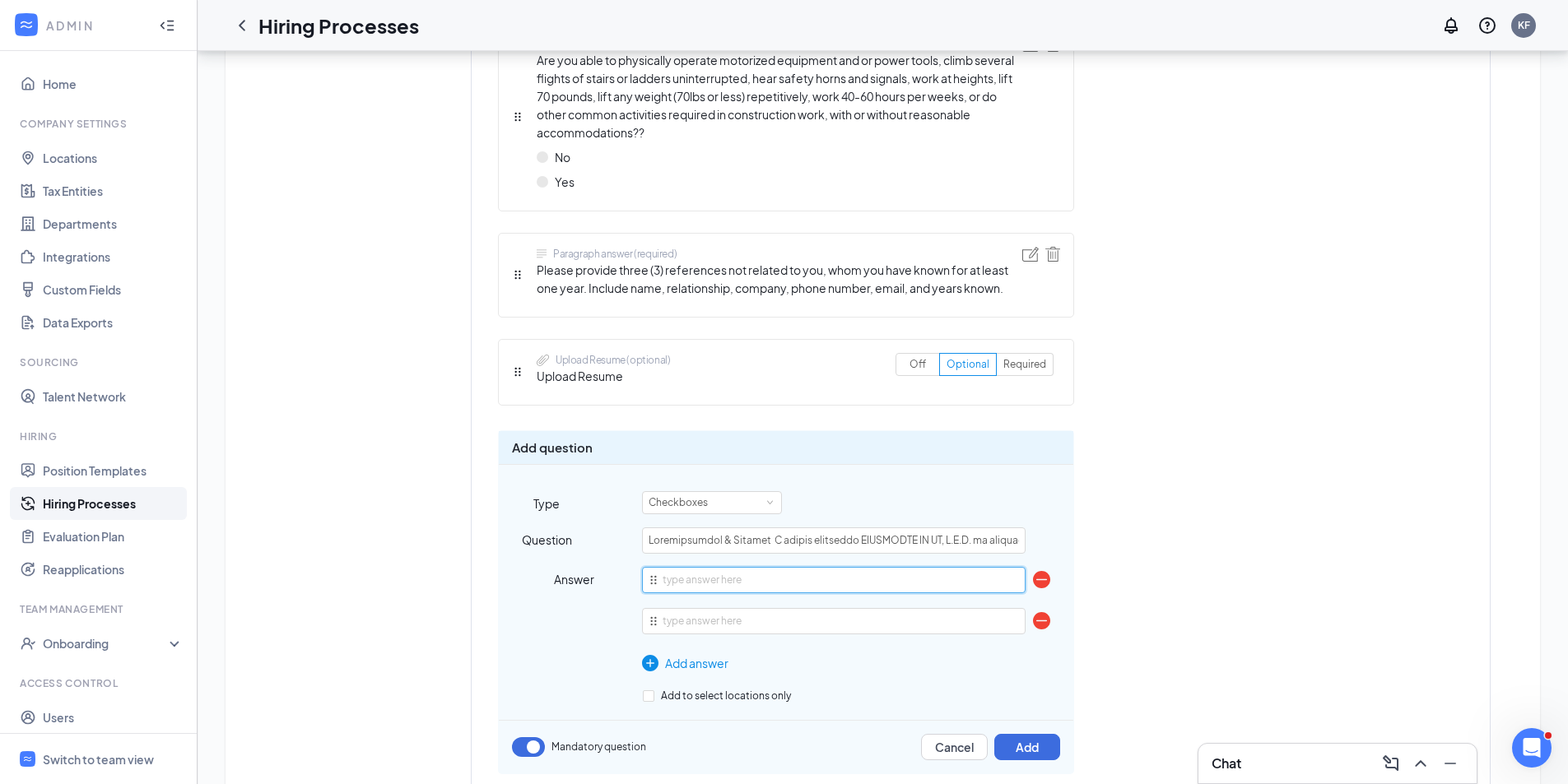
click at [675, 581] on input "text" at bounding box center [833, 580] width 383 height 26
type input "Yes I Authortize Blackwood"
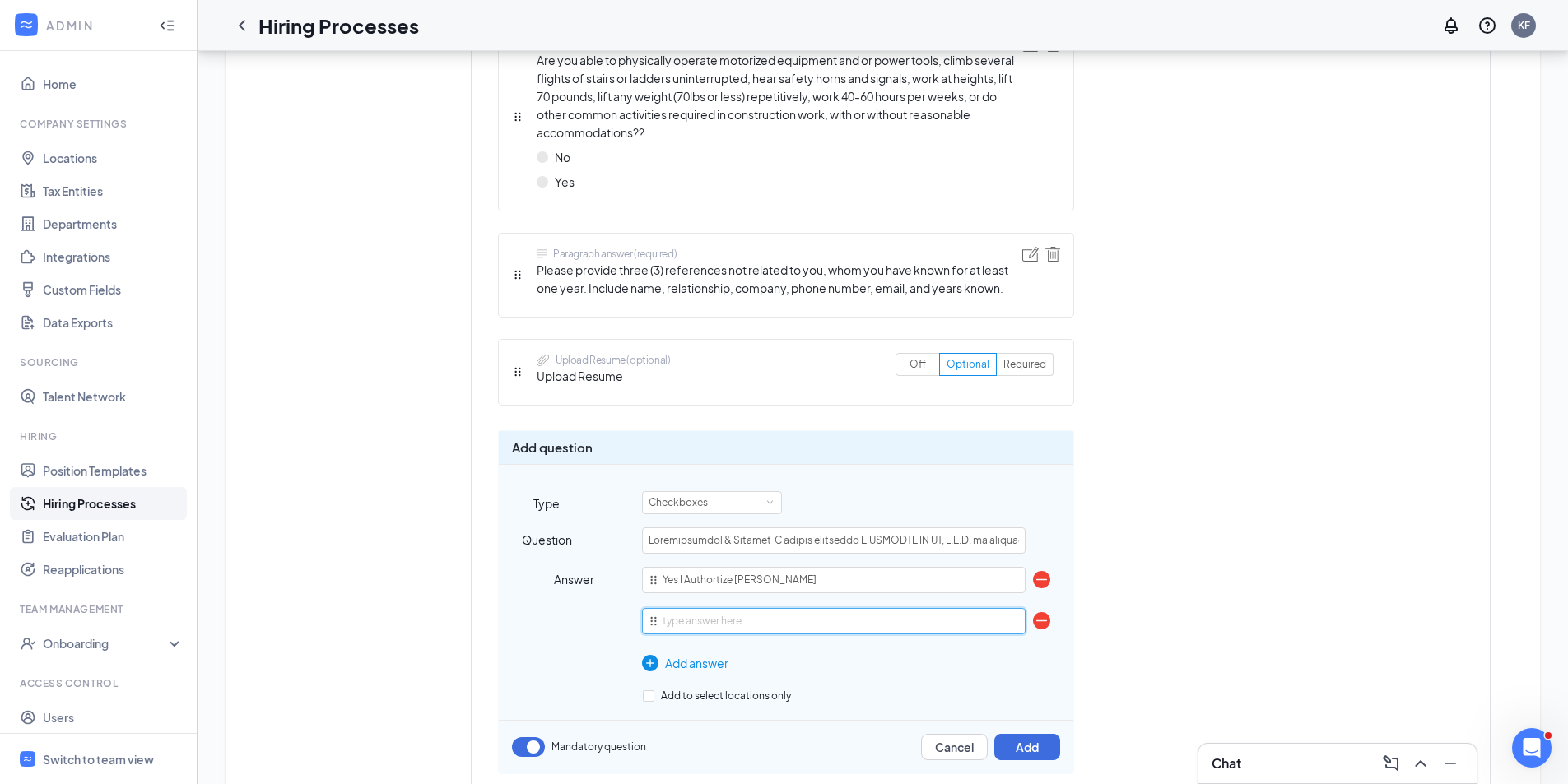
click at [666, 617] on input "text" at bounding box center [833, 621] width 383 height 26
type input "No I do not Authorize Blackwood"
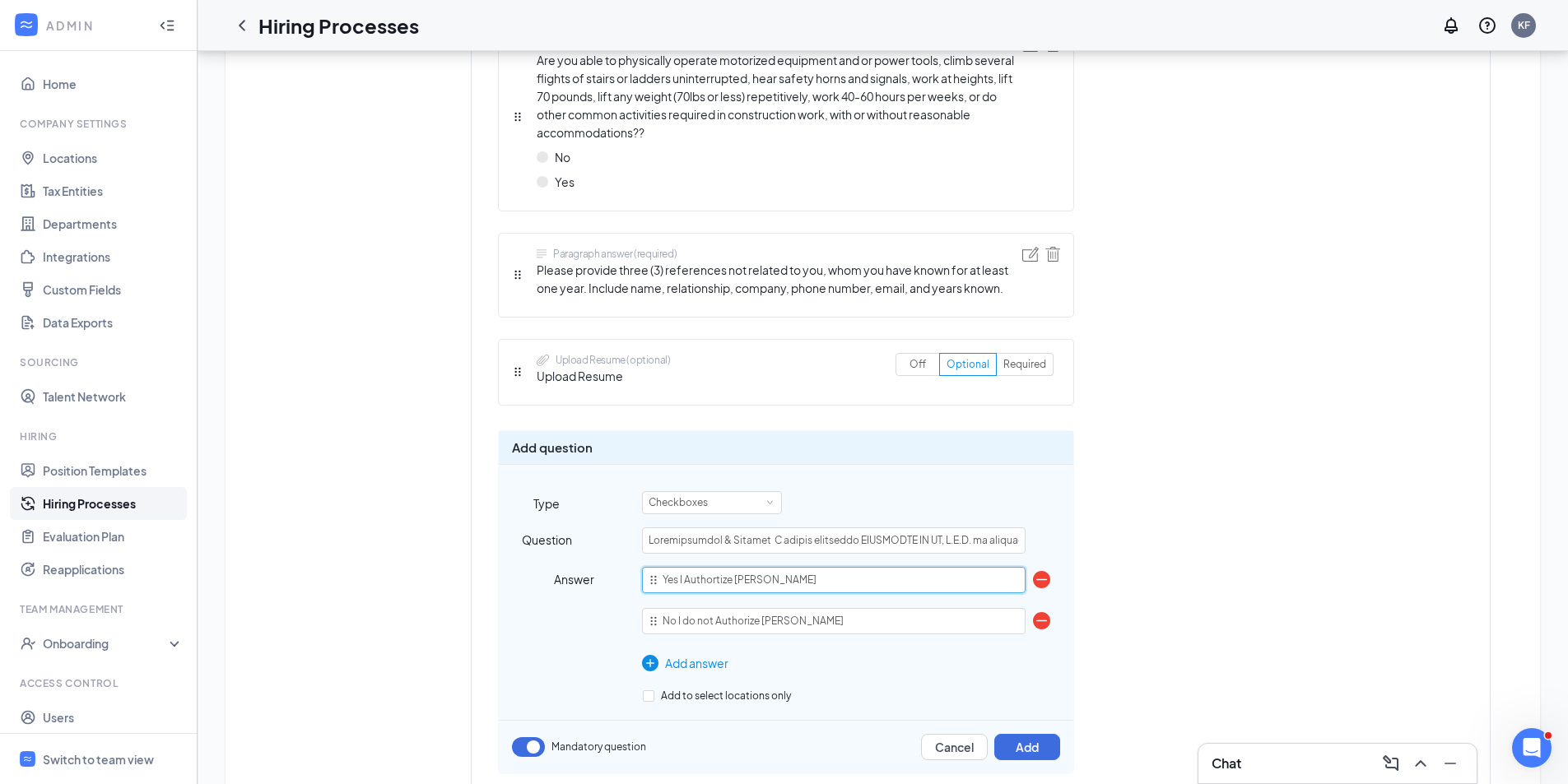
drag, startPoint x: 779, startPoint y: 578, endPoint x: 658, endPoint y: 577, distance: 121.0
click at [658, 577] on span "Yes I Authortize Blackwood" at bounding box center [833, 580] width 383 height 26
paste input "I have read and understand the Authorization & Release, and I agree to the term…"
type input "I have read and understand the Authorization & Release, and I agree to the term…"
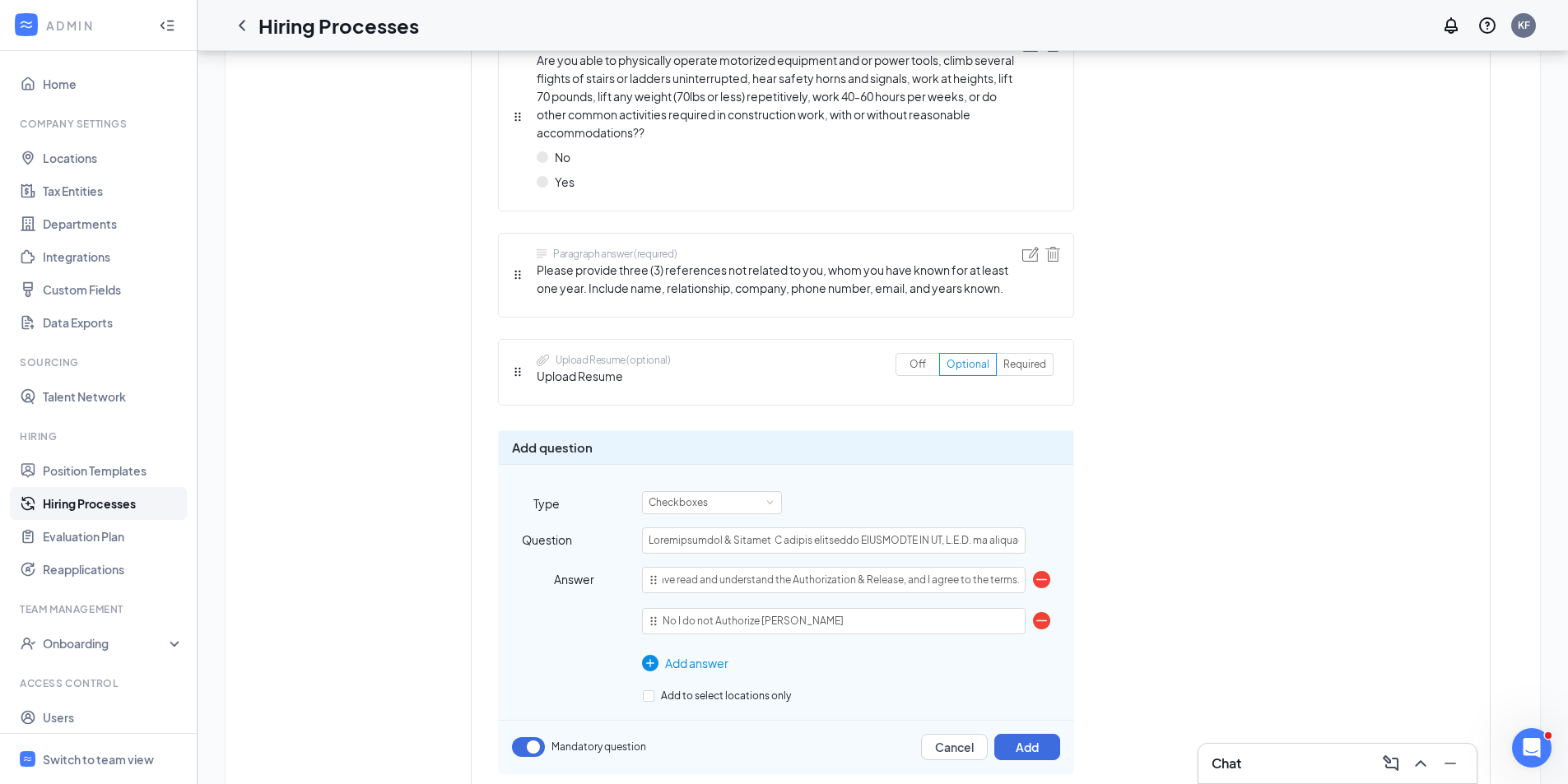
scroll to position [0, 0]
drag, startPoint x: 854, startPoint y: 624, endPoint x: 640, endPoint y: 620, distance: 214.0
click at [640, 620] on div "Answer I have read and understand the Authorization & Release, and I agree to t…" at bounding box center [786, 619] width 574 height 106
paste input "I decline authorization (I understand my application cannot be processed furthe…"
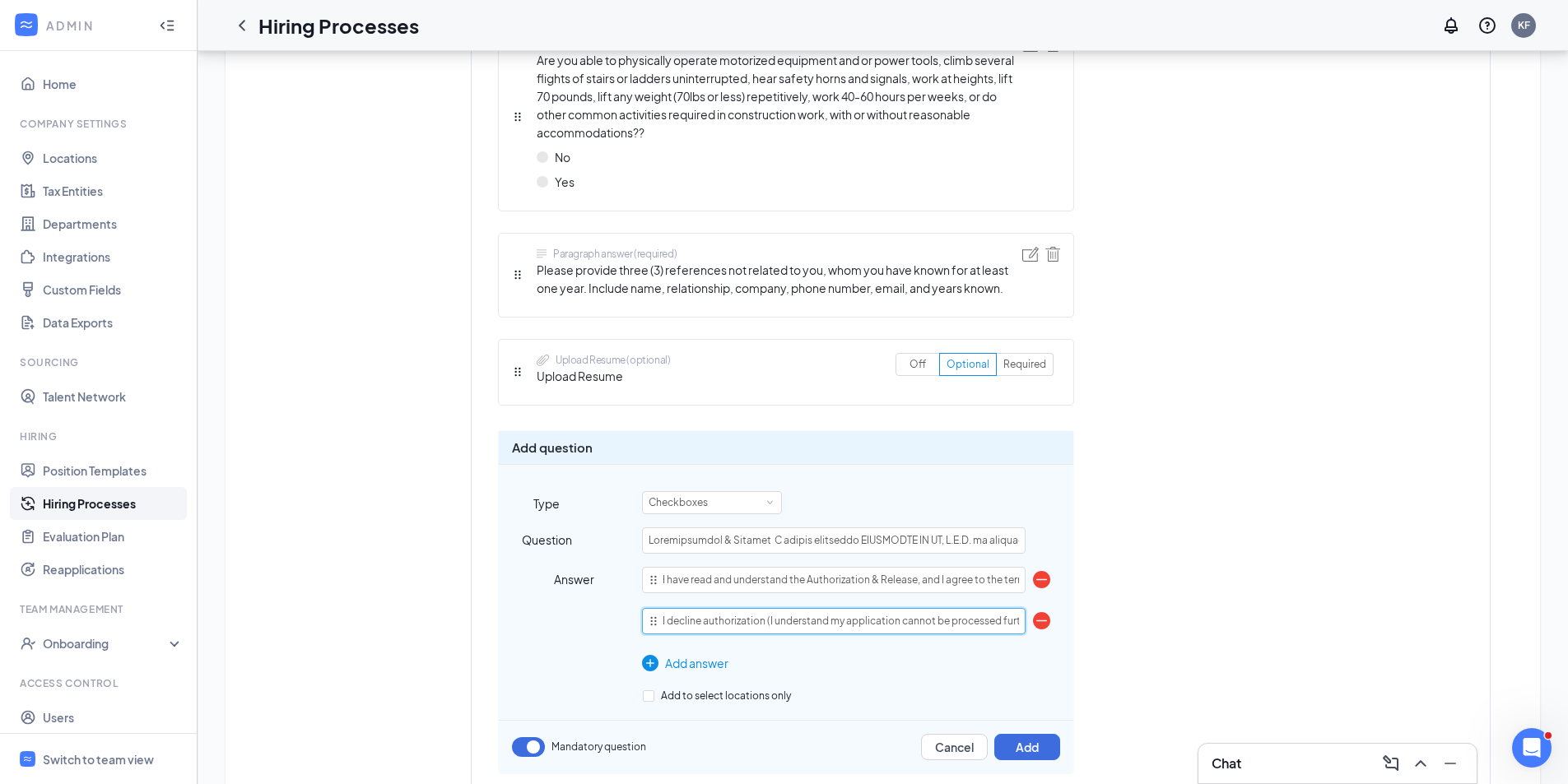
scroll to position [0, 20]
type input "I decline authorization (I understand my application cannot be processed furthe…"
click at [769, 500] on span at bounding box center [770, 502] width 7 height 7
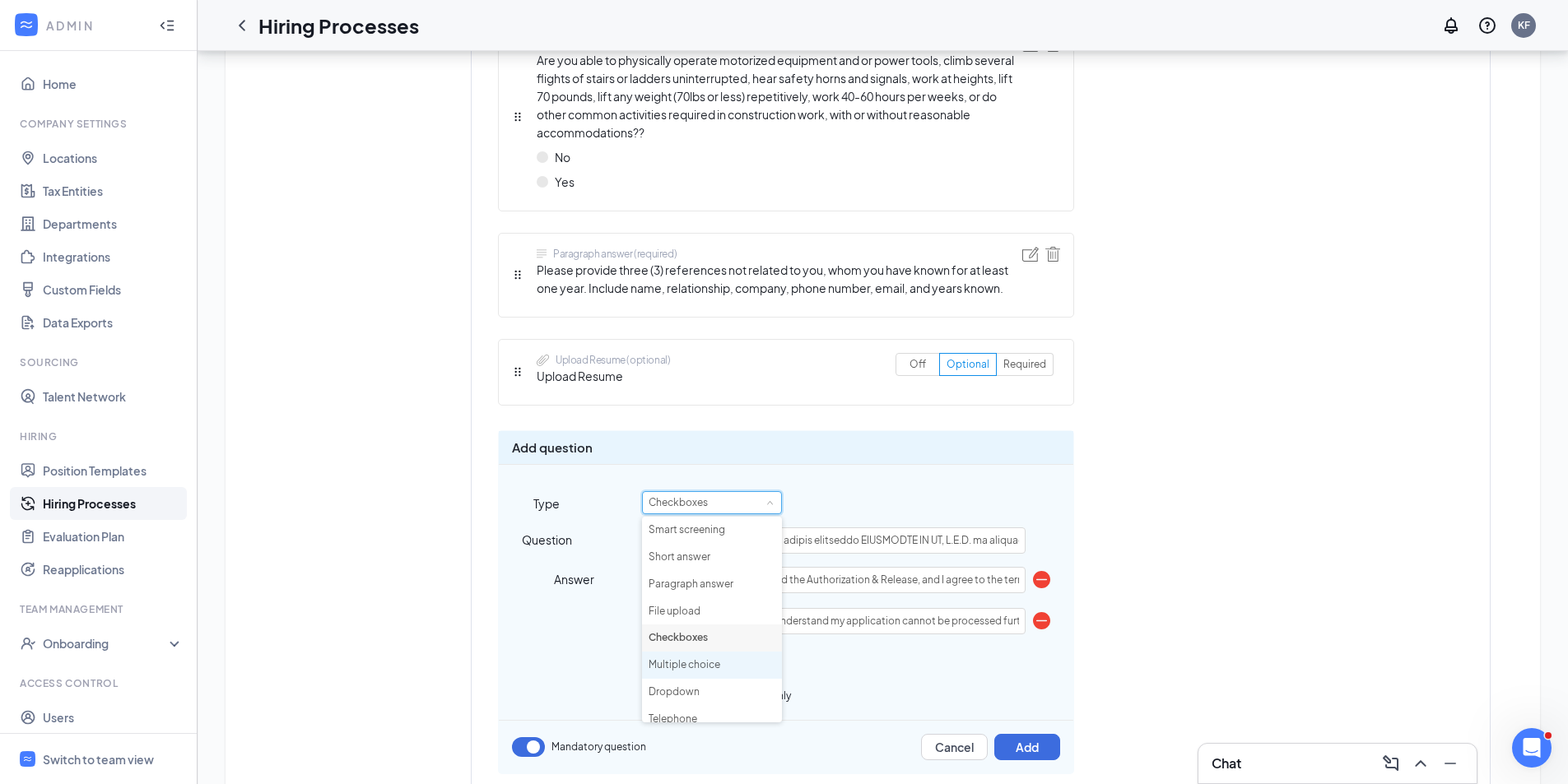
click at [709, 665] on li "Multiple choice" at bounding box center [712, 665] width 140 height 27
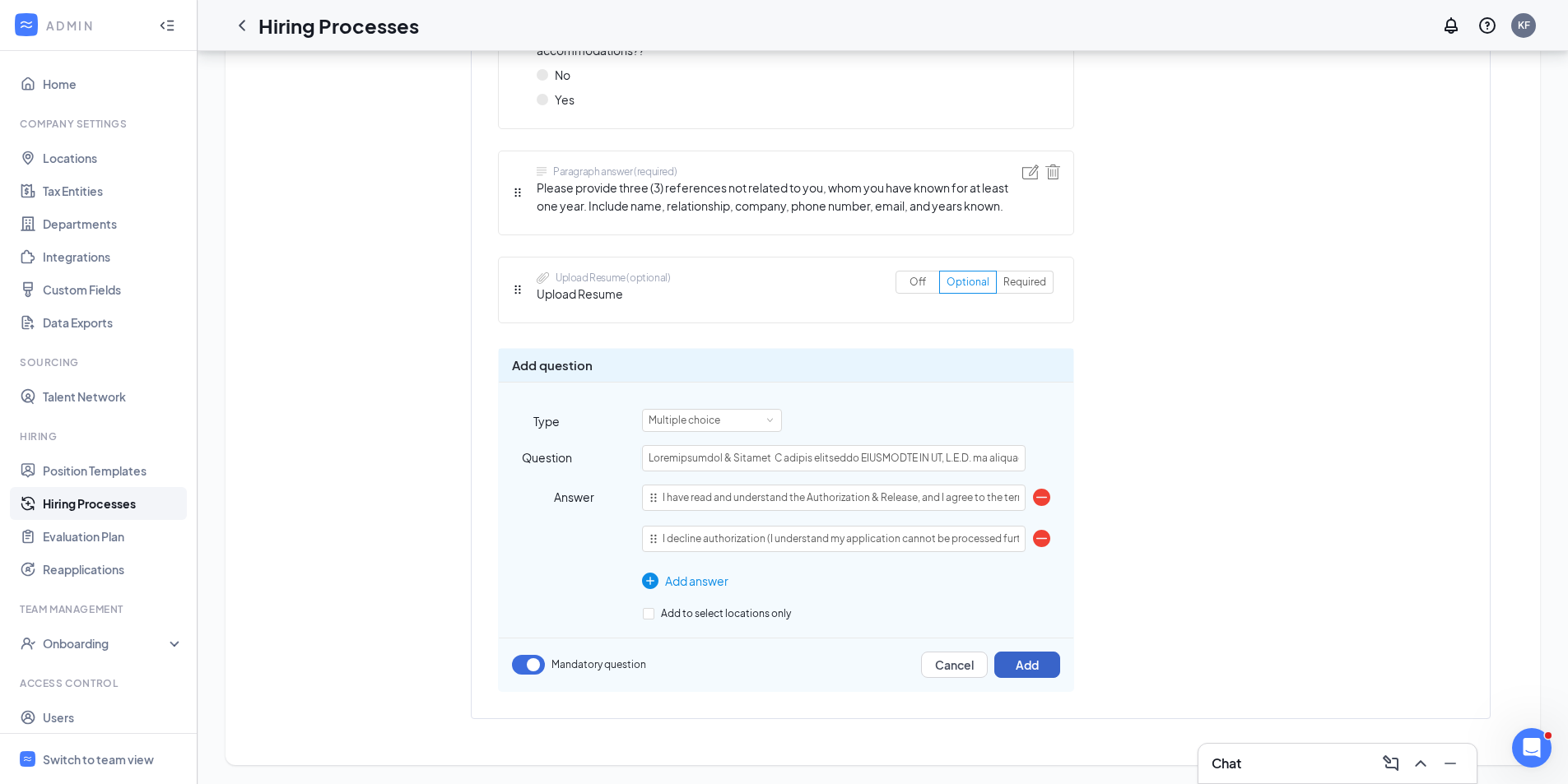
click at [1030, 672] on button "Add" at bounding box center [1027, 665] width 65 height 26
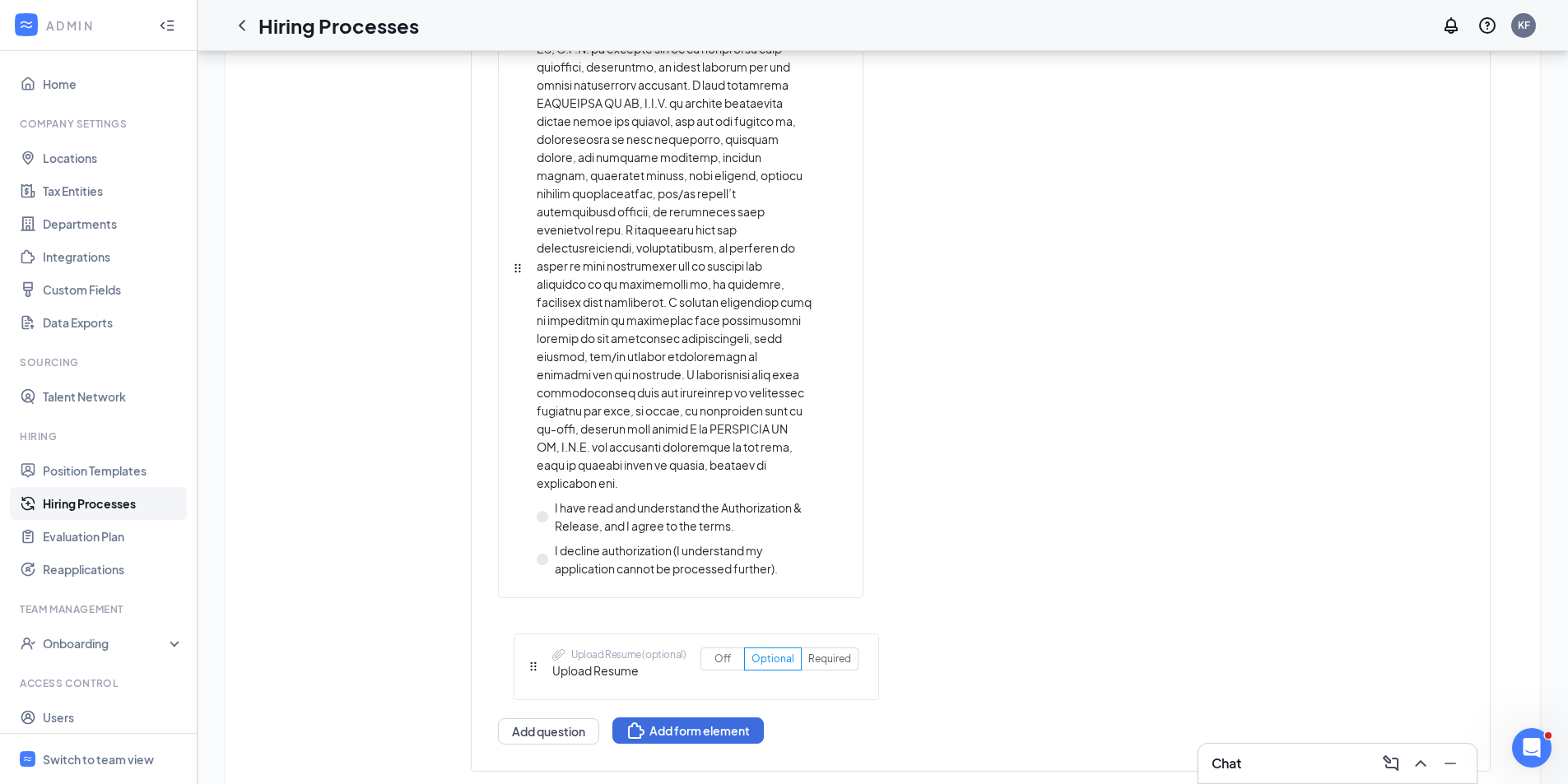
scroll to position [5194, 0]
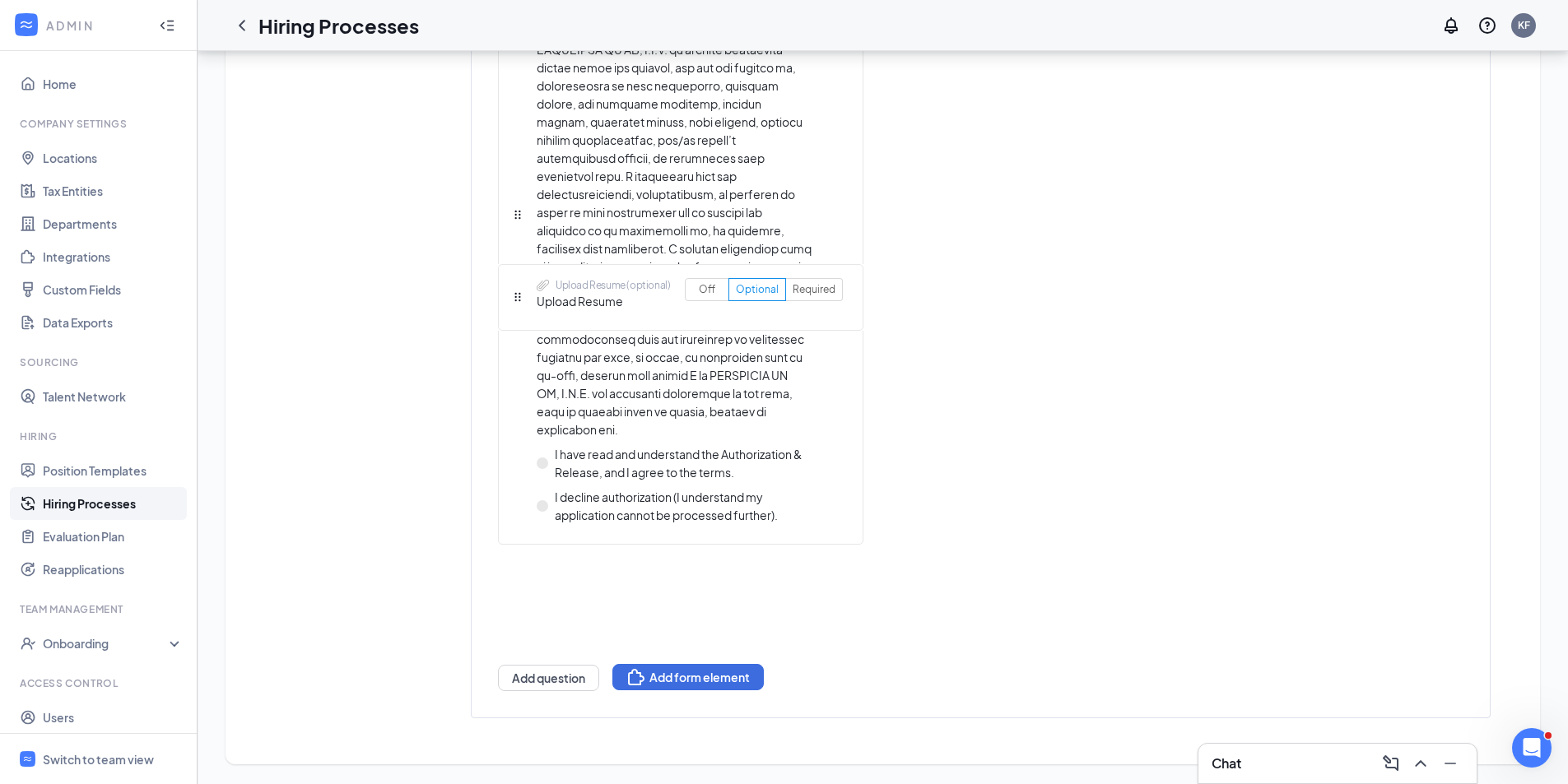
drag, startPoint x: 518, startPoint y: 317, endPoint x: 532, endPoint y: 587, distance: 270.4
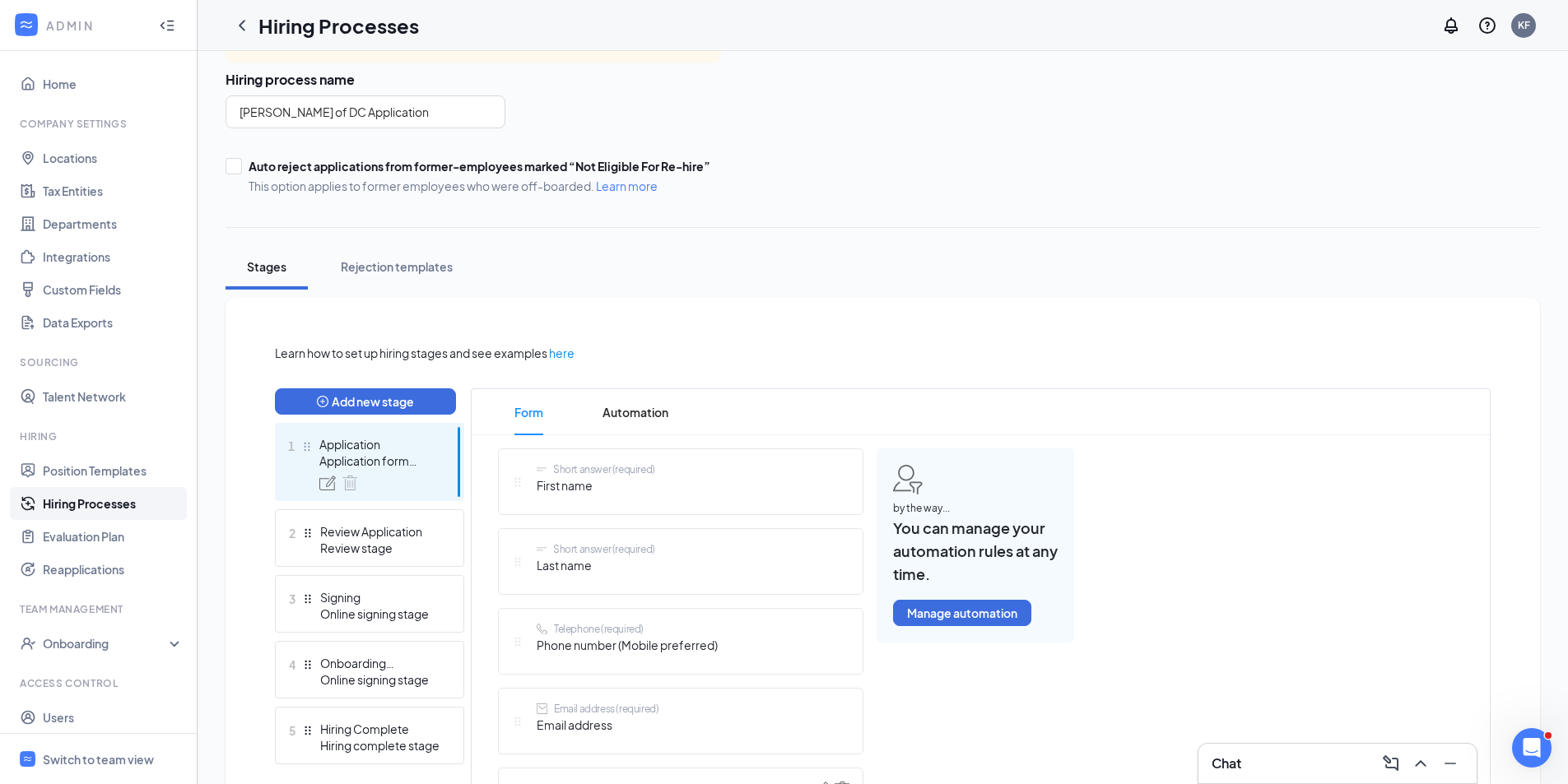
scroll to position [0, 0]
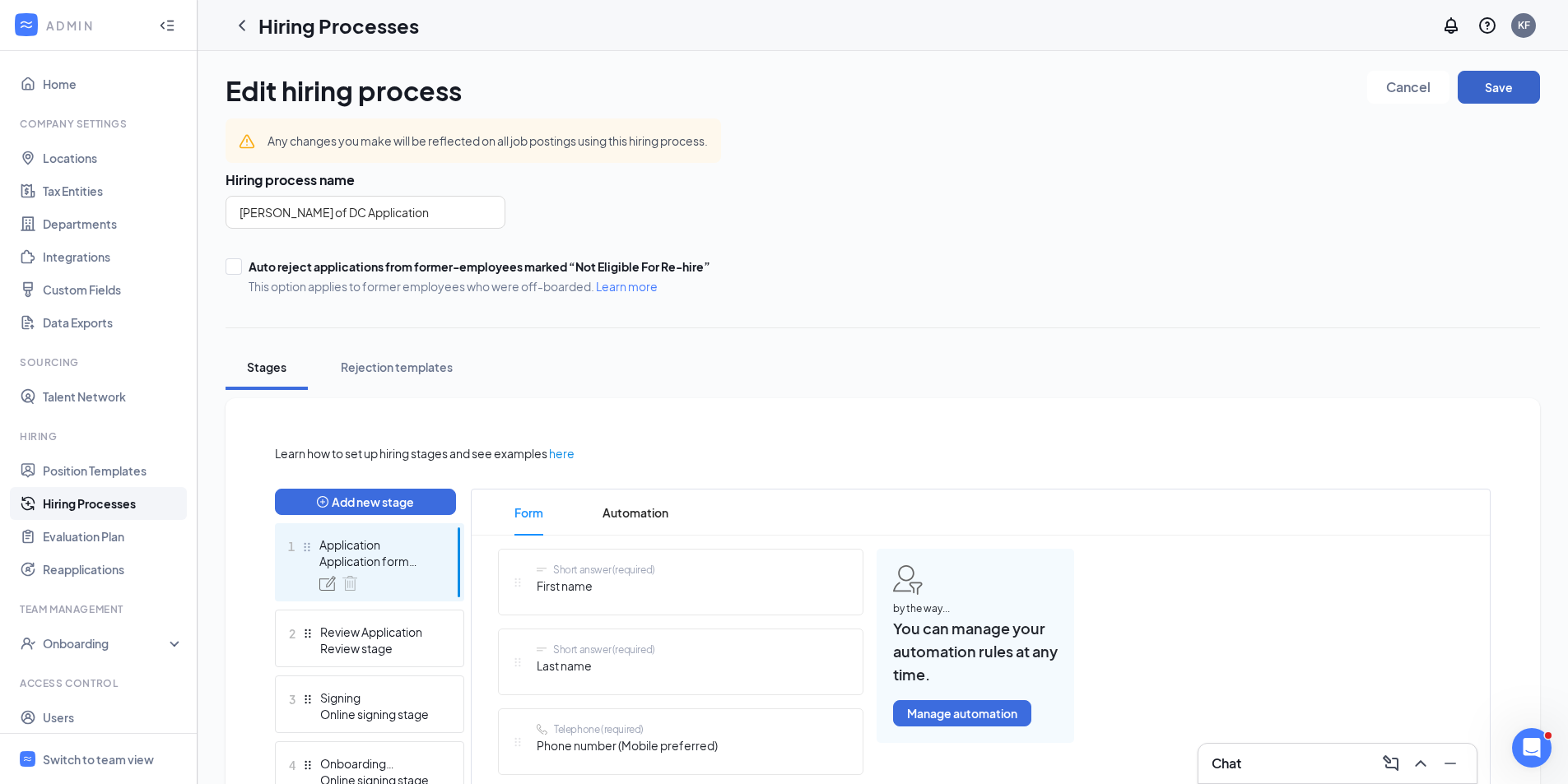
click at [1515, 81] on button "Save" at bounding box center [1499, 87] width 82 height 33
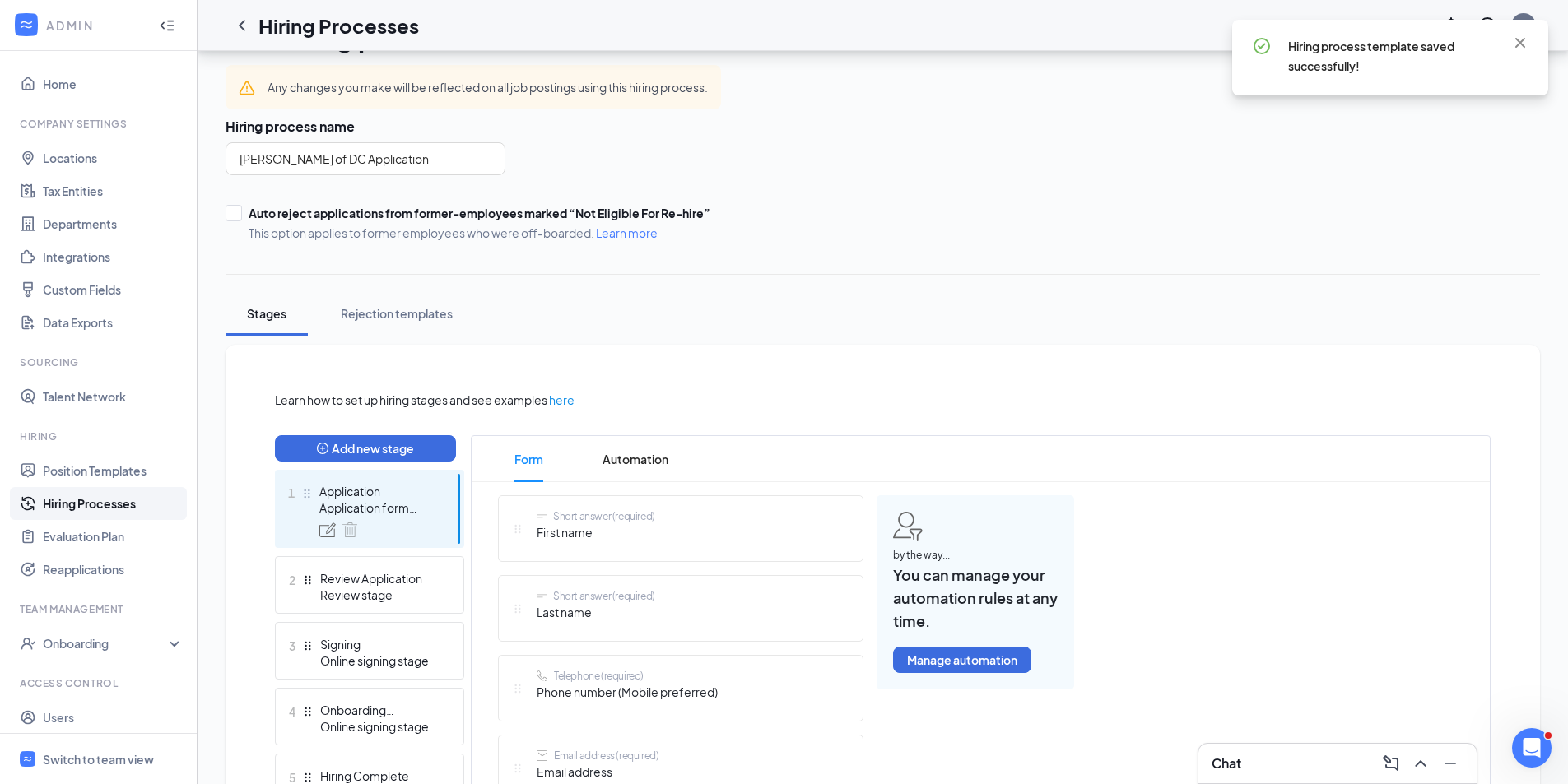
scroll to position [82, 0]
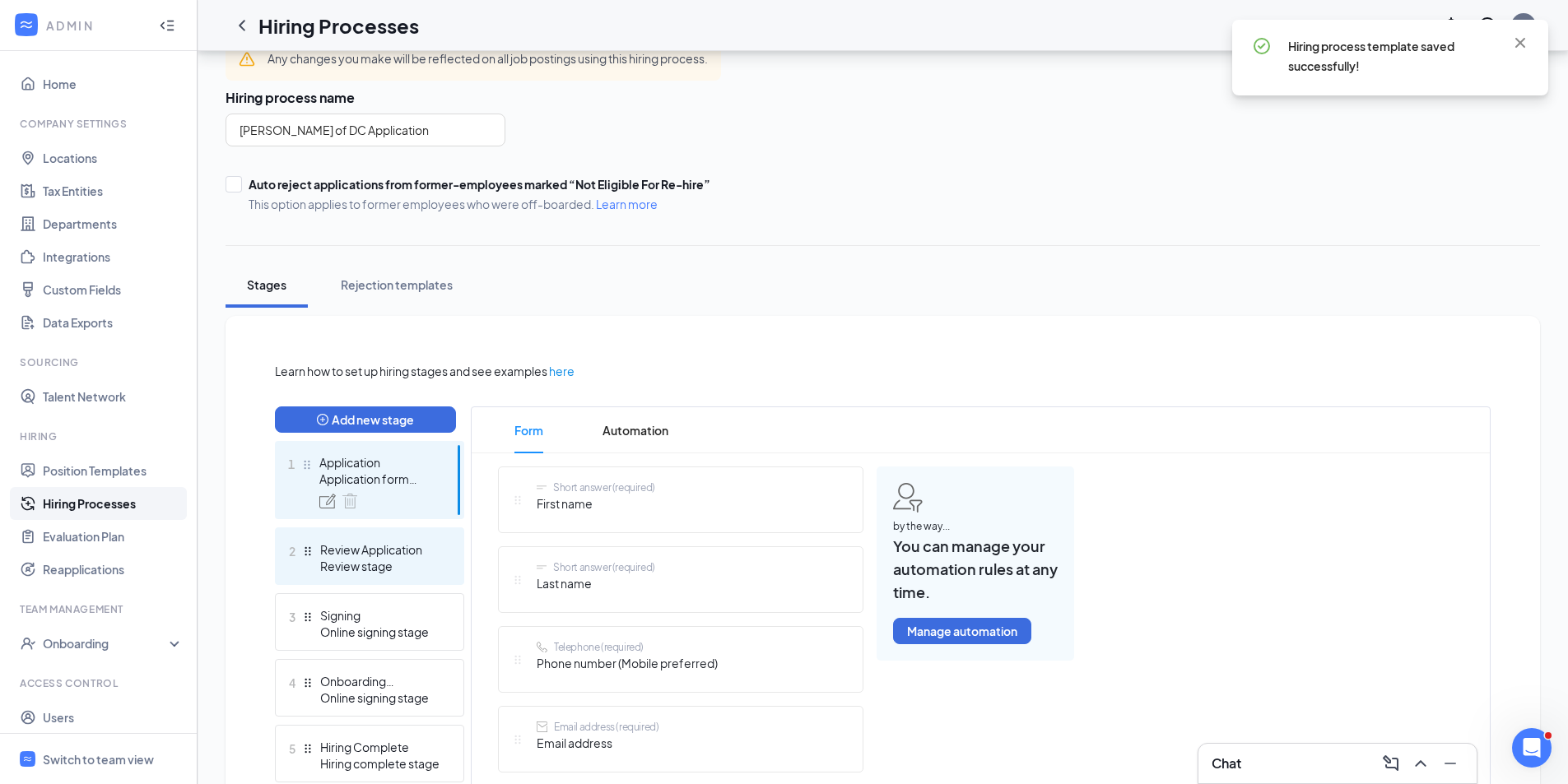
click at [393, 554] on div "Review Application" at bounding box center [380, 549] width 120 height 17
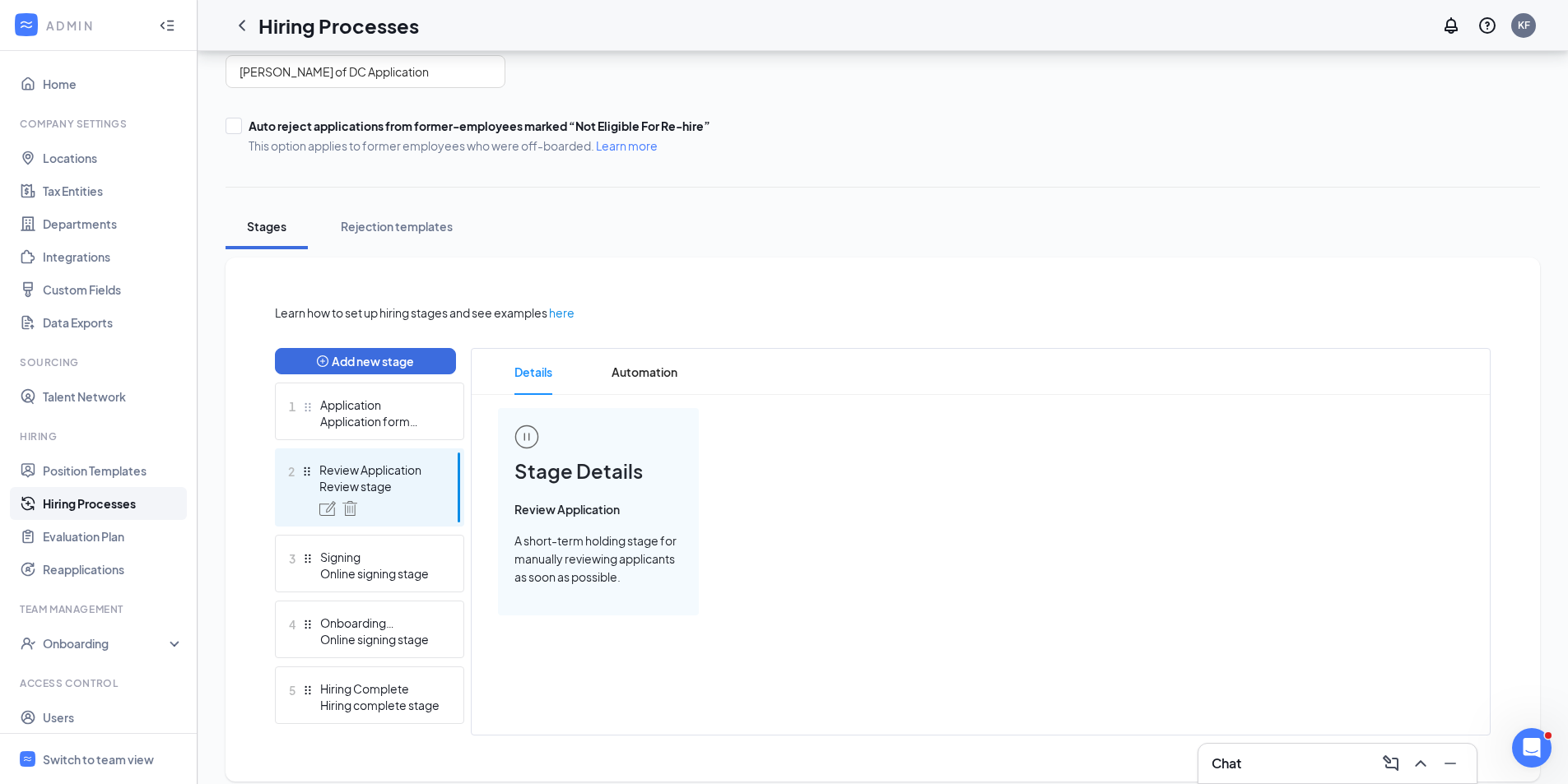
scroll to position [158, 0]
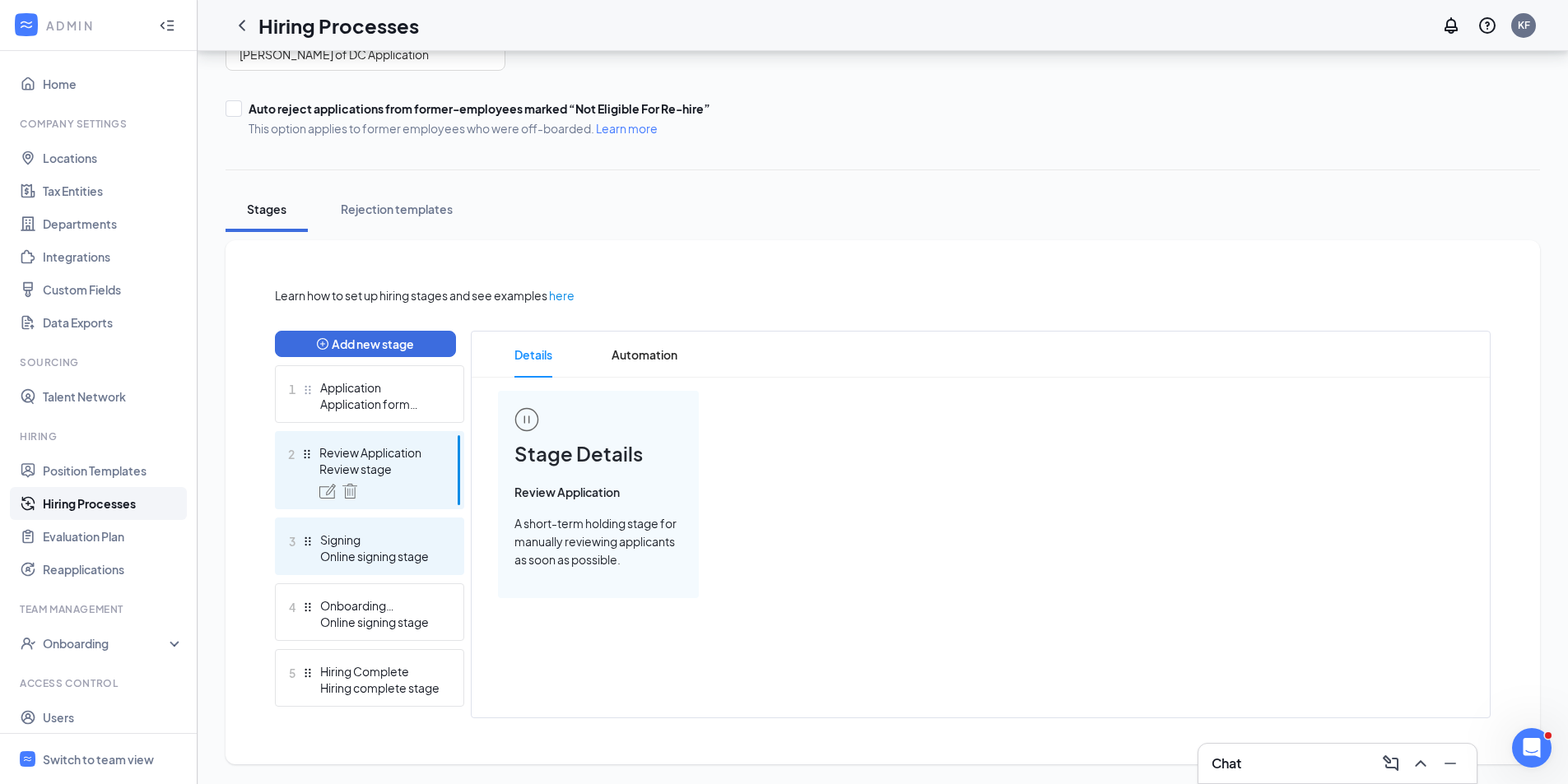
click at [359, 567] on div "3 Signing Online signing stage" at bounding box center [369, 546] width 189 height 58
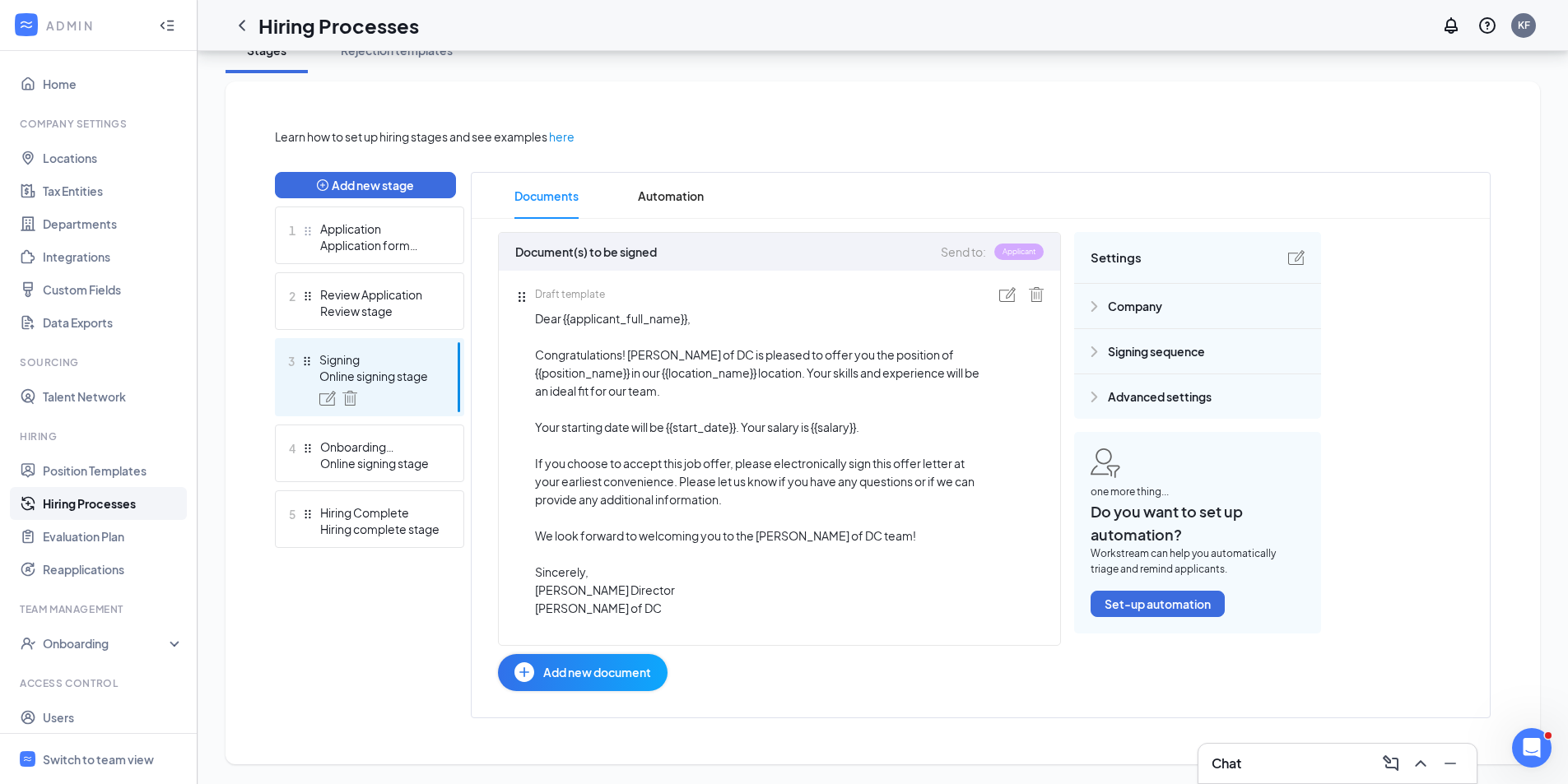
scroll to position [353, 0]
click at [361, 455] on div "Online signing stage" at bounding box center [380, 463] width 120 height 17
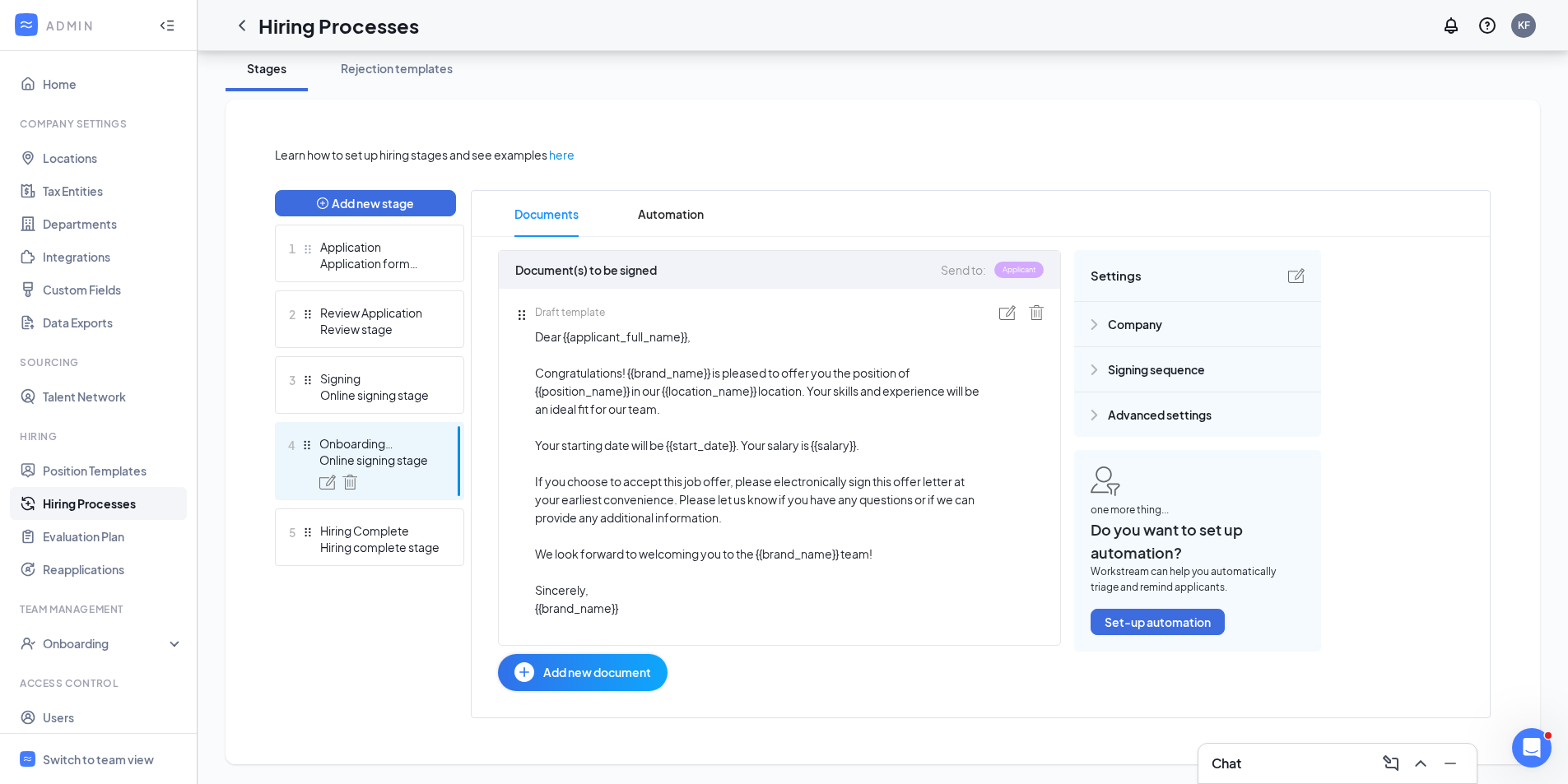
scroll to position [298, 0]
click at [371, 536] on div "Hiring Complete" at bounding box center [380, 530] width 120 height 17
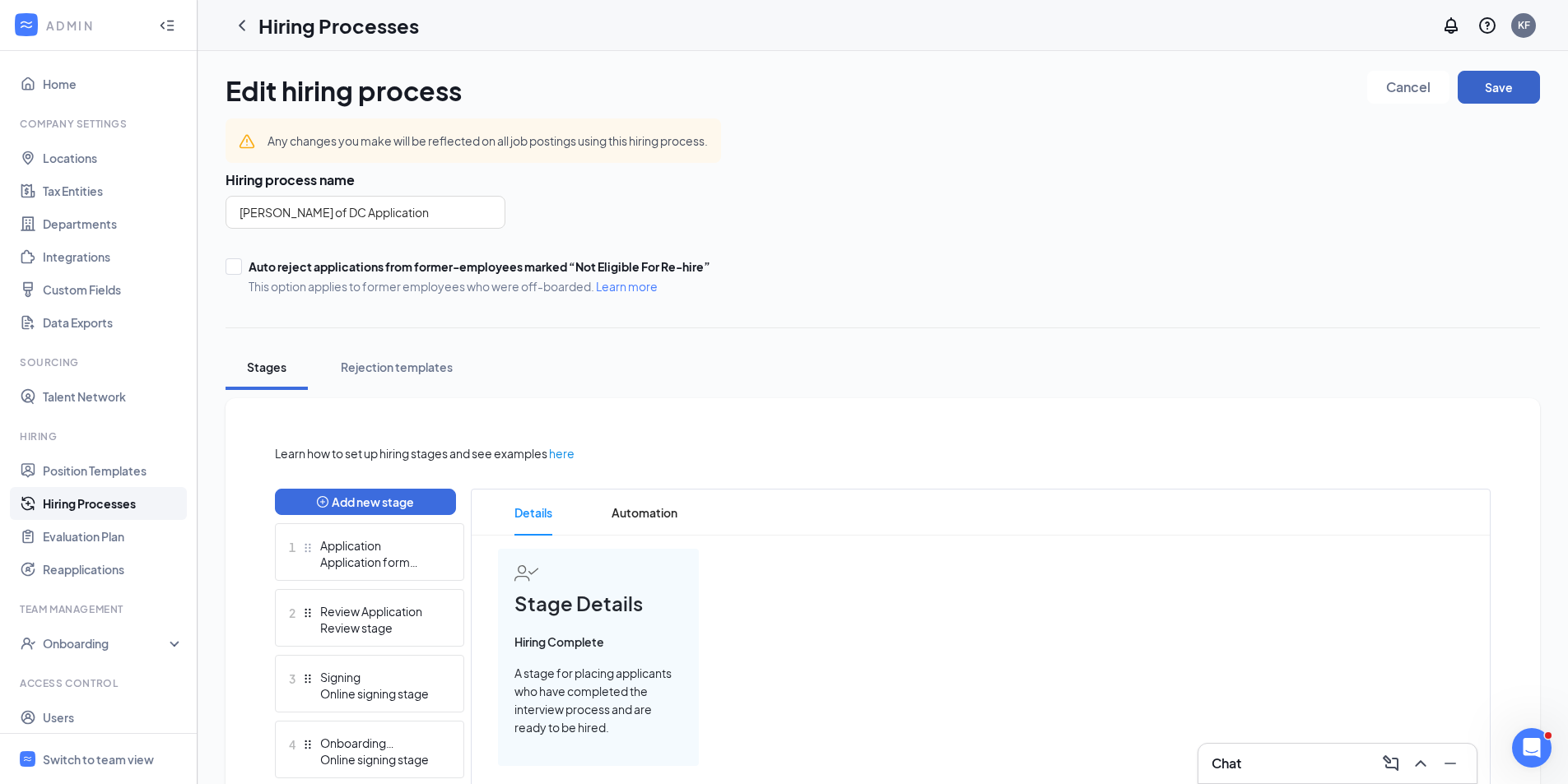
click at [1488, 93] on button "Save" at bounding box center [1499, 87] width 82 height 33
click at [86, 566] on link "Reapplications" at bounding box center [113, 569] width 140 height 33
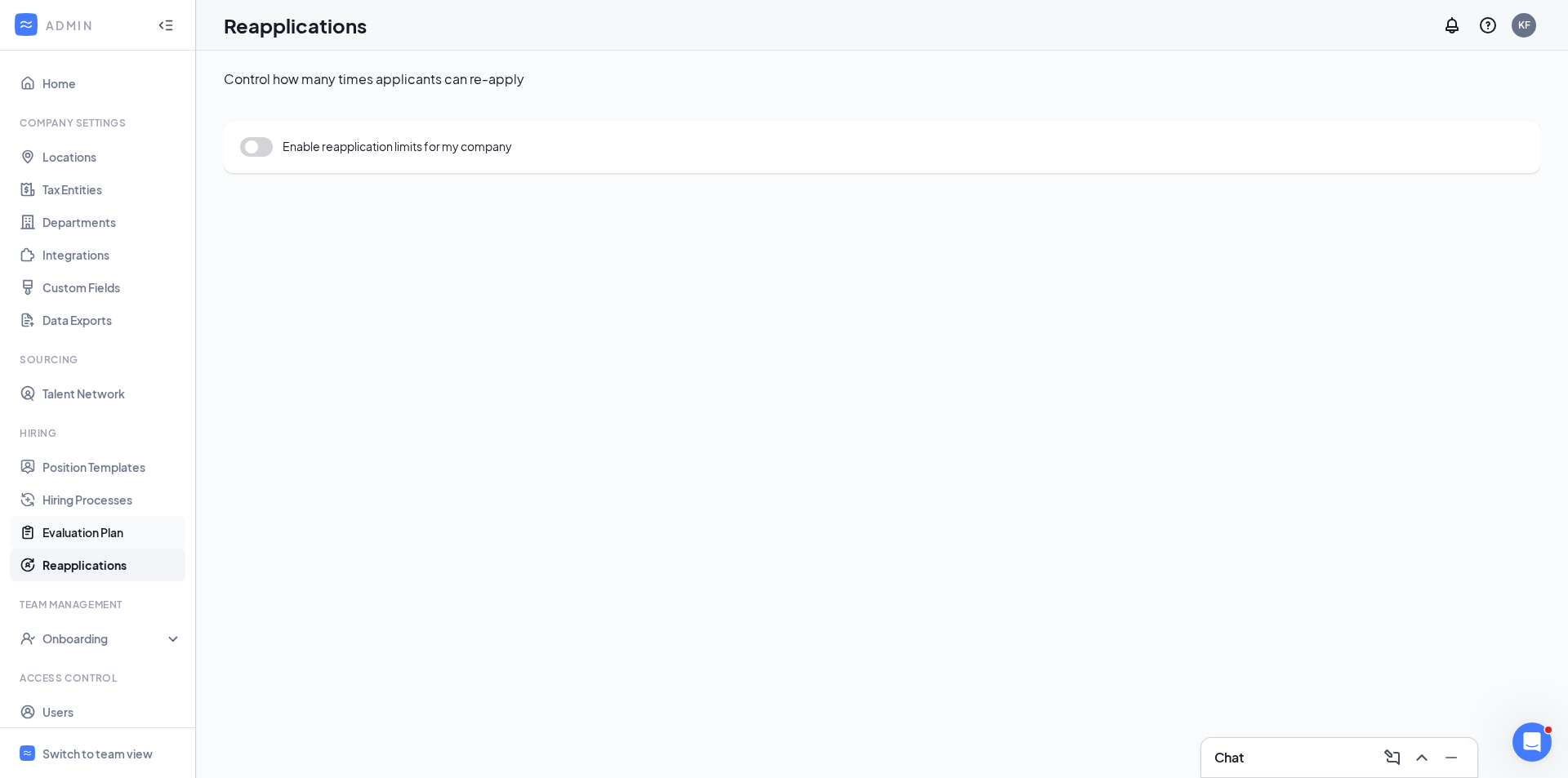
click at [80, 529] on link "Evaluation Plan" at bounding box center [112, 532] width 139 height 33
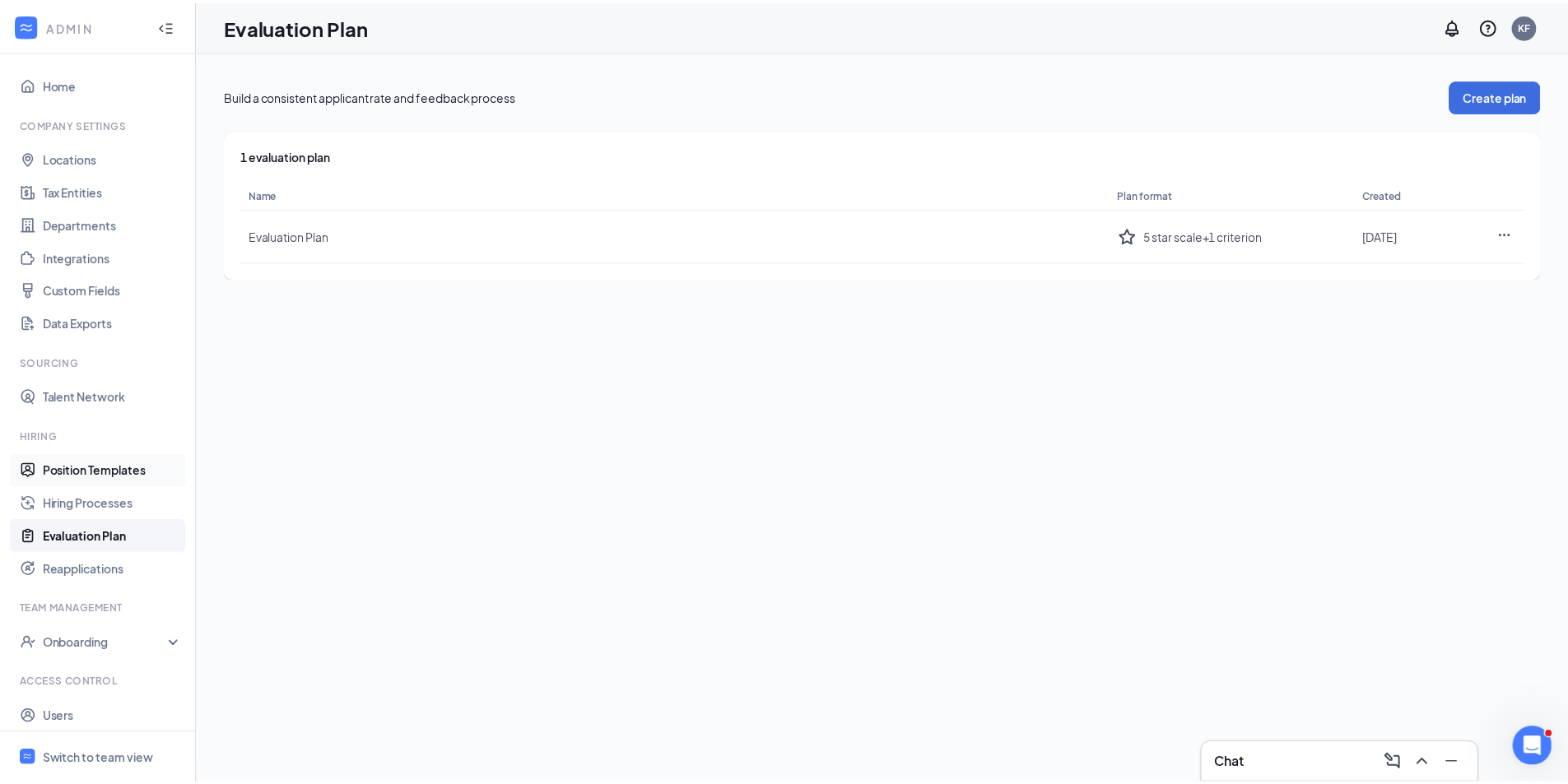
scroll to position [40, 0]
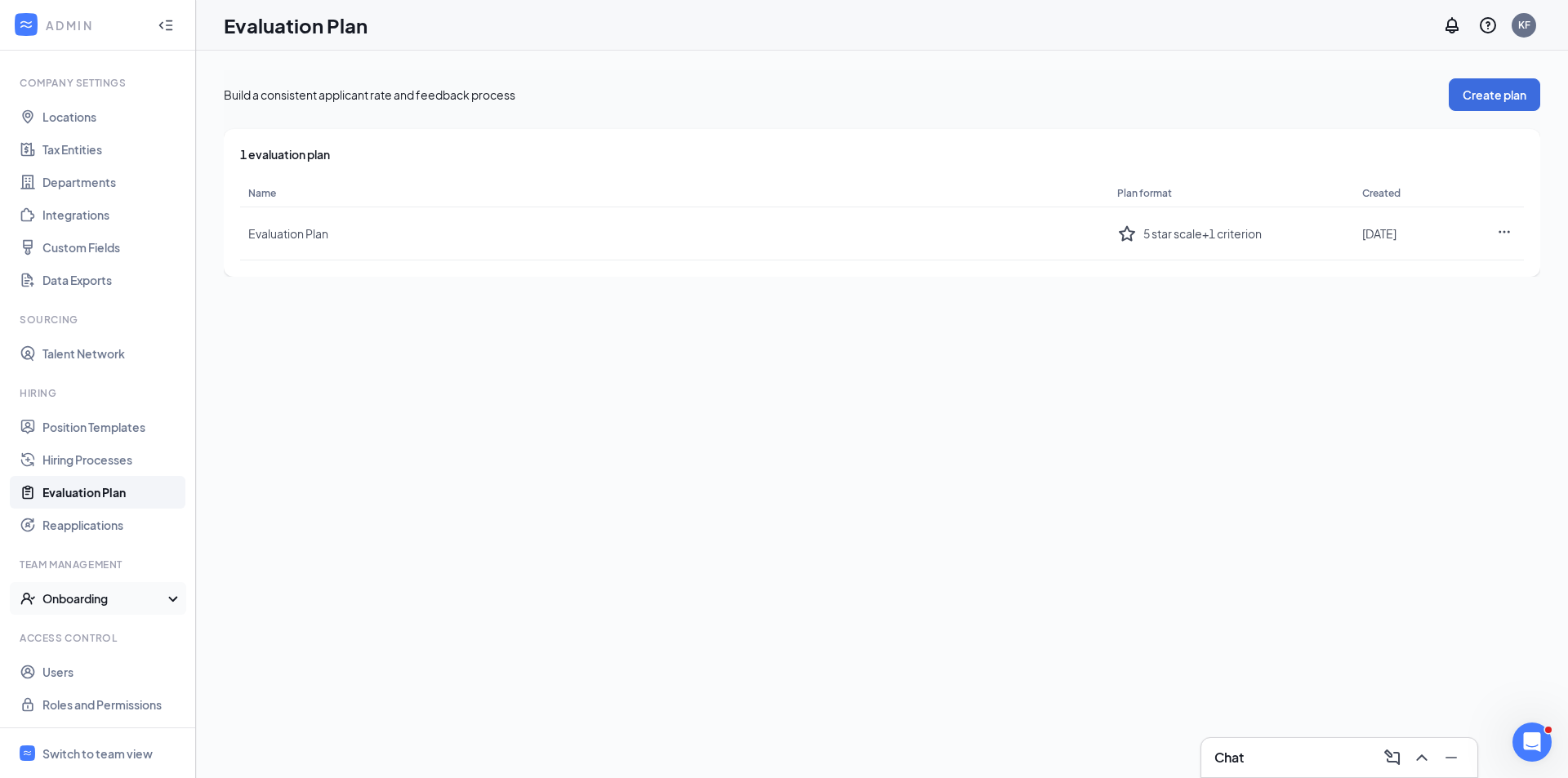
click at [80, 597] on div "Onboarding" at bounding box center [105, 598] width 126 height 16
click at [82, 633] on link "Onboarding Processes" at bounding box center [112, 631] width 139 height 33
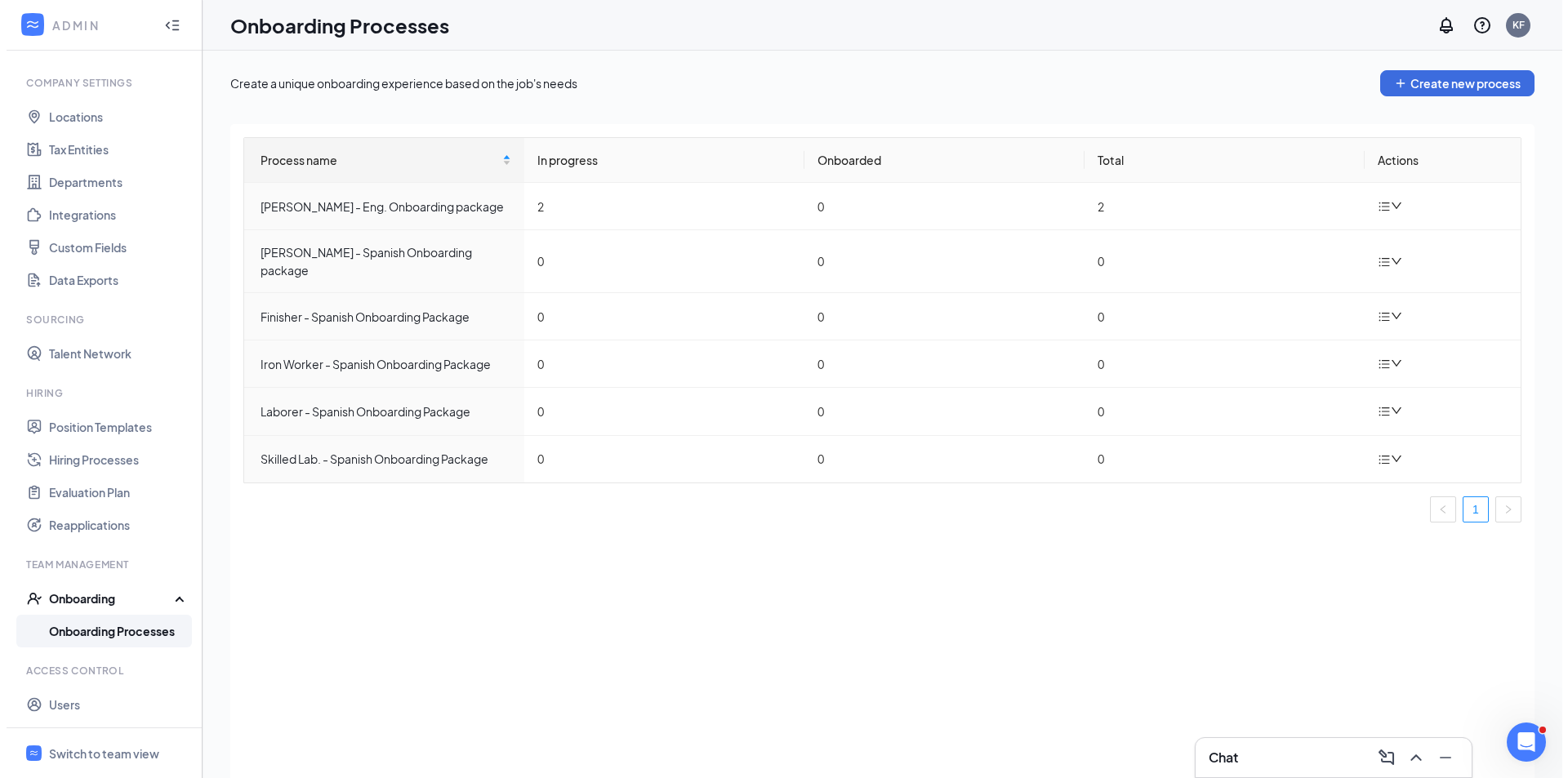
scroll to position [73, 0]
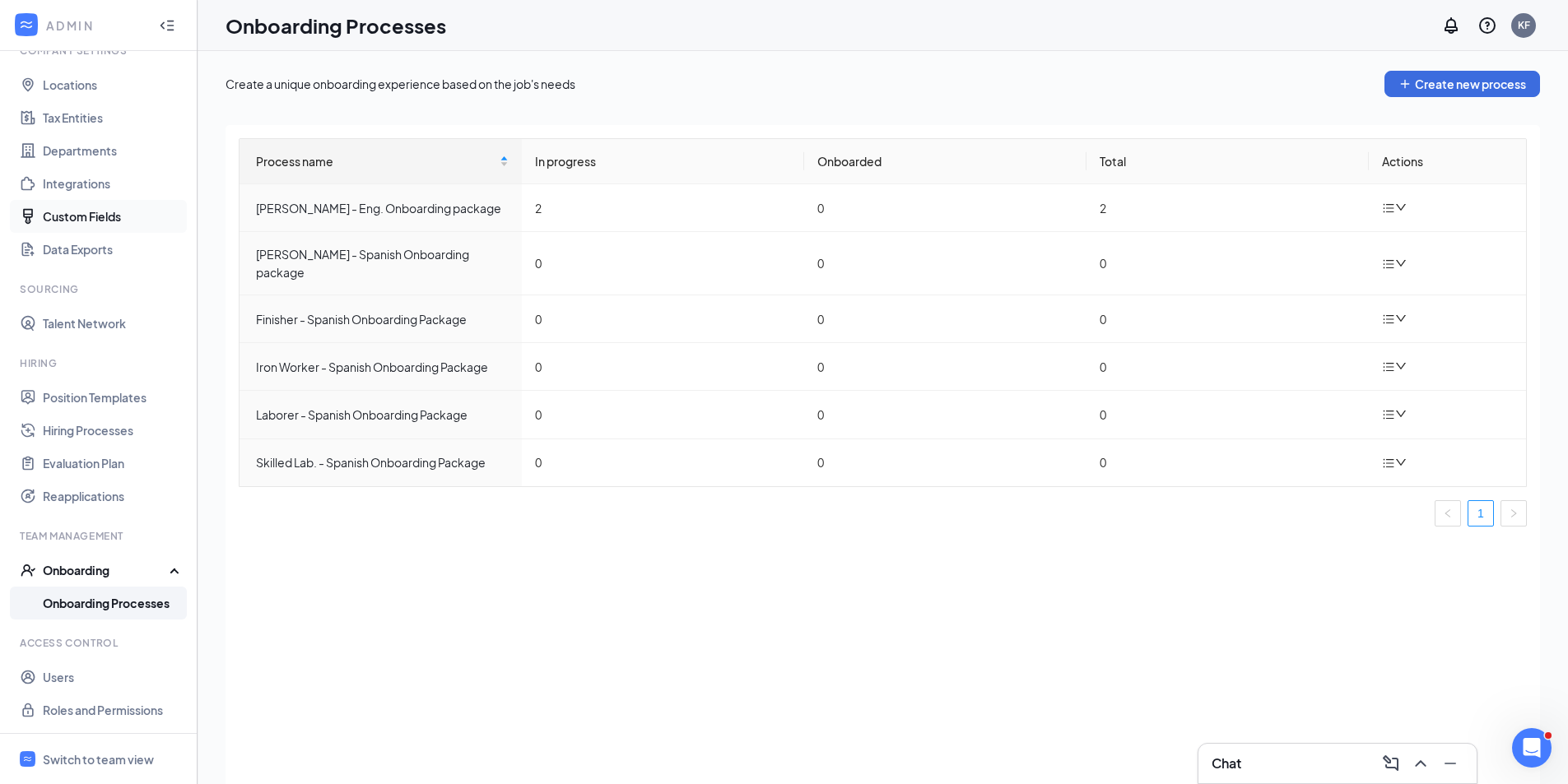
click at [79, 221] on link "Custom Fields" at bounding box center [113, 216] width 140 height 33
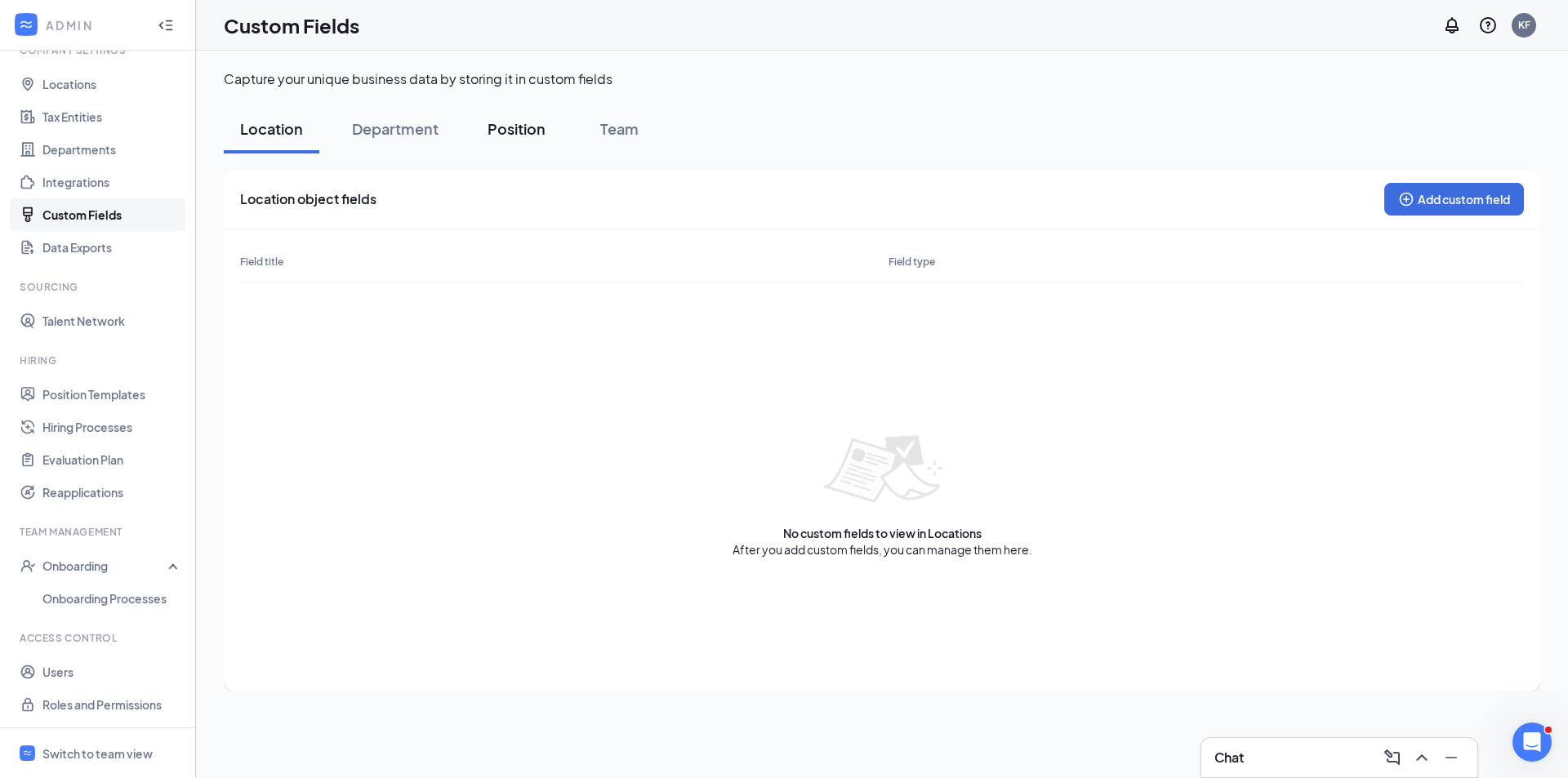
click at [506, 134] on div "Position" at bounding box center [516, 129] width 58 height 21
click at [77, 153] on link "Departments" at bounding box center [112, 150] width 139 height 33
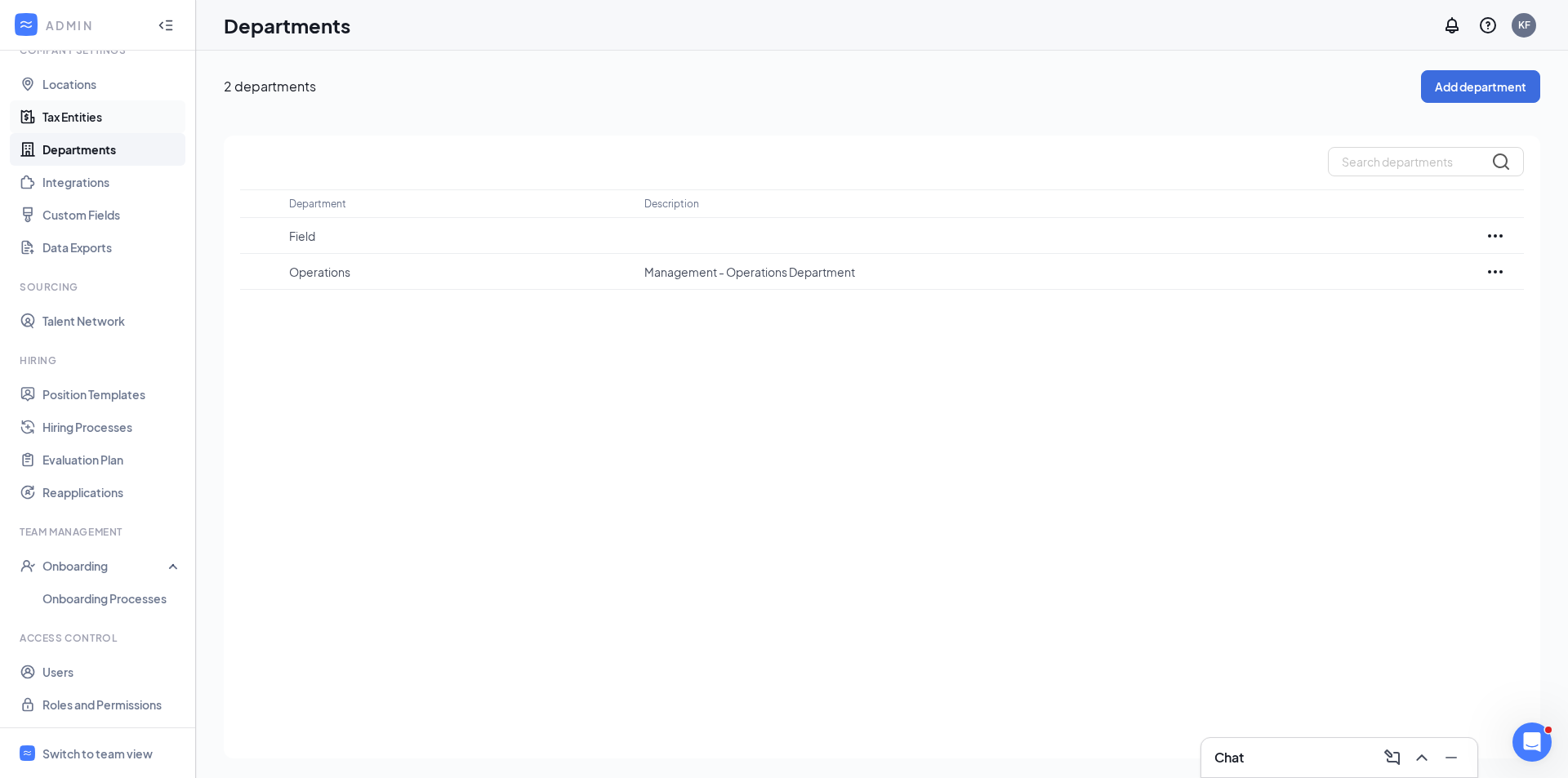
click at [76, 121] on link "Tax Entities" at bounding box center [112, 117] width 139 height 33
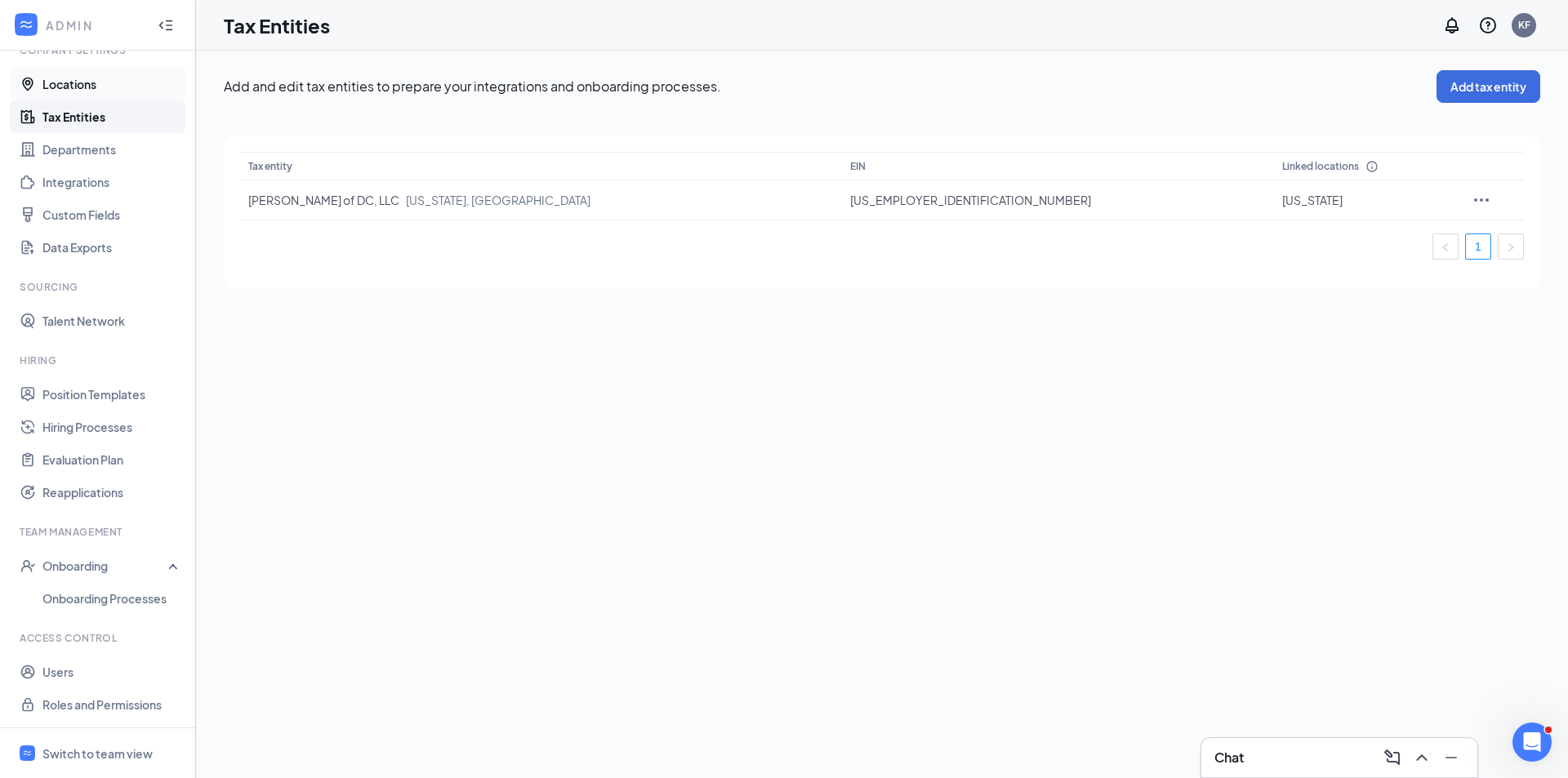
click at [80, 90] on link "Locations" at bounding box center [112, 84] width 139 height 33
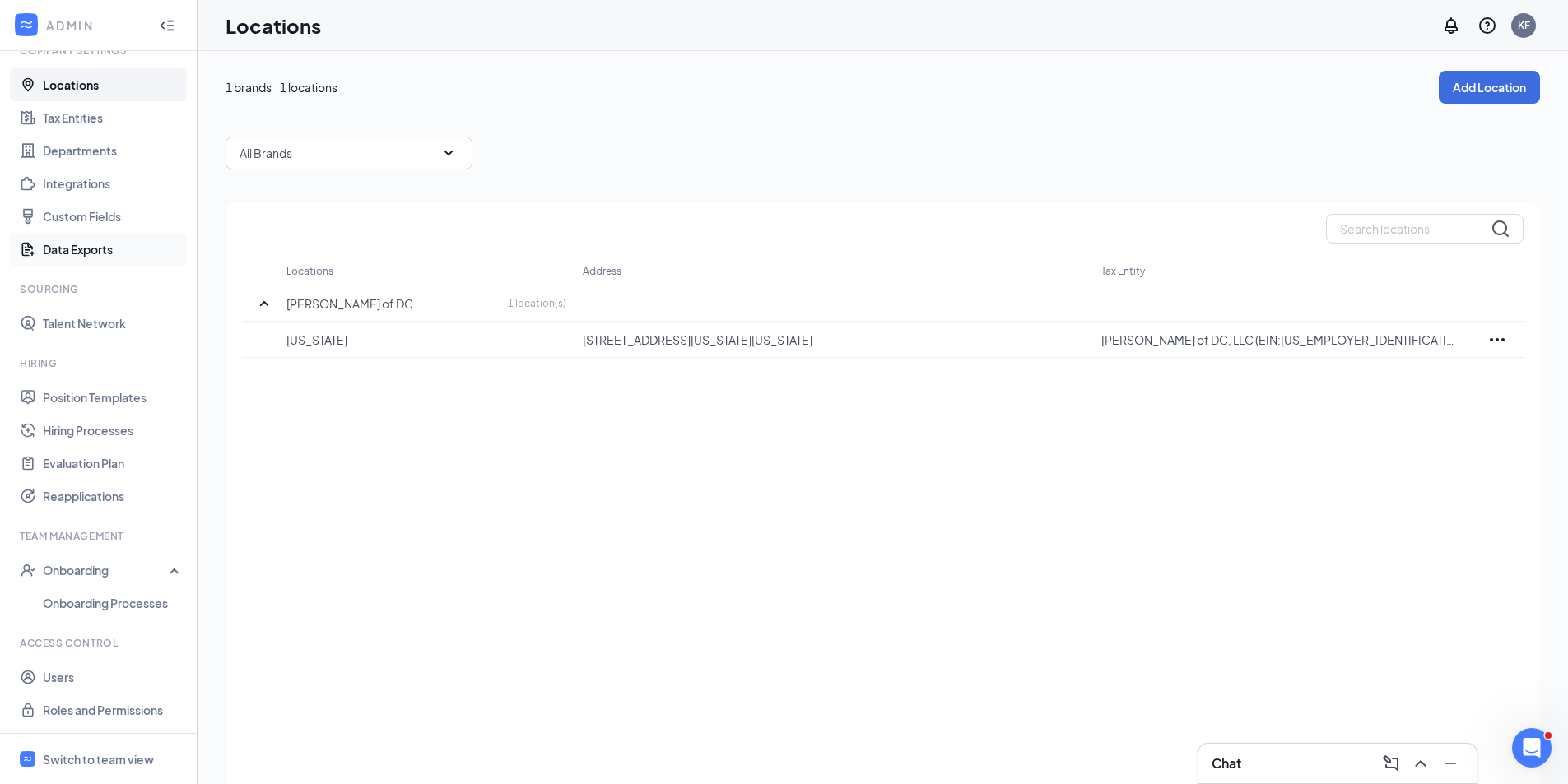
click at [86, 257] on link "Data Exports" at bounding box center [113, 249] width 140 height 33
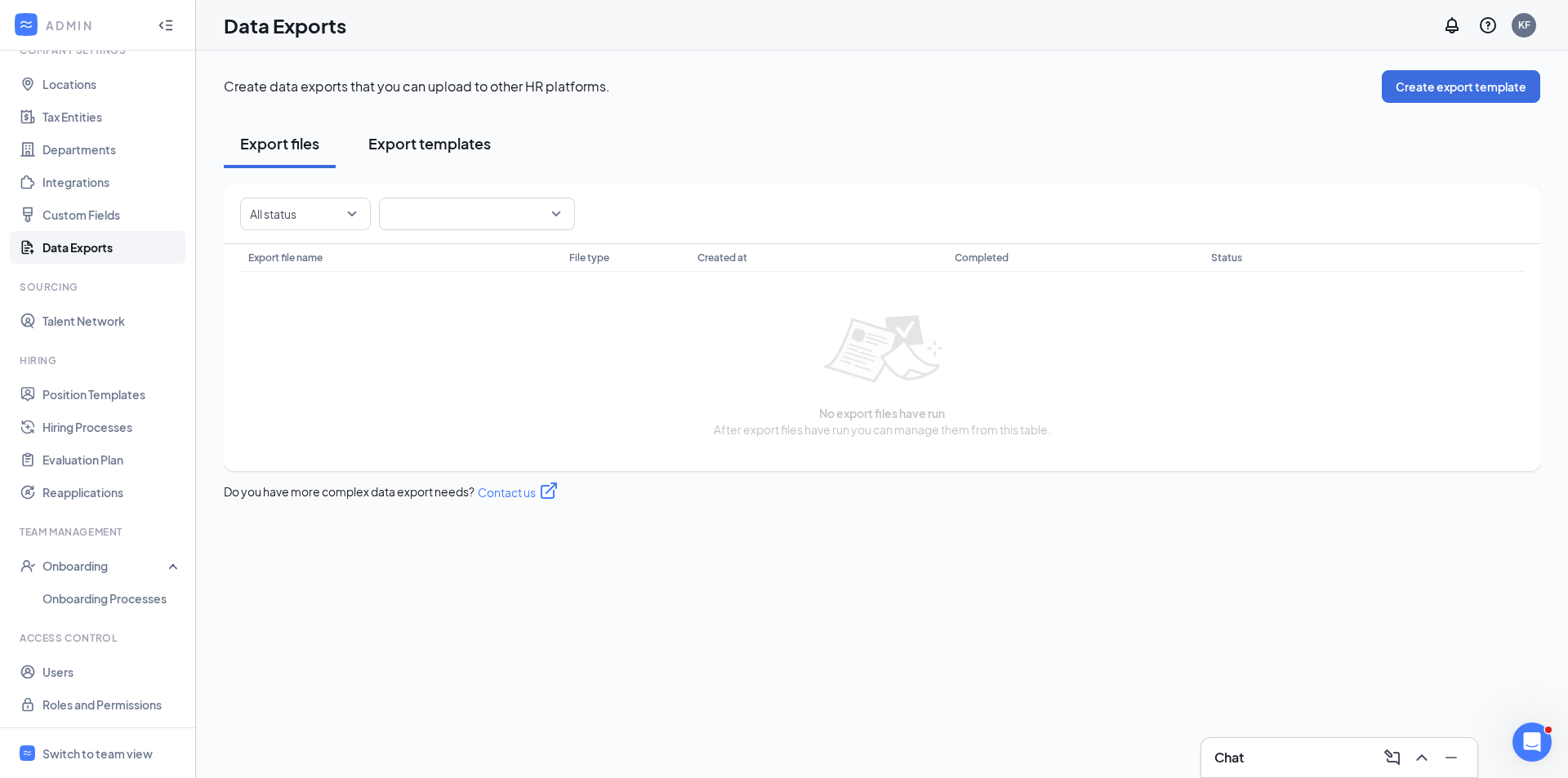
click at [452, 152] on div "Export templates" at bounding box center [429, 144] width 123 height 21
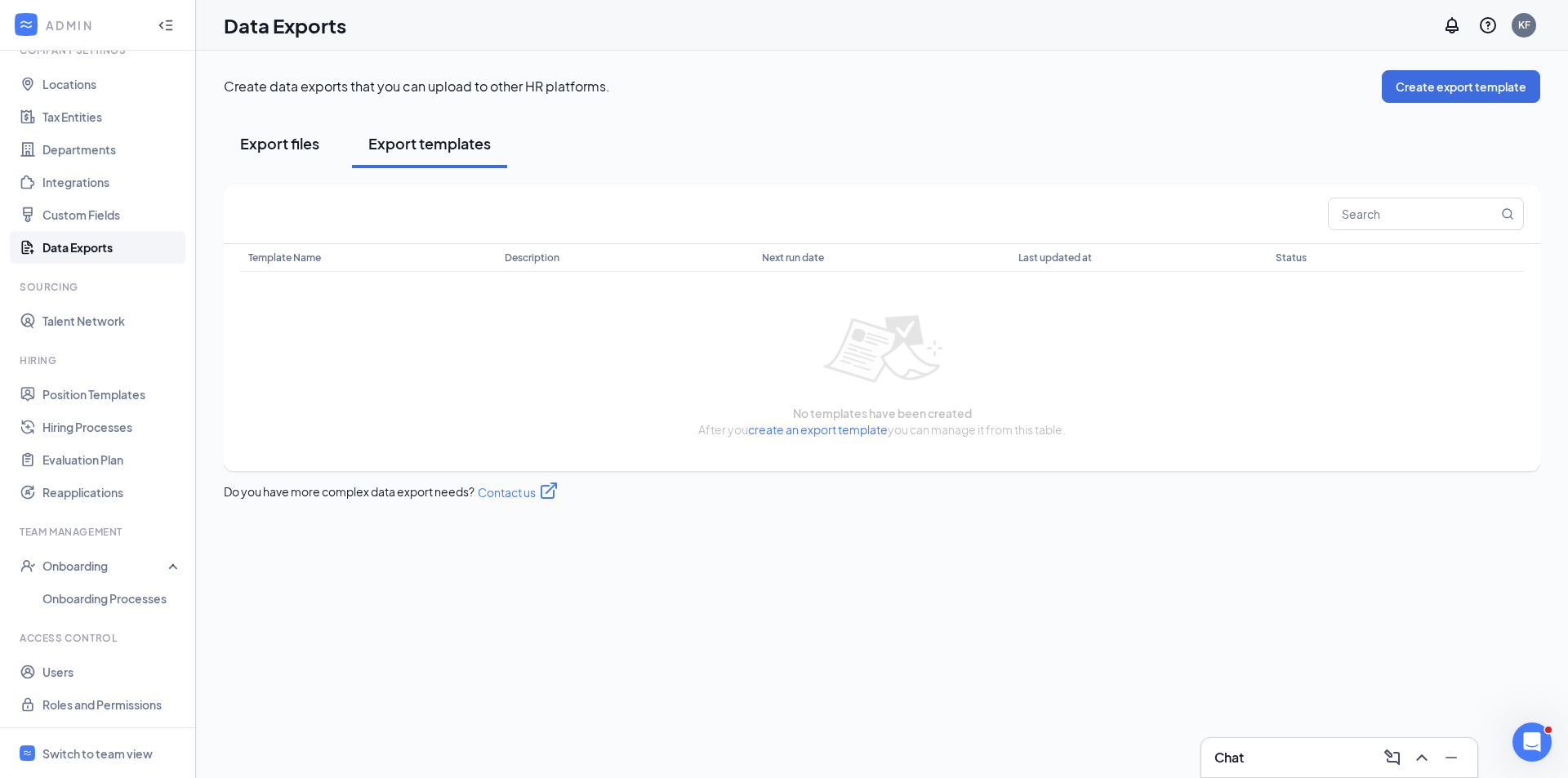
click at [301, 151] on div "Export files" at bounding box center [280, 144] width 80 height 21
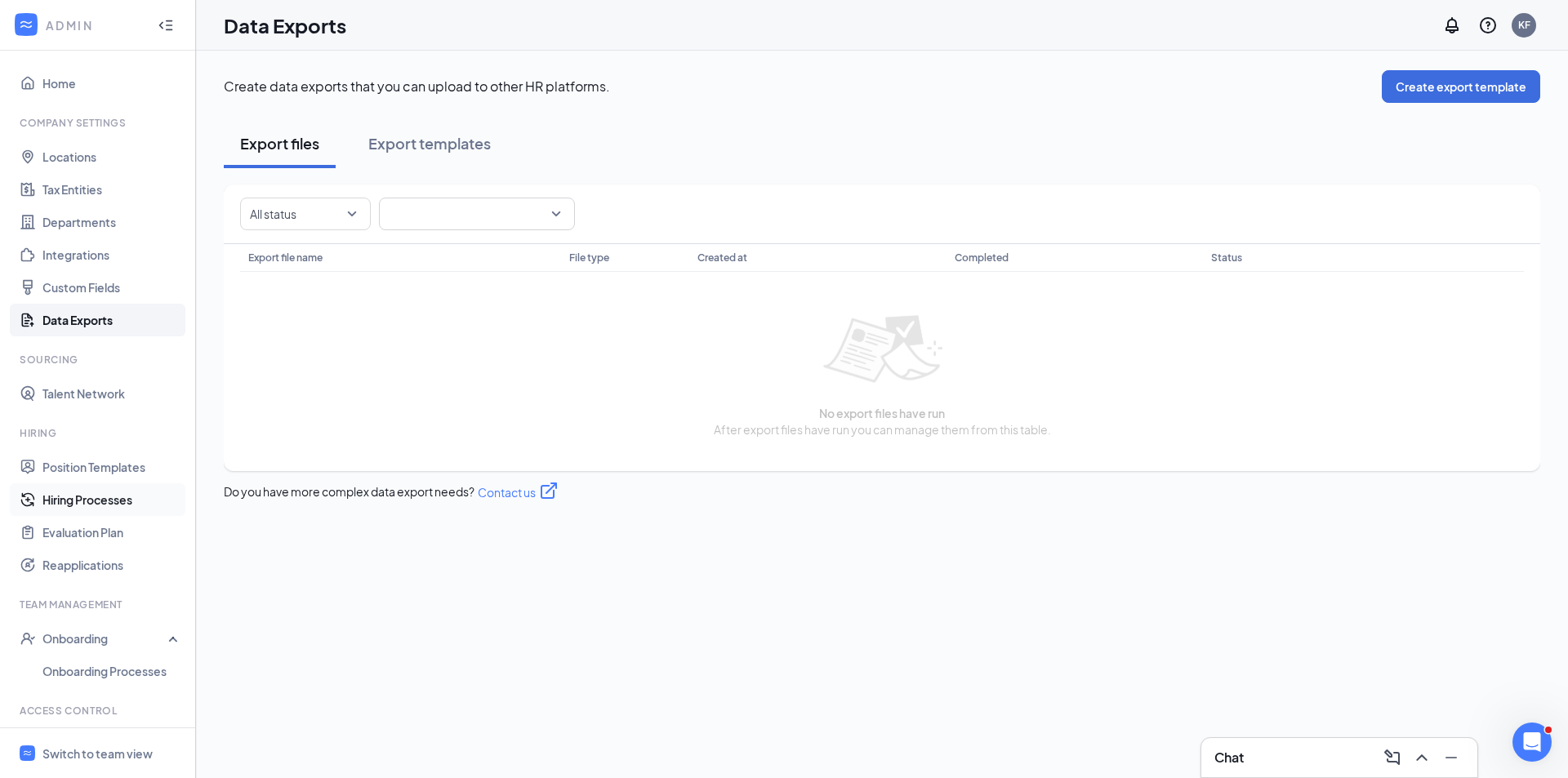
click at [86, 505] on link "Hiring Processes" at bounding box center [112, 499] width 139 height 33
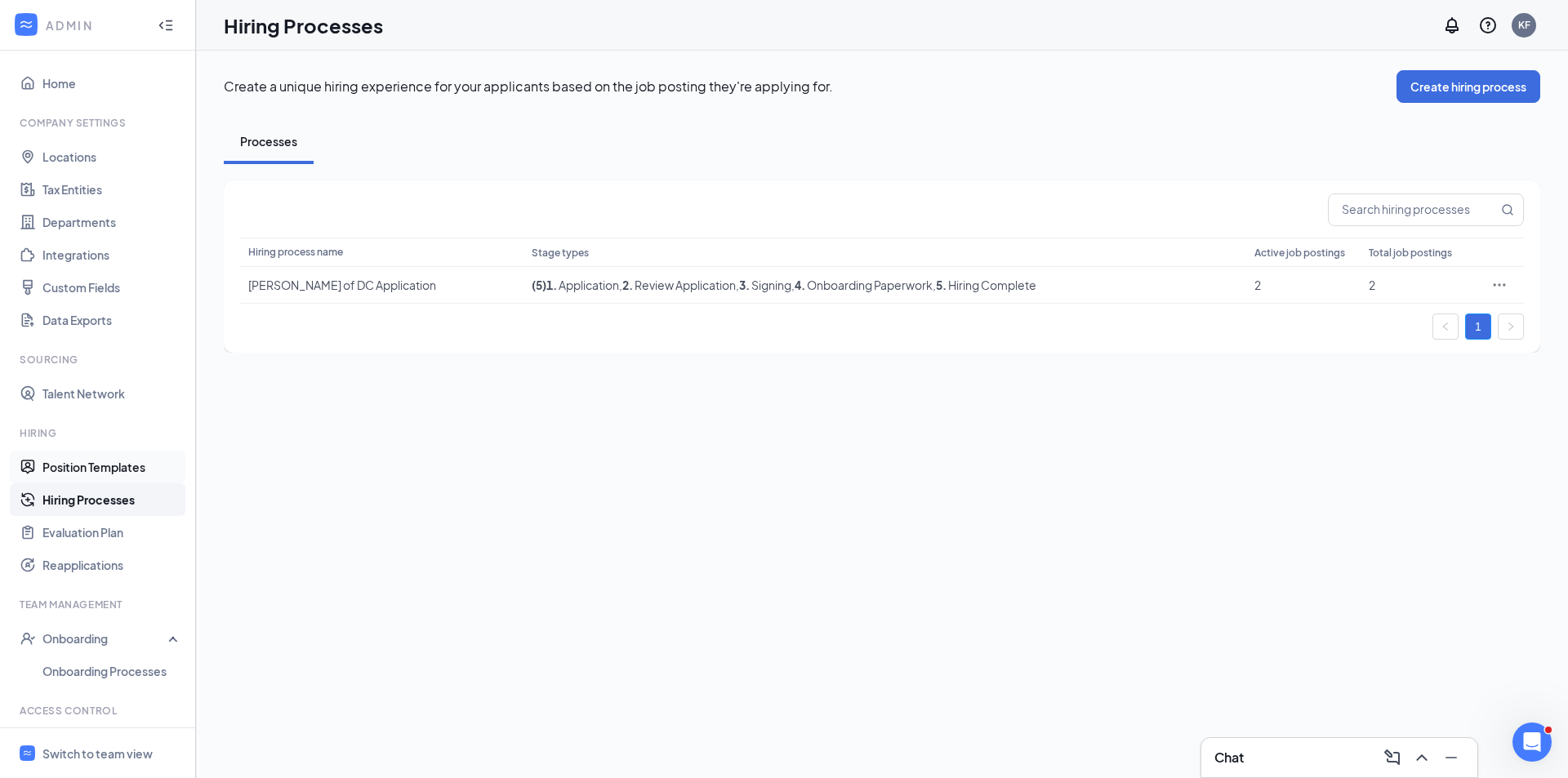
click at [90, 471] on link "Position Templates" at bounding box center [112, 467] width 139 height 33
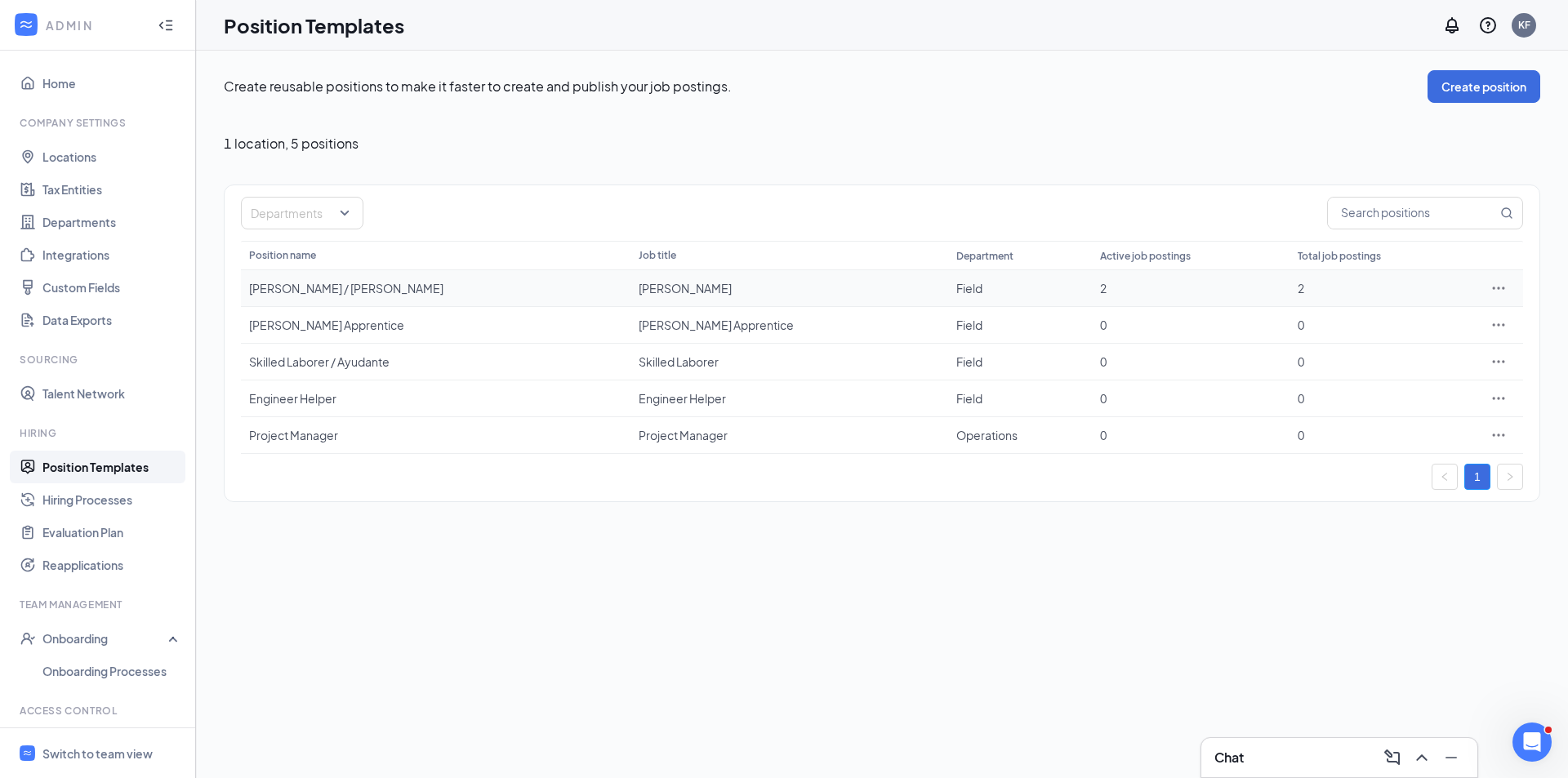
click at [1498, 291] on icon "Ellipses" at bounding box center [1499, 288] width 16 height 16
click at [1382, 321] on span "Edit" at bounding box center [1423, 321] width 140 height 18
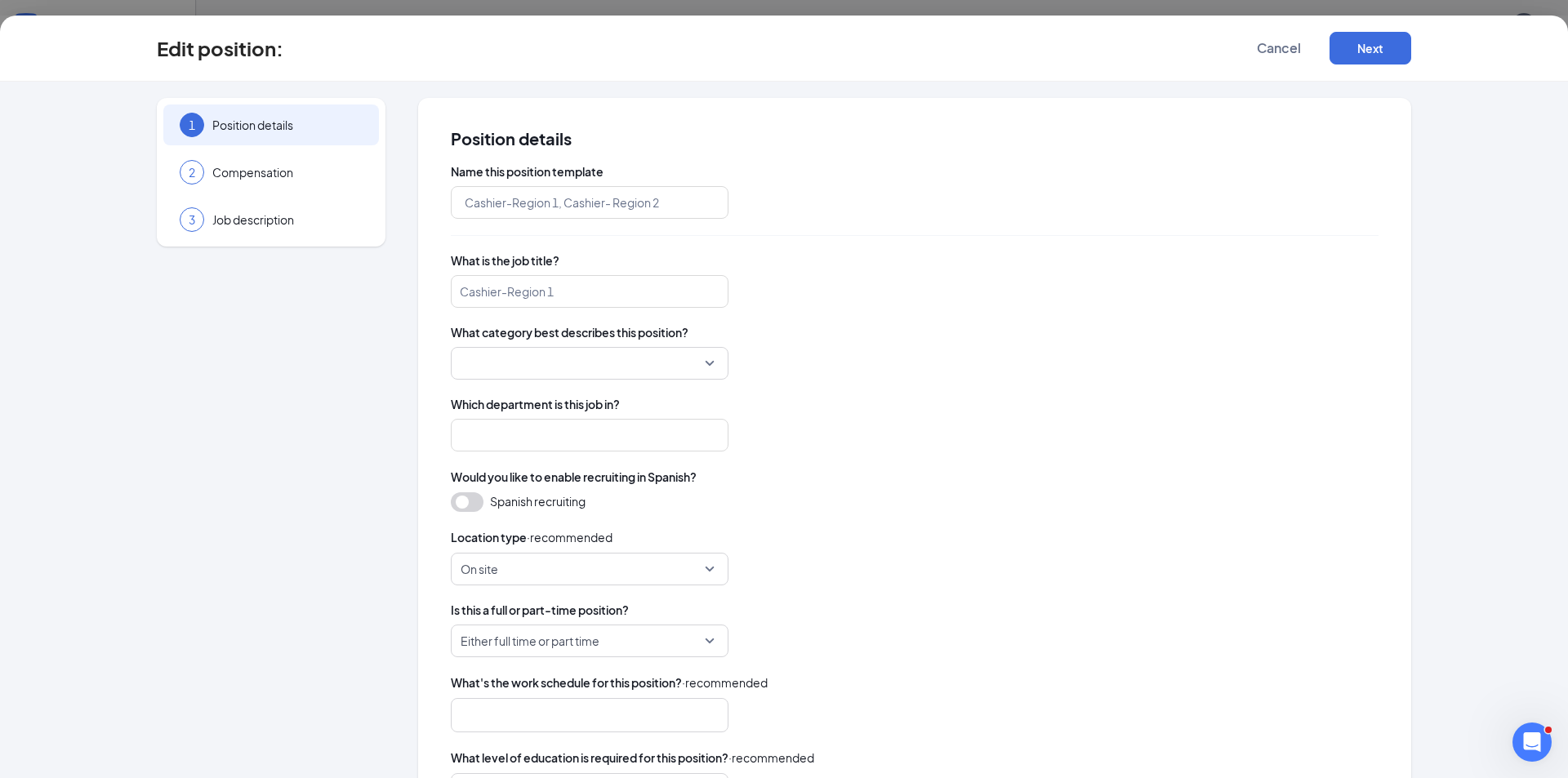
type input "Carpenter / Carpintero"
type input "Carpenter"
type input "Field"
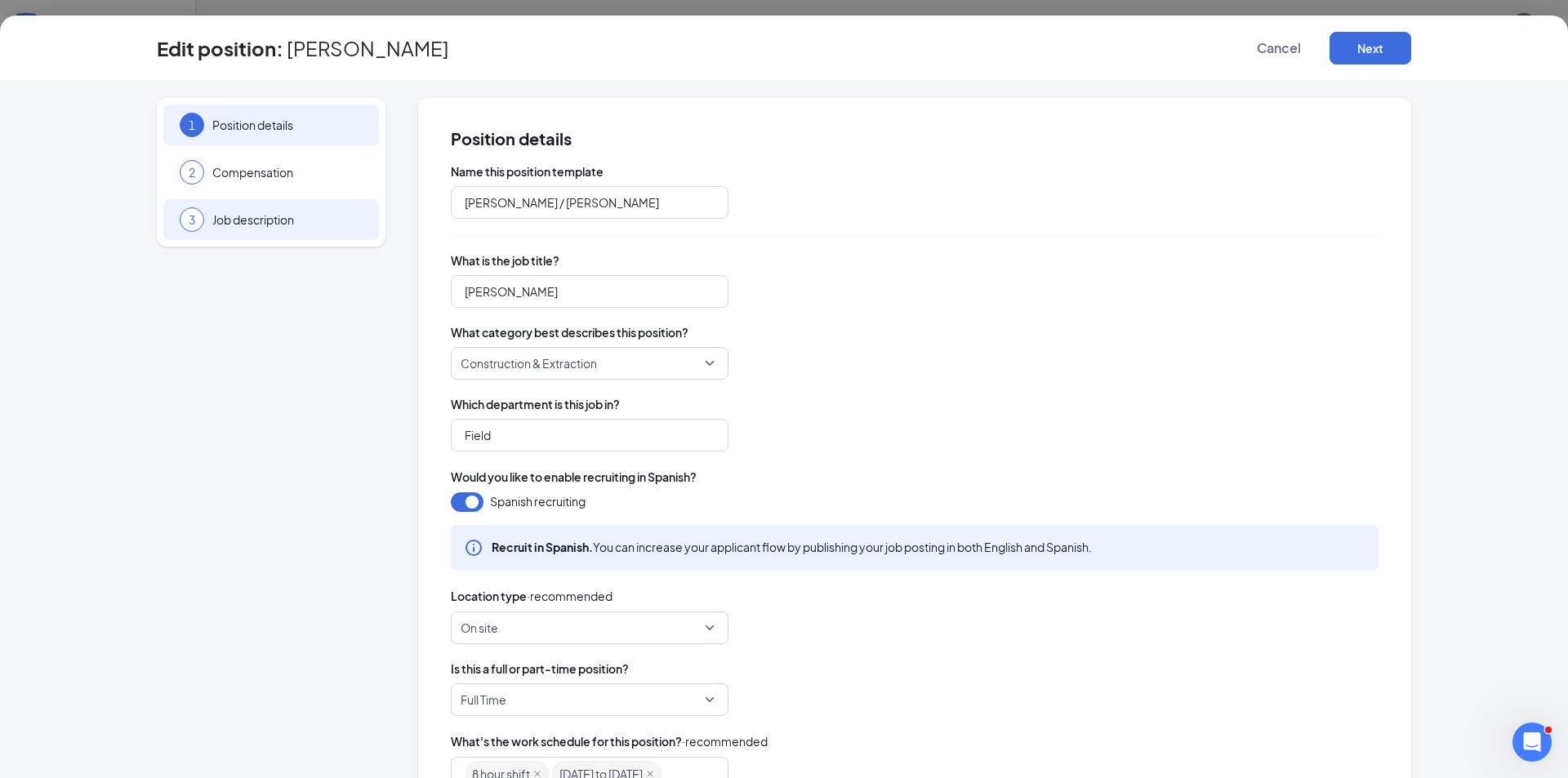
click at [276, 228] on div "3 Job description" at bounding box center [271, 219] width 216 height 41
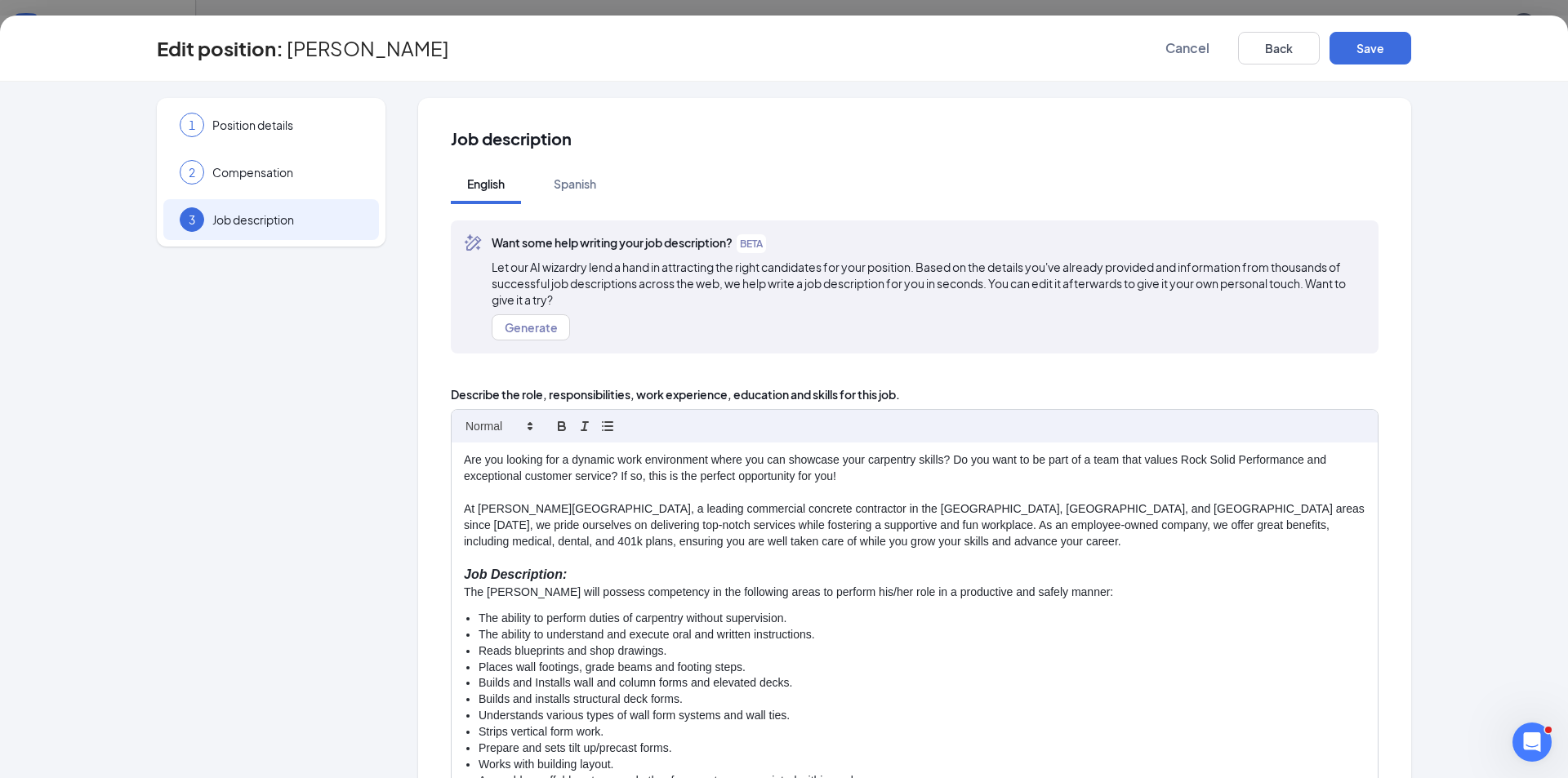
click at [270, 202] on div "3 Job description" at bounding box center [271, 219] width 216 height 41
click at [276, 132] on span "Position details" at bounding box center [287, 125] width 151 height 16
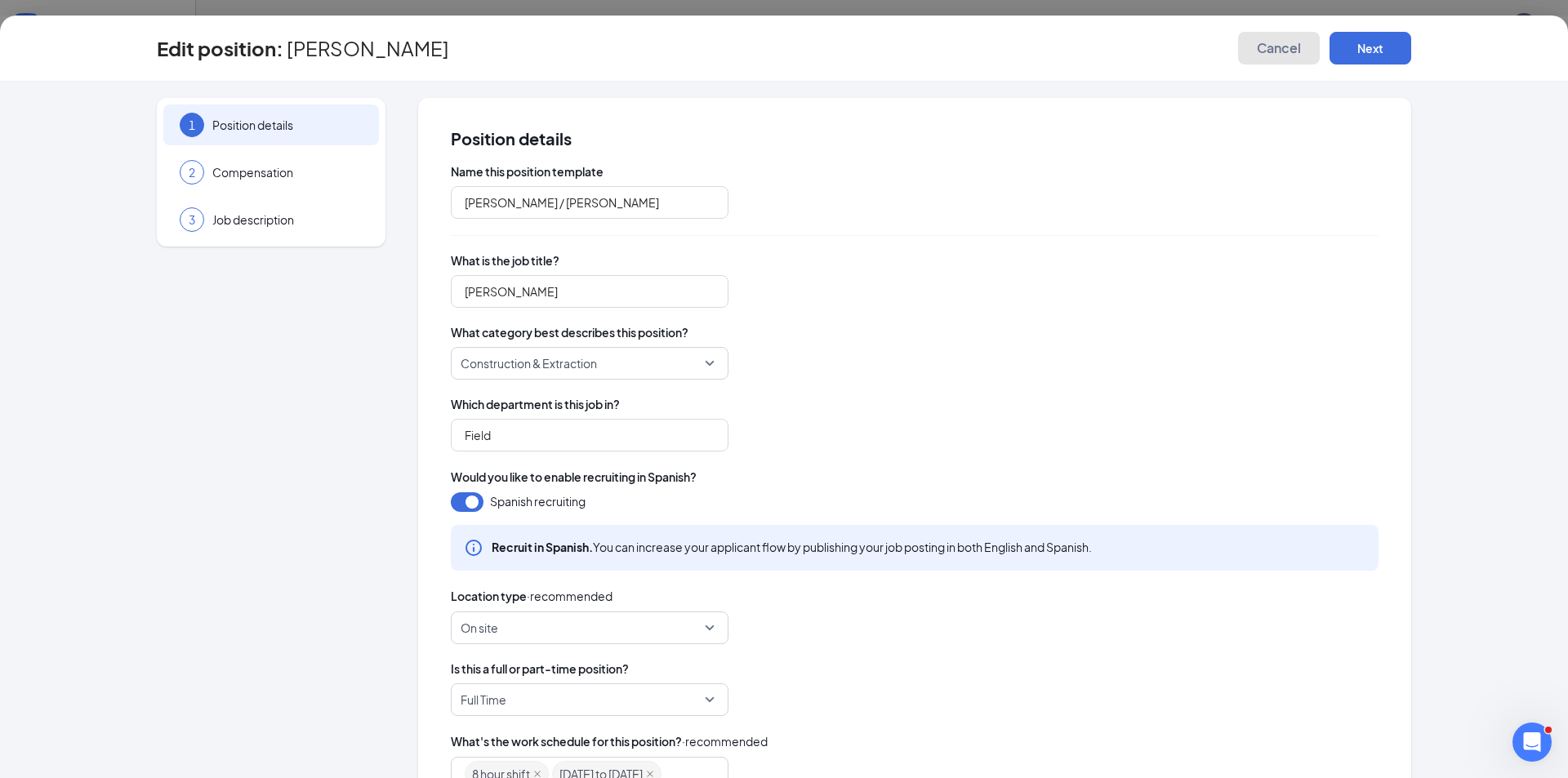
drag, startPoint x: 1280, startPoint y: 52, endPoint x: 1243, endPoint y: 61, distance: 38.1
click at [1280, 51] on span "Cancel" at bounding box center [1279, 48] width 44 height 16
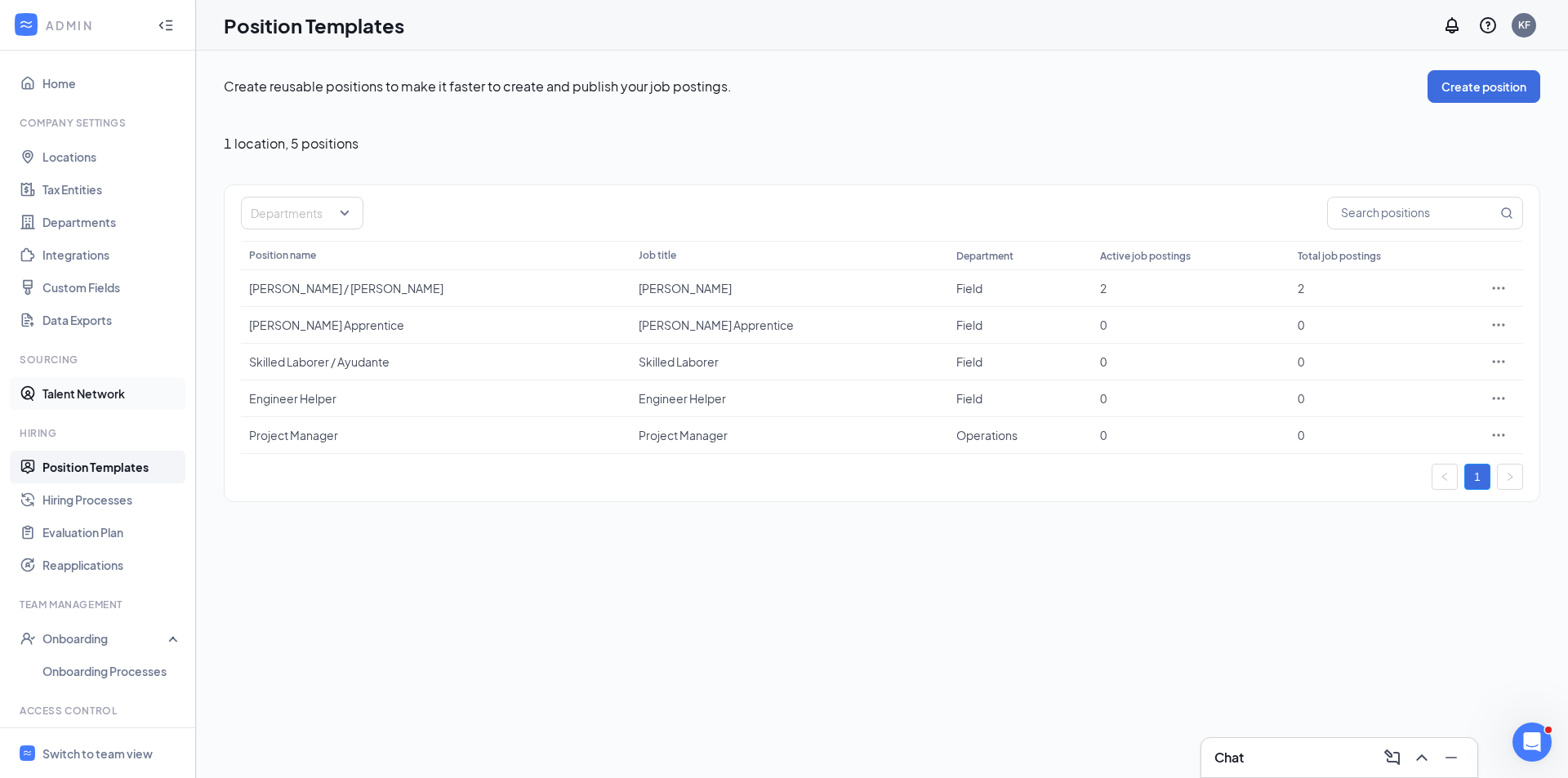
click at [70, 397] on link "Talent Network" at bounding box center [112, 394] width 139 height 33
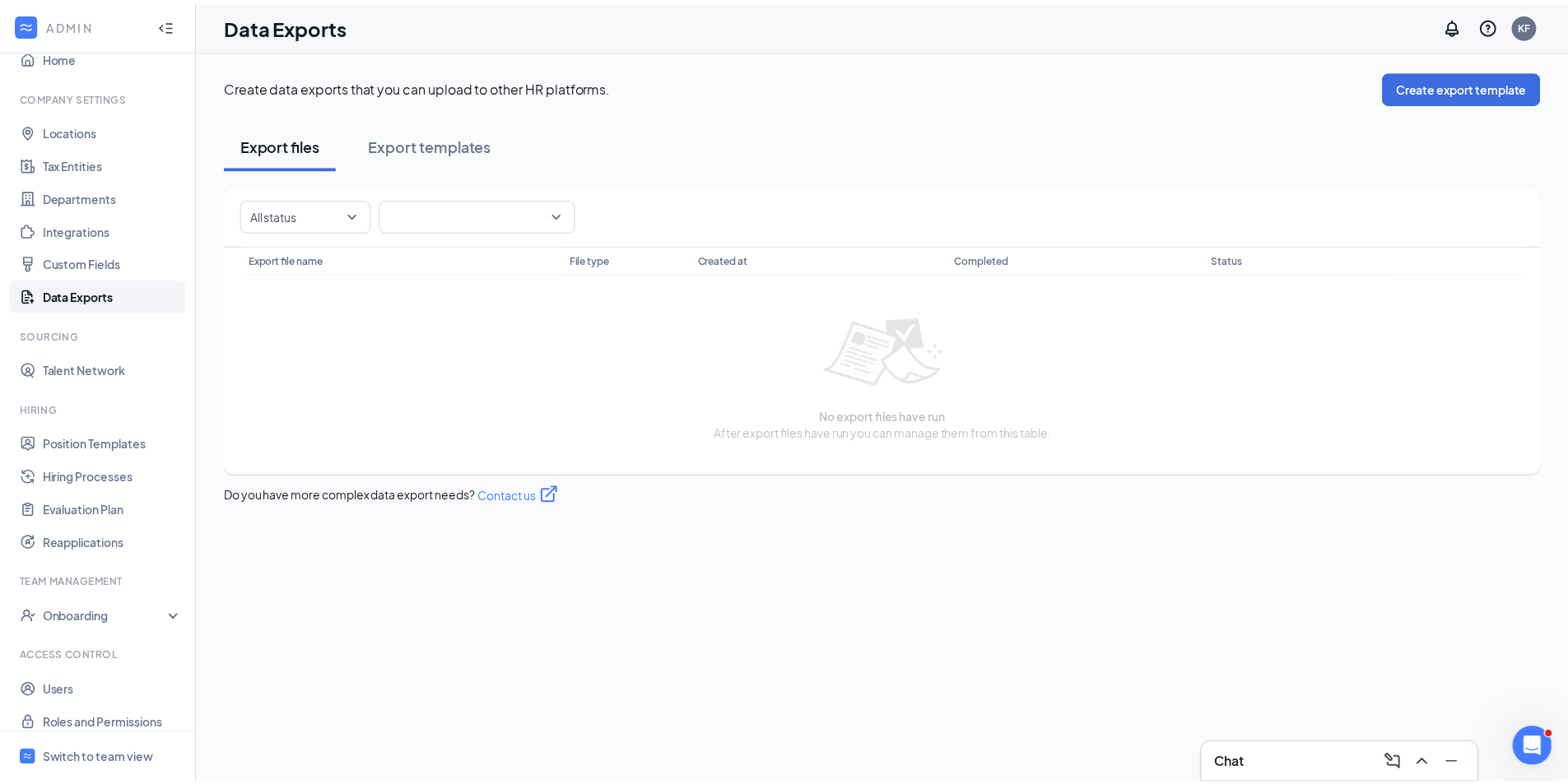
scroll to position [40, 0]
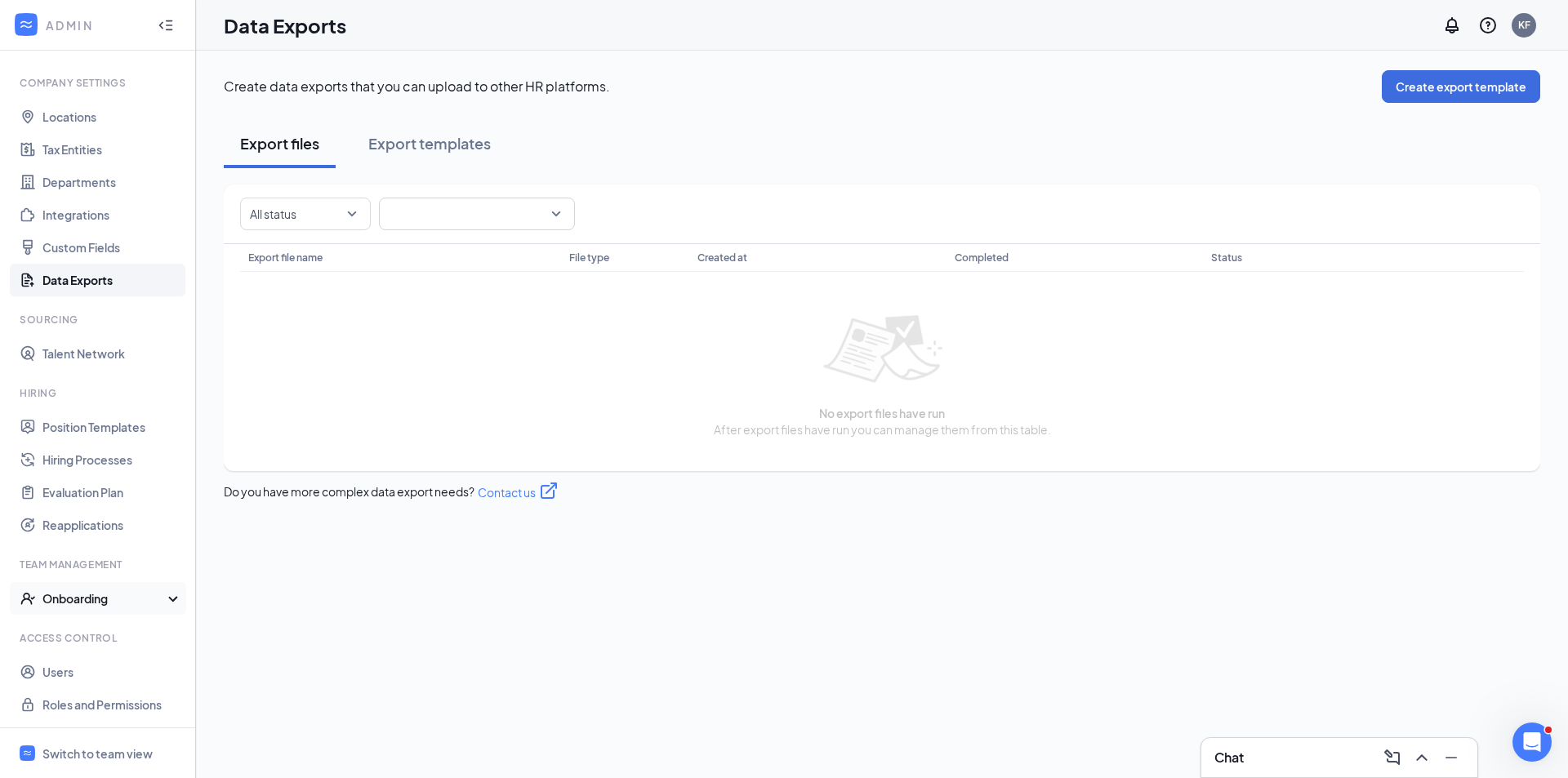
click at [75, 590] on div "Onboarding" at bounding box center [105, 598] width 126 height 16
click at [69, 627] on link "Onboarding Processes" at bounding box center [112, 631] width 139 height 33
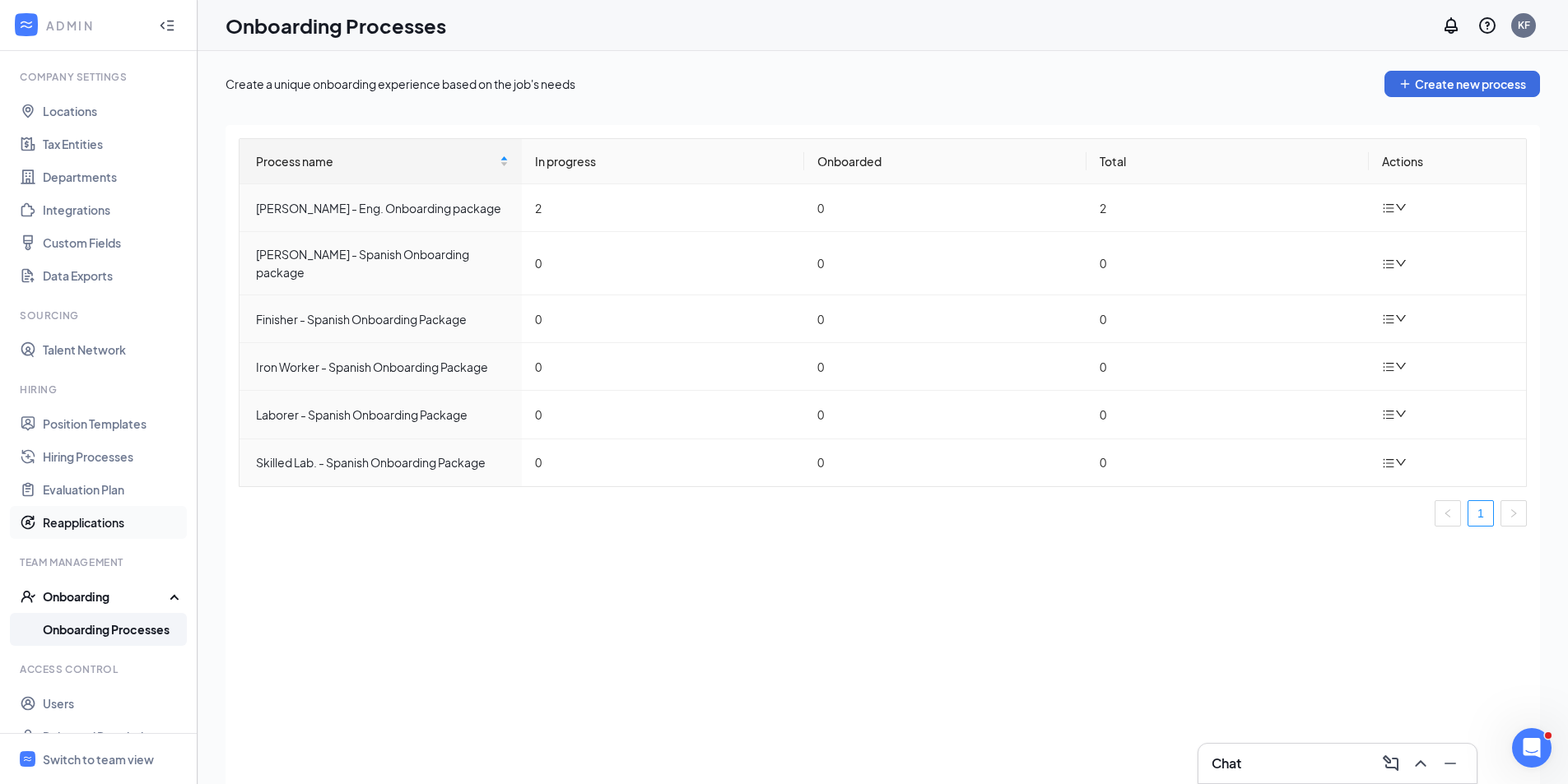
scroll to position [73, 0]
